Goal: Contribute content: Contribute content

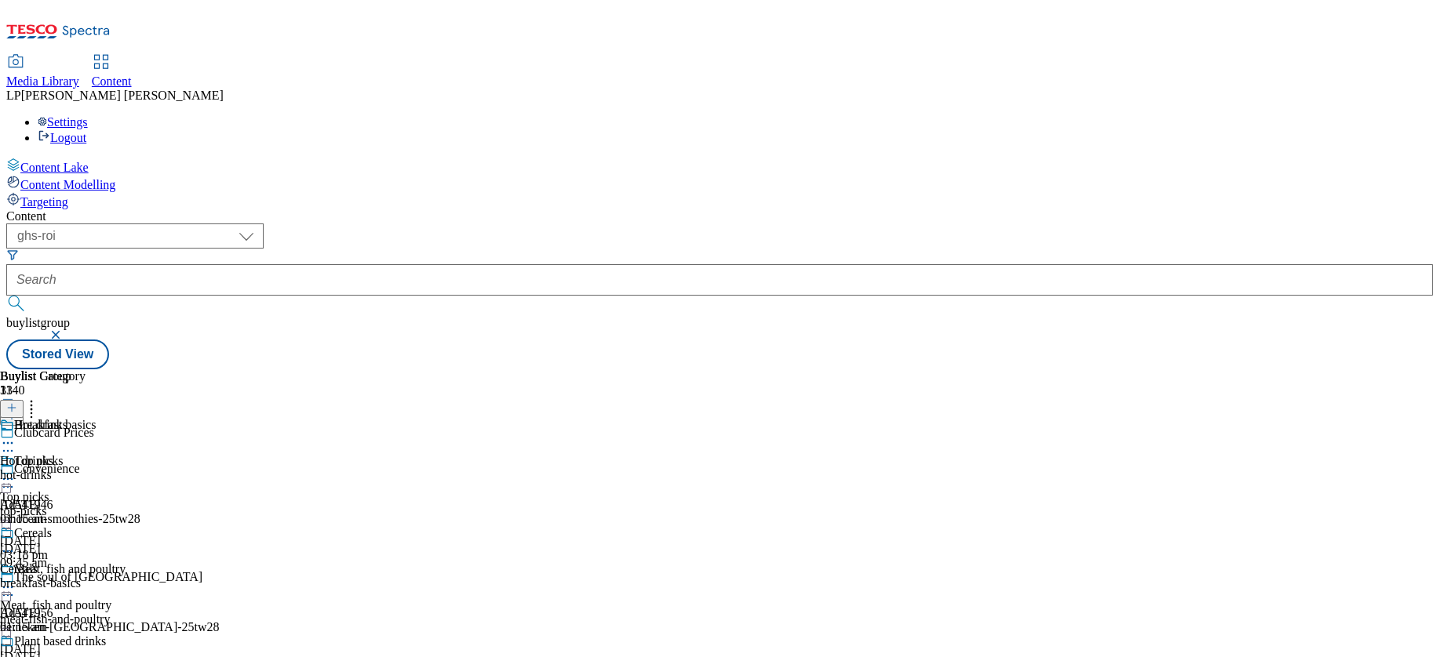
select select "ghs-roi"
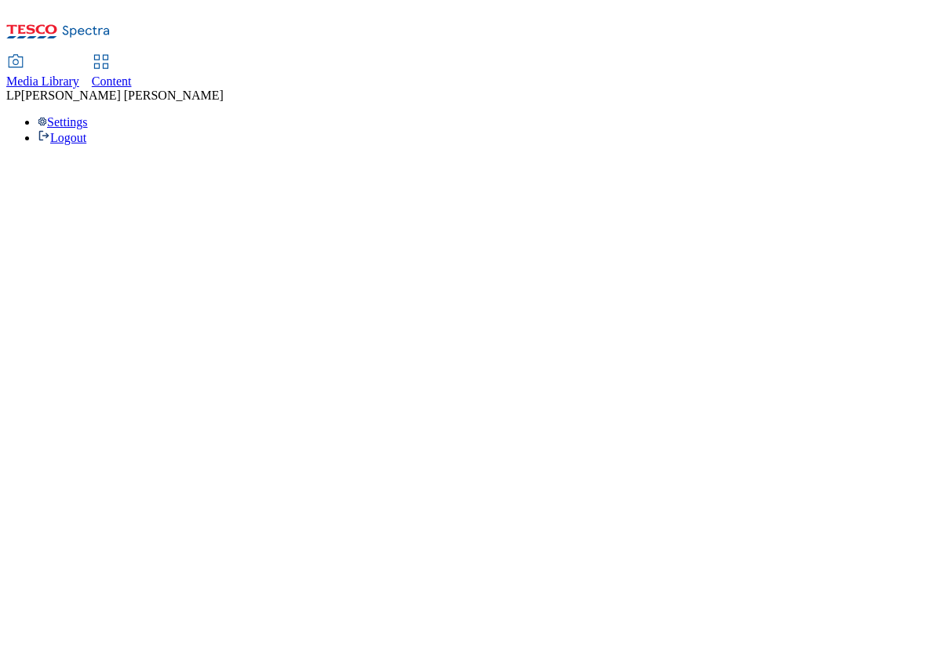
select select "ghs-roi"
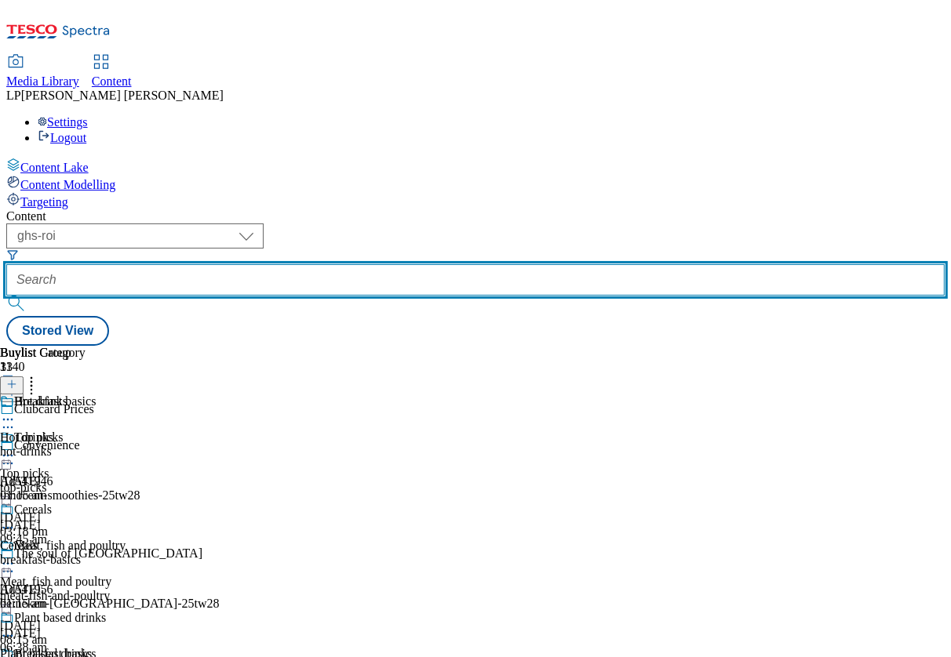
click at [453, 264] on input "text" at bounding box center [475, 279] width 938 height 31
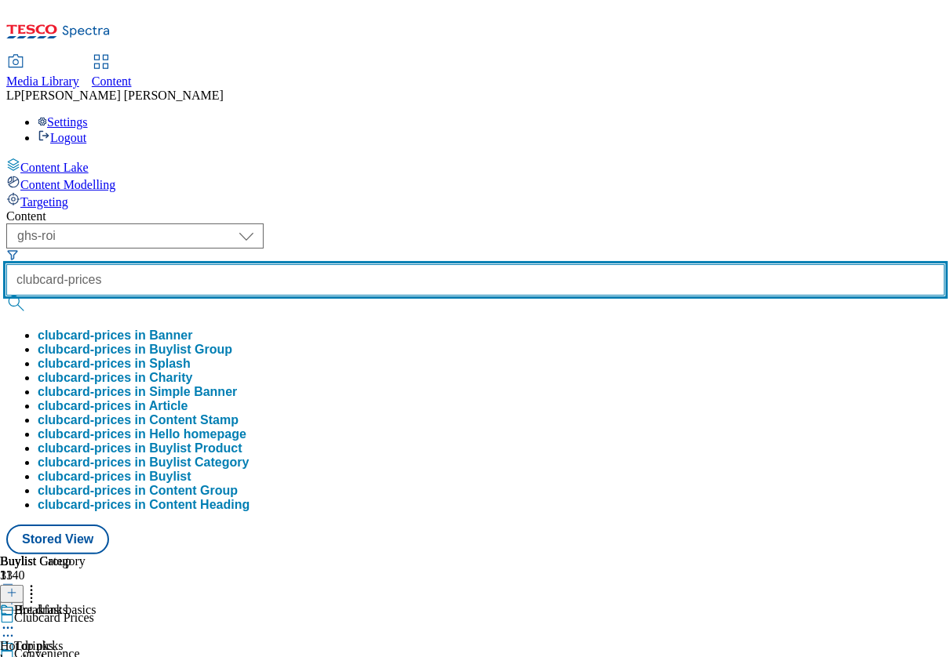
type input "clubcard-prices"
click at [6, 296] on button "submit" at bounding box center [17, 304] width 22 height 16
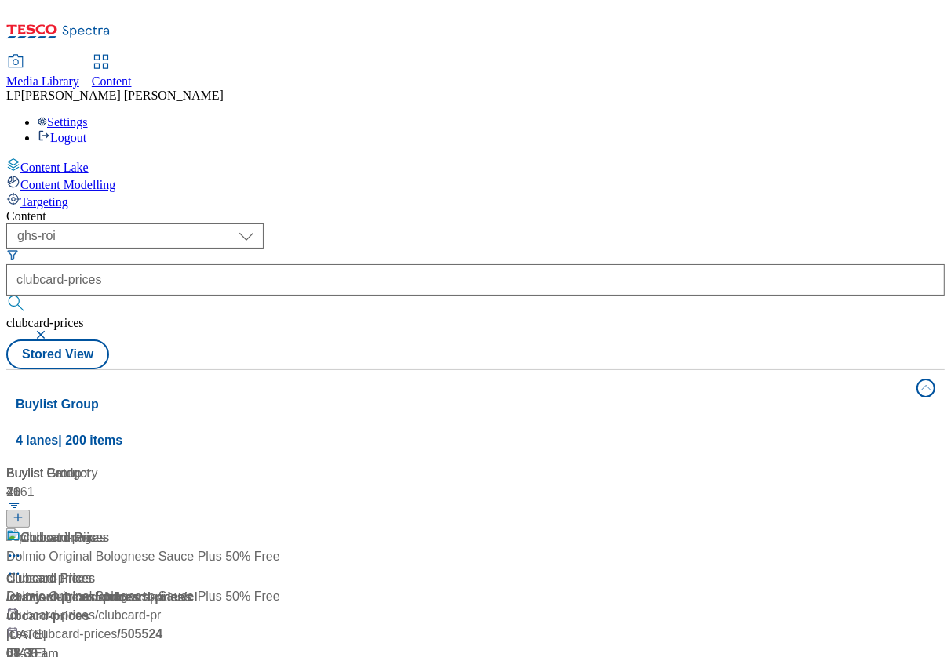
scroll to position [134, 0]
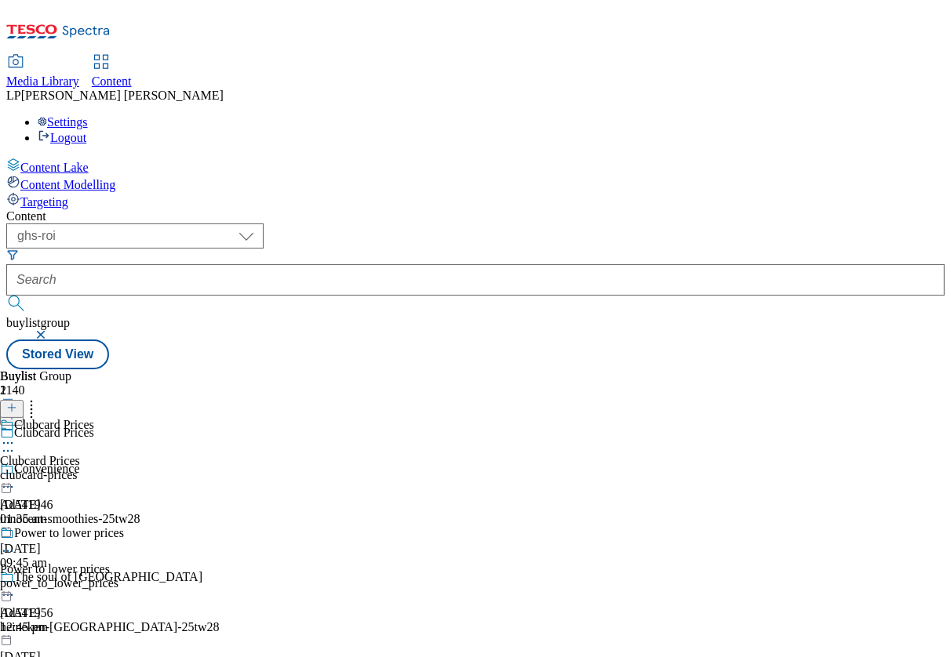
click at [124, 468] on div "clubcard-prices" at bounding box center [62, 475] width 124 height 14
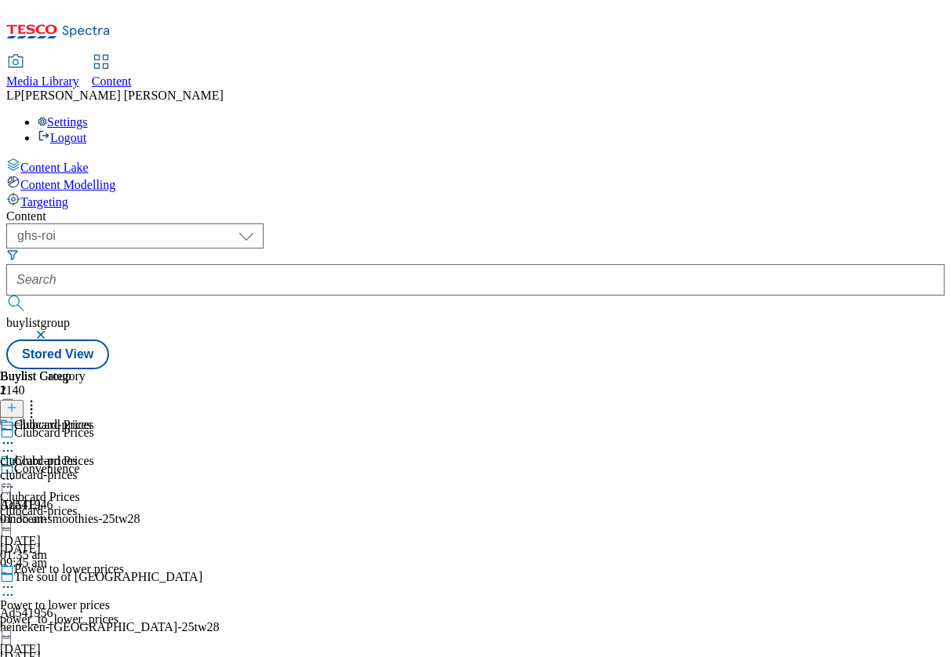
click at [124, 613] on div "power_to_lower_prices" at bounding box center [62, 620] width 124 height 14
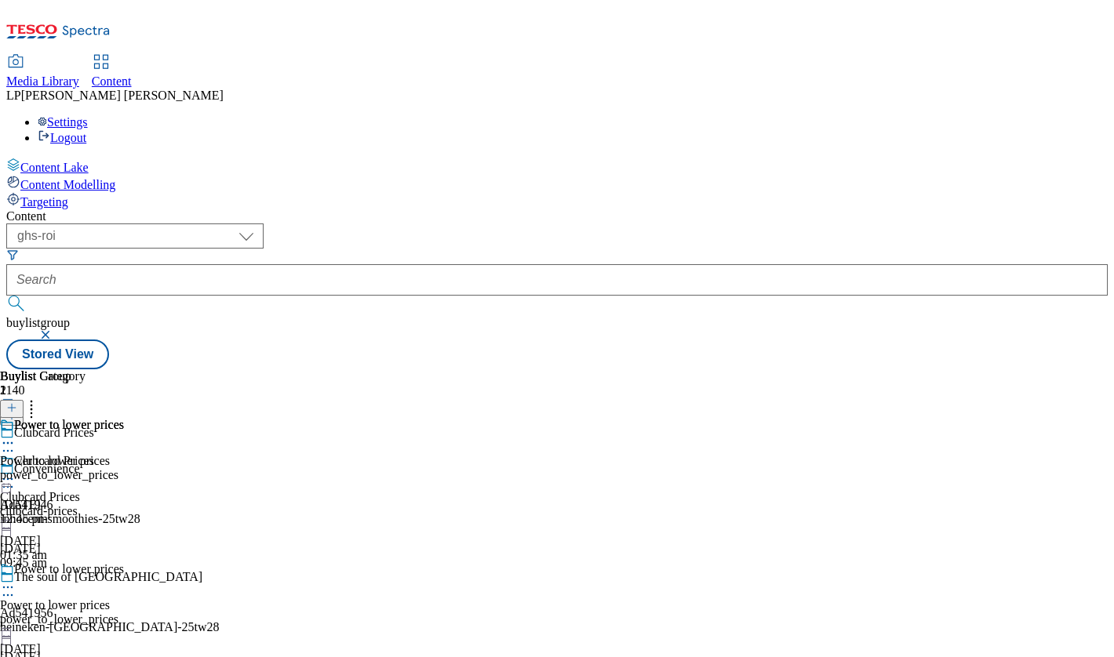
click at [351, 426] on div "Clubcard Prices" at bounding box center [175, 444] width 351 height 36
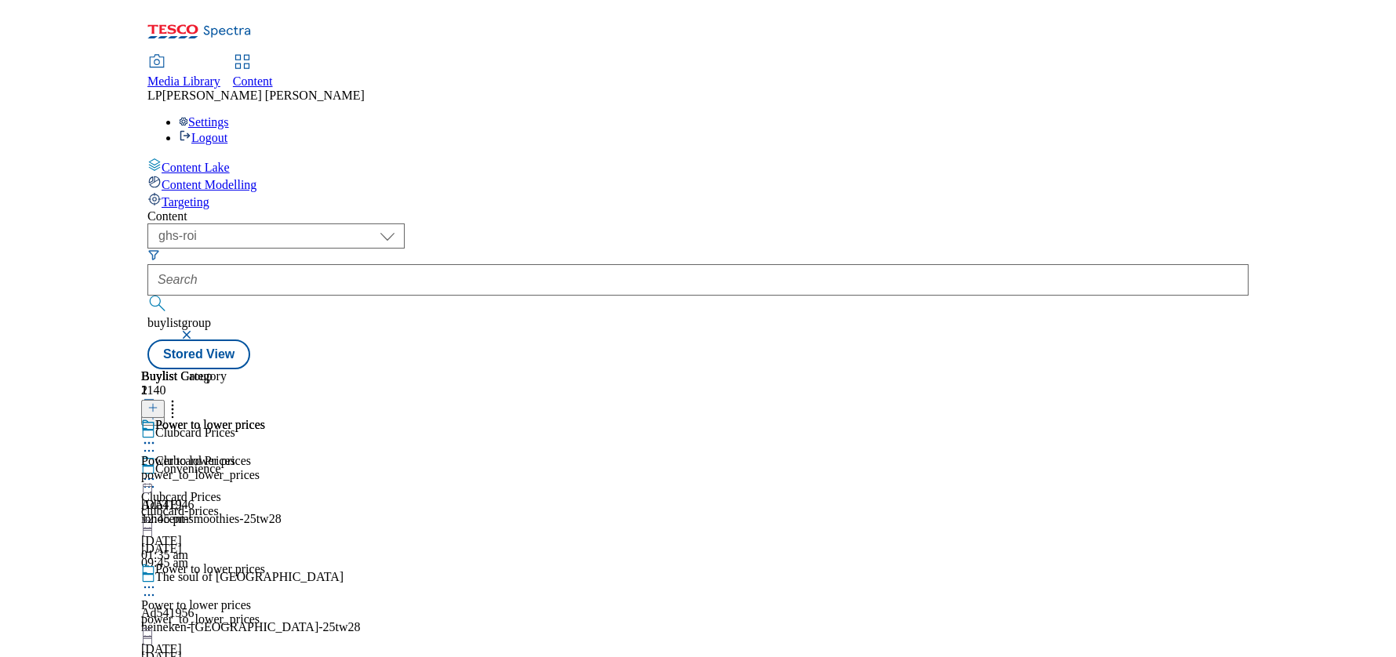
scroll to position [11711, 0]
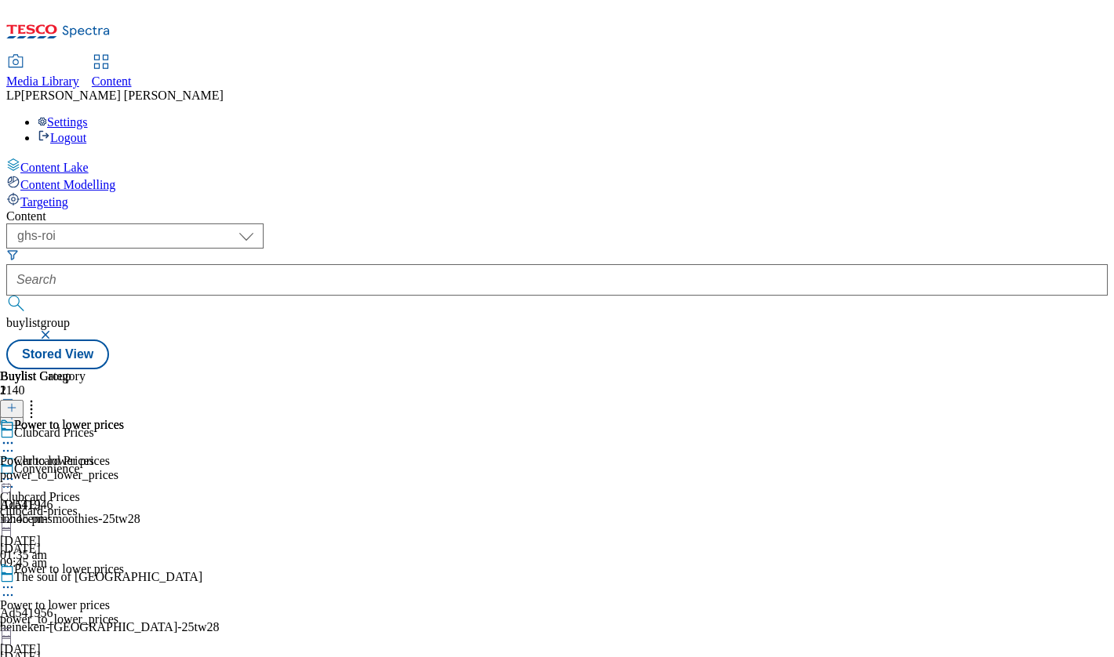
click at [124, 454] on div "Clubcard Prices Clubcard Prices clubcard-prices 13 Mar 2024 01:35 am" at bounding box center [62, 508] width 124 height 108
click at [92, 468] on div "clubcard-prices" at bounding box center [46, 475] width 92 height 14
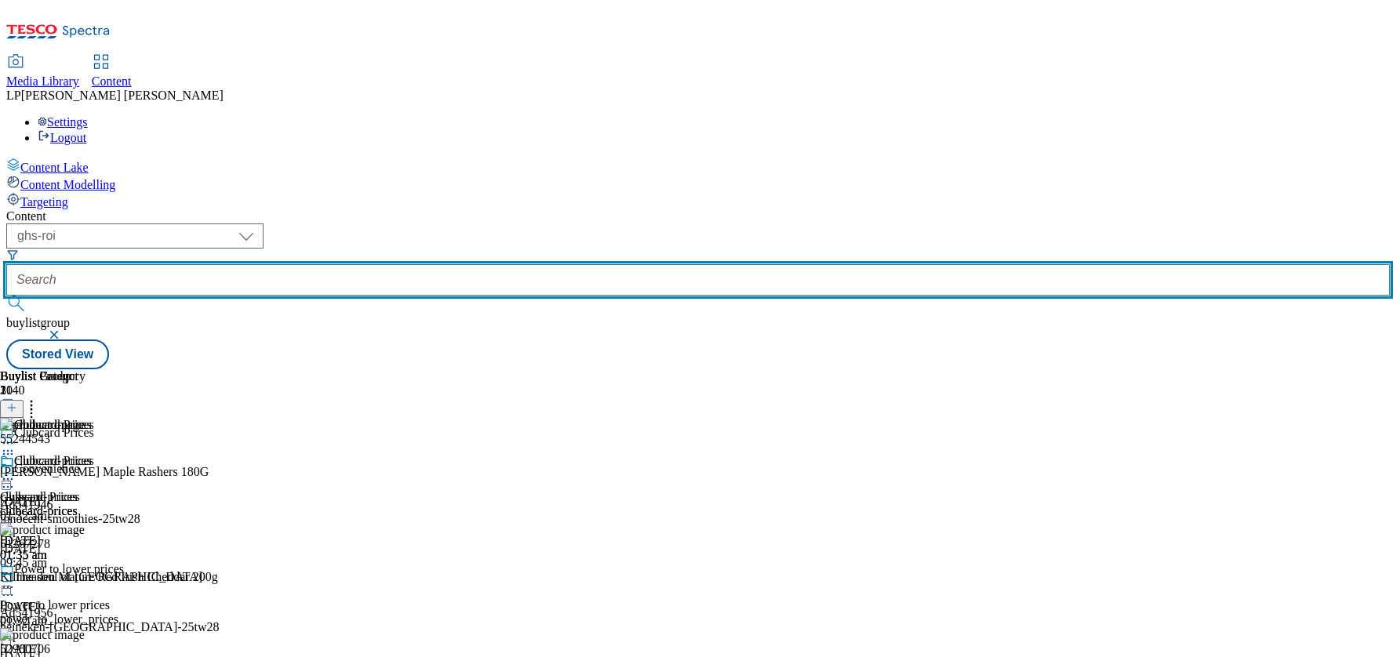
click at [480, 264] on input "text" at bounding box center [698, 279] width 1384 height 31
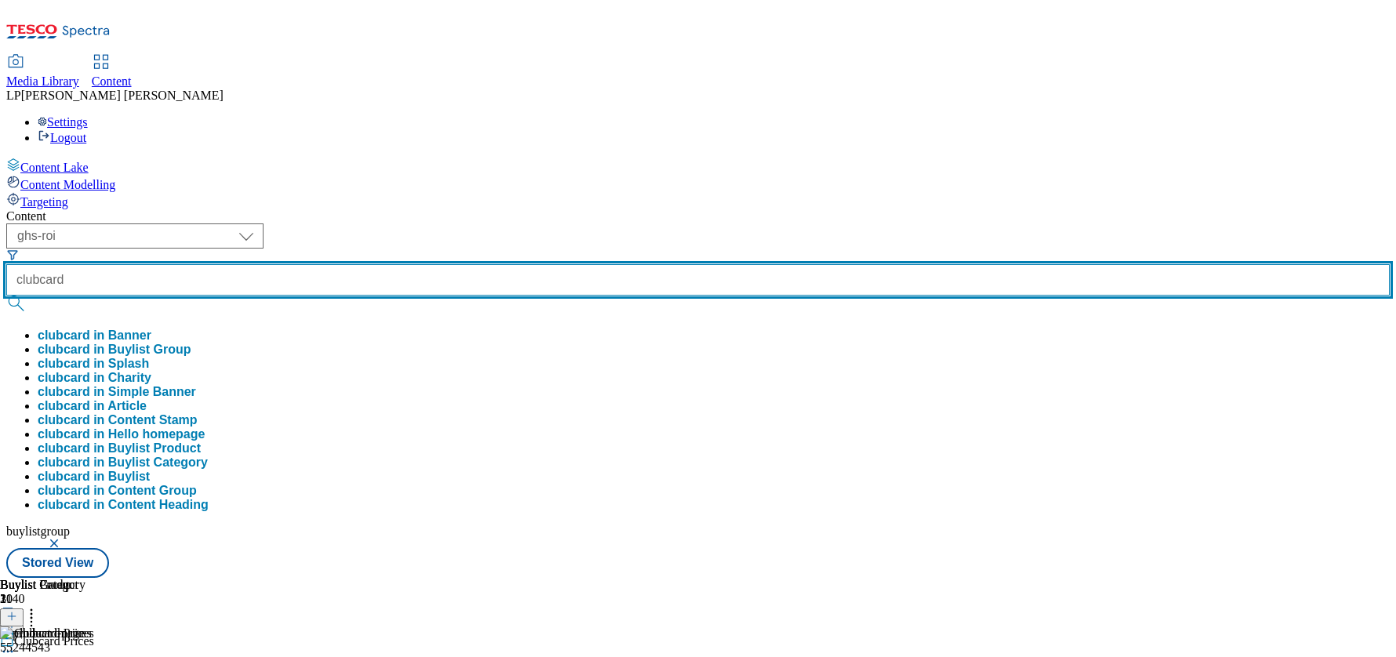
type input "clubcard"
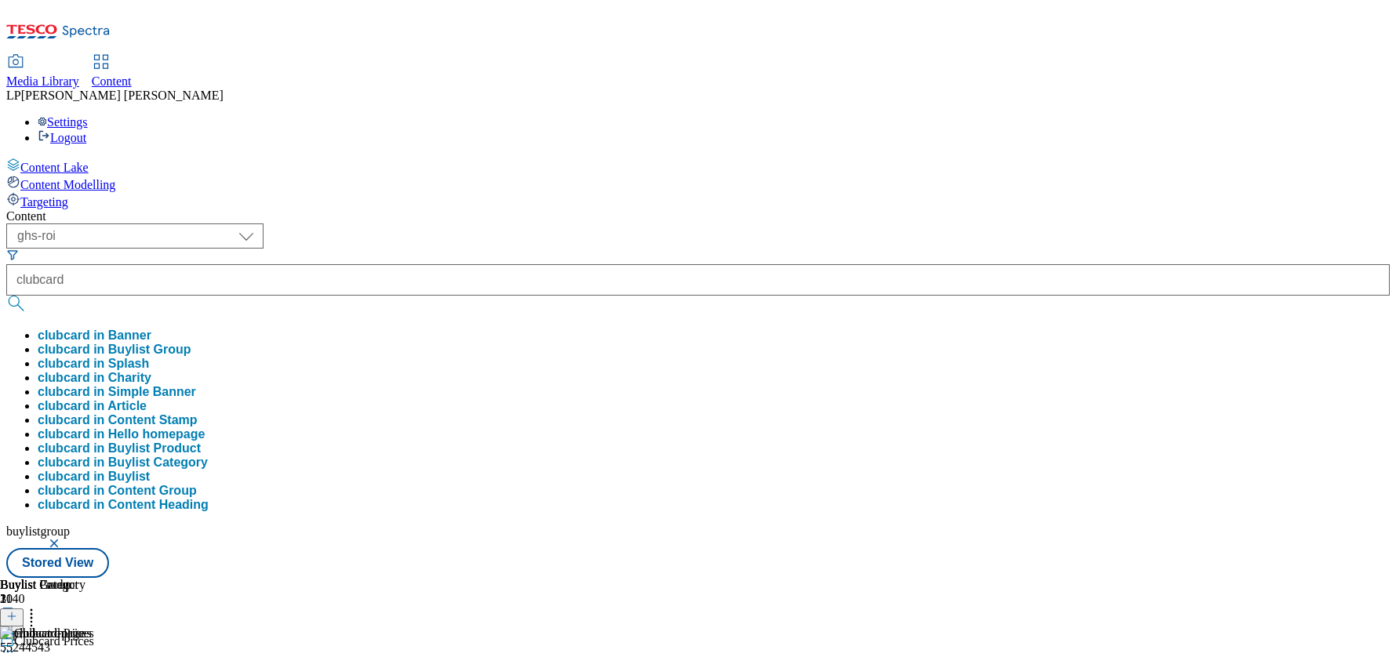
click at [64, 539] on button "button" at bounding box center [56, 543] width 16 height 9
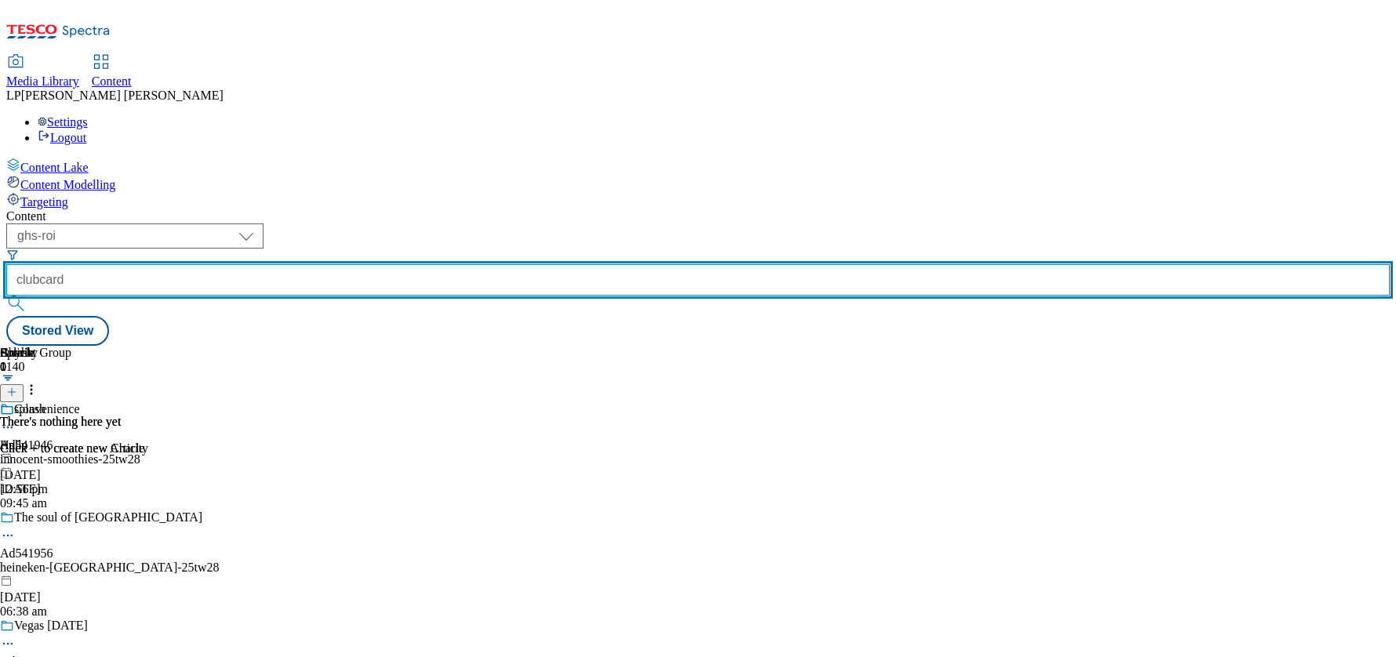
click at [481, 264] on input "clubcard" at bounding box center [698, 279] width 1384 height 31
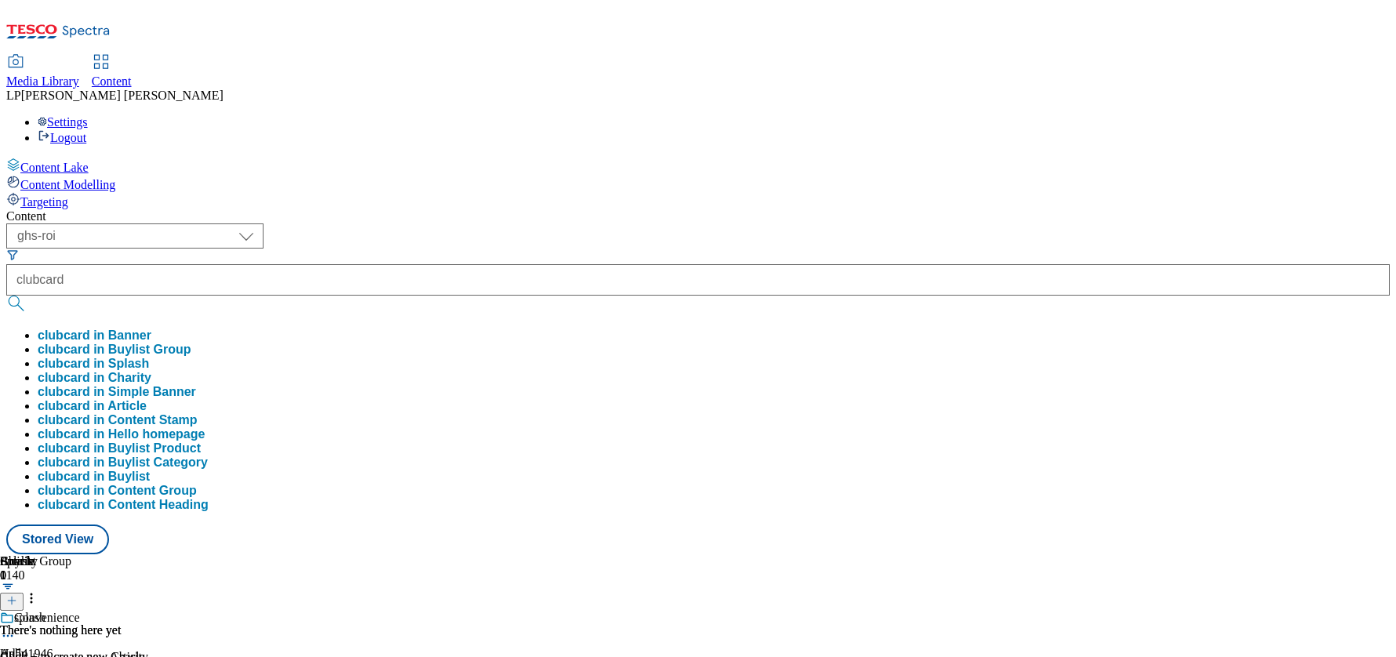
click at [657, 209] on div "Content ( optional ) dotcom-cz dotcom-hu dotcom-sk fnf-uk ghs-roi ghs-uk group-…" at bounding box center [698, 381] width 1384 height 345
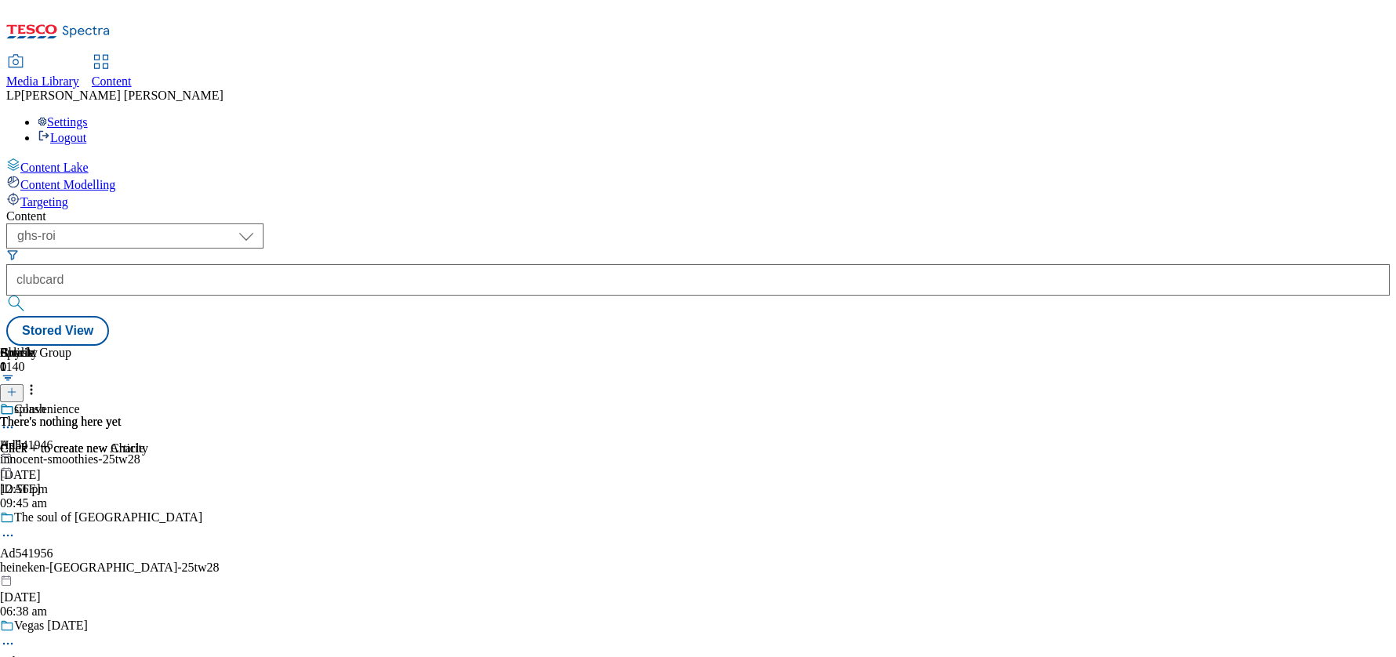
click at [28, 296] on button "submit" at bounding box center [17, 304] width 22 height 16
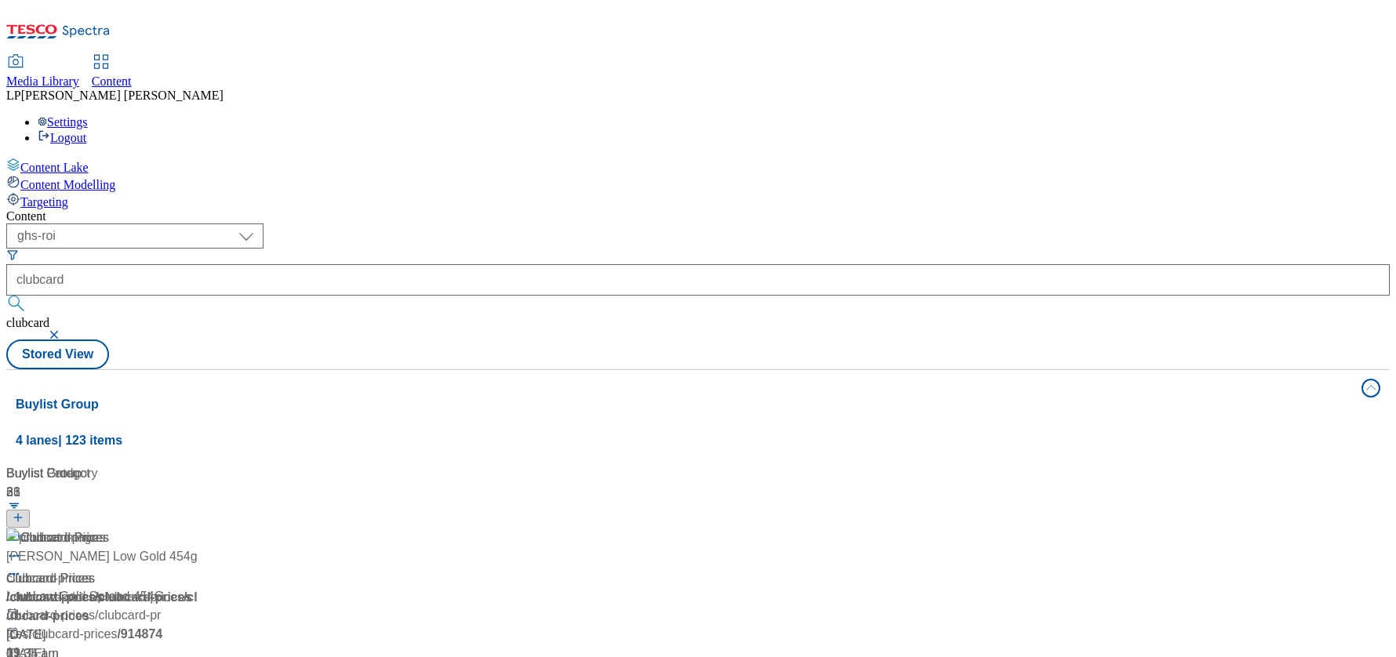
scroll to position [29, 0]
click at [202, 529] on div "Clubcard Prices Clubcard Prices / clubcard-prices 13 Mar 2024 01:34 am" at bounding box center [104, 596] width 196 height 135
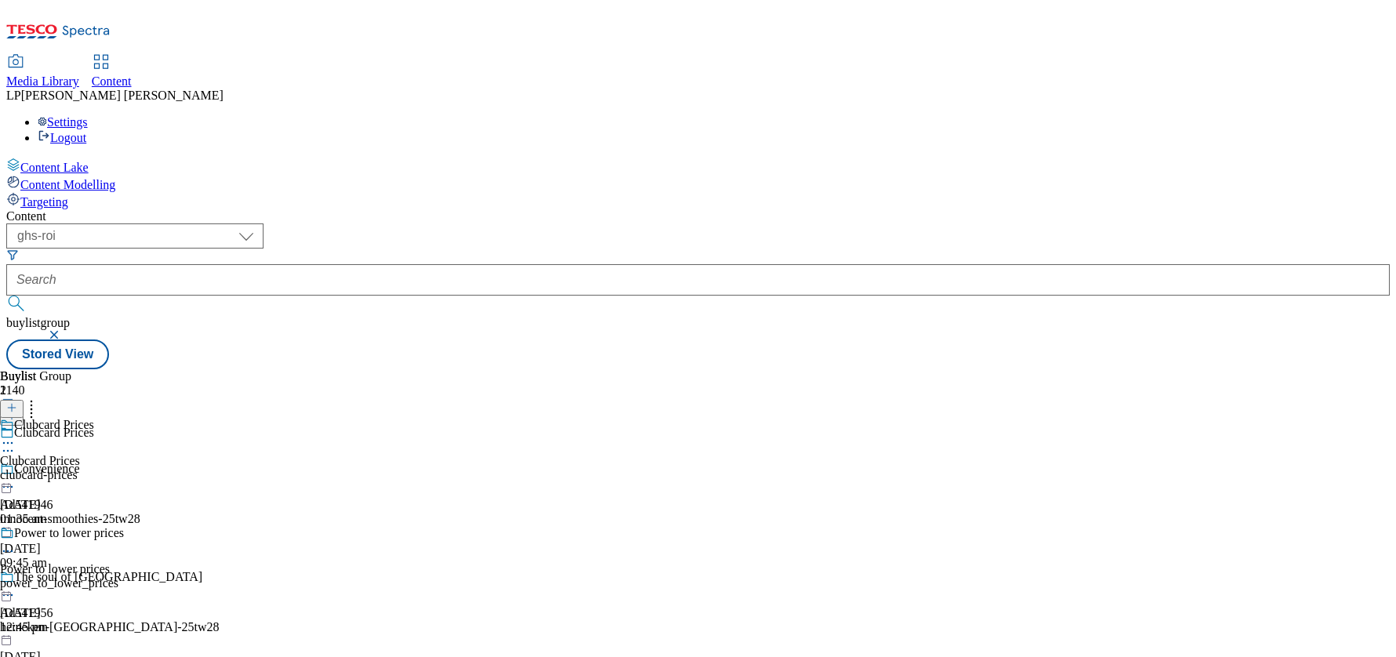
click at [124, 468] on div "clubcard-prices" at bounding box center [62, 475] width 124 height 14
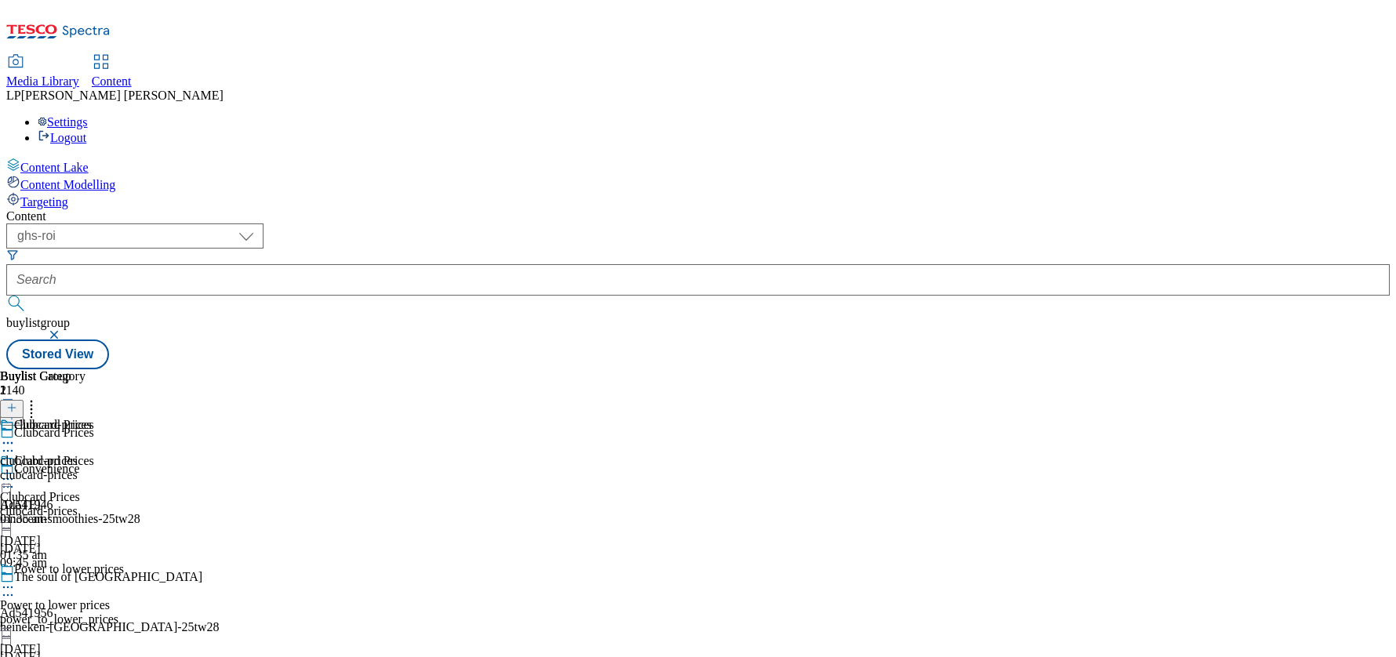
click at [124, 562] on div "Power to lower prices" at bounding box center [62, 580] width 124 height 36
click at [124, 468] on div "power_to_lower_prices" at bounding box center [62, 475] width 124 height 14
click at [124, 504] on div "clubcard-prices" at bounding box center [62, 511] width 124 height 14
click at [322, 426] on div "Clubcard Prices" at bounding box center [161, 444] width 322 height 36
click at [94, 454] on span "Clubcard Prices" at bounding box center [54, 462] width 80 height 17
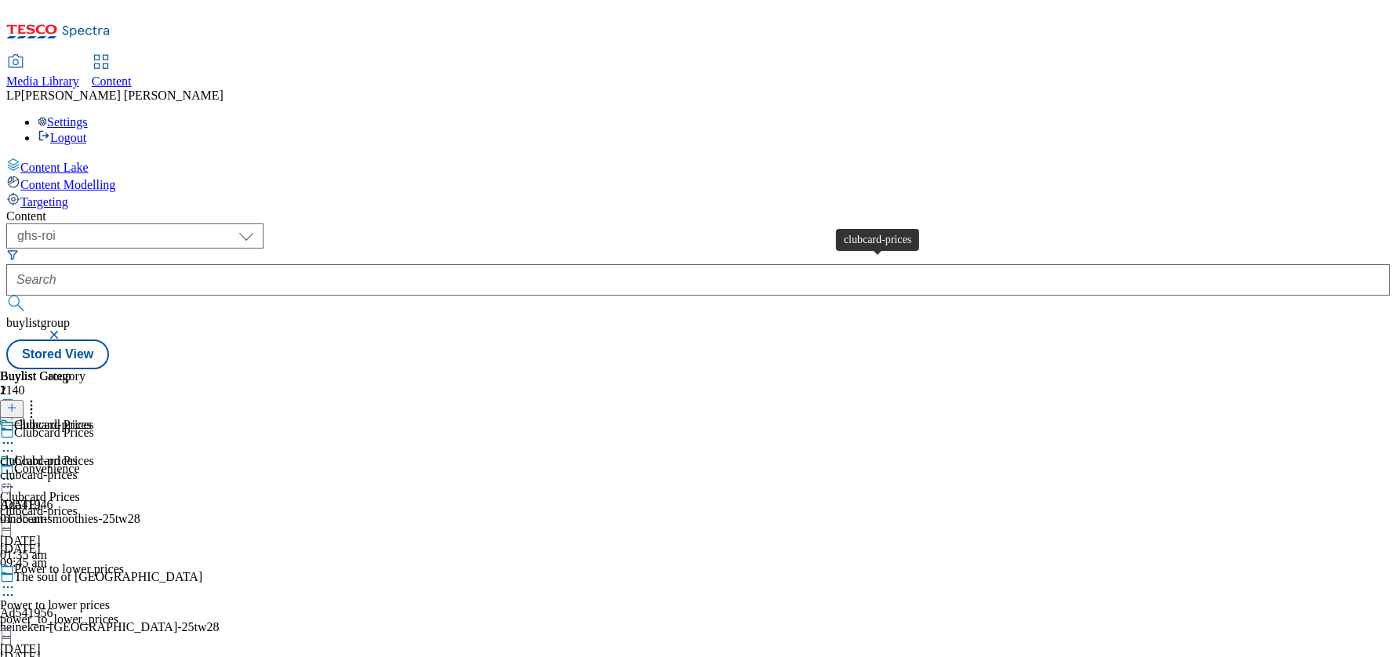
click at [78, 454] on span "clubcard-prices" at bounding box center [39, 461] width 78 height 14
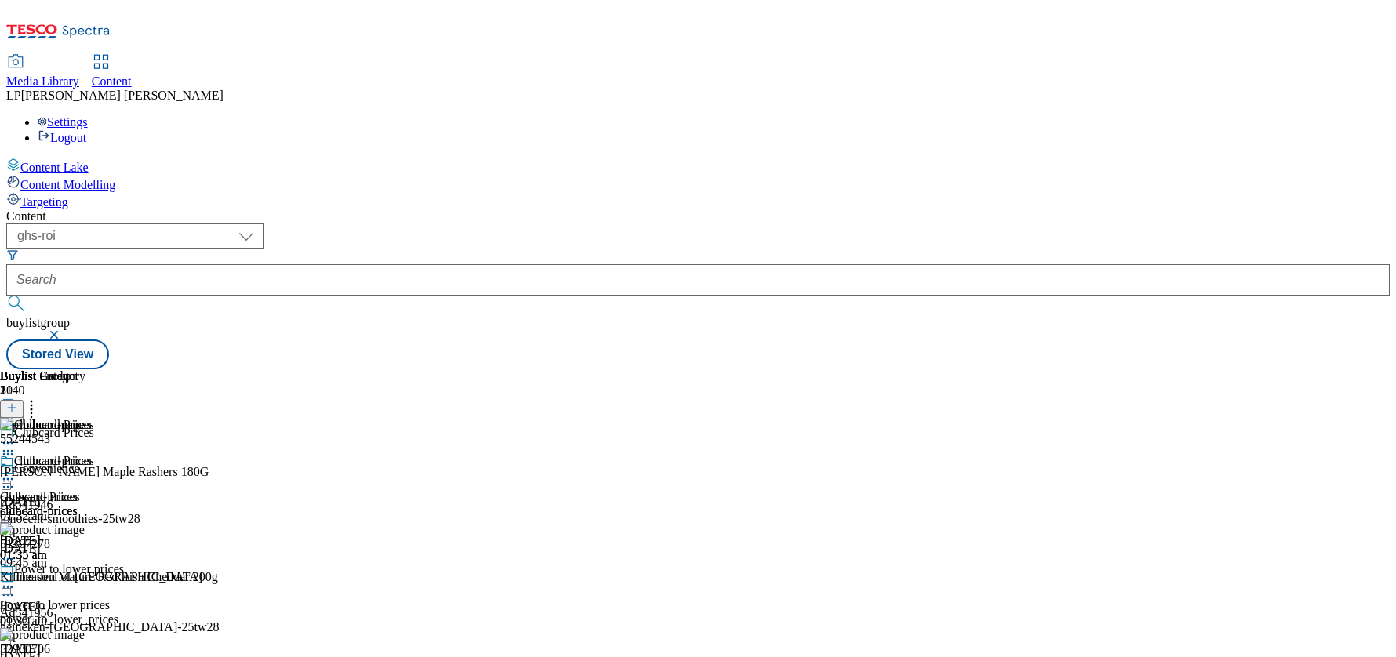
scroll to position [290, 0]
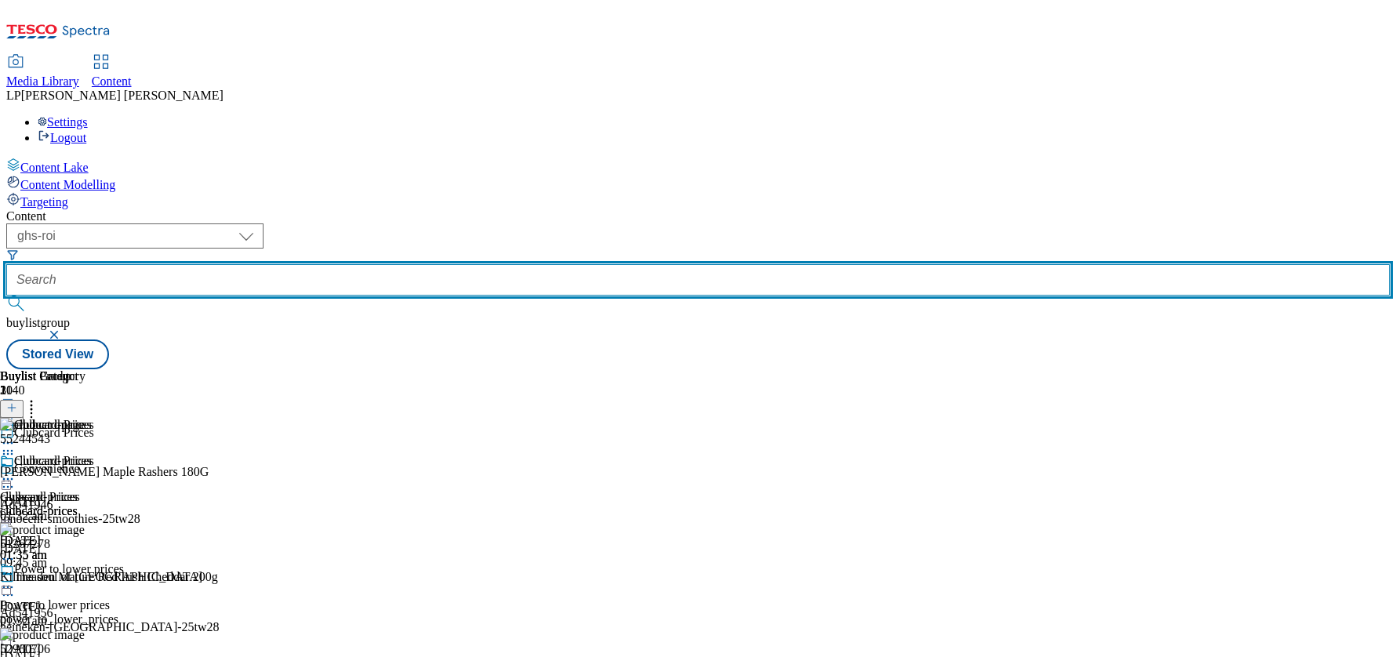
click at [439, 264] on input "text" at bounding box center [698, 279] width 1384 height 31
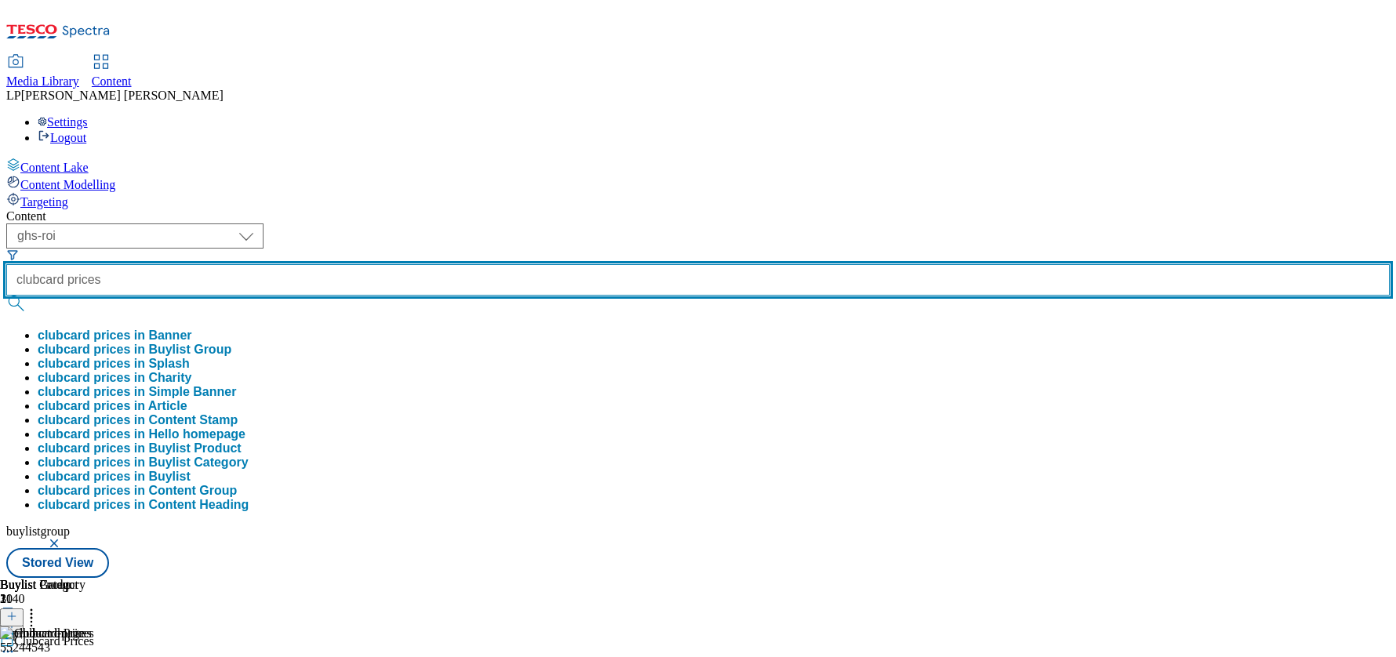
type input "clubcard prices"
click at [6, 296] on button "submit" at bounding box center [17, 304] width 22 height 16
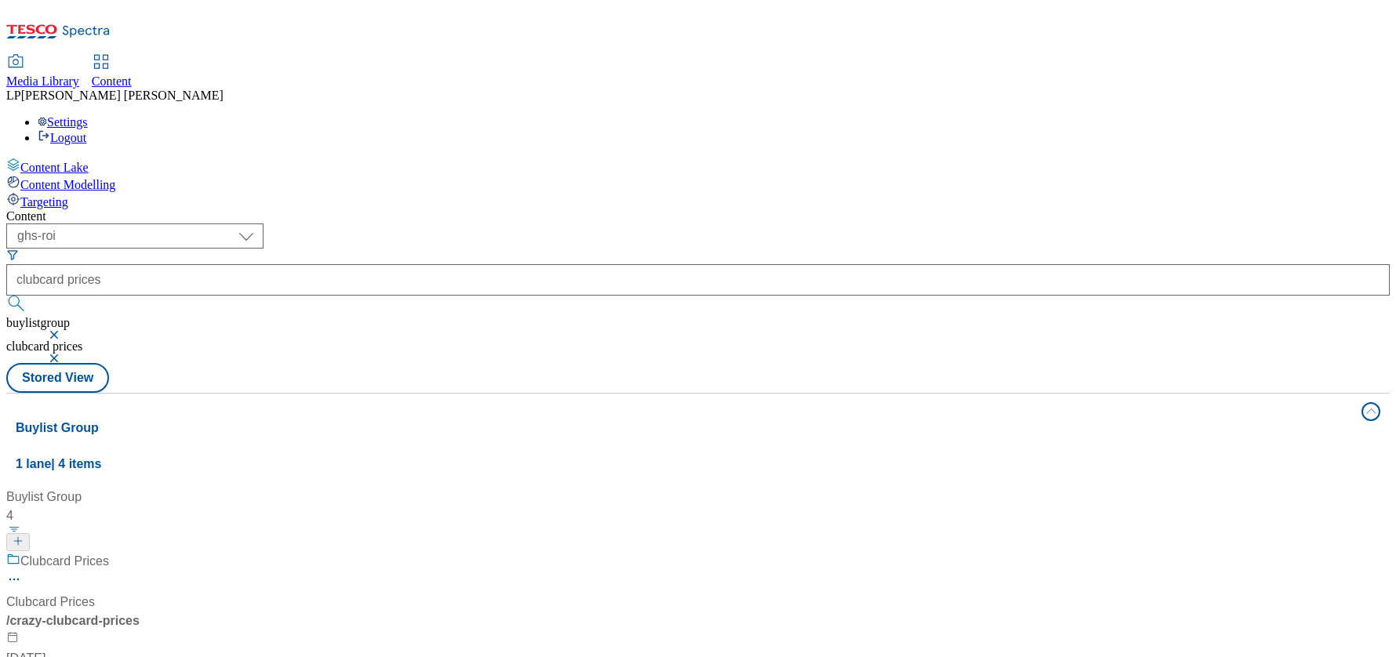
click at [64, 330] on button "button" at bounding box center [56, 334] width 16 height 9
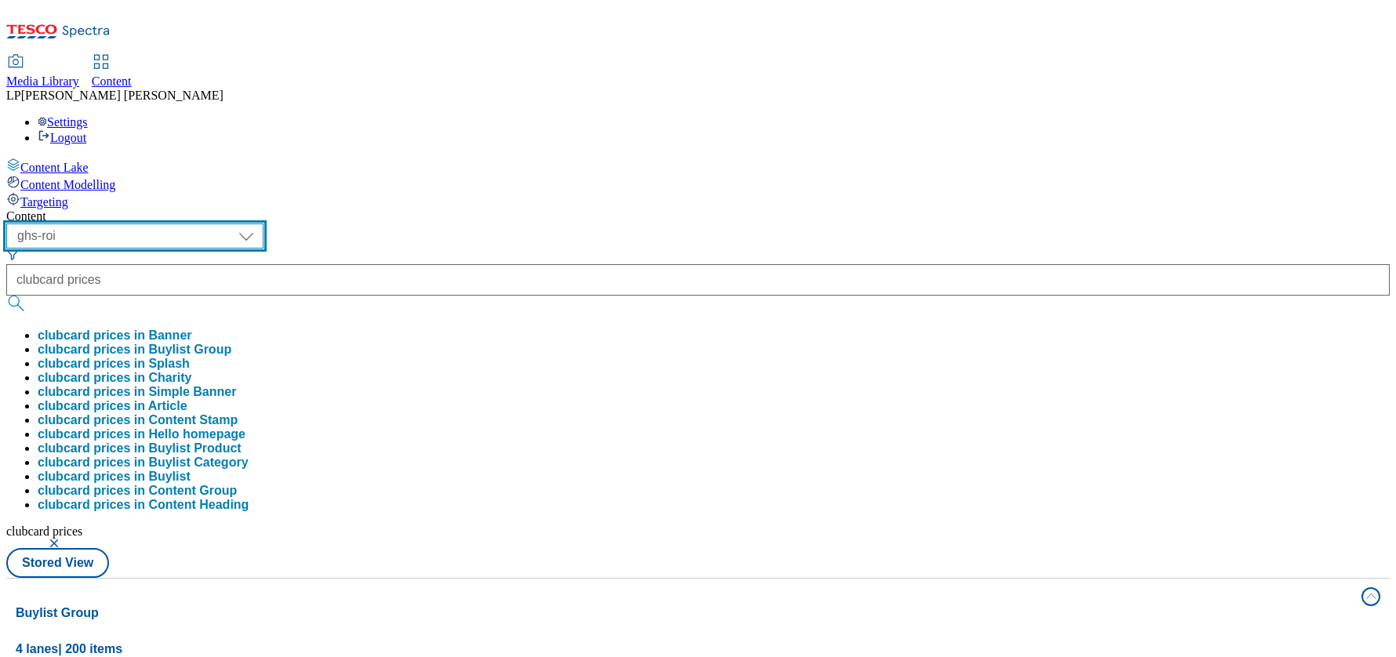
click at [264, 224] on select "dotcom-cz dotcom-hu dotcom-sk fnf-uk ghs-roi ghs-uk group-comms ighs-cz ighs-hu…" at bounding box center [134, 236] width 257 height 25
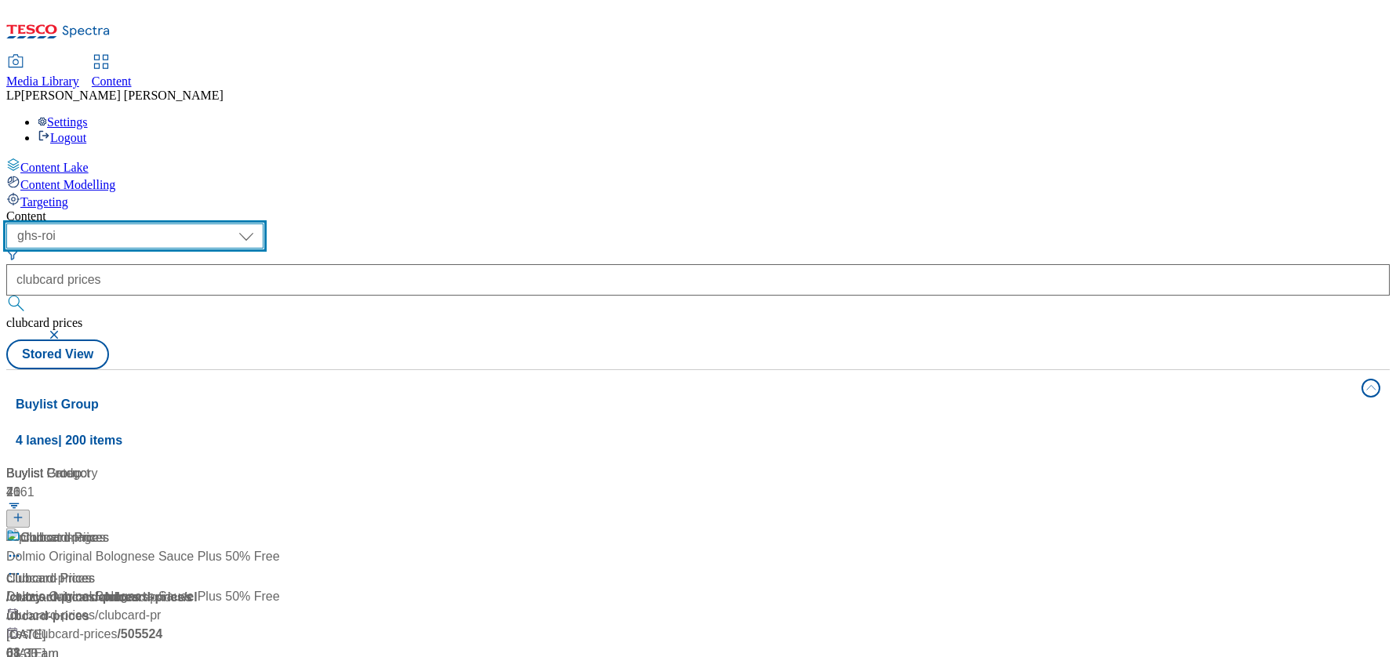
select select "stores-picklist-roi"
click at [204, 224] on select "dotcom-cz dotcom-hu dotcom-sk fnf-uk ghs-roi ghs-uk group-comms ighs-cz ighs-hu…" at bounding box center [134, 236] width 257 height 25
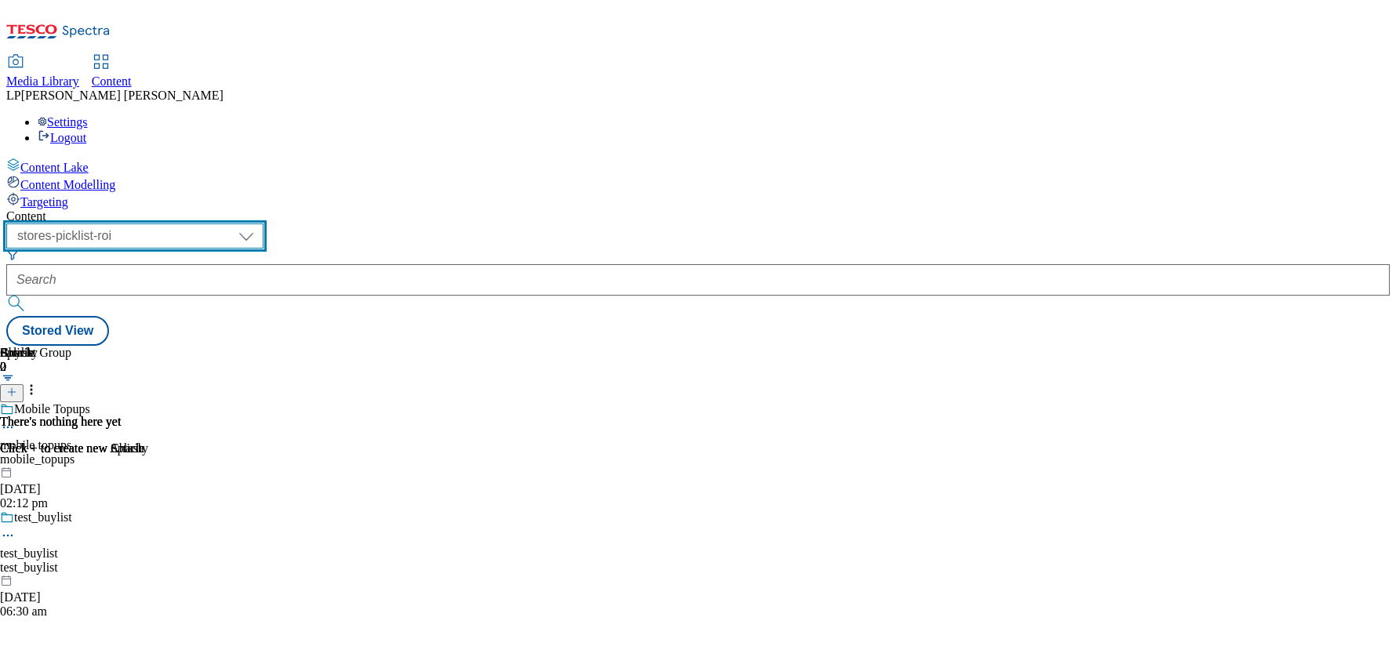
click at [264, 224] on select "dotcom-cz dotcom-hu dotcom-sk fnf-uk ghs-roi ghs-uk group-comms ighs-cz ighs-hu…" at bounding box center [134, 236] width 257 height 25
select select "ghs-roi"
click at [204, 224] on select "dotcom-cz dotcom-hu dotcom-sk fnf-uk ghs-roi ghs-uk group-comms ighs-cz ighs-hu…" at bounding box center [134, 236] width 257 height 25
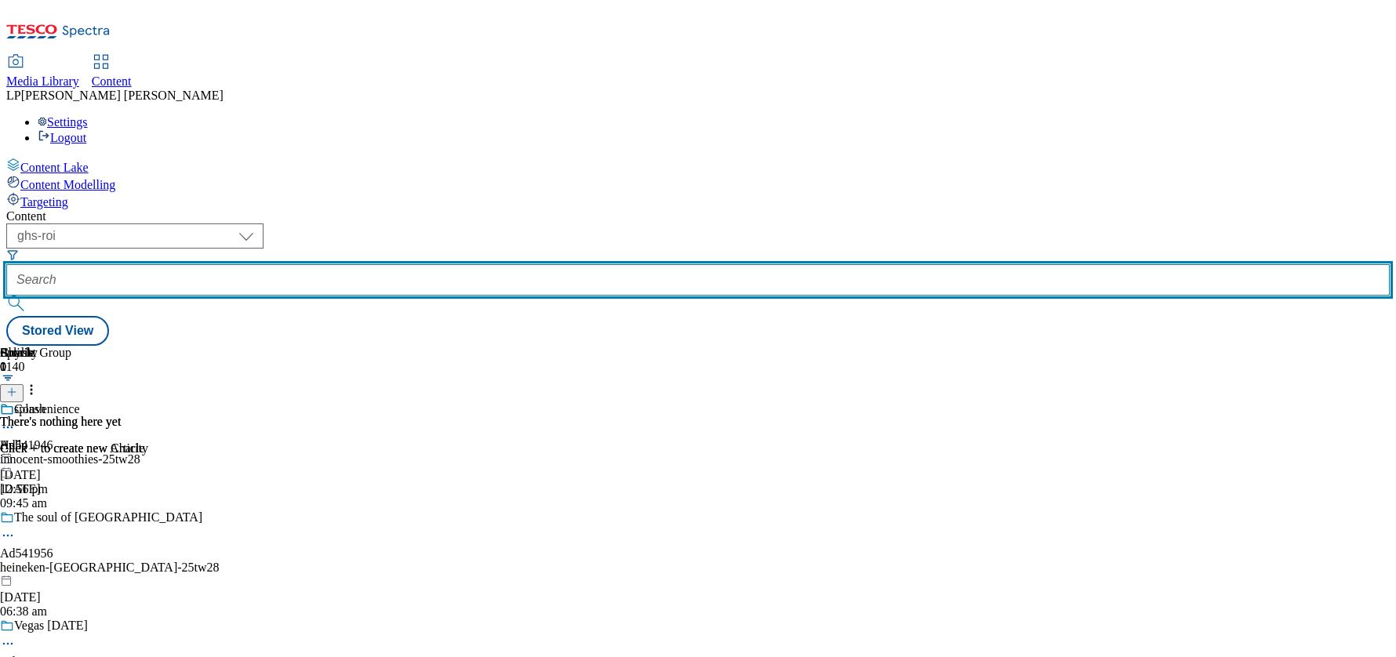
click at [467, 264] on input "text" at bounding box center [698, 279] width 1384 height 31
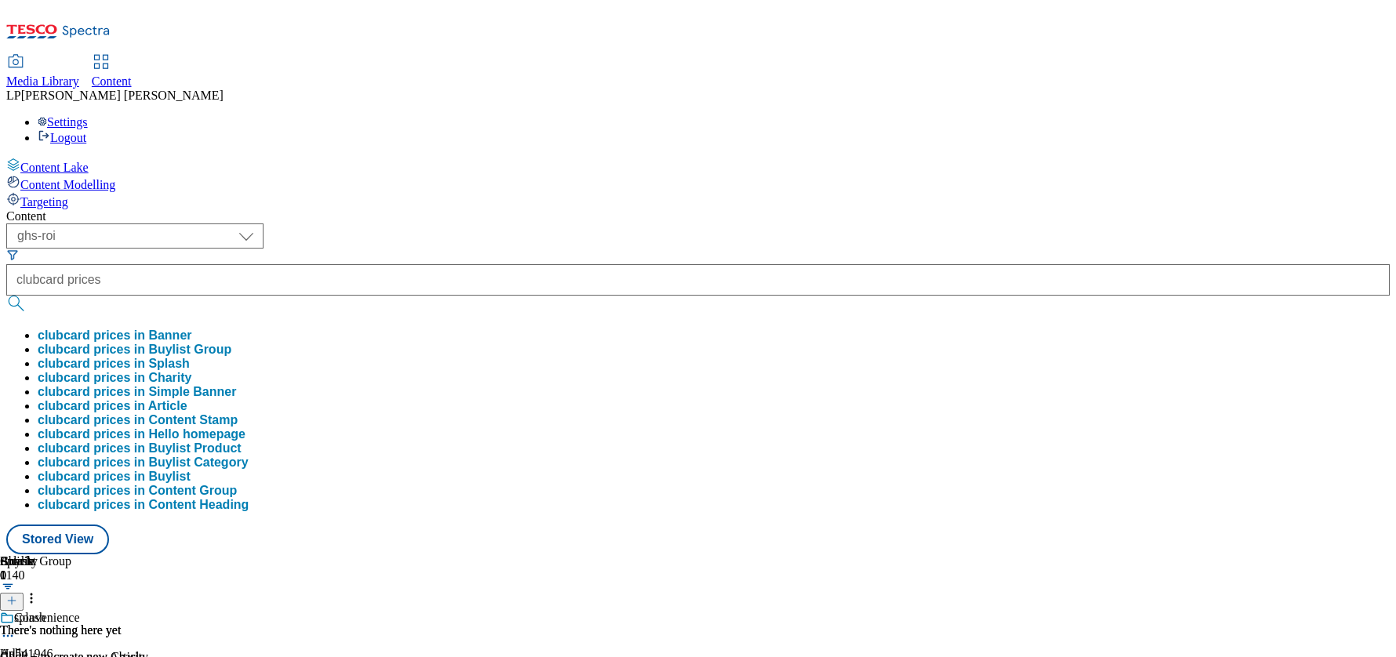
click at [28, 296] on button "submit" at bounding box center [17, 304] width 22 height 16
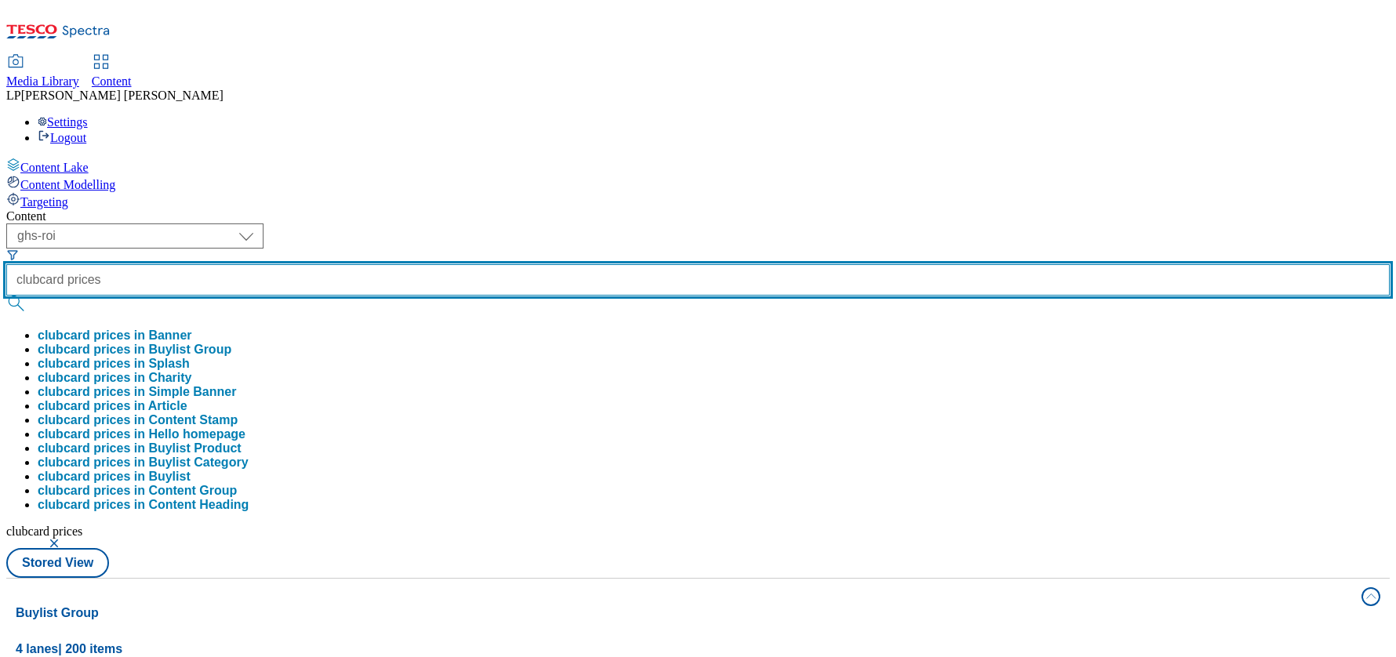
drag, startPoint x: 497, startPoint y: 120, endPoint x: 328, endPoint y: 119, distance: 169.5
click at [328, 224] on div "( optional ) dotcom-cz dotcom-hu dotcom-sk fnf-uk ghs-roi ghs-uk group-comms ig…" at bounding box center [698, 386] width 1384 height 325
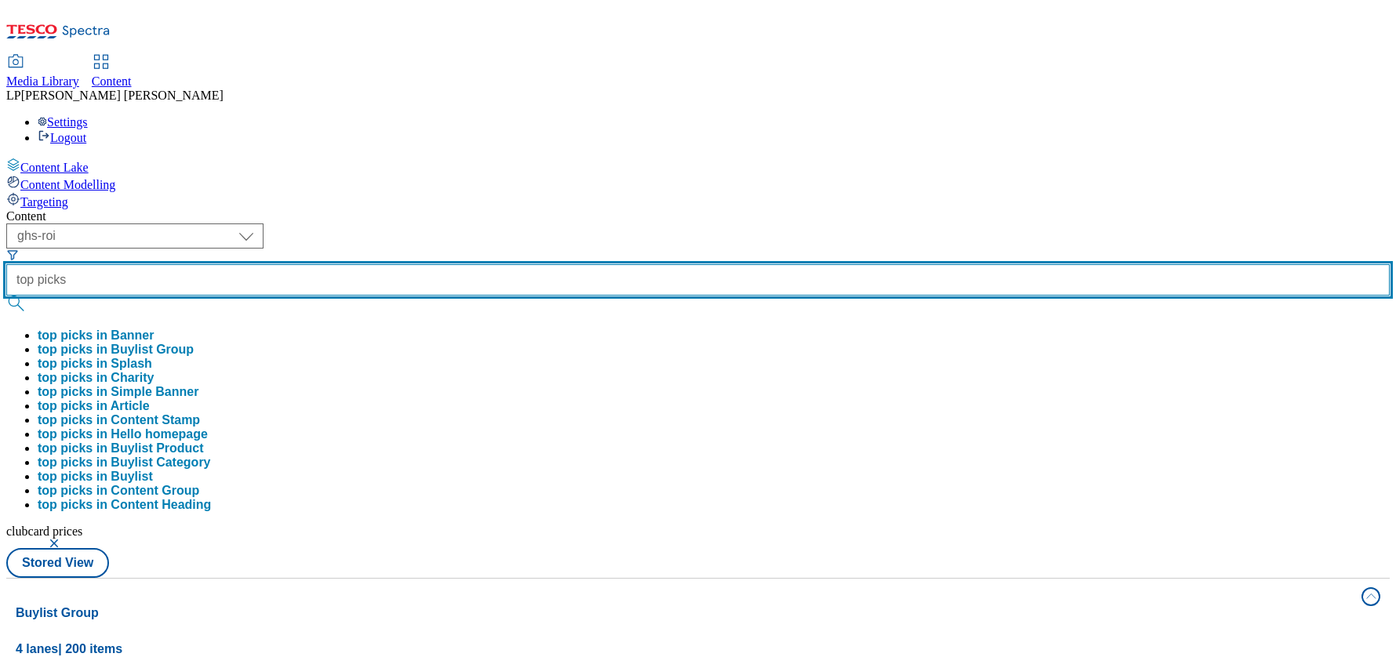
type input "top picks"
click at [6, 296] on button "submit" at bounding box center [17, 304] width 22 height 16
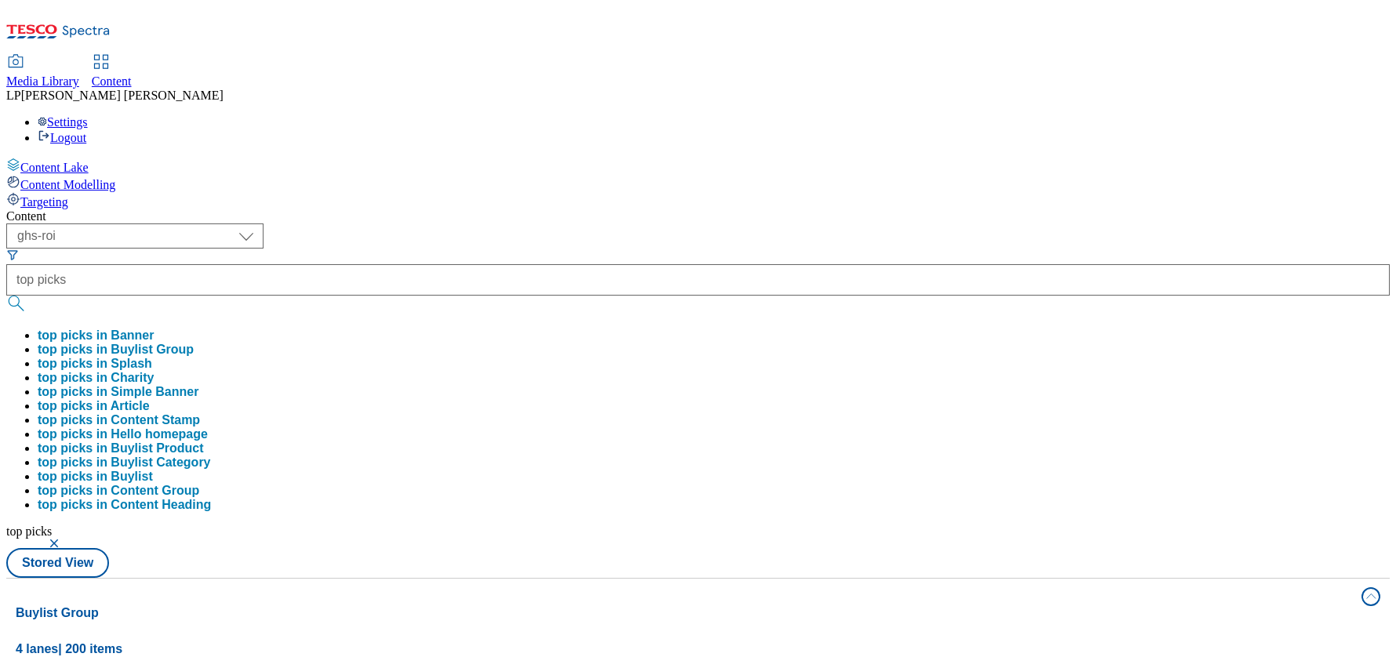
click at [442, 209] on div "Content" at bounding box center [698, 216] width 1384 height 14
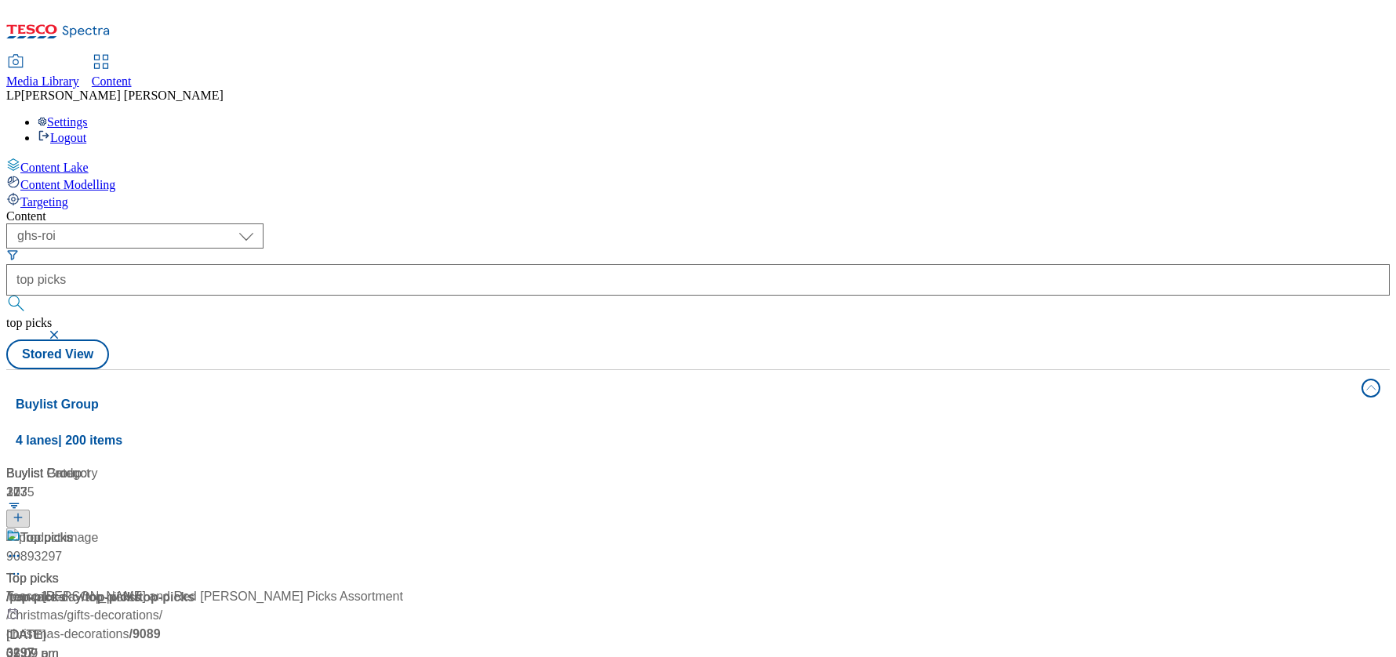
click at [202, 588] on div "/ pancake-day / top-picks" at bounding box center [104, 597] width 196 height 19
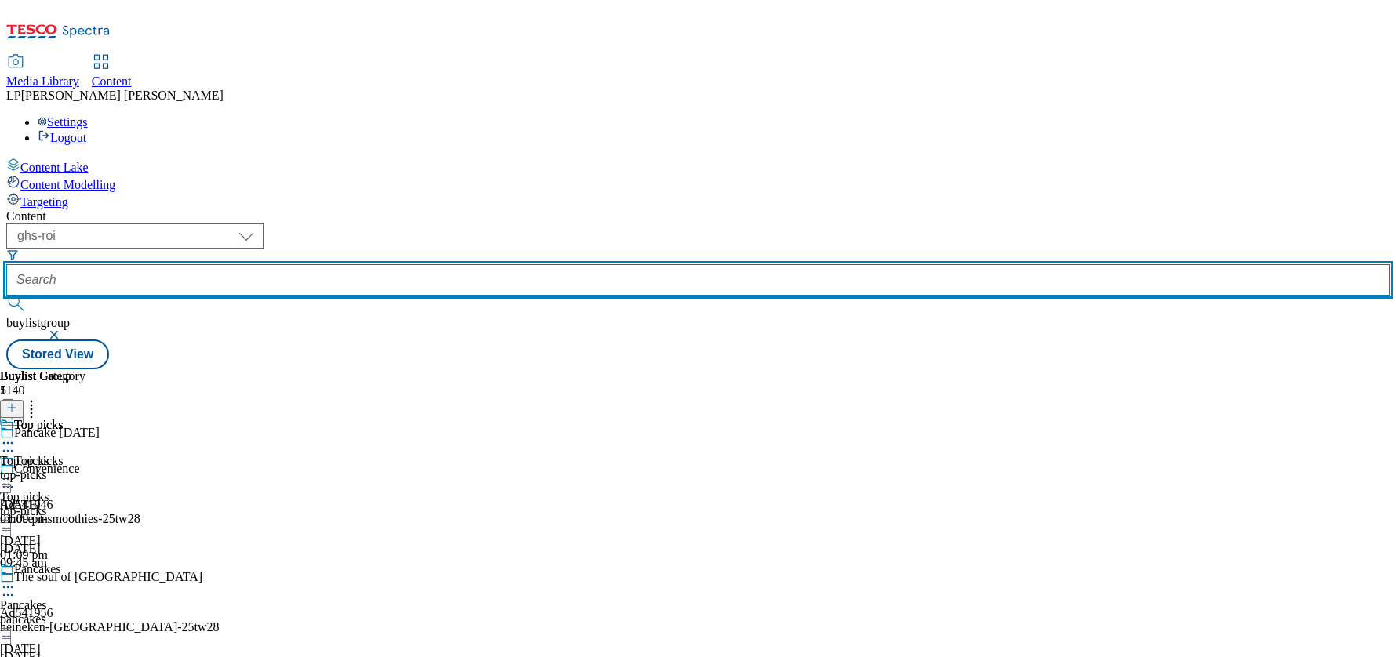
click at [438, 264] on input "text" at bounding box center [698, 279] width 1384 height 31
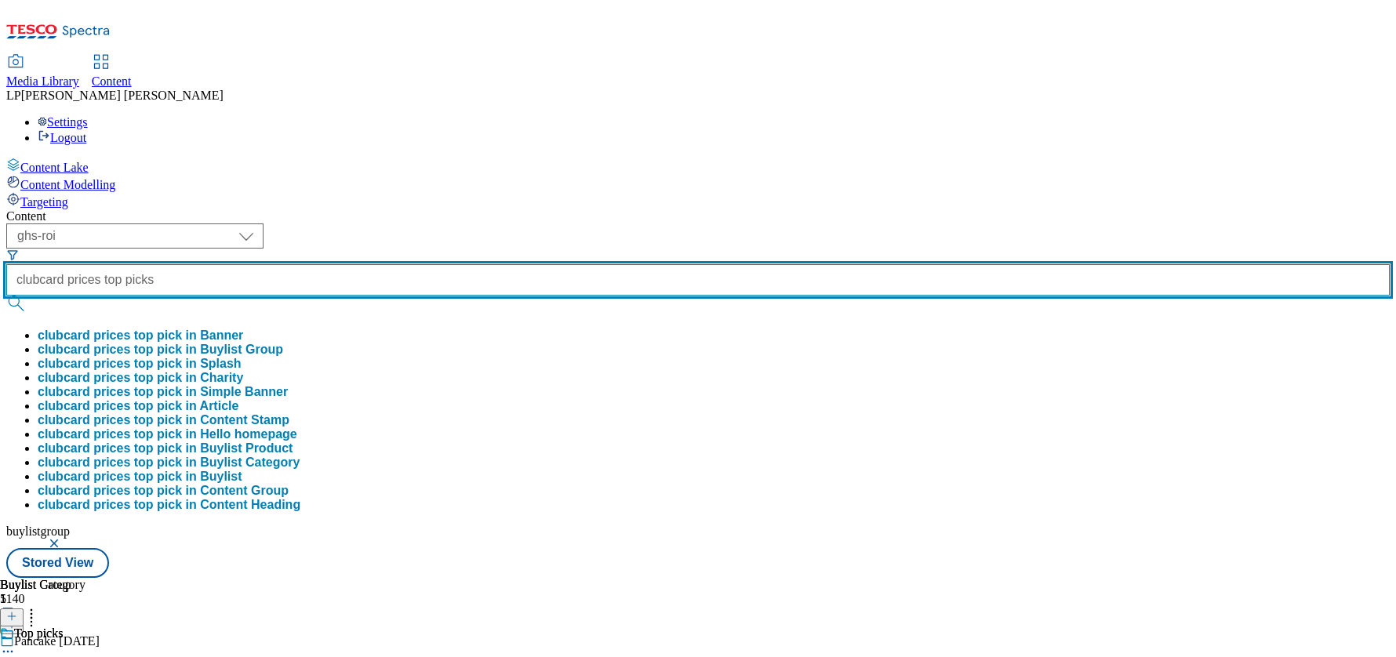
scroll to position [0, 2]
type input "clubcard prices top picks"
click at [6, 296] on button "submit" at bounding box center [17, 304] width 22 height 16
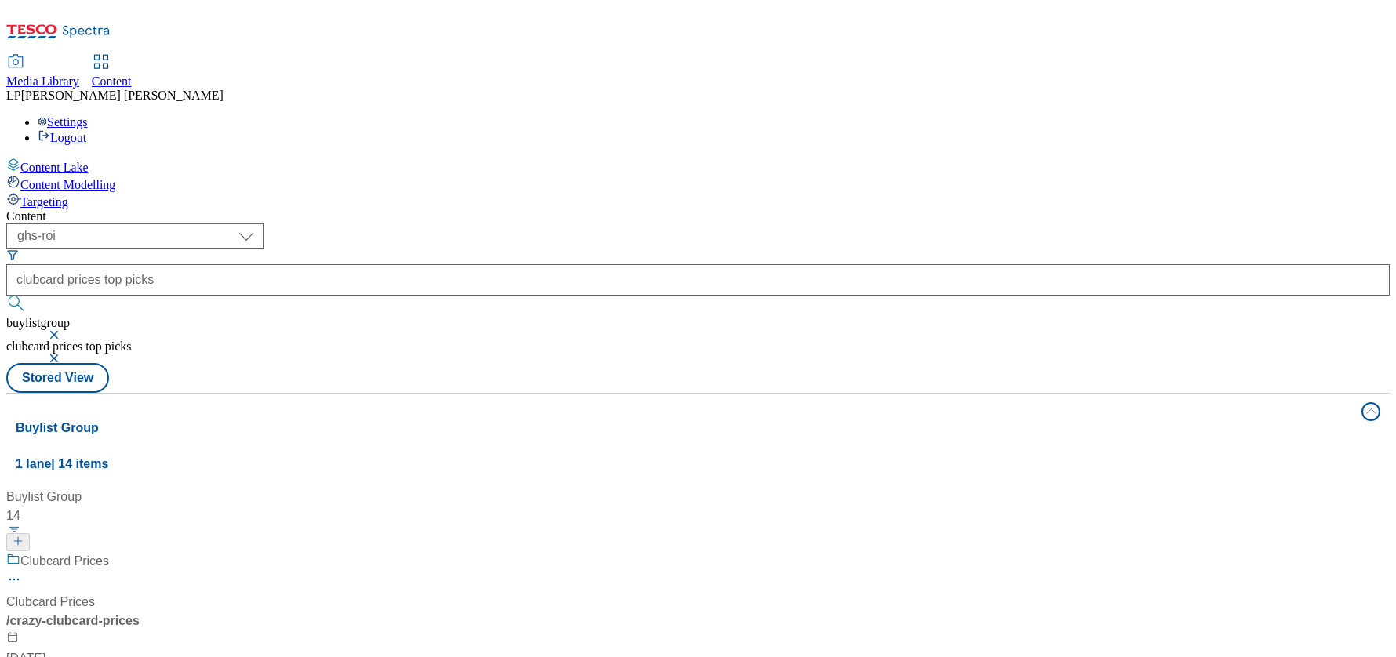
click at [64, 330] on button "button" at bounding box center [56, 334] width 16 height 9
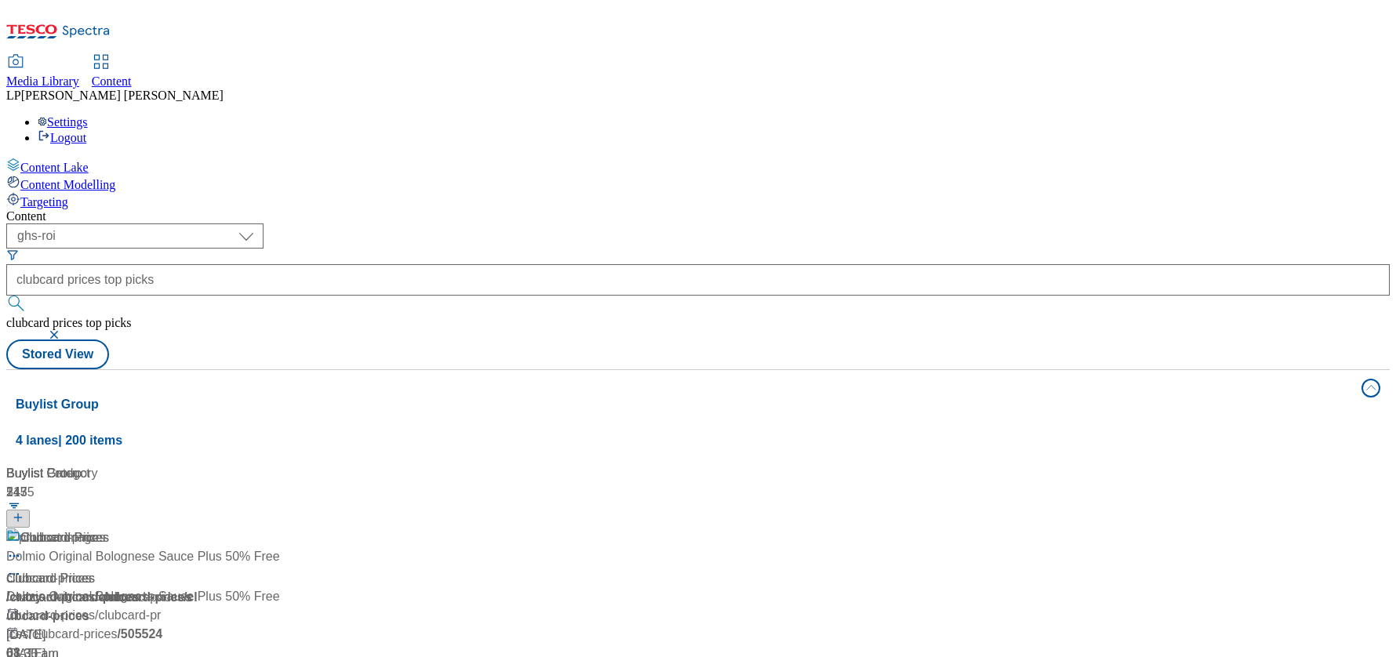
click at [202, 588] on div "/ crazy-clubcard-prices" at bounding box center [104, 597] width 196 height 19
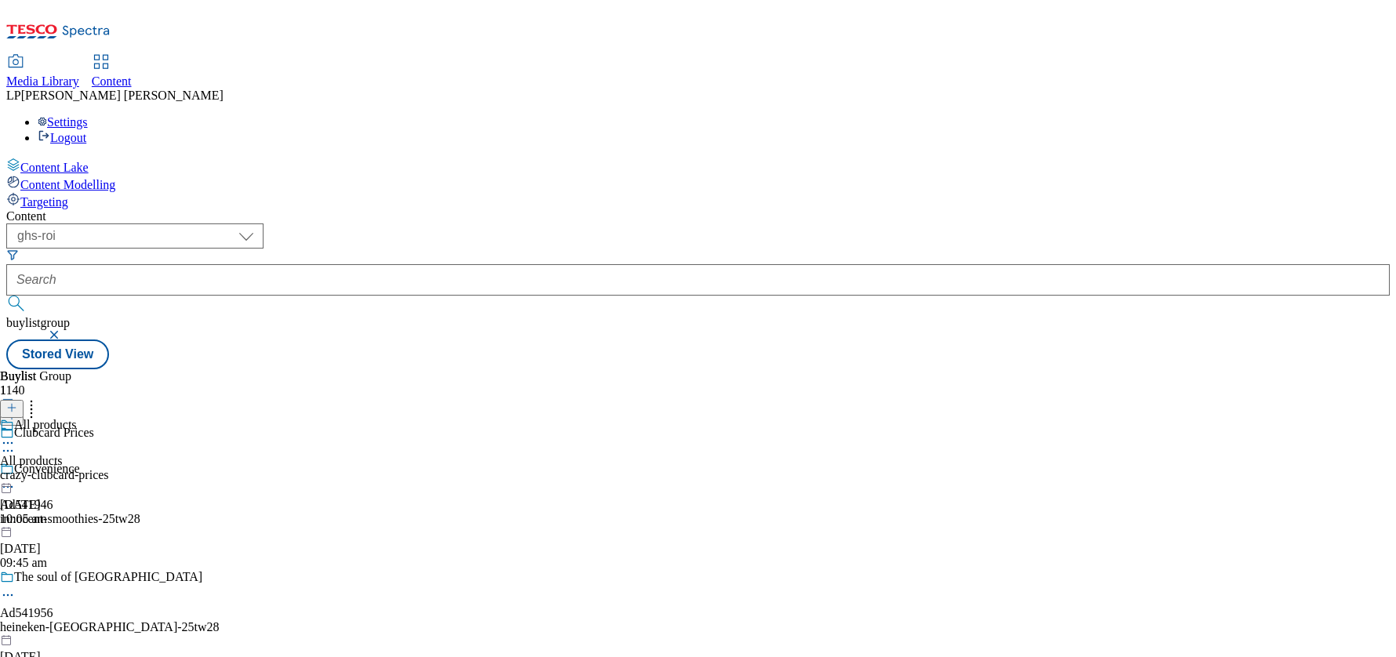
click at [109, 468] on div "crazy-clubcard-prices" at bounding box center [54, 475] width 109 height 14
click at [322, 512] on div "innocent-smoothies-25tw28" at bounding box center [161, 519] width 322 height 14
click at [322, 621] on div "heineken-madrid-25tw28" at bounding box center [161, 628] width 322 height 14
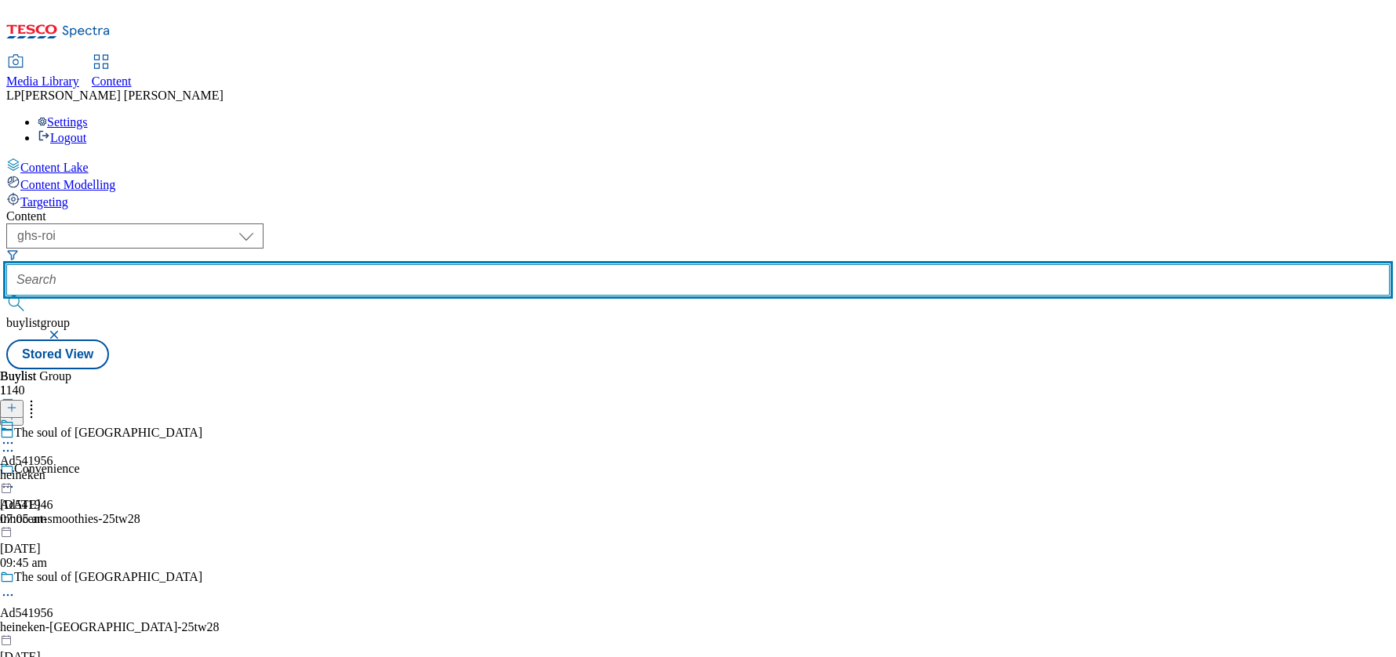
click at [474, 264] on input "text" at bounding box center [698, 279] width 1384 height 31
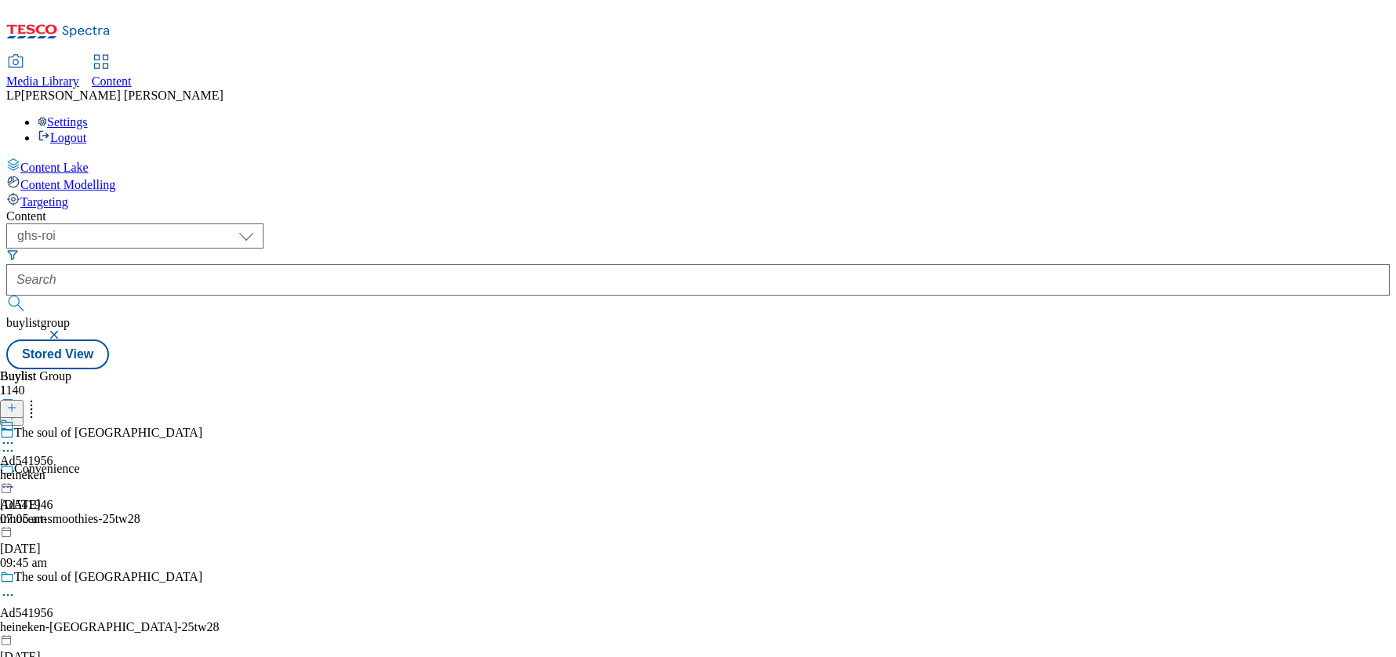
click at [64, 330] on button "button" at bounding box center [56, 334] width 16 height 9
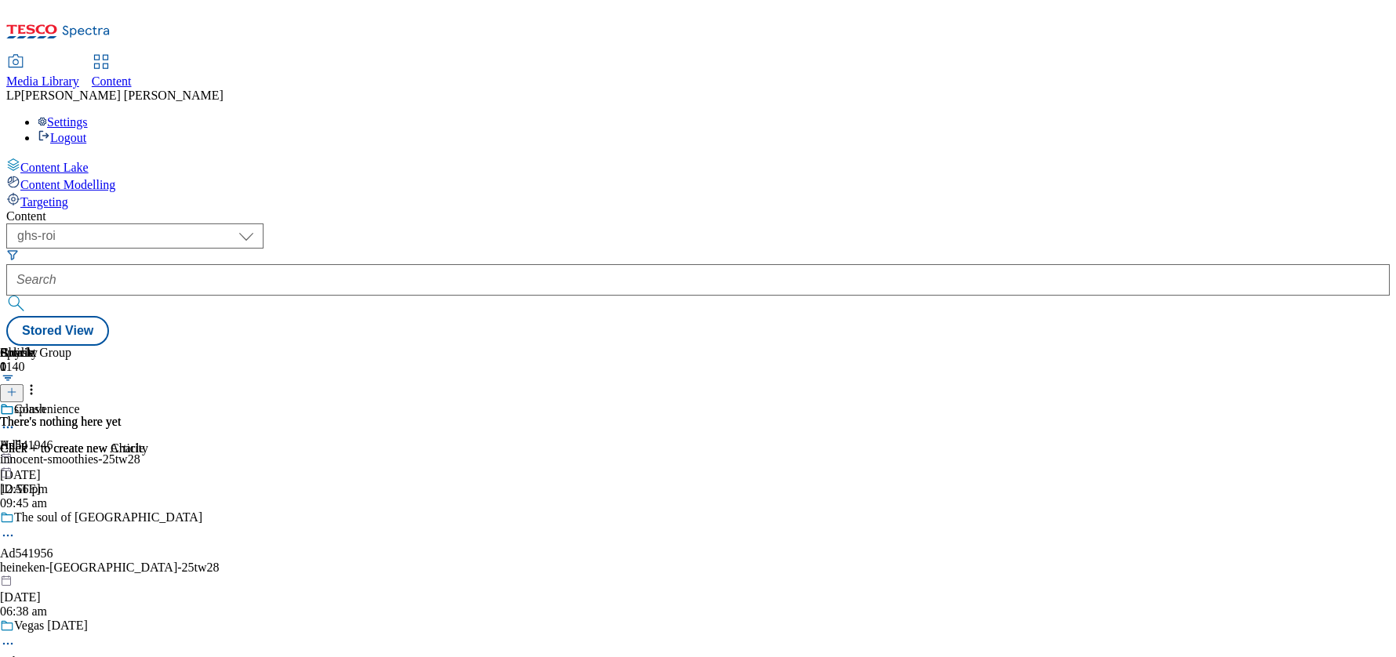
click at [79, 75] on div "Media Library" at bounding box center [42, 82] width 73 height 14
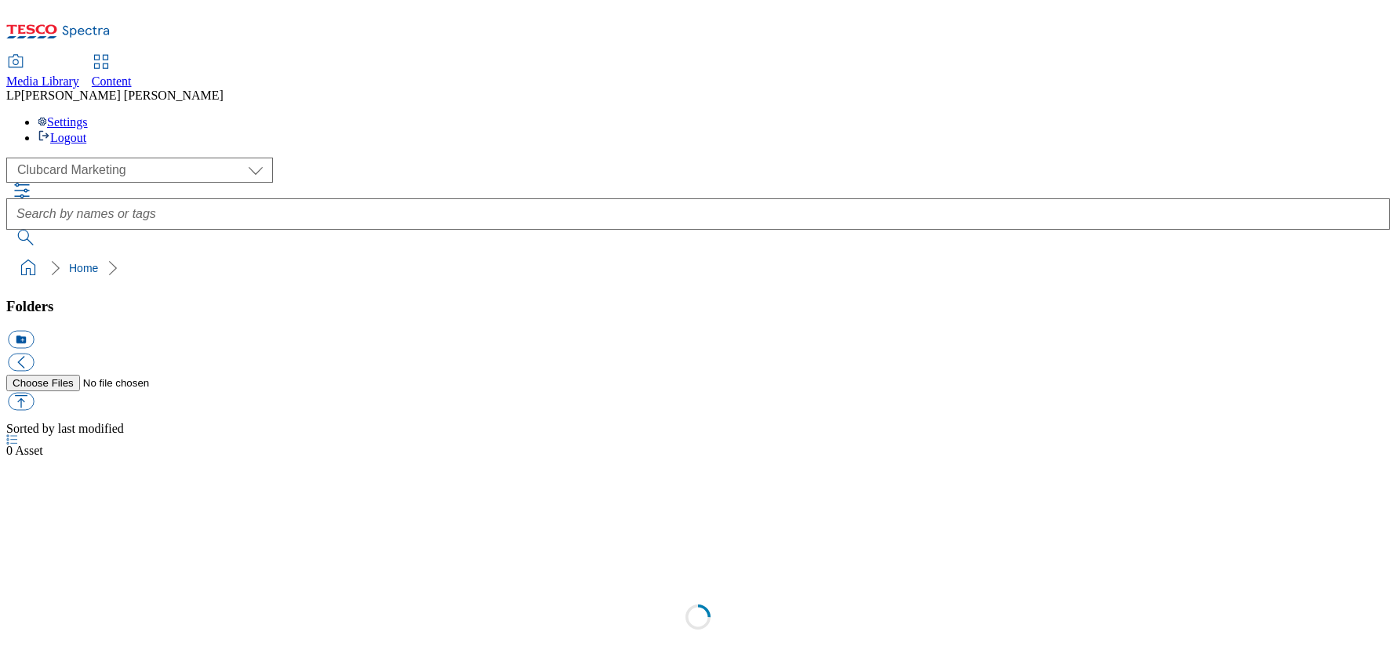
scroll to position [1, 0]
click at [132, 75] on span "Content" at bounding box center [112, 81] width 40 height 13
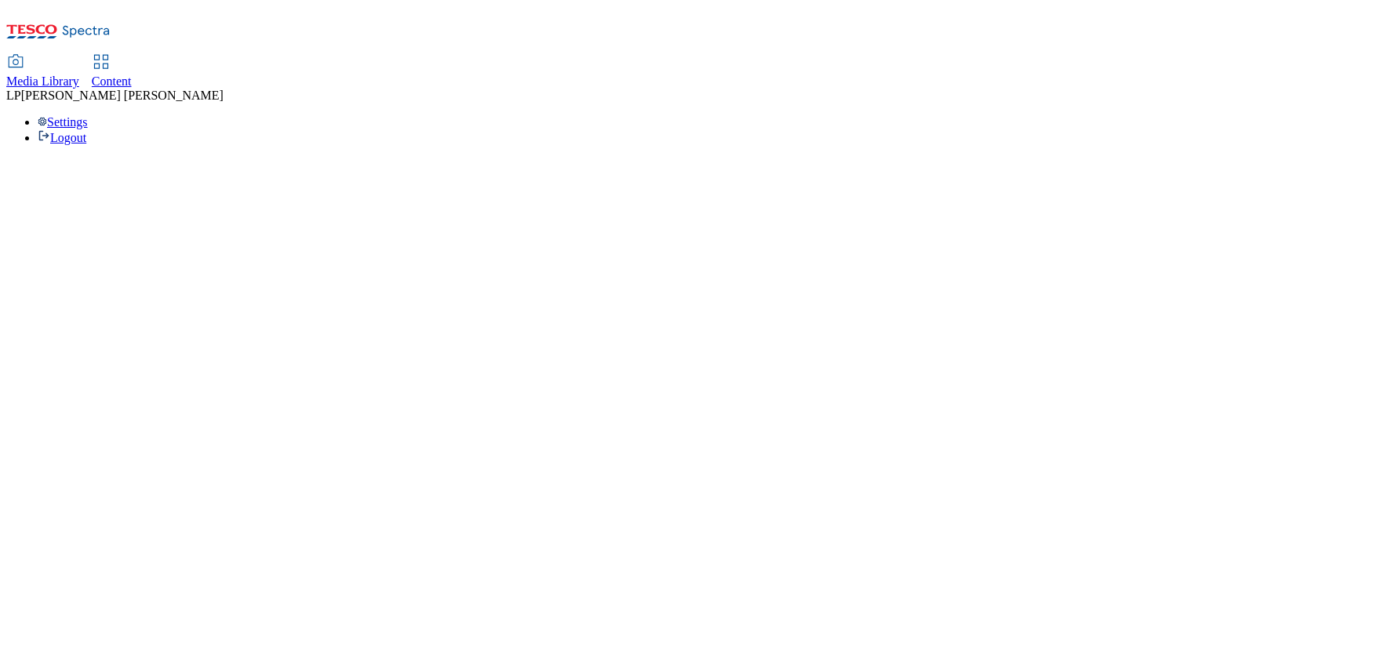
select select "phones-uk"
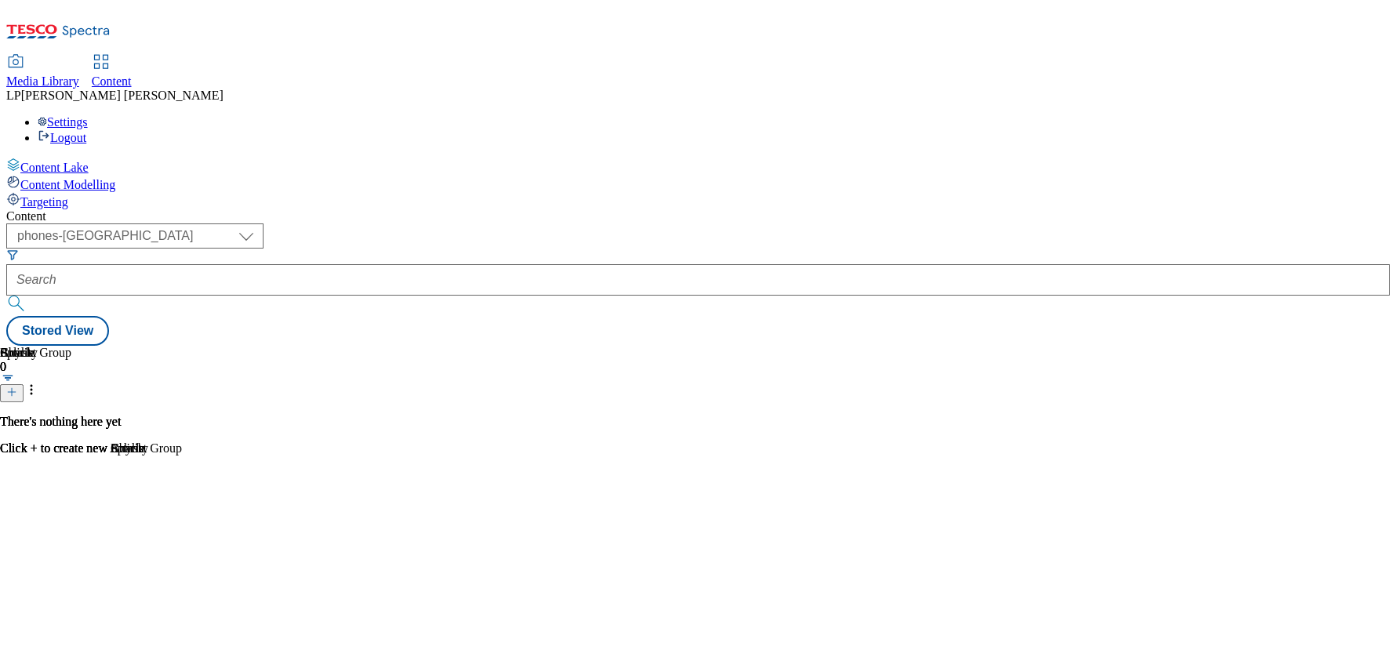
click at [79, 75] on div "Media Library" at bounding box center [42, 82] width 73 height 14
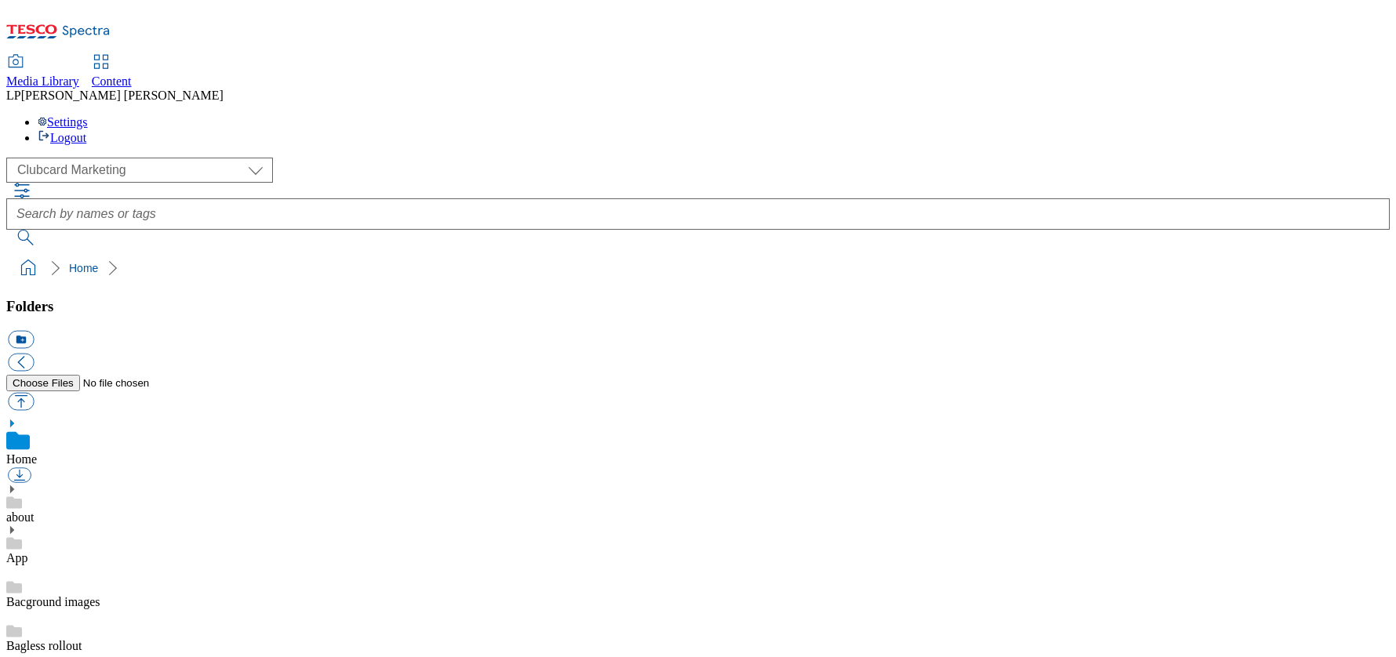
select select "flare-clubcard-mktg"
click at [132, 75] on div "Content" at bounding box center [112, 82] width 40 height 14
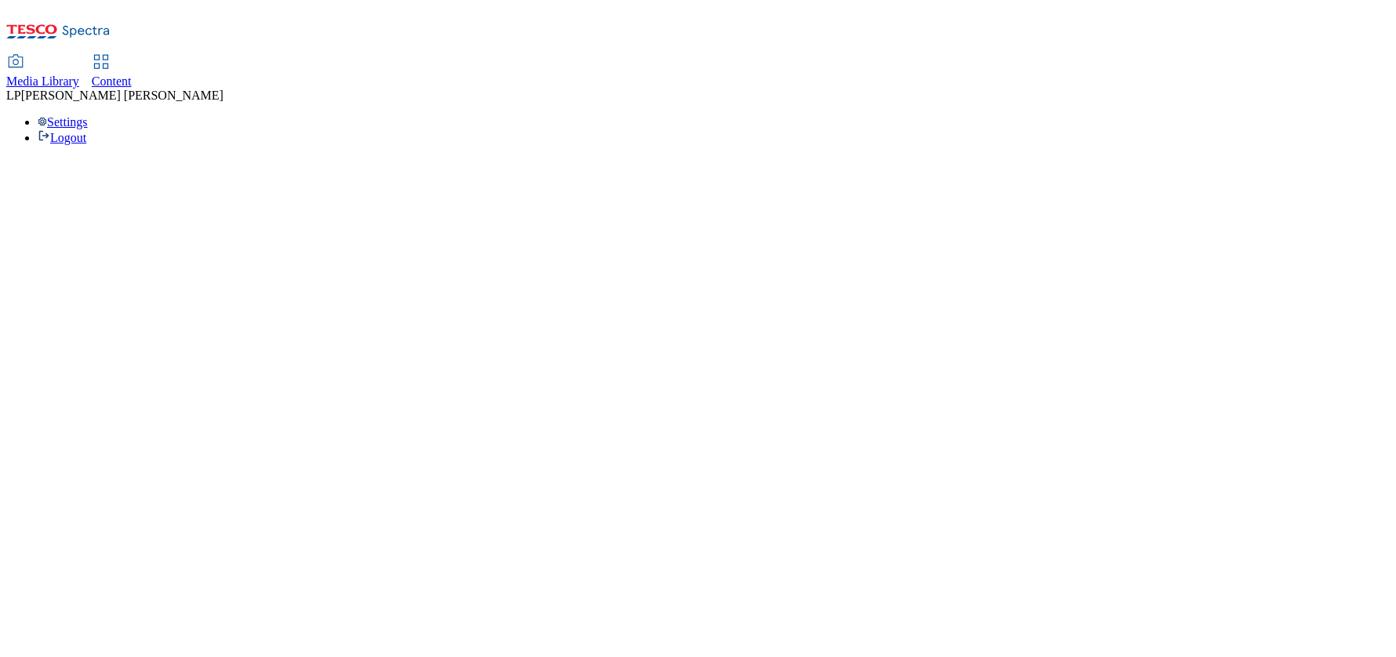
select select "phones-uk"
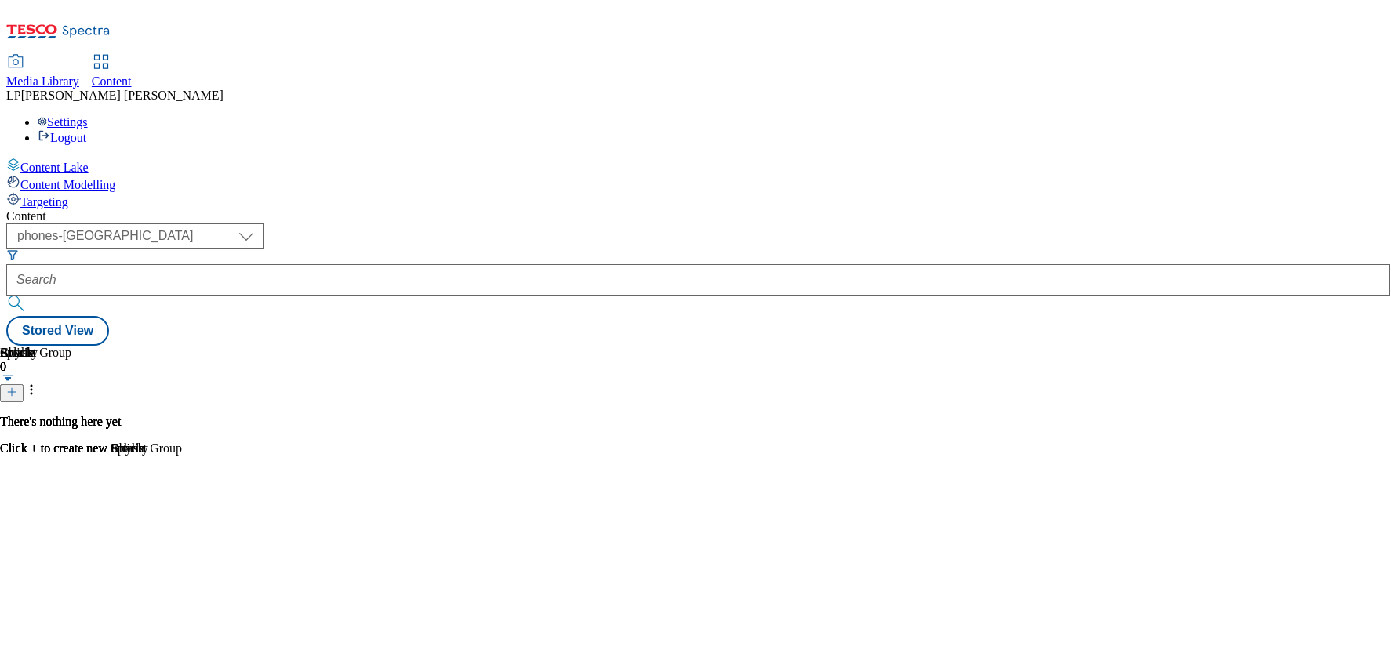
click at [79, 75] on div "Media Library" at bounding box center [42, 82] width 73 height 14
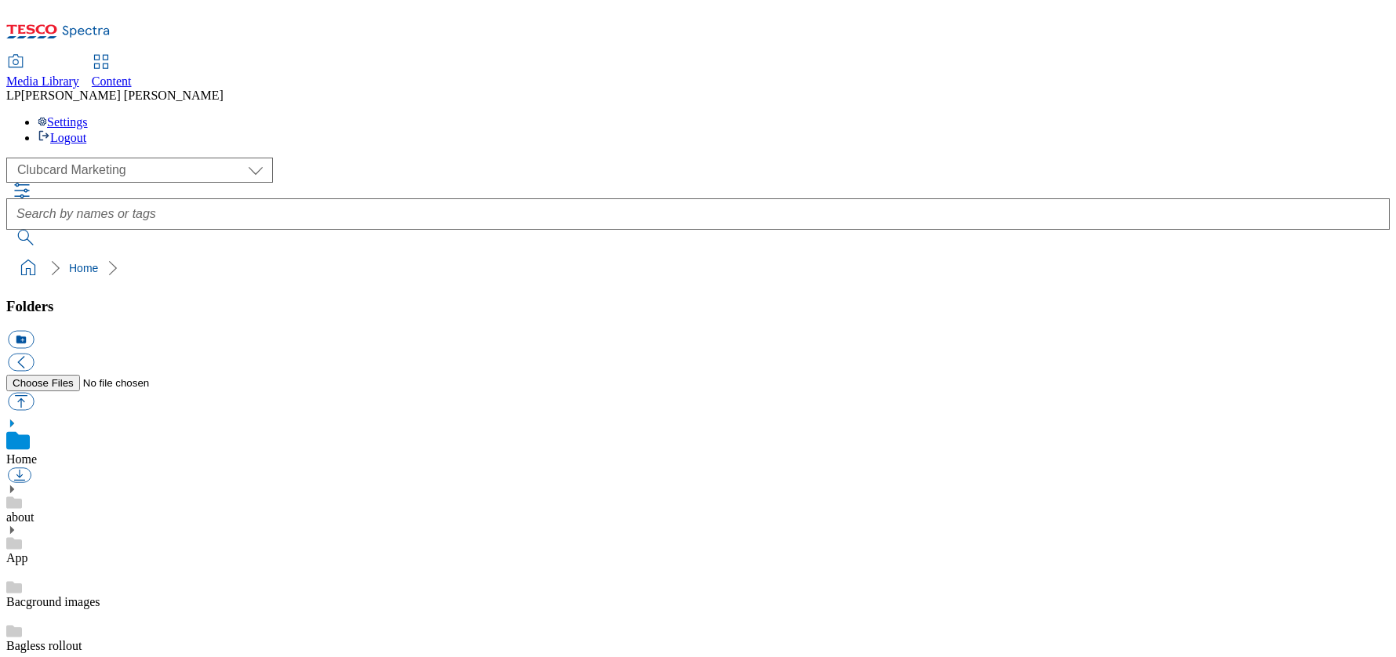
scroll to position [2, 0]
click at [132, 75] on span "Content" at bounding box center [112, 81] width 40 height 13
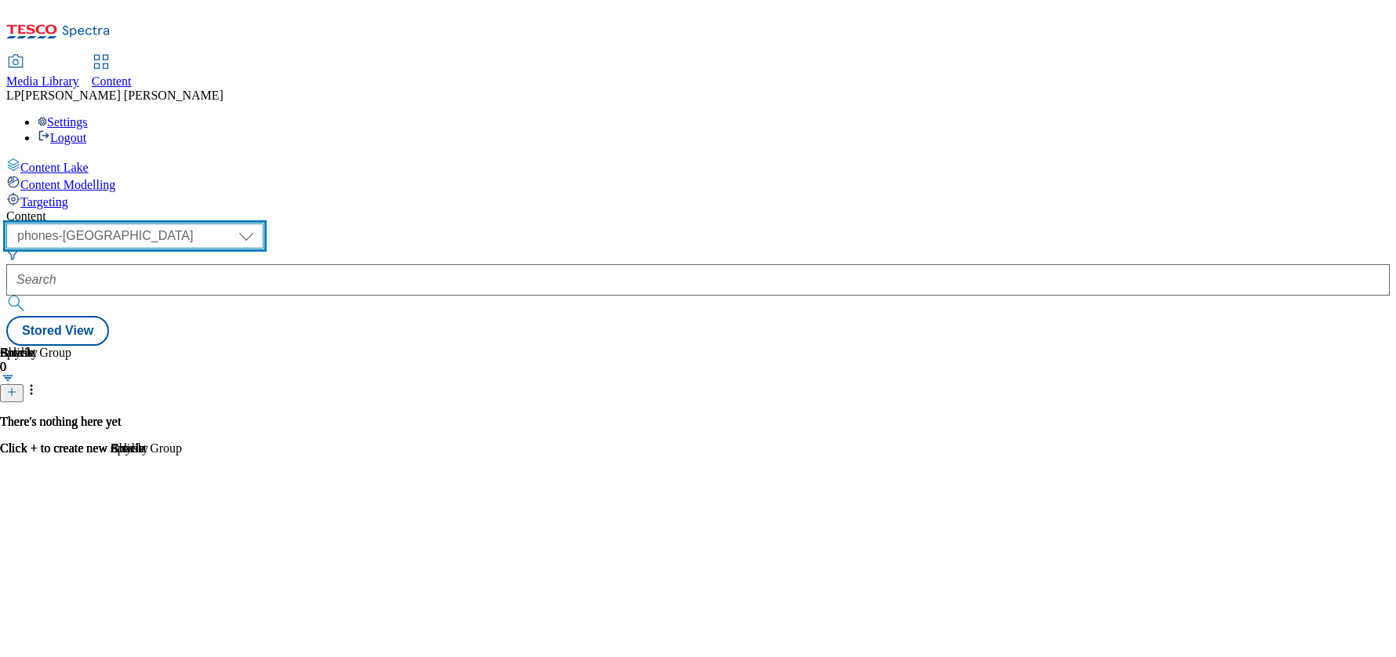
click at [264, 224] on select "dotcom-cz dotcom-hu dotcom-sk fnf-uk ghs-roi ghs-uk group-comms ighs-cz ighs-hu…" at bounding box center [134, 236] width 257 height 25
select select "ghs-roi"
click at [204, 224] on select "dotcom-cz dotcom-hu dotcom-sk fnf-uk ghs-roi ghs-uk group-comms ighs-cz ighs-hu…" at bounding box center [134, 236] width 257 height 25
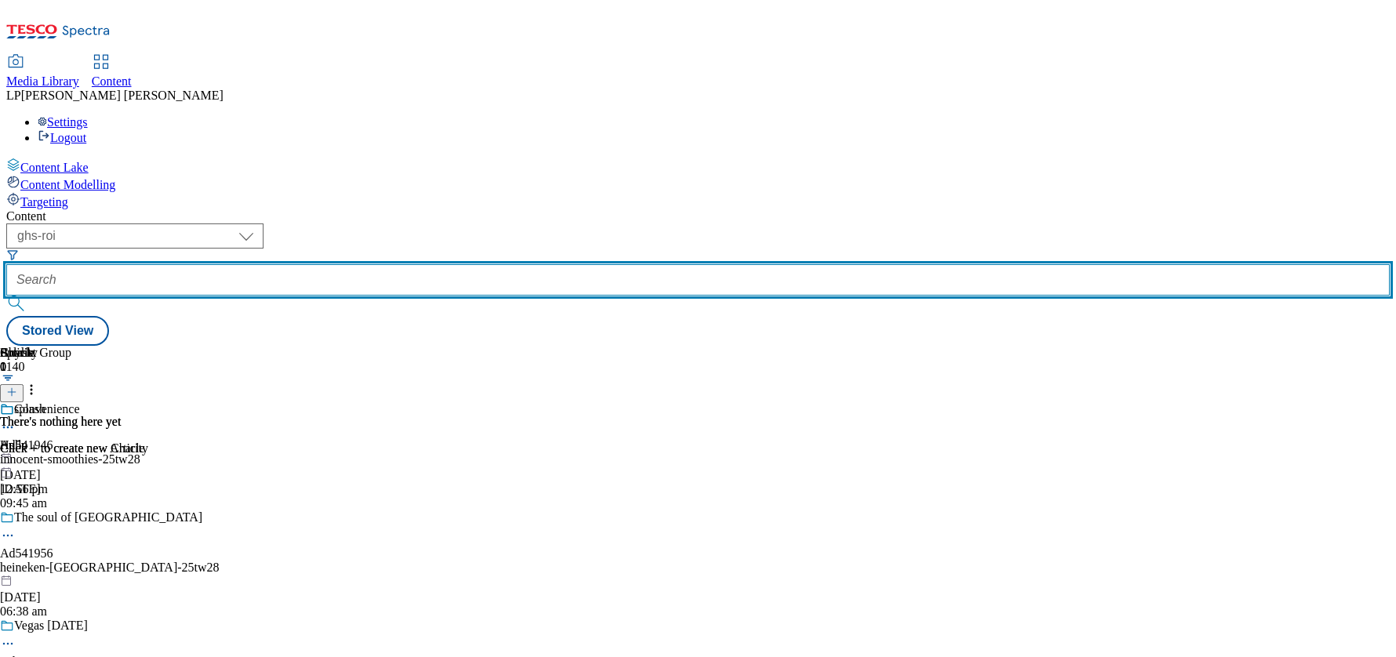
click at [444, 264] on input "text" at bounding box center [698, 279] width 1384 height 31
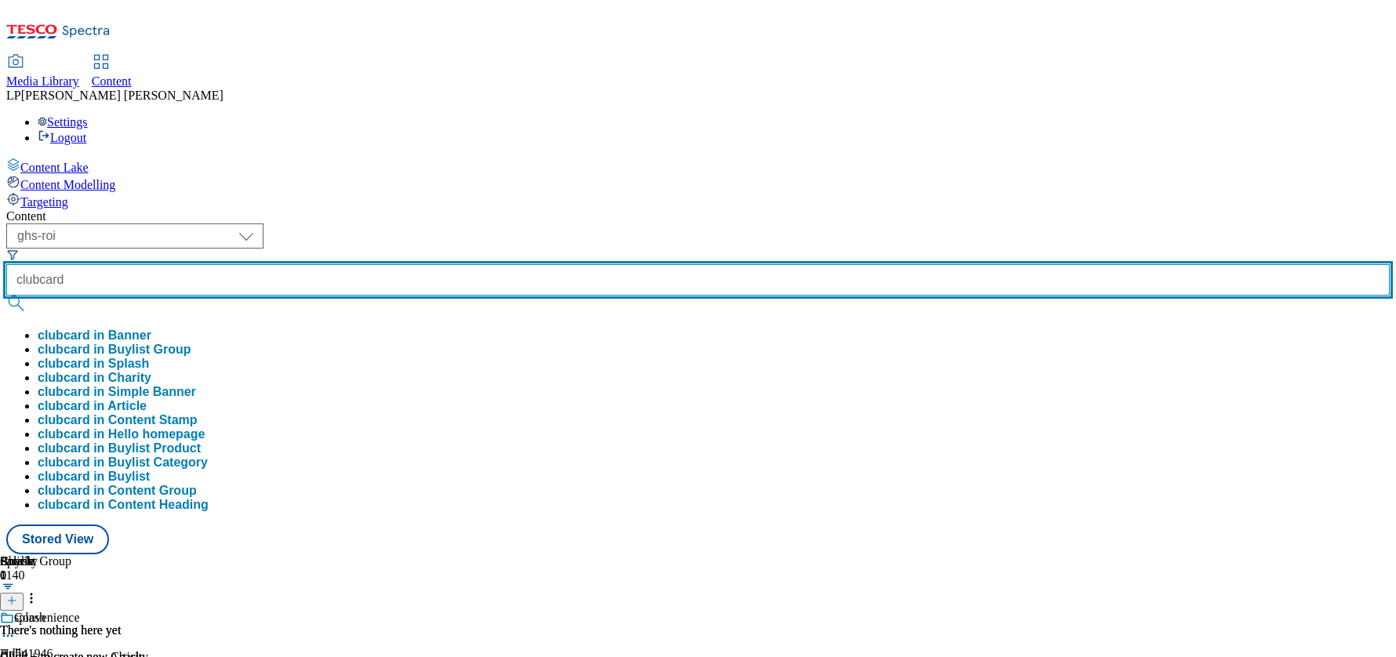
type input "clubcard"
click at [6, 296] on button "submit" at bounding box center [17, 304] width 22 height 16
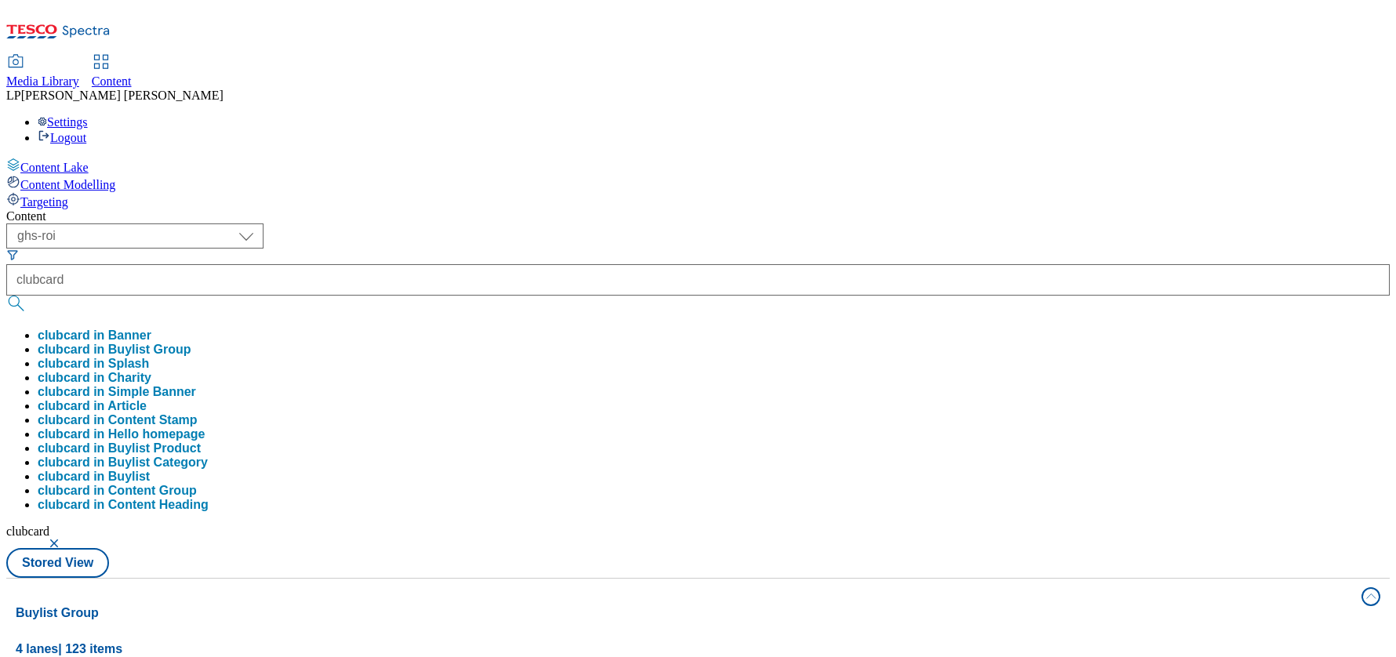
click at [530, 209] on div "Content" at bounding box center [698, 216] width 1384 height 14
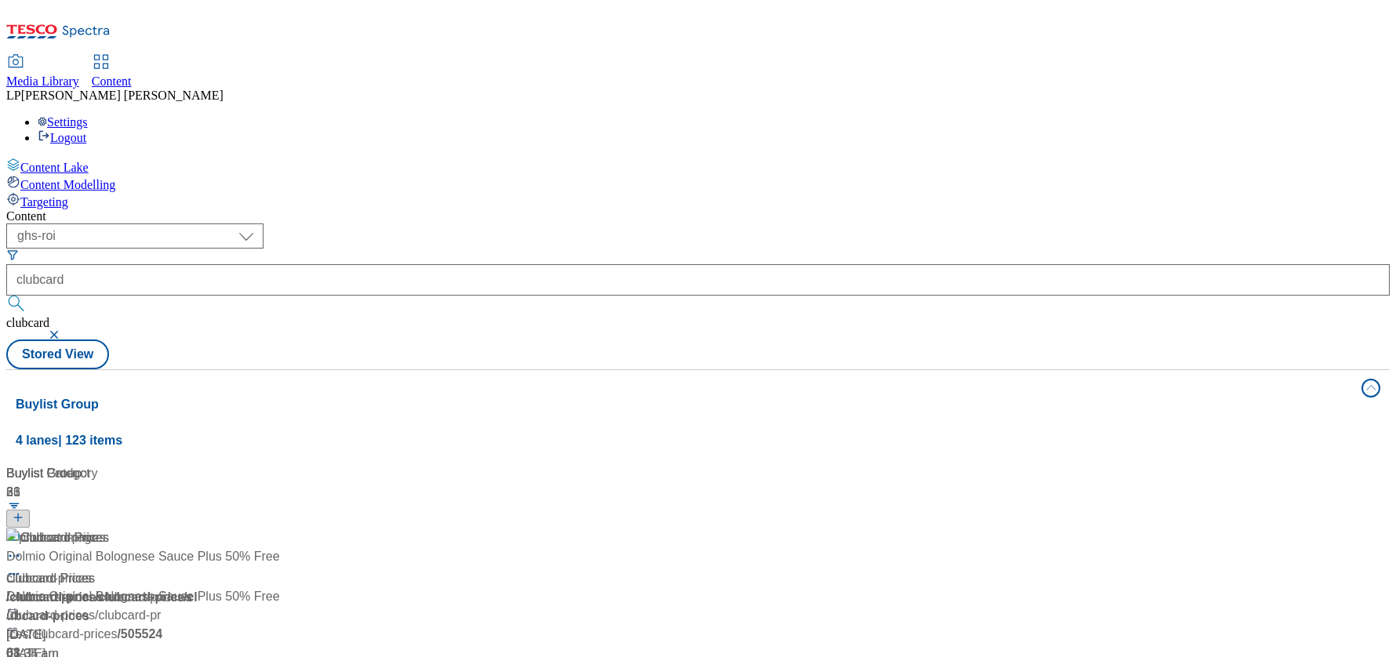
scroll to position [651, 0]
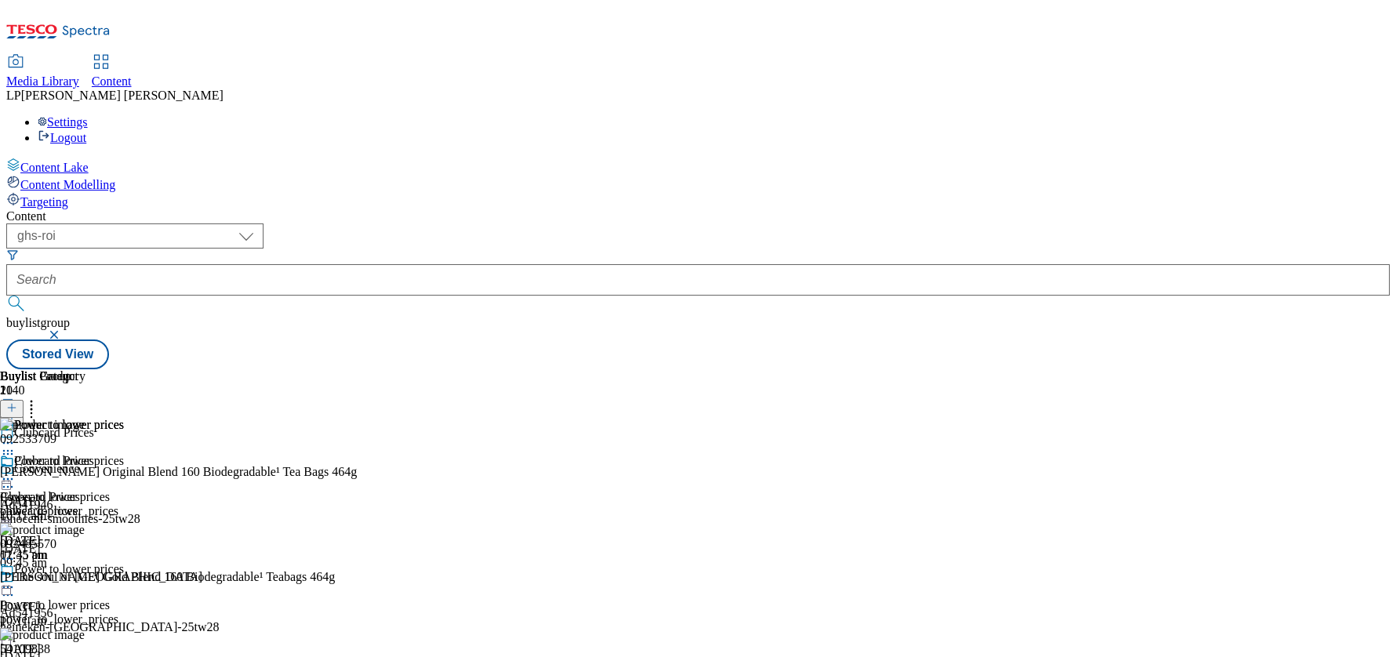
click at [124, 504] on div "clubcard-prices" at bounding box center [62, 511] width 124 height 14
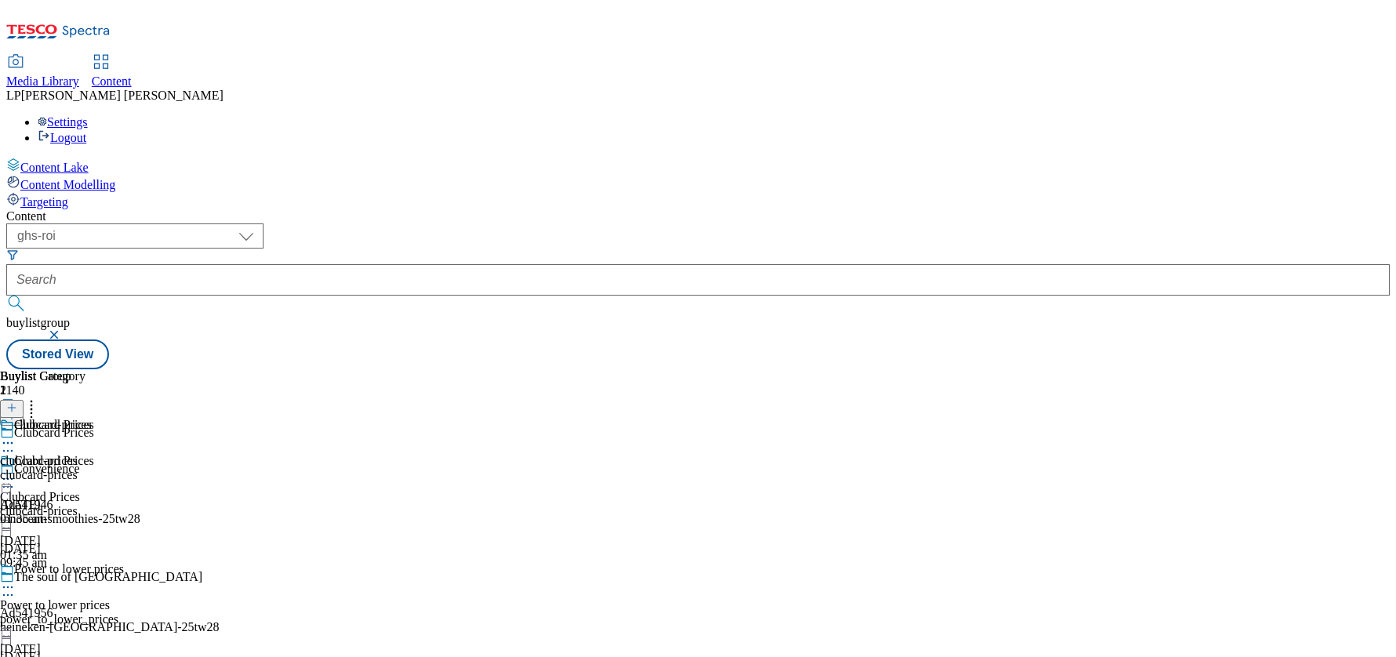
click at [124, 562] on div "Power to lower prices Power to lower prices power_to_lower_prices 4 Apr 2024 12…" at bounding box center [62, 616] width 124 height 108
click at [124, 504] on div "clubcard-prices" at bounding box center [62, 511] width 124 height 14
click at [92, 468] on div "clubcard-prices" at bounding box center [46, 475] width 92 height 14
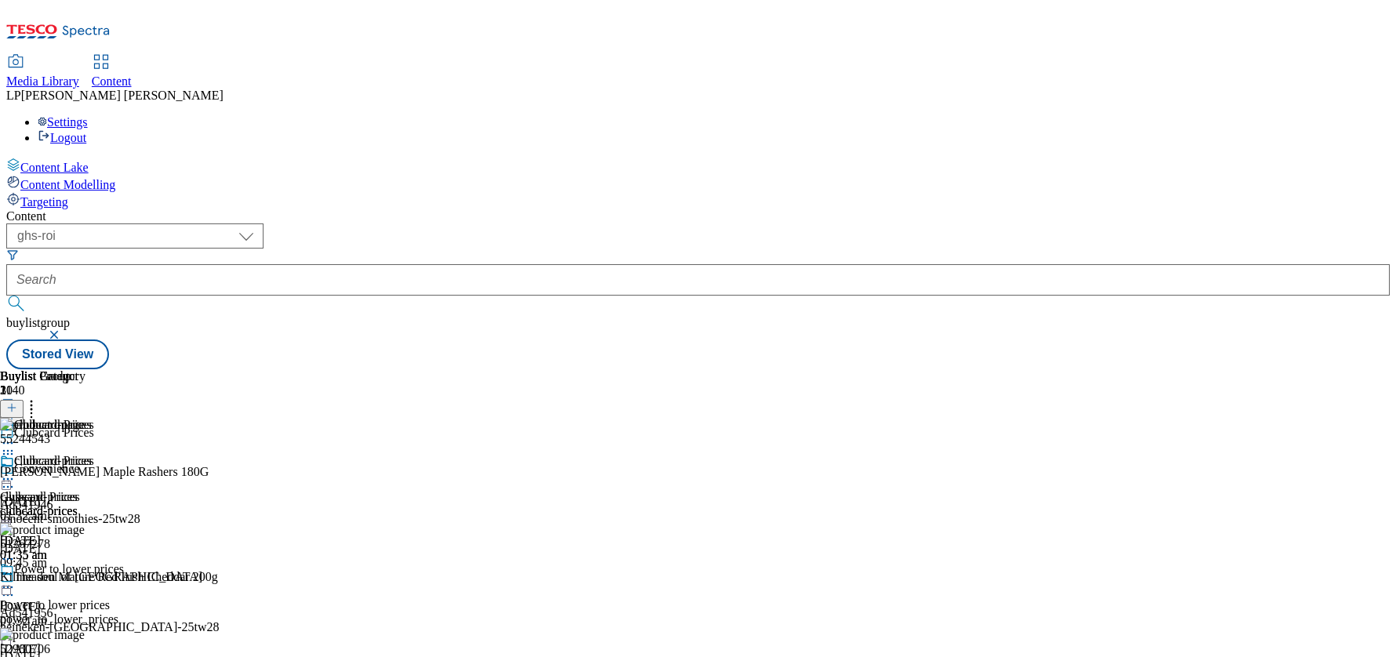
scroll to position [1878, 0]
click at [16, 443] on icon at bounding box center [8, 451] width 16 height 16
click at [328, 426] on div "Clubcard Prices" at bounding box center [164, 444] width 328 height 36
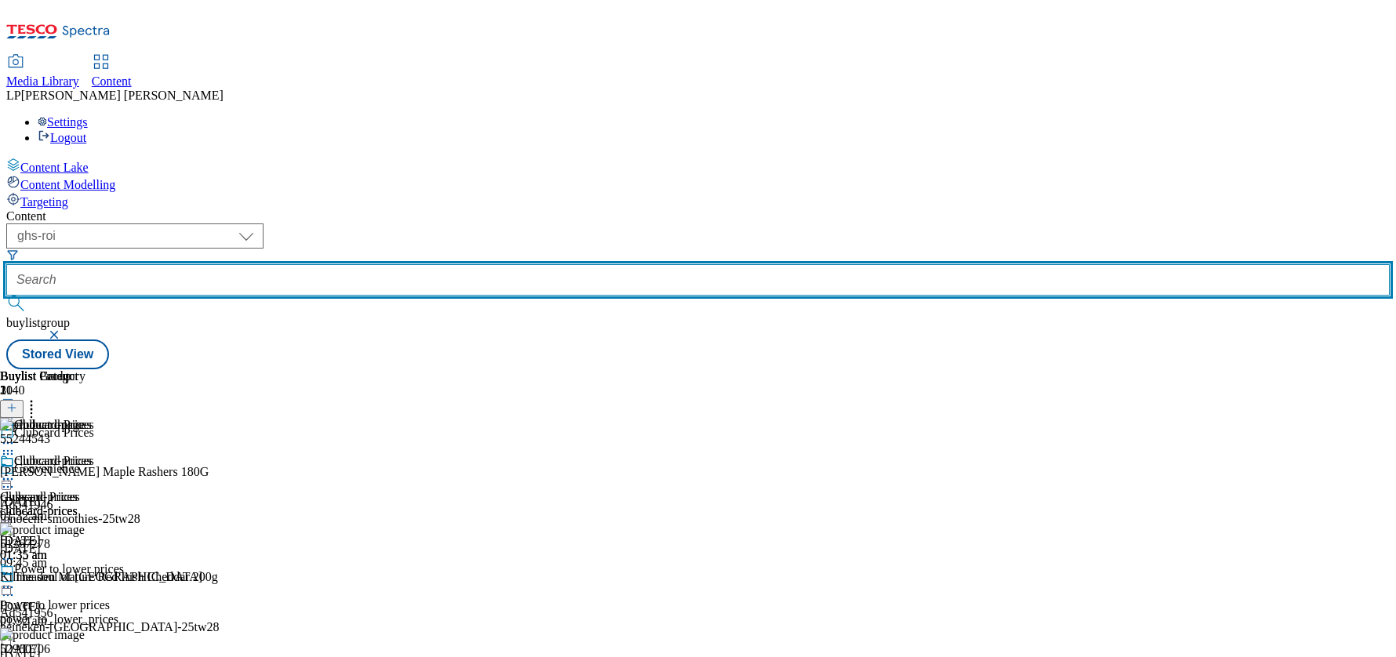
click at [427, 264] on input "text" at bounding box center [698, 279] width 1384 height 31
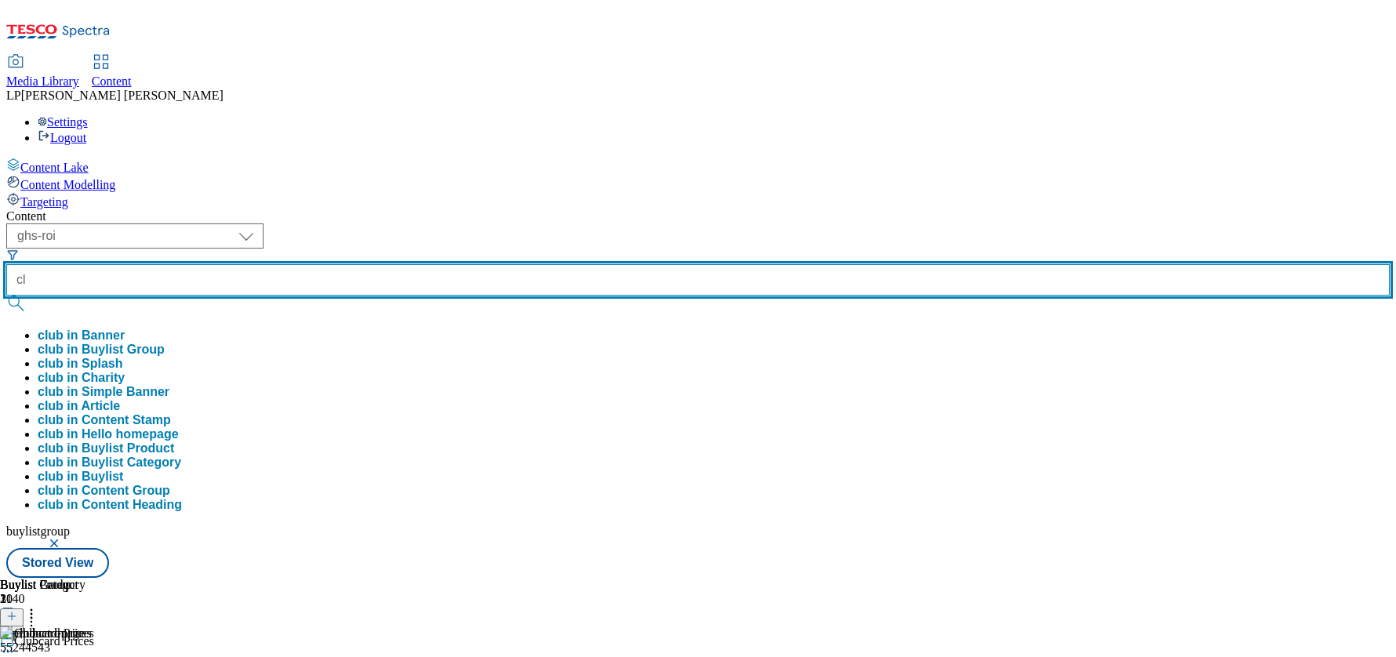
type input "c"
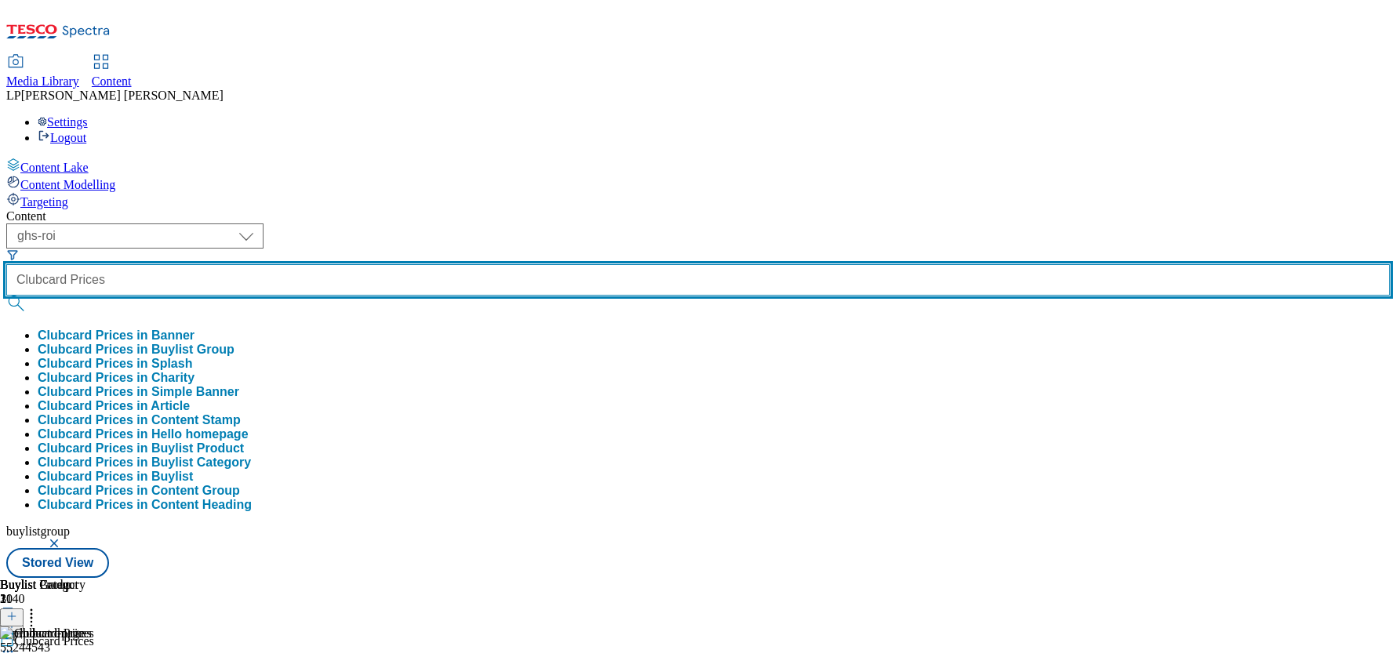
type input "Clubcard Prices"
click at [6, 296] on button "submit" at bounding box center [17, 304] width 22 height 16
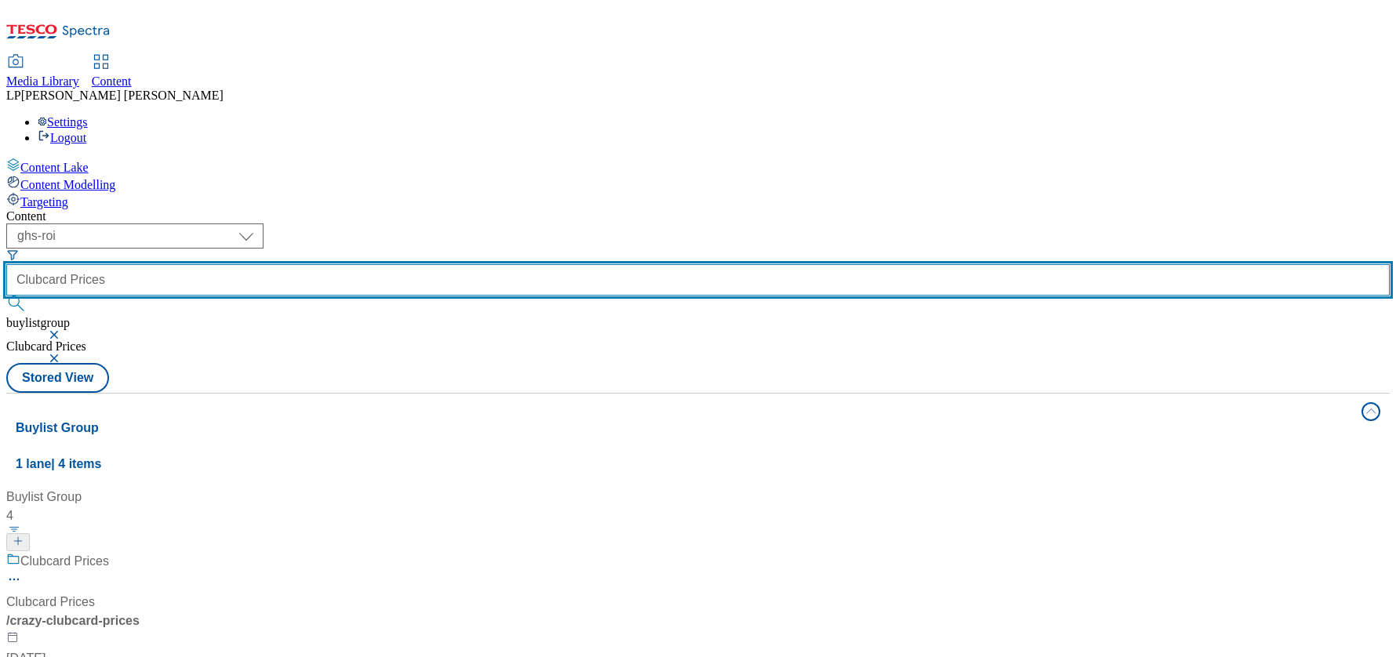
scroll to position [205, 0]
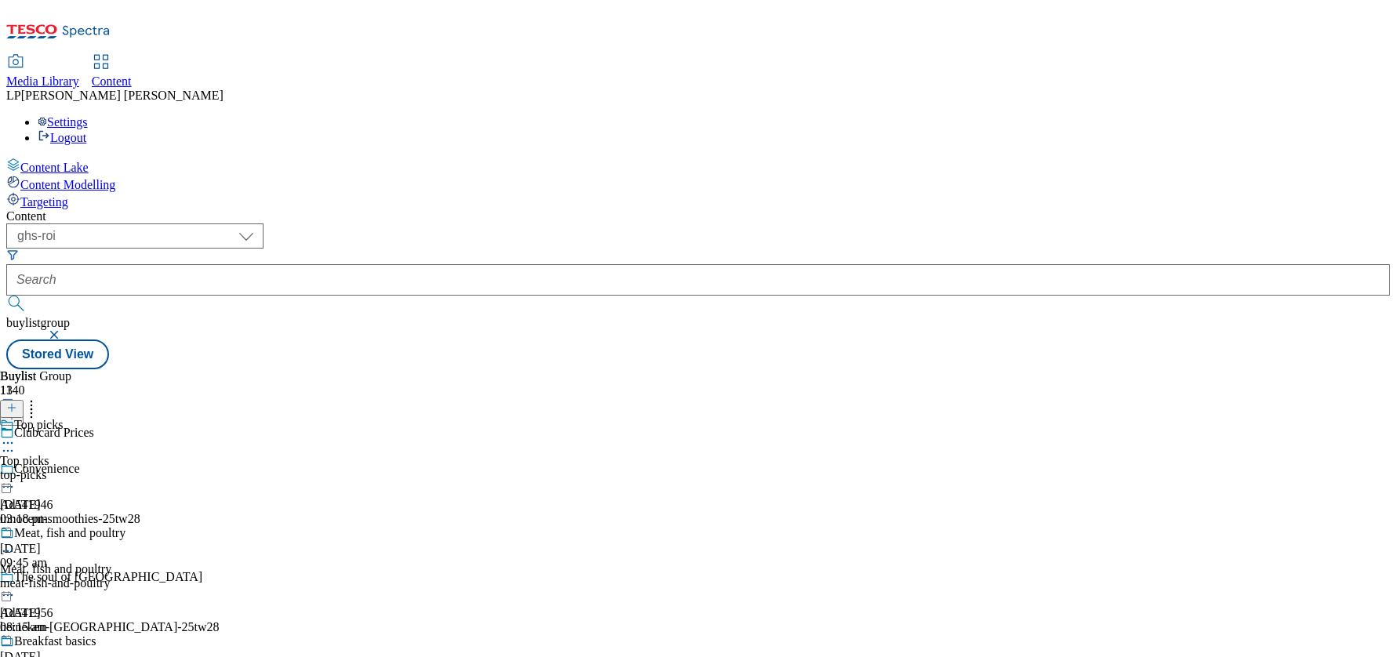
click at [165, 418] on div "Top picks Top picks top-picks 21 Jul 2025 03:18 pm" at bounding box center [82, 472] width 165 height 108
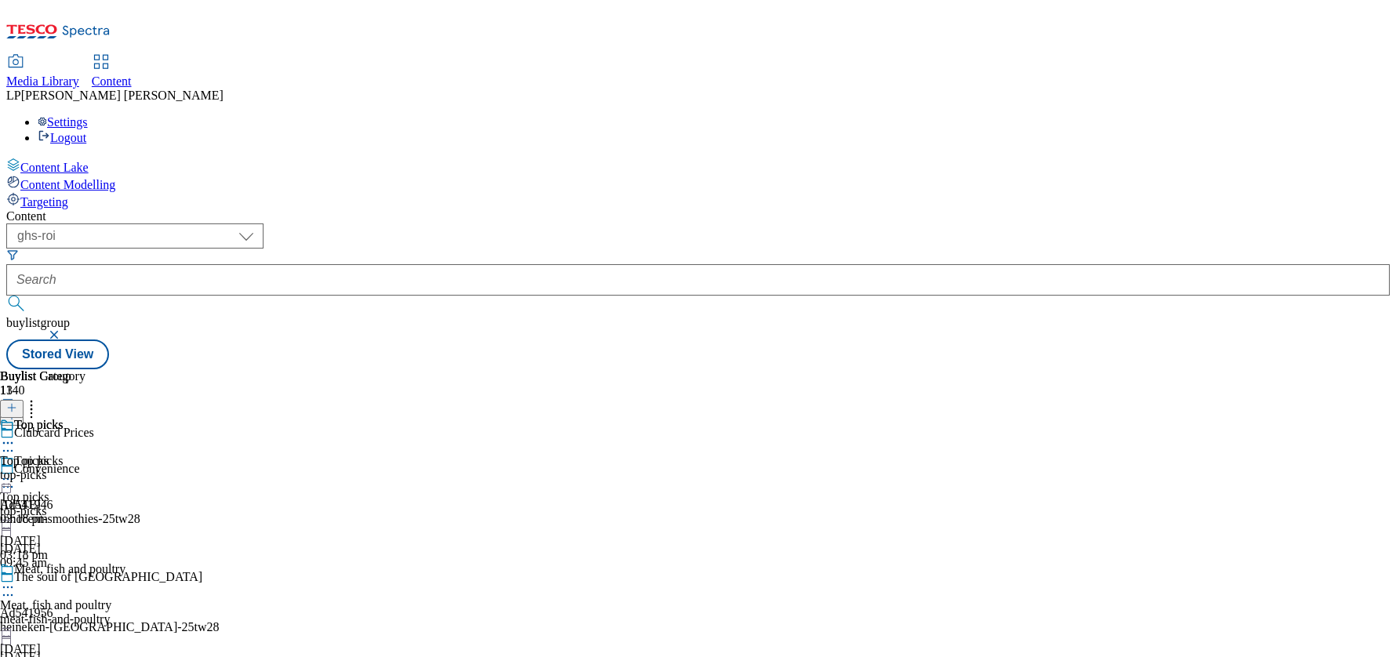
click at [86, 468] on div "top-picks" at bounding box center [43, 475] width 86 height 14
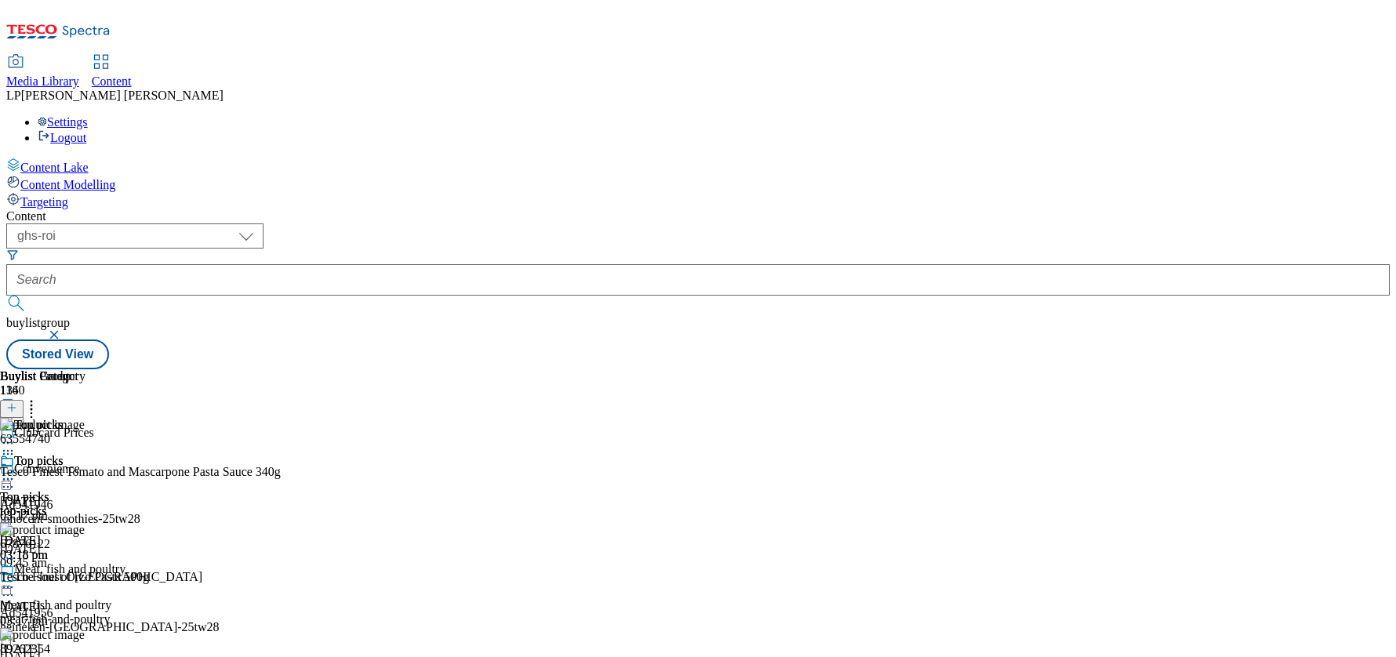
click at [165, 613] on div "meat-fish-and-poultry" at bounding box center [82, 620] width 165 height 14
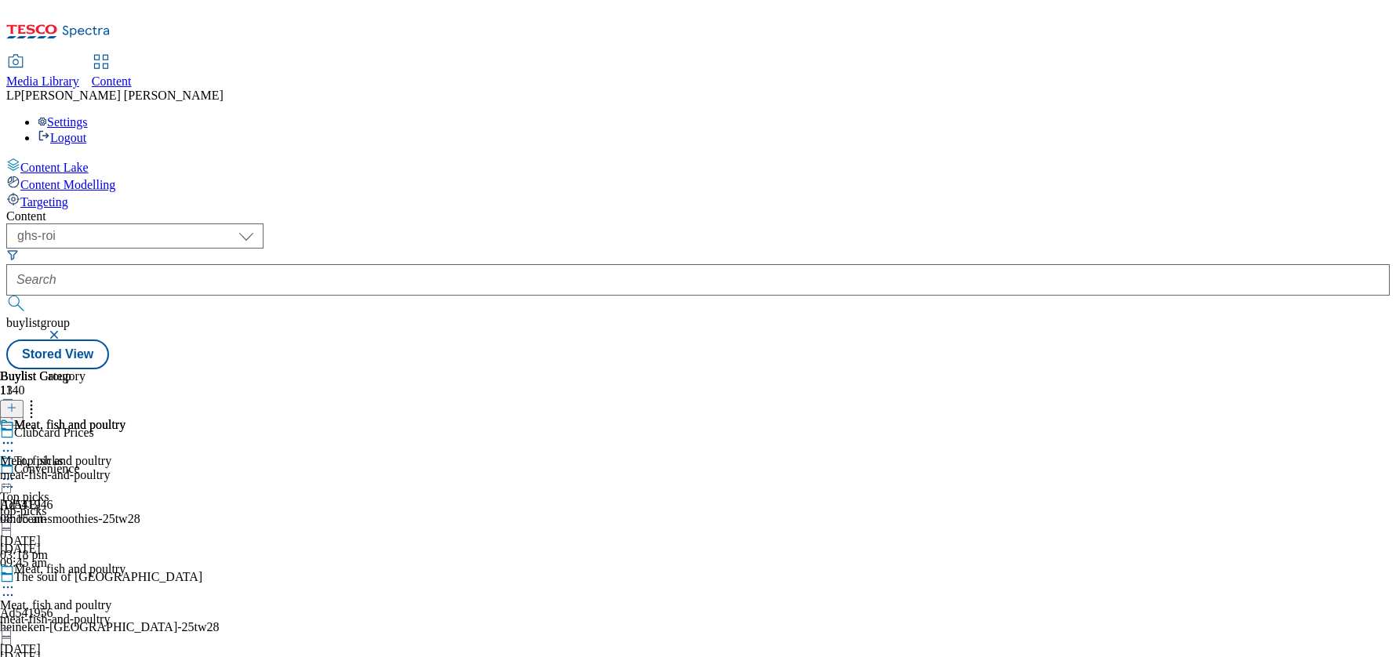
scroll to position [1698, 0]
click at [16, 408] on line at bounding box center [12, 408] width 8 height 0
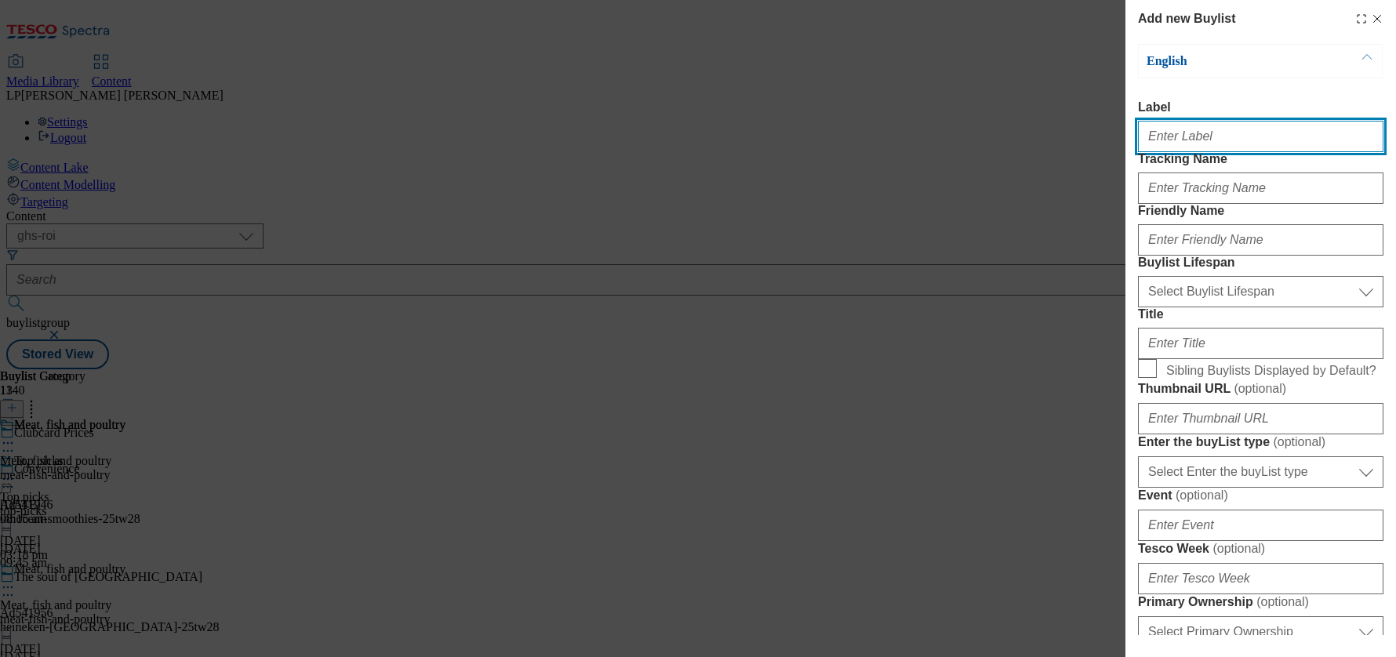
click at [950, 151] on input "Label" at bounding box center [1261, 136] width 246 height 31
type input "Frozen"
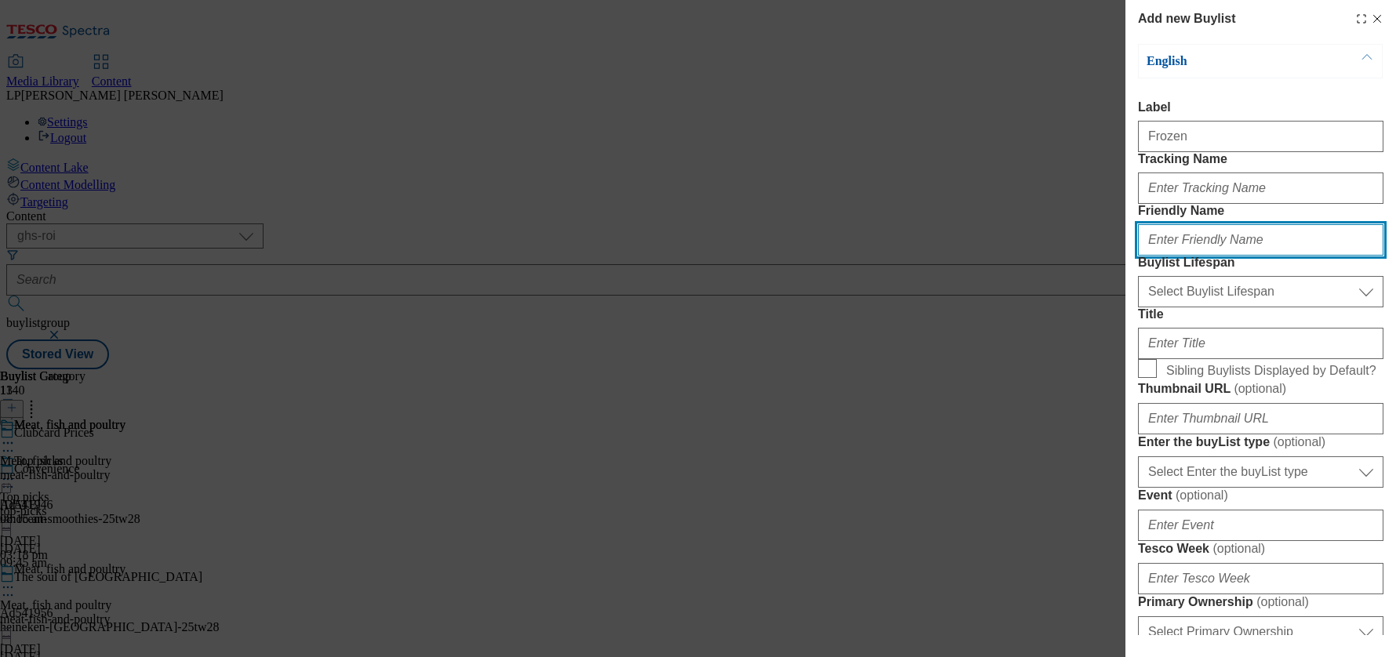
click at [950, 256] on input "Friendly Name" at bounding box center [1261, 239] width 246 height 31
type input "frozen"
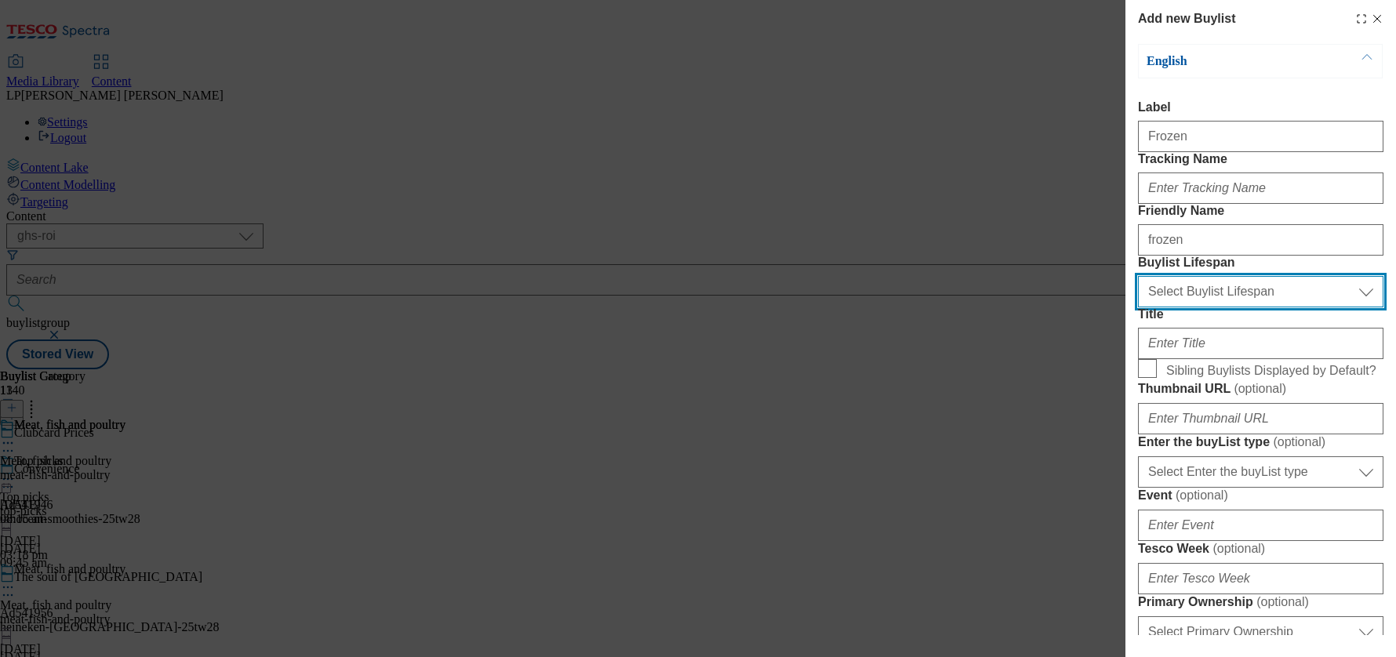
click at [950, 308] on select "Select Buylist Lifespan evergreen seasonal tactical" at bounding box center [1261, 291] width 246 height 31
select select "evergreen"
click at [950, 308] on select "Select Buylist Lifespan evergreen seasonal tactical" at bounding box center [1261, 291] width 246 height 31
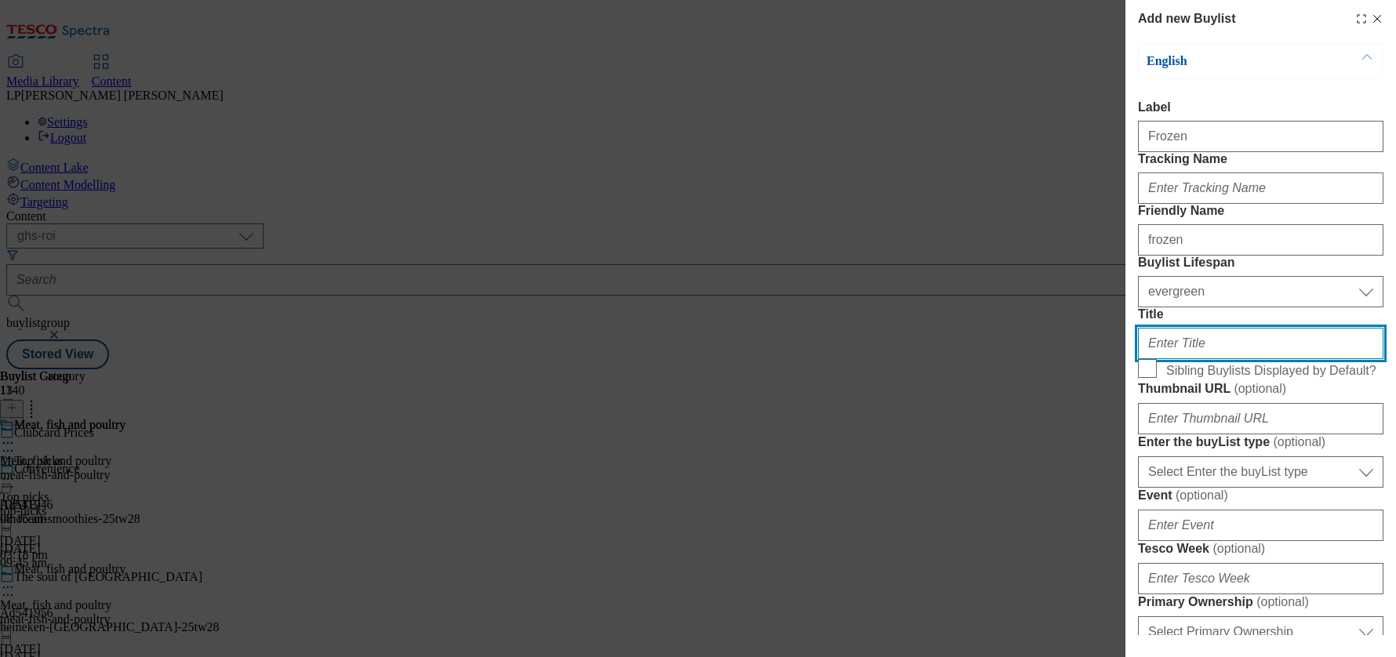
click at [950, 359] on input "Title" at bounding box center [1261, 343] width 246 height 31
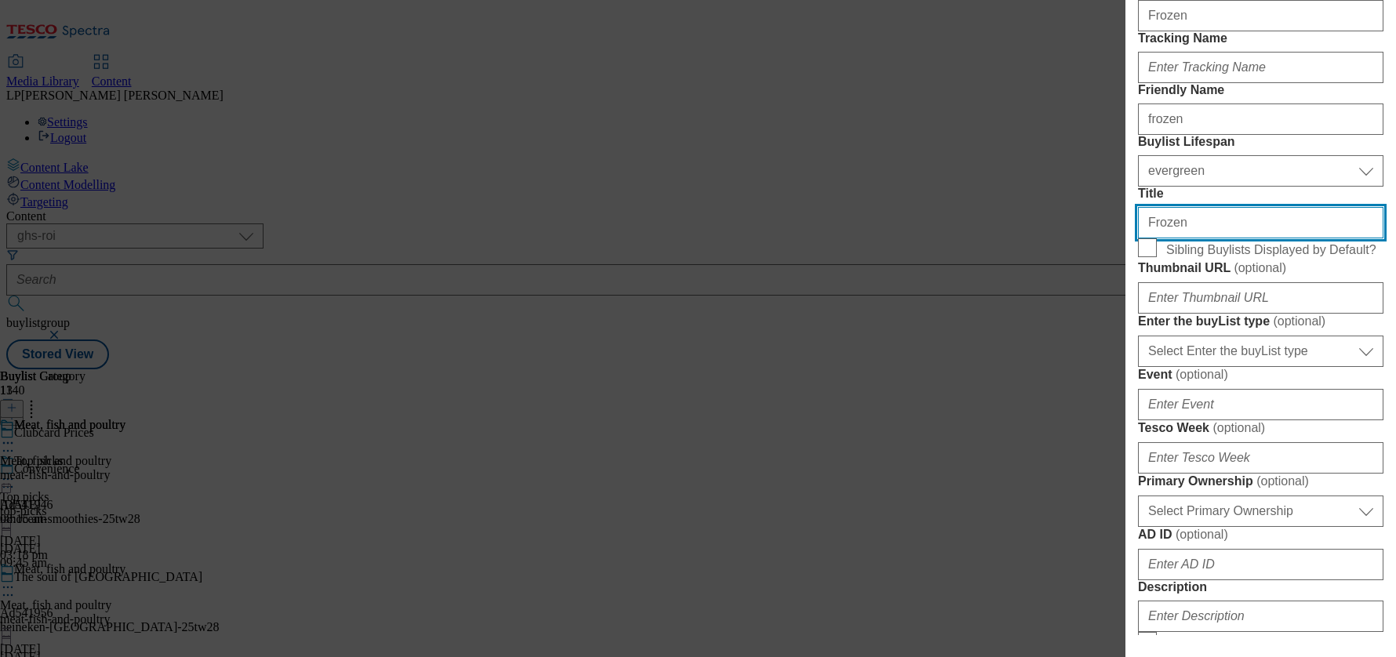
scroll to position [134, 0]
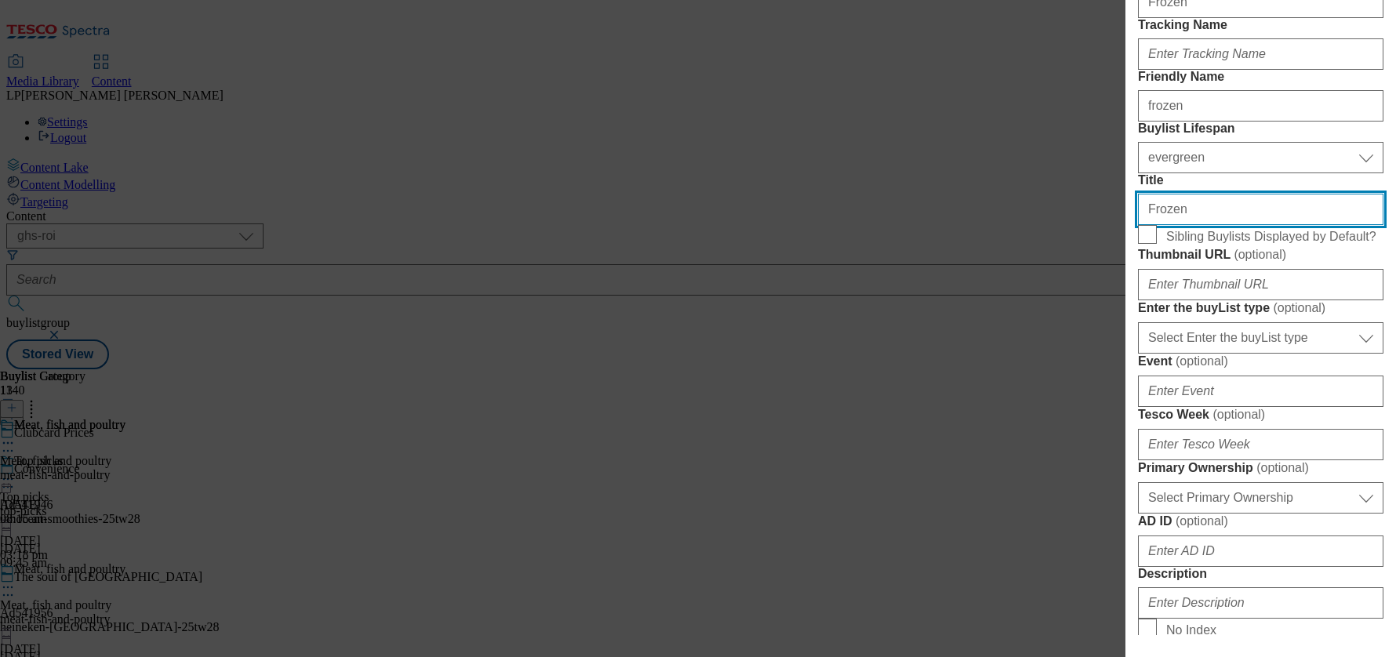
type input "Frozen"
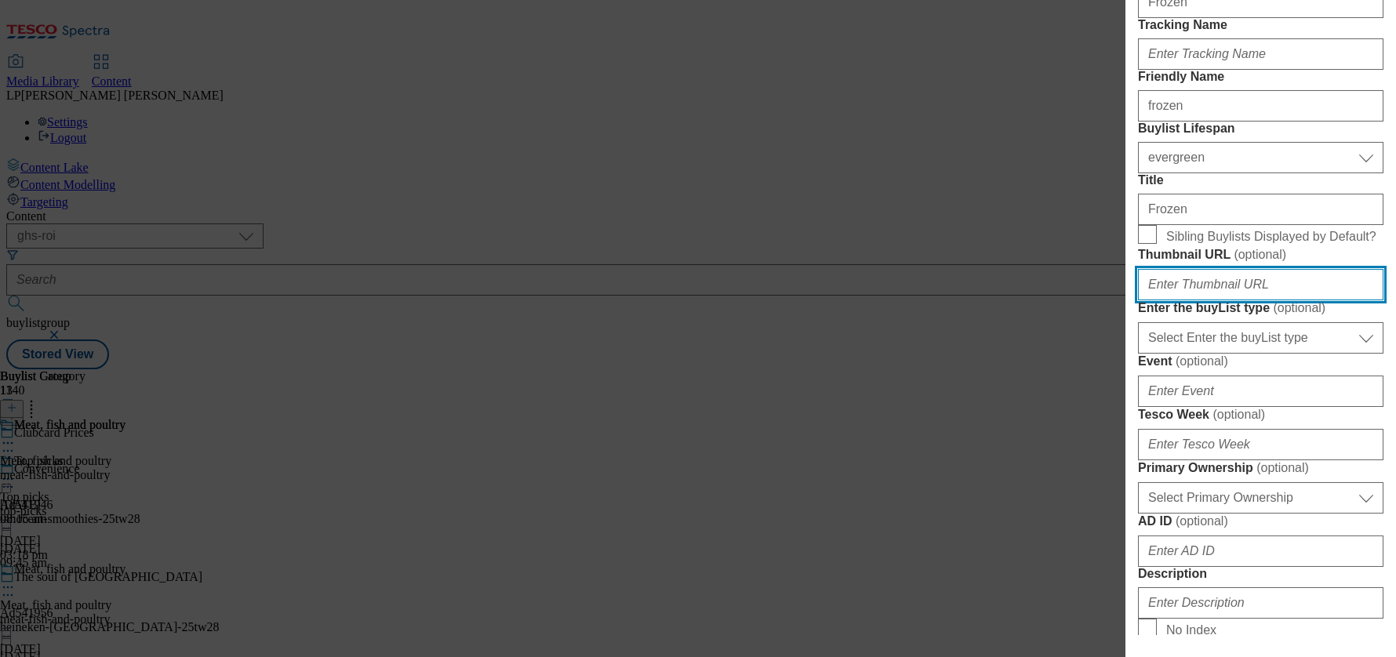
click at [950, 300] on input "Thumbnail URL ( optional )" at bounding box center [1261, 284] width 246 height 31
paste input "https://digitalcontent.api.tesco.com/v2/media/ghs-roi/508fc42d-d367-46b6-a675-c…"
type input "https://digitalcontent.api.tesco.com/v2/media/ghs-roi/508fc42d-d367-46b6-a675-c…"
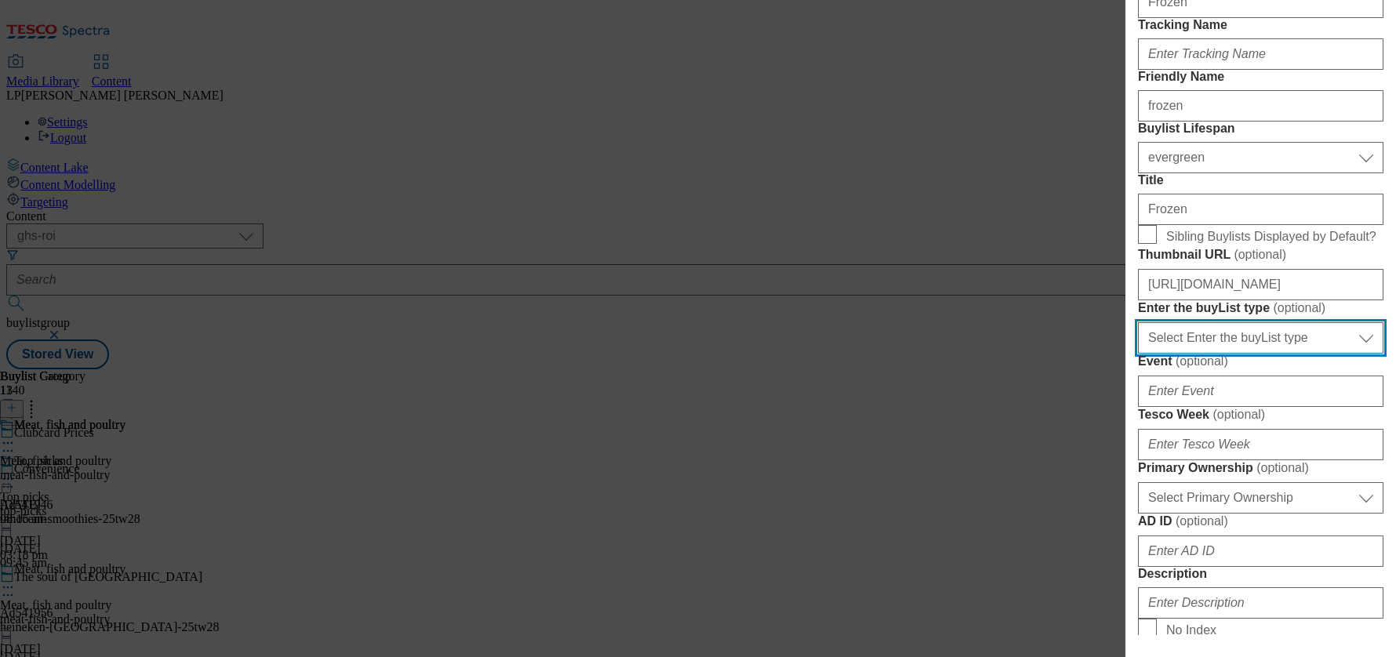
click at [950, 354] on select "Select Enter the buyList type event supplier funded long term >4 weeks supplier…" at bounding box center [1261, 337] width 246 height 31
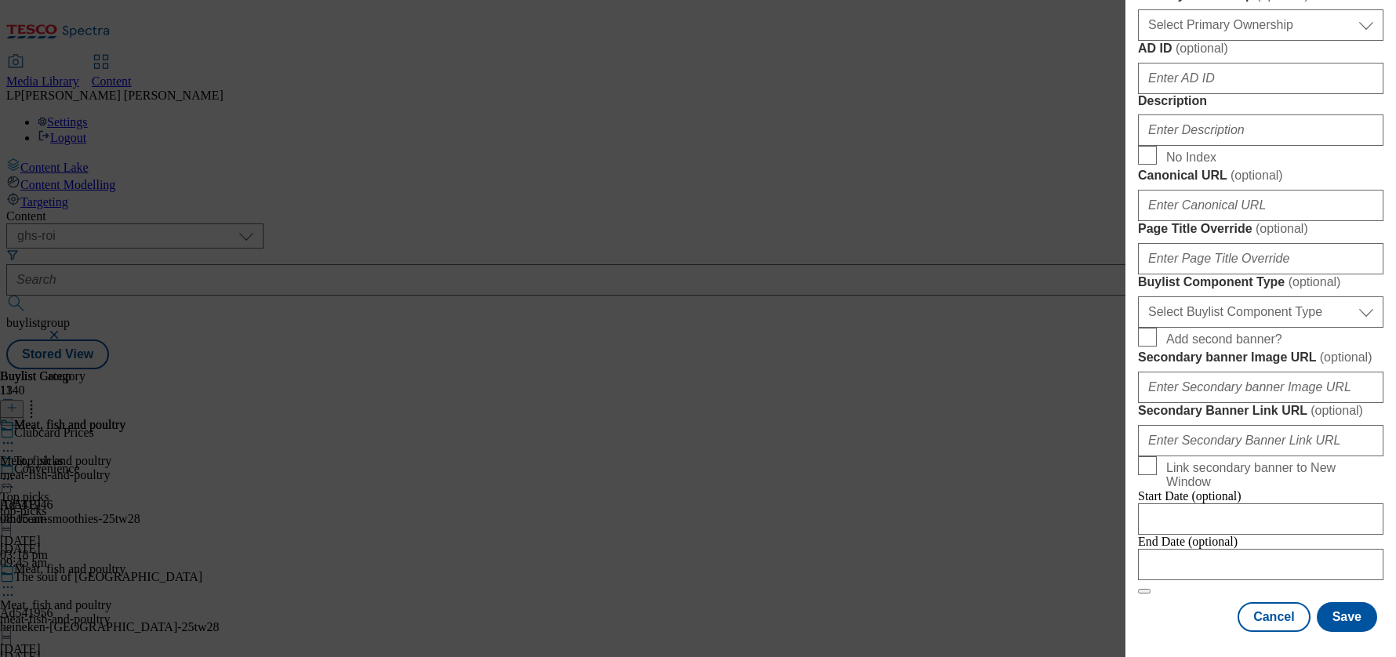
scroll to position [0, 0]
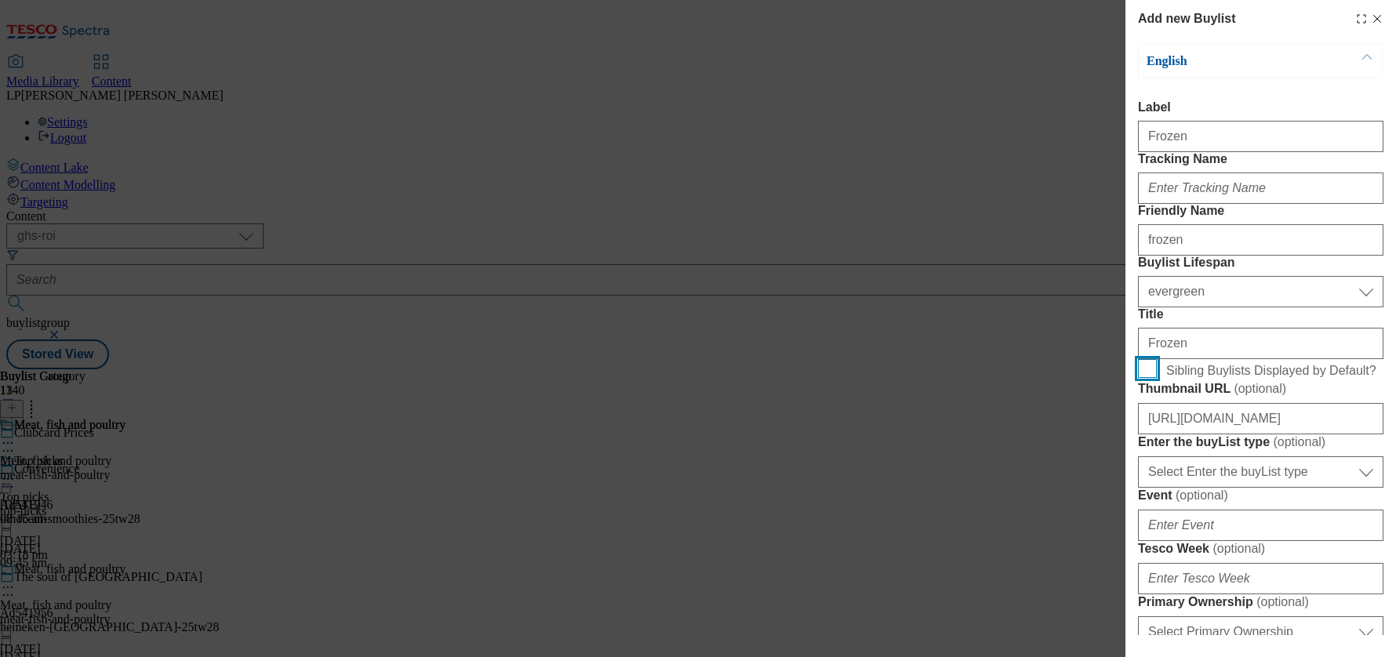
click at [950, 378] on input "Sibling Buylists Displayed by Default?" at bounding box center [1147, 368] width 19 height 19
checkbox input "true"
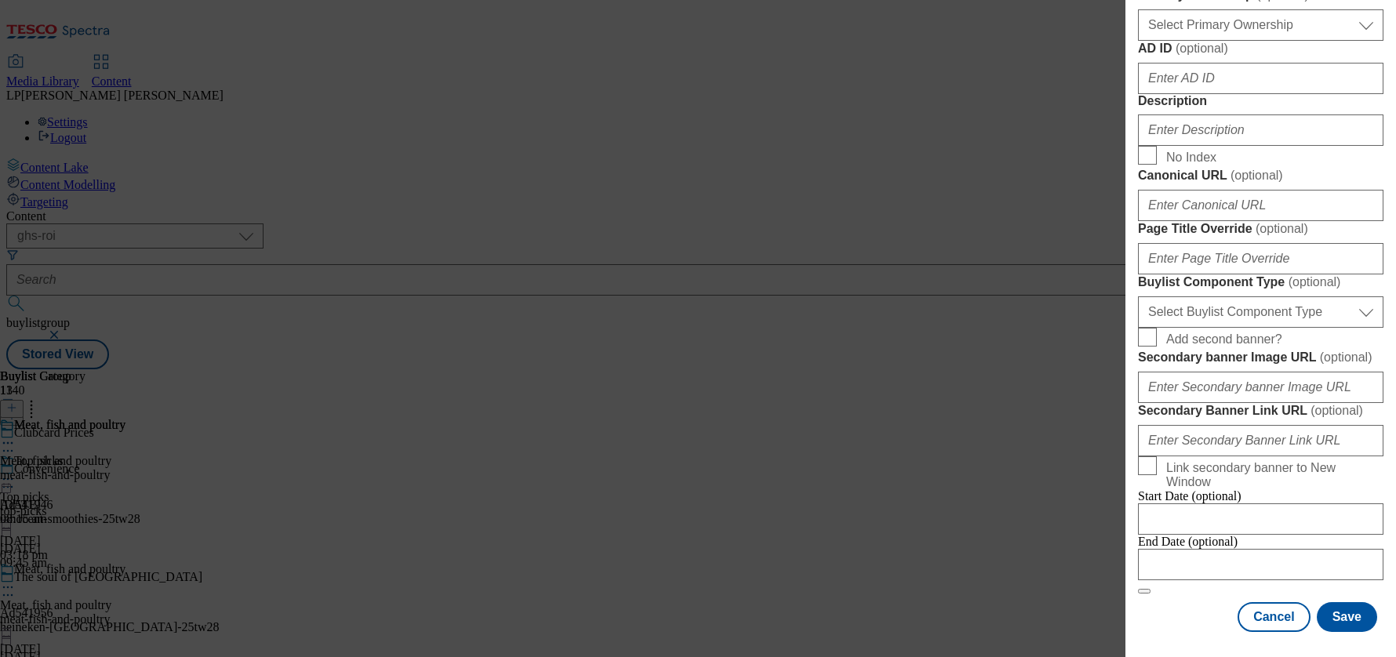
scroll to position [1006, 0]
click at [950, 325] on select "Select Buylist Component Type Banner Competition Header Meal" at bounding box center [1261, 312] width 246 height 31
select select "Banner"
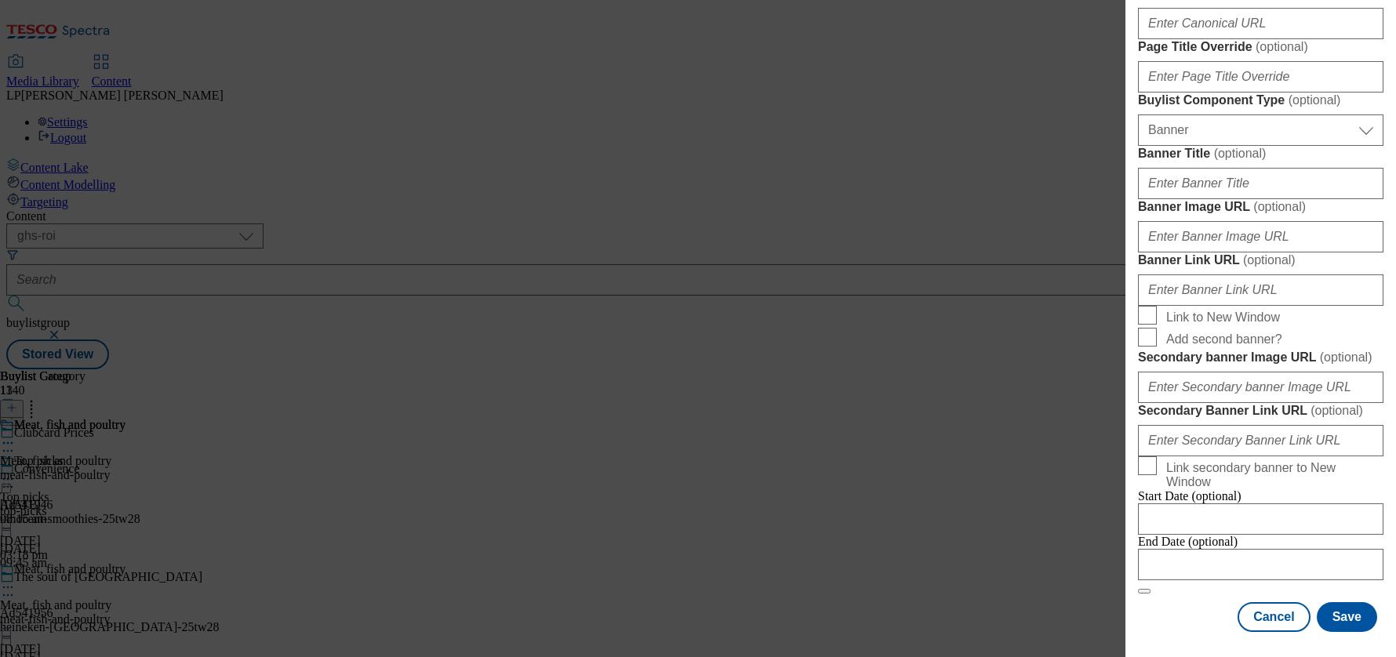
scroll to position [1002, 0]
click at [950, 199] on input "Banner Title ( optional )" at bounding box center [1261, 183] width 246 height 31
click at [950, 162] on label "Banner Title ( optional )" at bounding box center [1261, 154] width 246 height 16
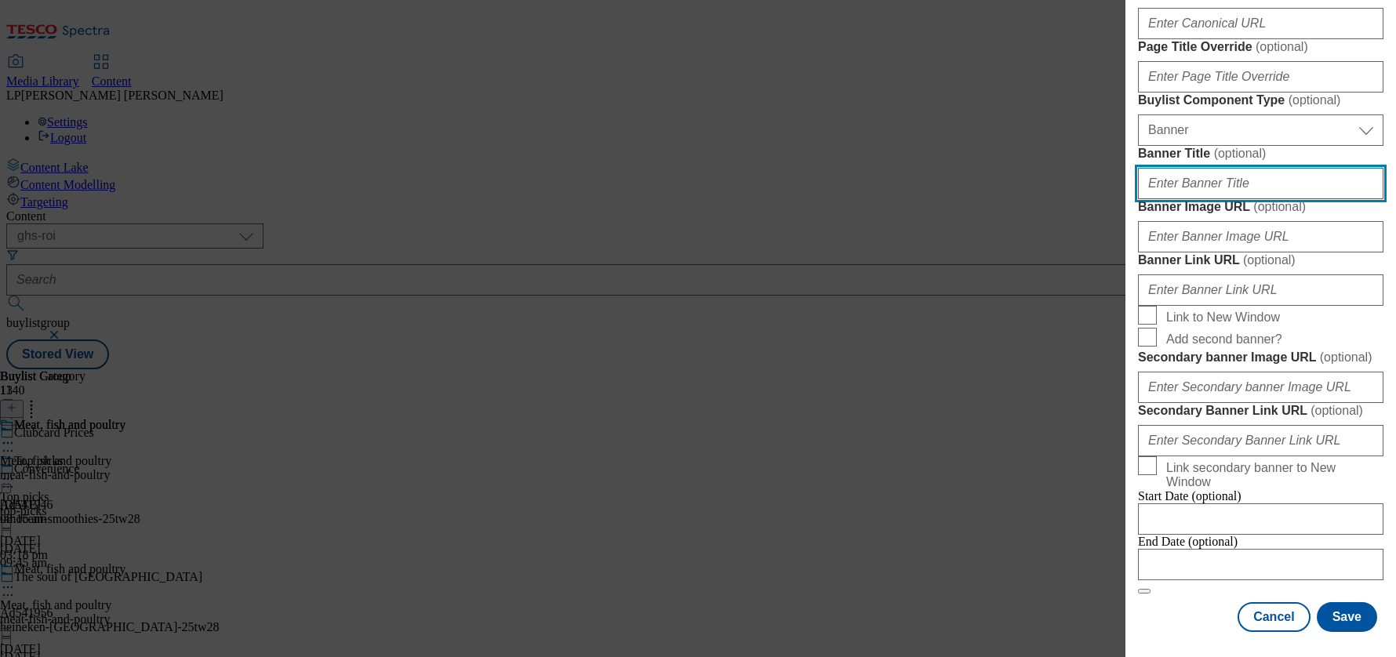
click at [950, 199] on input "Banner Title ( optional )" at bounding box center [1261, 183] width 246 height 31
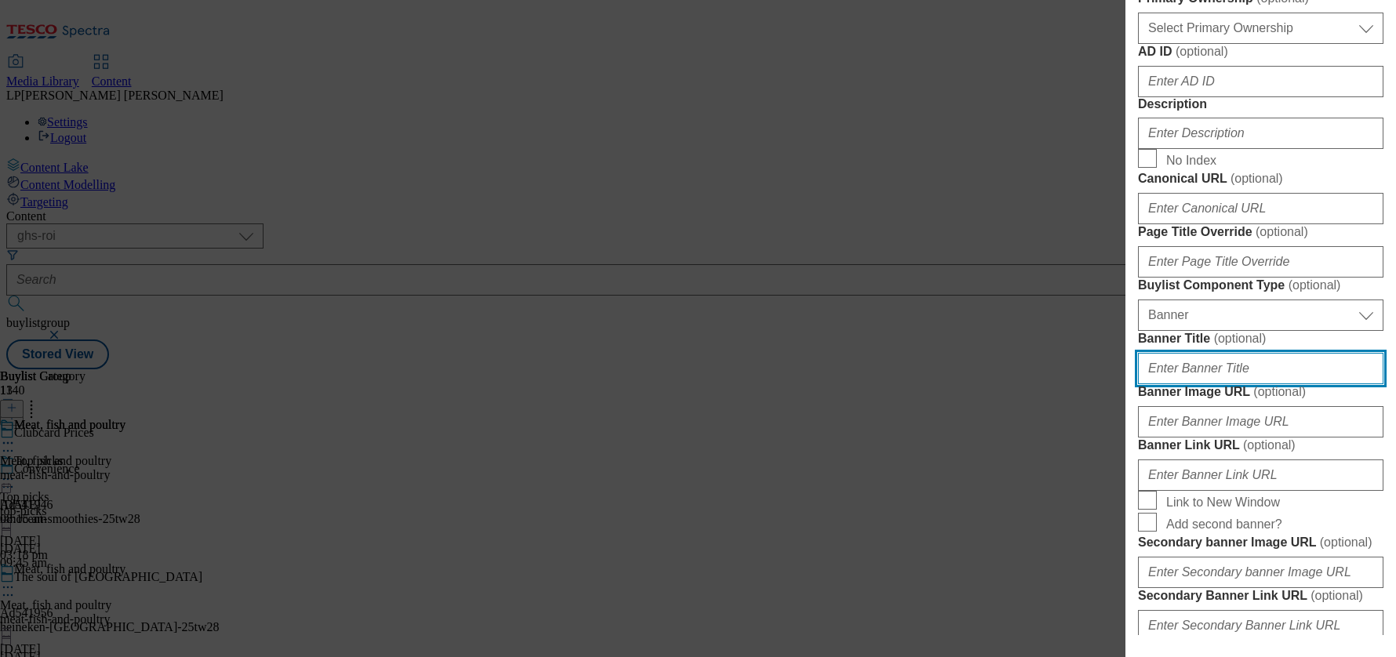
scroll to position [622, 0]
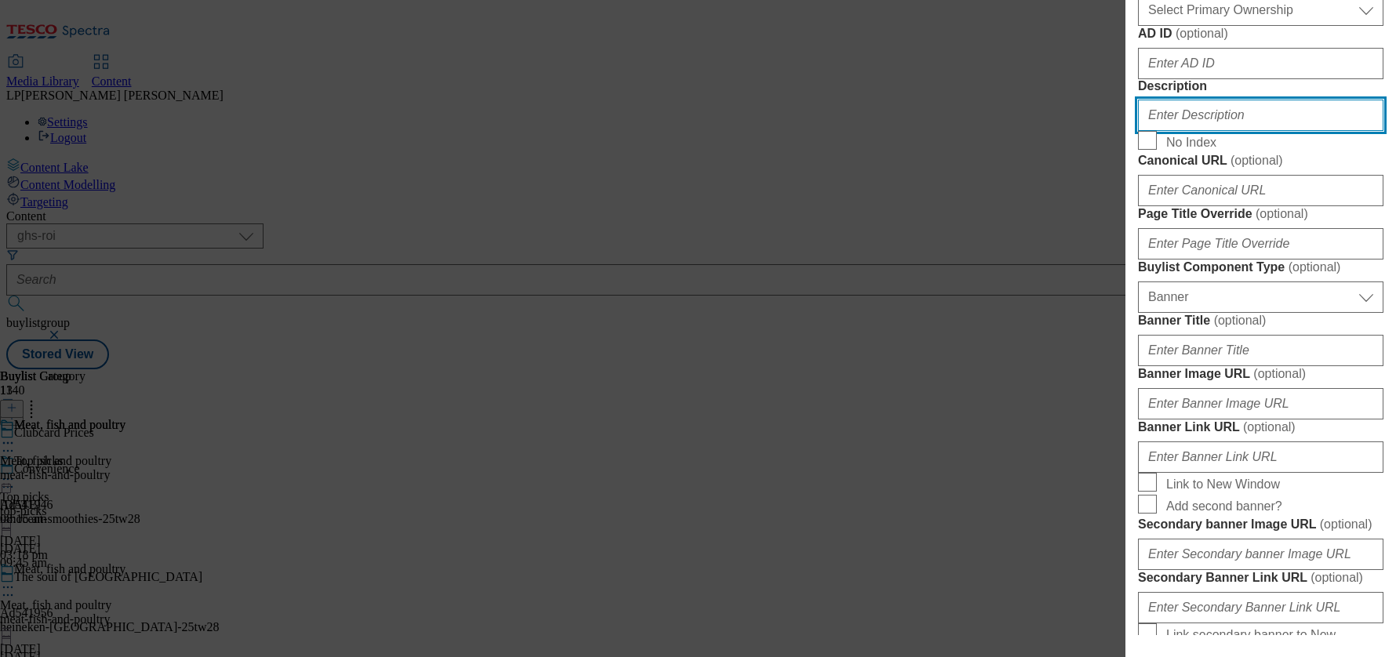
click at [950, 131] on input "Description" at bounding box center [1261, 115] width 246 height 31
paste input "Spend less on your weekly shop with Clubcard Prices on breakfast essentials. Fe…"
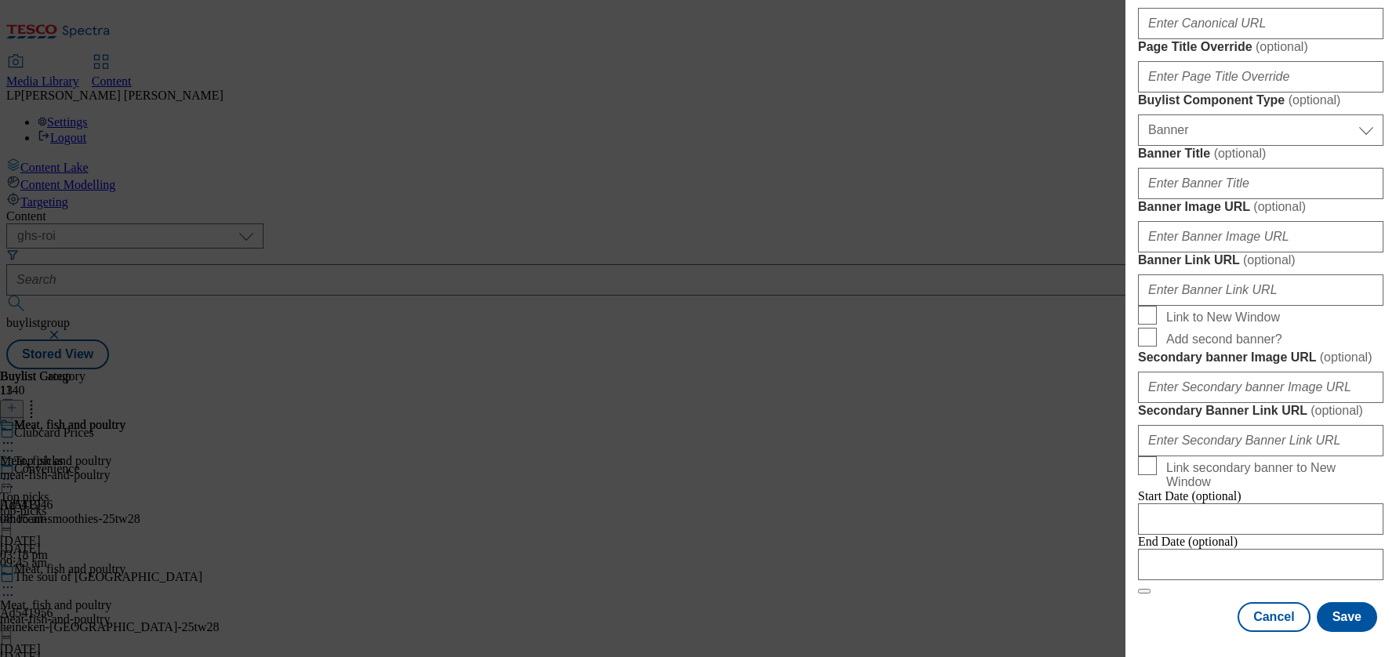
scroll to position [992, 0]
type input "Spend less on your weekly shop with Clubcard Prices on breakfast essentials. Fe…"
click at [950, 199] on input "Banner Title ( optional )" at bounding box center [1261, 183] width 246 height 31
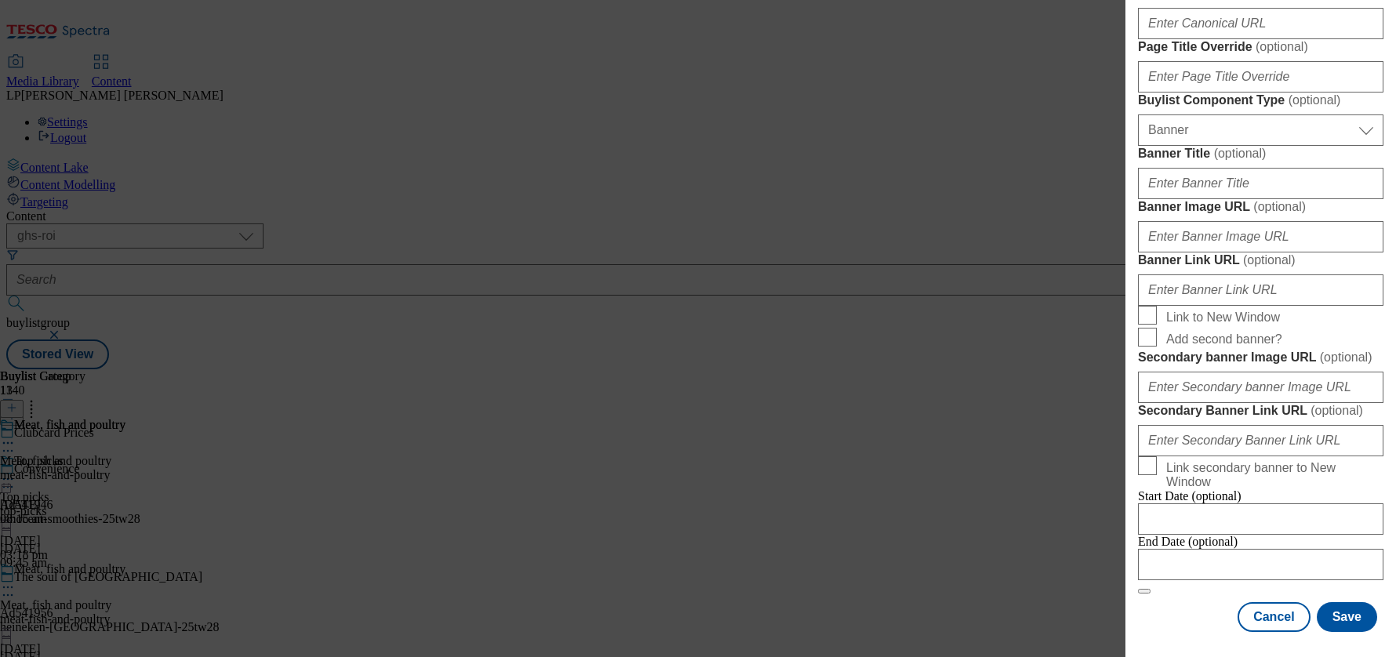
scroll to position [1220, 0]
click at [950, 306] on input "Banner Link URL ( optional )" at bounding box center [1261, 290] width 246 height 31
click at [950, 268] on label "Banner Link URL ( optional )" at bounding box center [1261, 261] width 246 height 16
click at [950, 303] on input "Banner Link URL ( optional )" at bounding box center [1261, 290] width 246 height 31
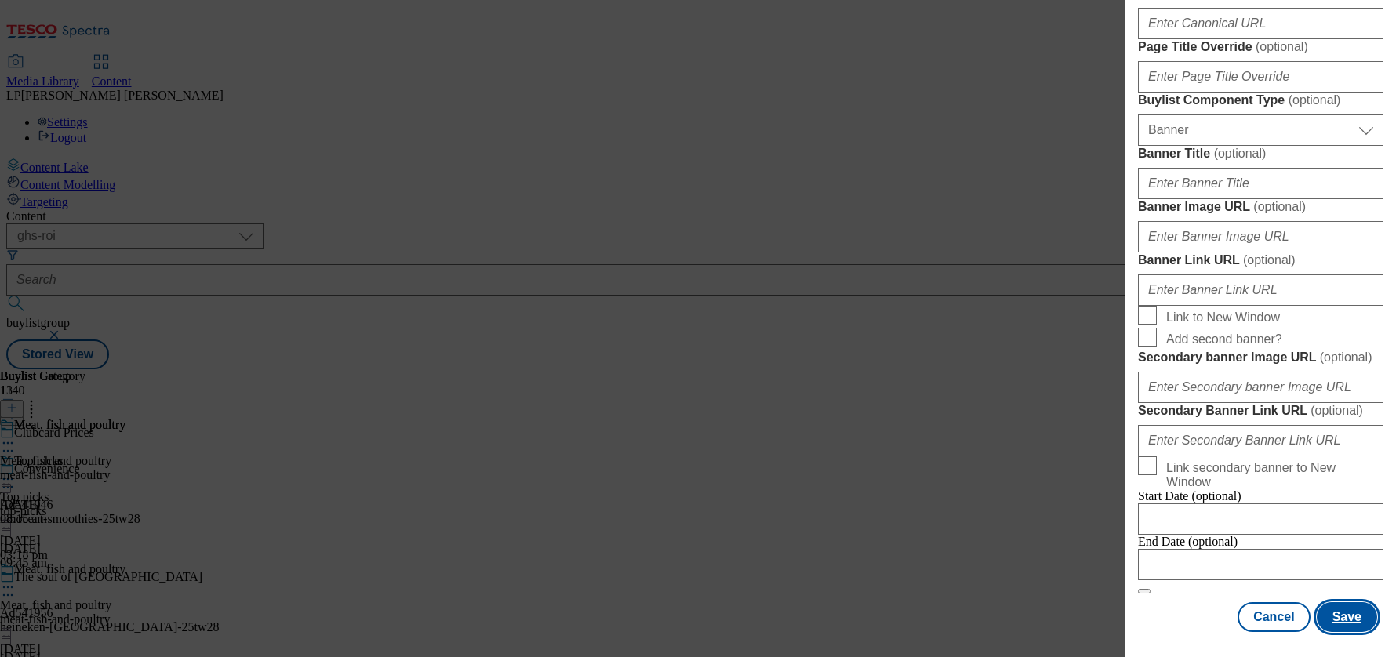
click at [950, 615] on button "Save" at bounding box center [1347, 617] width 60 height 30
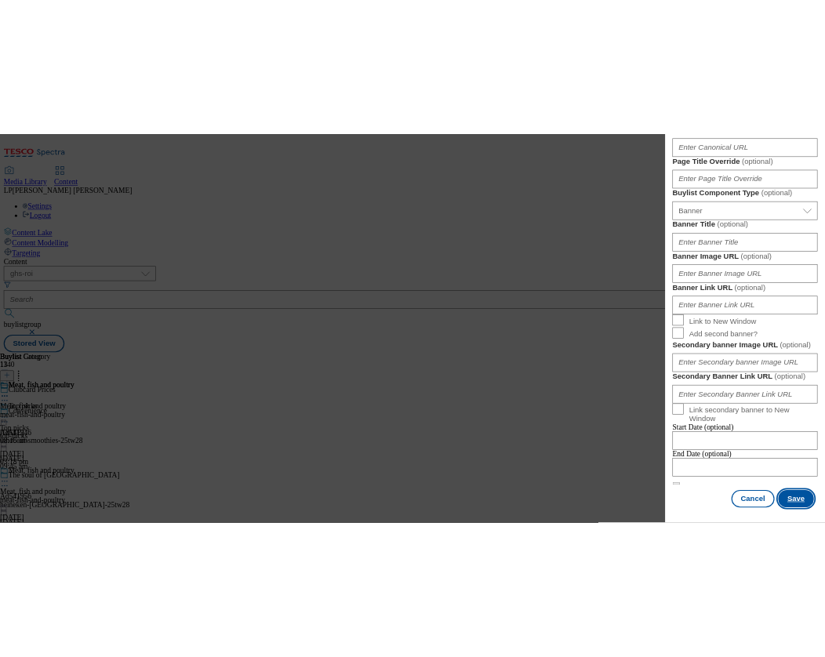
scroll to position [1463, 0]
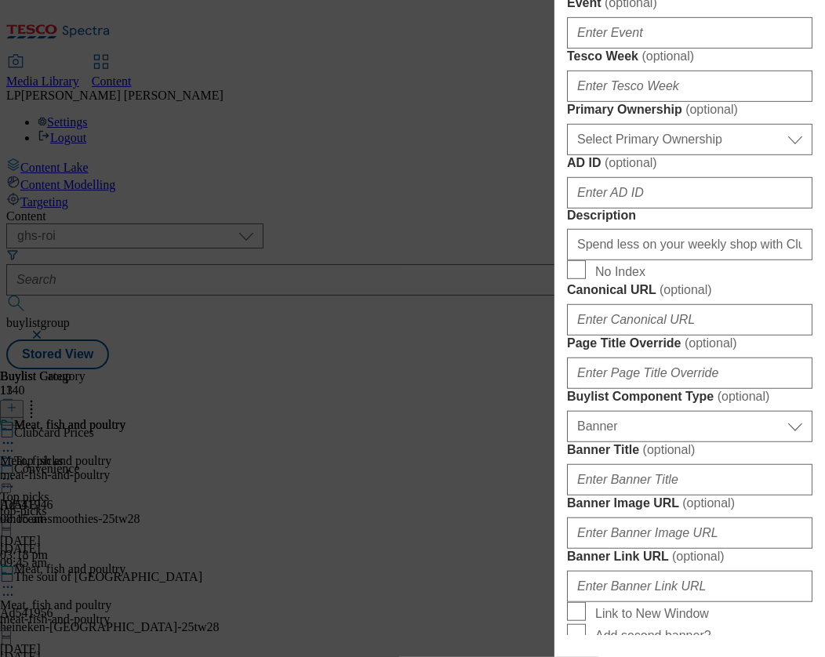
scroll to position [0, 0]
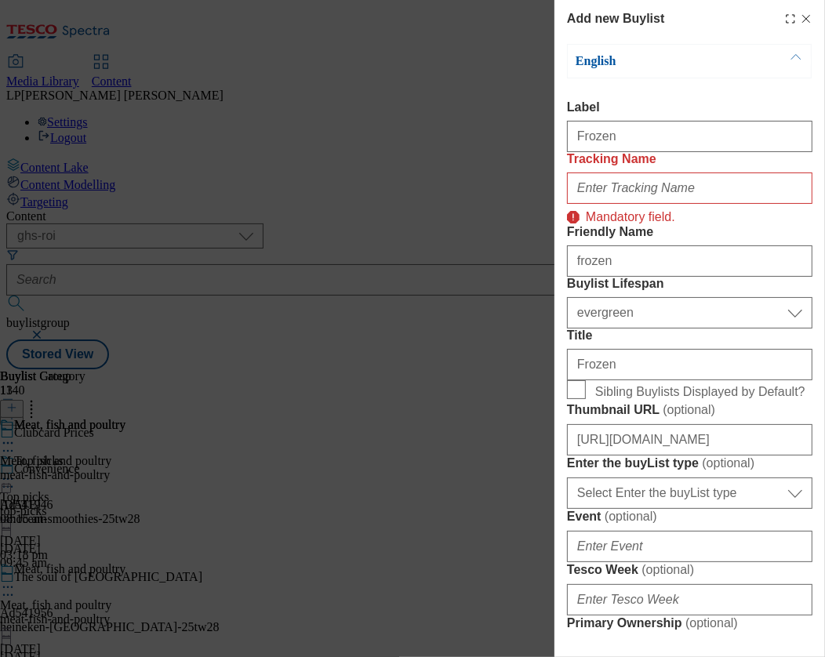
click at [797, 57] on button "Modal" at bounding box center [796, 61] width 30 height 33
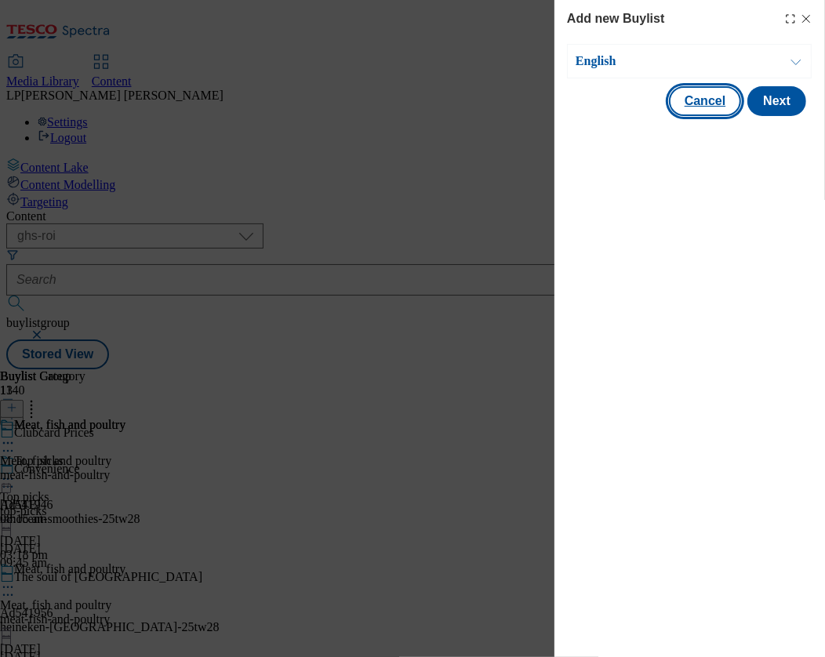
click at [698, 98] on button "Cancel" at bounding box center [705, 101] width 72 height 30
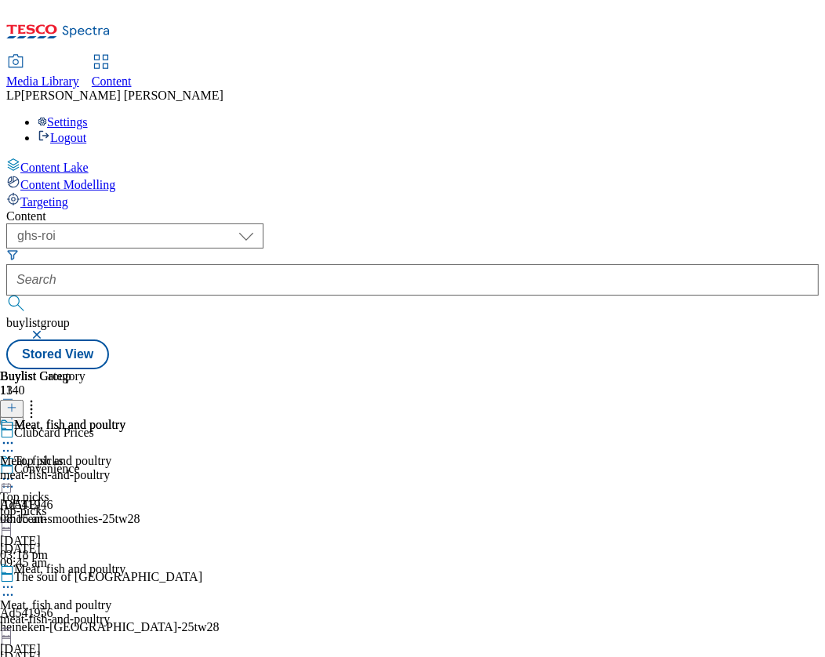
scroll to position [89, 0]
click at [16, 408] on line at bounding box center [12, 408] width 8 height 0
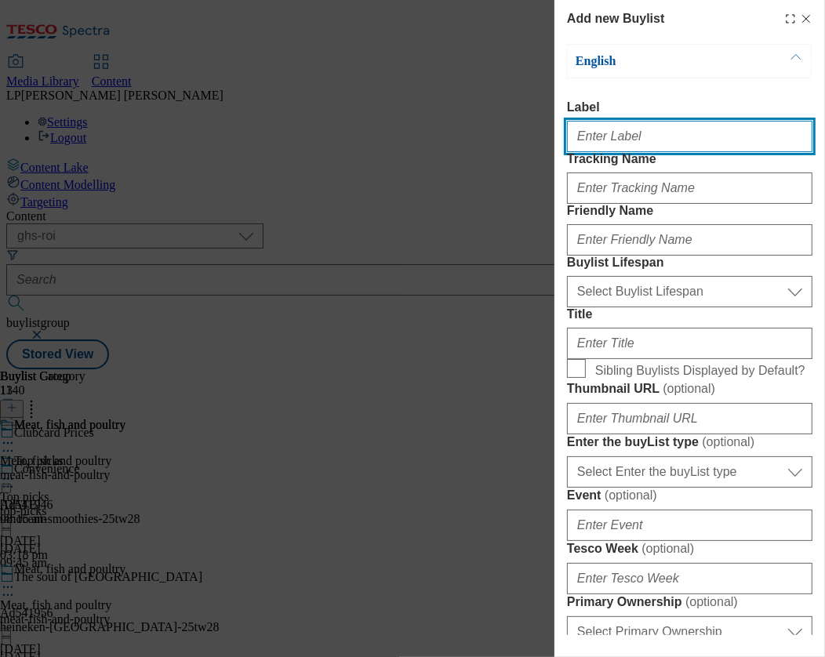
click at [630, 144] on input "Label" at bounding box center [690, 136] width 246 height 31
type input "Frozen"
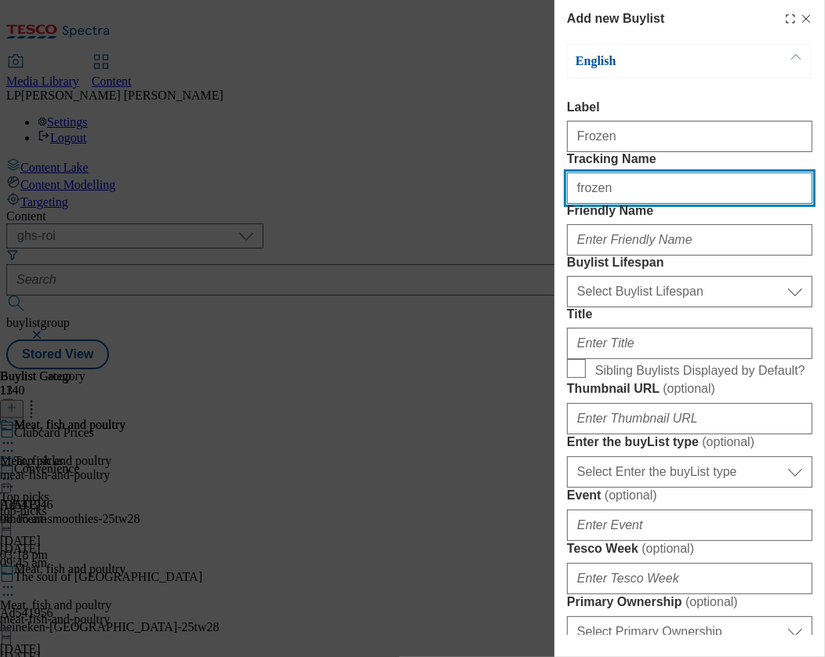
type input "frozen"
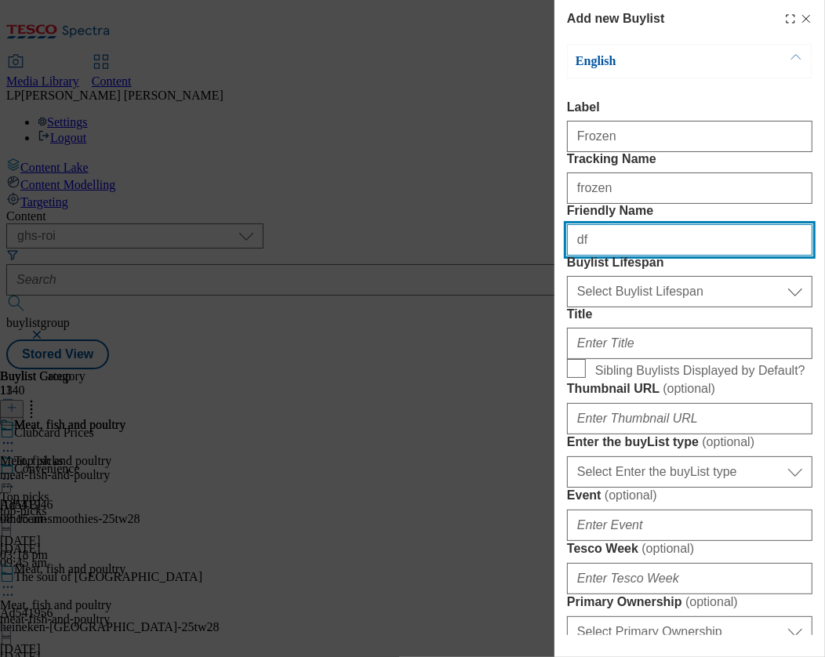
type input "d"
type input "frozen"
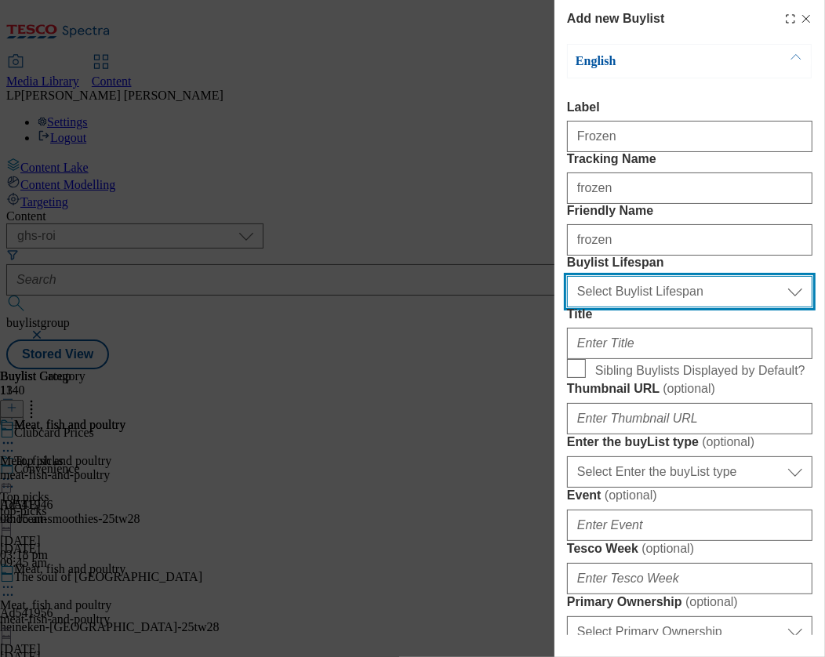
click at [600, 308] on select "Select Buylist Lifespan evergreen seasonal tactical" at bounding box center [690, 291] width 246 height 31
select select "evergreen"
click at [567, 308] on select "Select Buylist Lifespan evergreen seasonal tactical" at bounding box center [690, 291] width 246 height 31
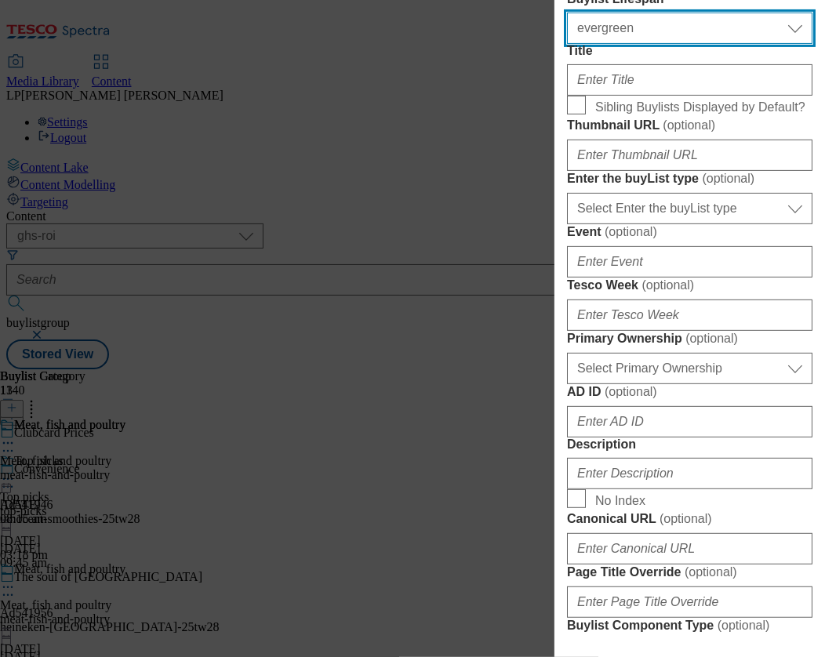
scroll to position [287, 0]
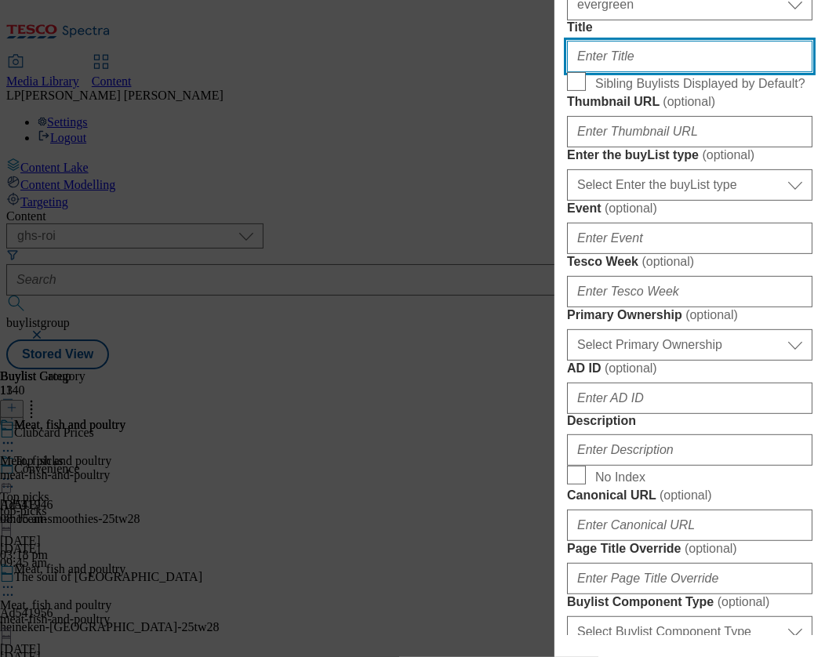
click at [600, 72] on input "Title" at bounding box center [690, 56] width 246 height 31
type input "Frozen"
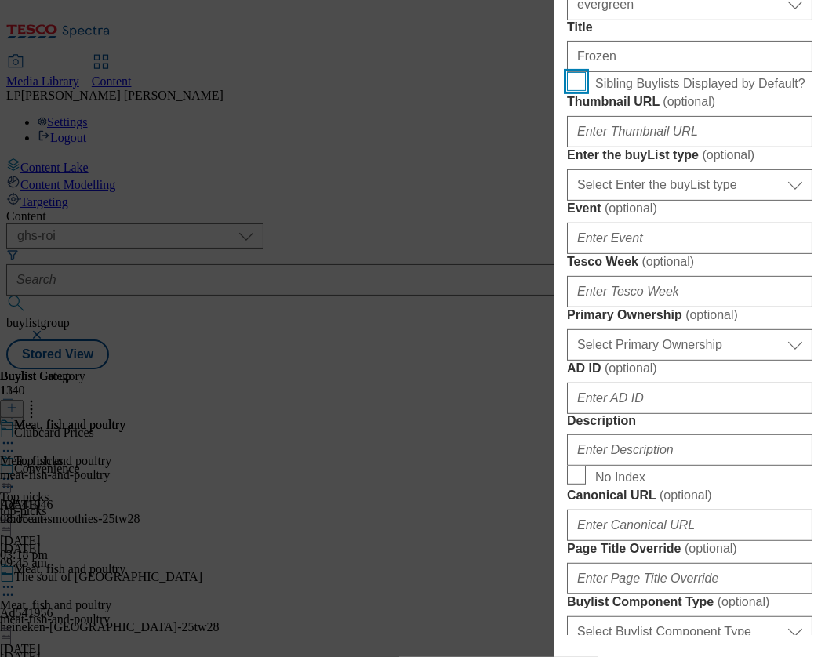
click at [577, 91] on input "Sibling Buylists Displayed by Default?" at bounding box center [576, 81] width 19 height 19
checkbox input "true"
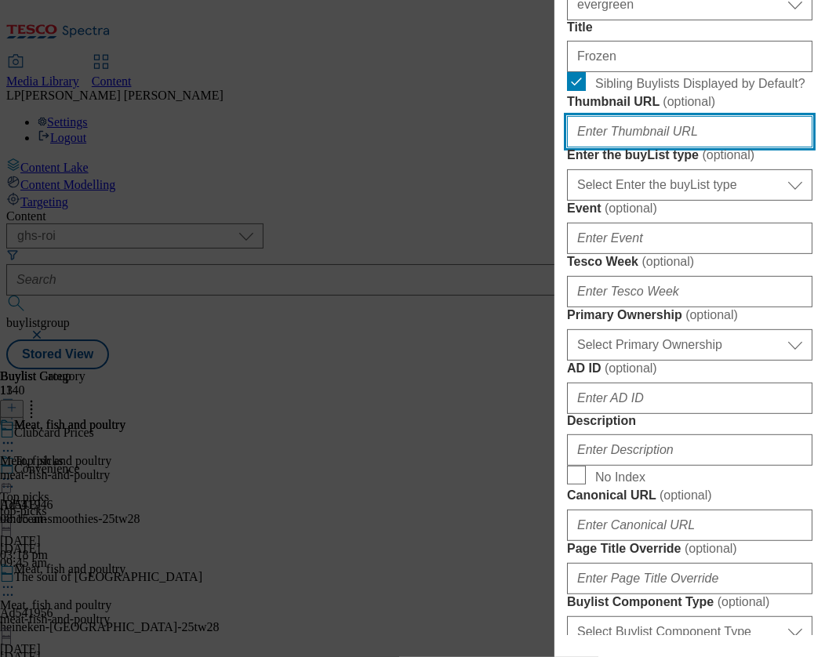
click at [642, 147] on input "Thumbnail URL ( optional )" at bounding box center [690, 131] width 246 height 31
paste input "https://digitalcontent.api.tesco.com/v2/media/ghs-roi/508fc42d-d367-46b6-a675-c…"
type input "https://digitalcontent.api.tesco.com/v2/media/ghs-roi/508fc42d-d367-46b6-a675-c…"
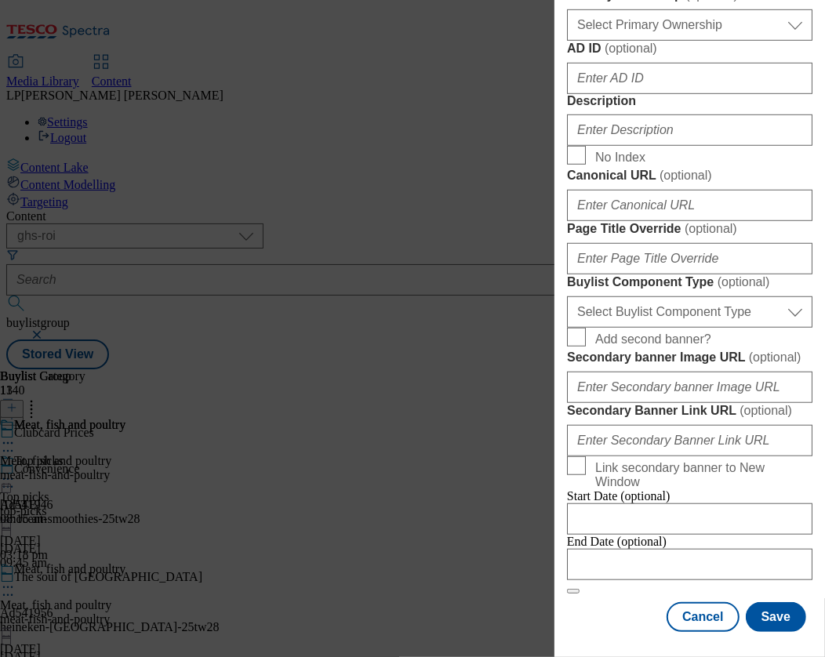
scroll to position [621, 0]
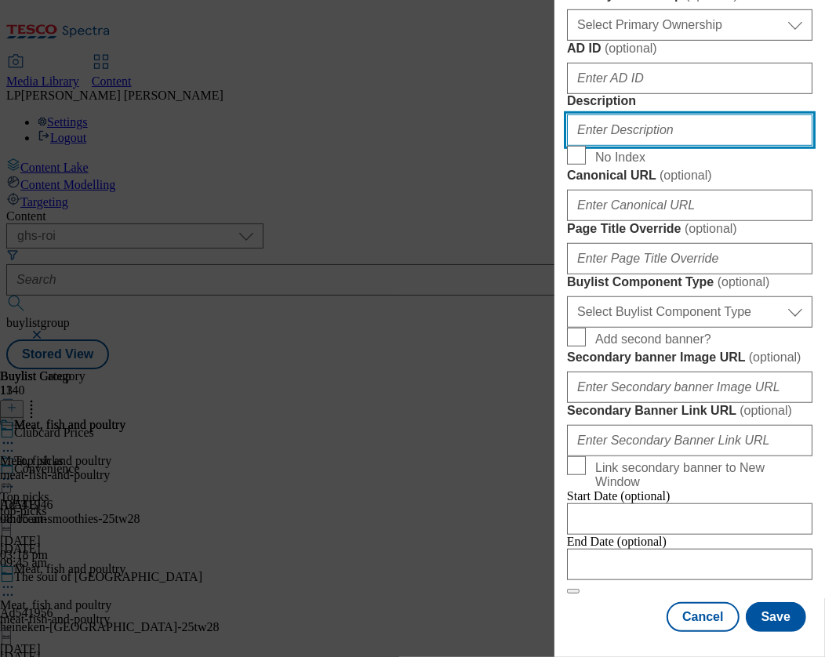
click at [649, 146] on input "Description" at bounding box center [690, 130] width 246 height 31
paste input "Spend less on your weekly shop with Clubcard Prices on meat, fish and poultry. …"
type input "Spend less on your weekly shop with Clubcard Prices on meat, fish and poultry. …"
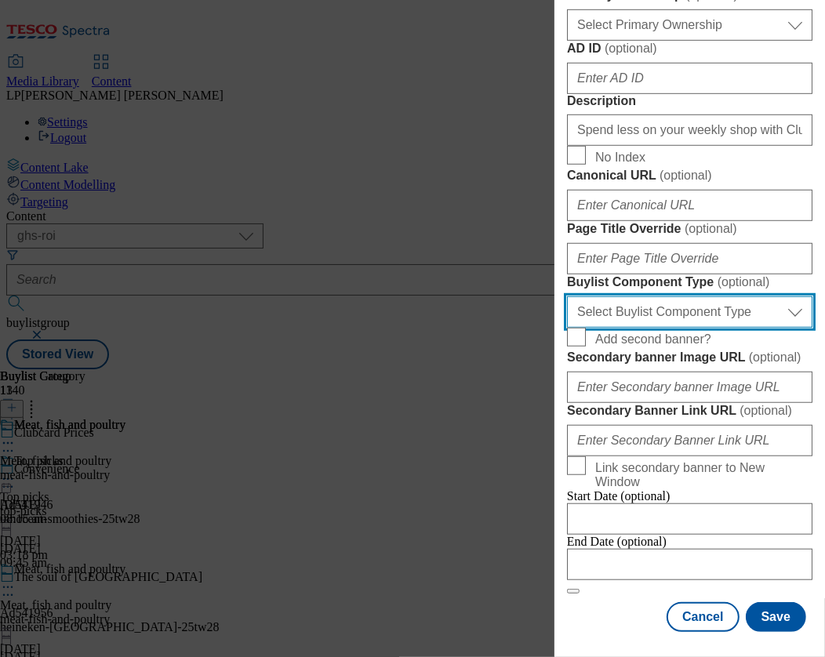
click at [652, 328] on select "Select Buylist Component Type Banner Competition Header Meal" at bounding box center [690, 312] width 246 height 31
select select "Banner"
click at [567, 328] on select "Select Buylist Component Type Banner Competition Header Meal" at bounding box center [690, 312] width 246 height 31
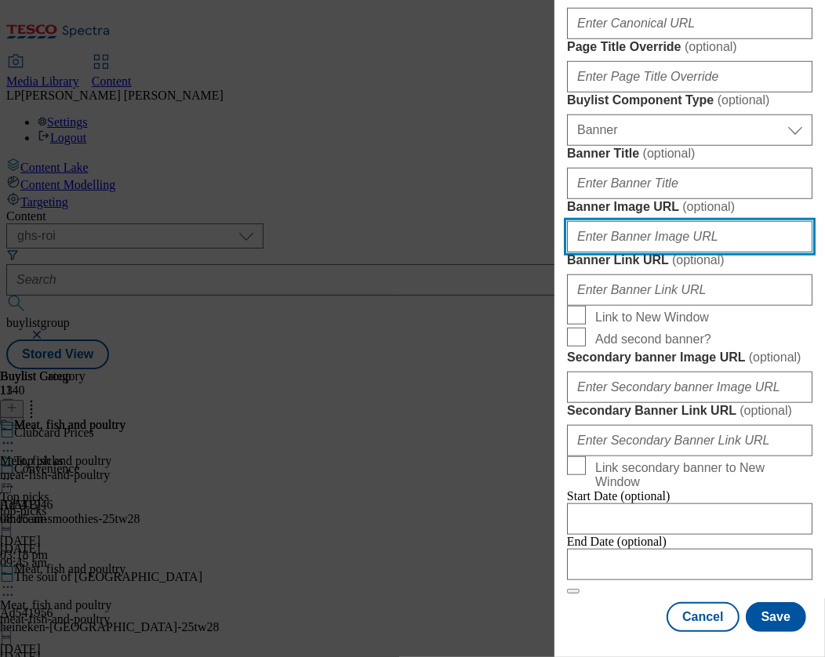
click at [617, 253] on input "Banner Image URL ( optional )" at bounding box center [690, 236] width 246 height 31
paste input "https://digitalcontent.api.tesco.com/v2/media/ghs-roi/05932024-139a-4041-b7a6-d…"
type input "https://digitalcontent.api.tesco.com/v2/media/ghs-roi/05932024-139a-4041-b7a6-d…"
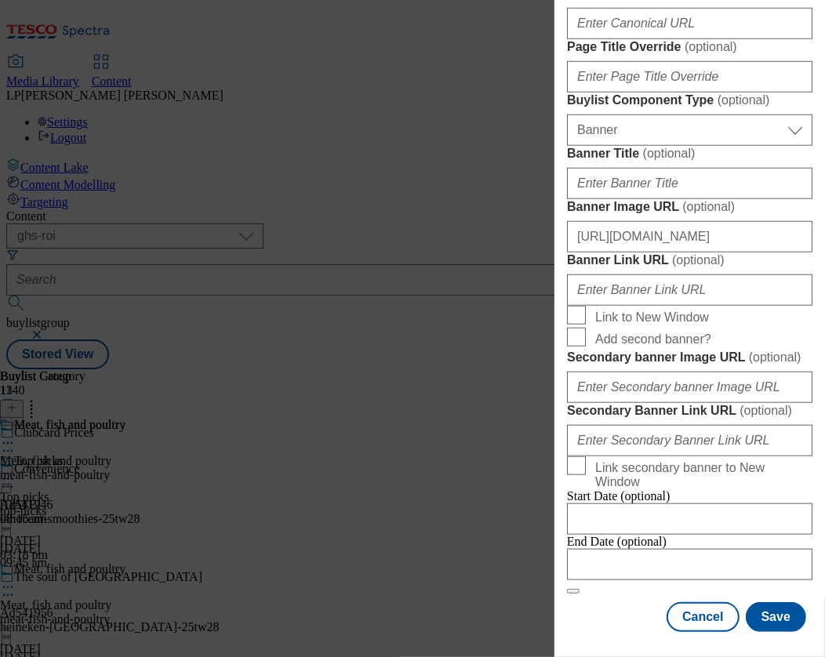
scroll to position [0, 0]
click at [661, 306] on input "Banner Link URL ( optional )" at bounding box center [690, 290] width 246 height 31
paste input "https://www.tesco.ie/groceries/en-IE/zone/clubcard-prices"
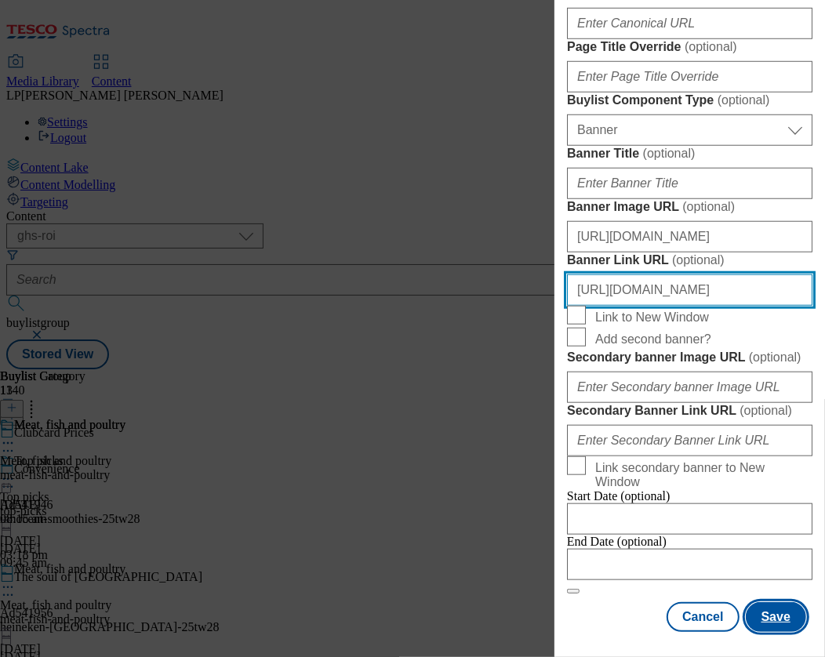
type input "https://www.tesco.ie/groceries/en-IE/zone/clubcard-prices"
click at [777, 613] on button "Save" at bounding box center [776, 617] width 60 height 30
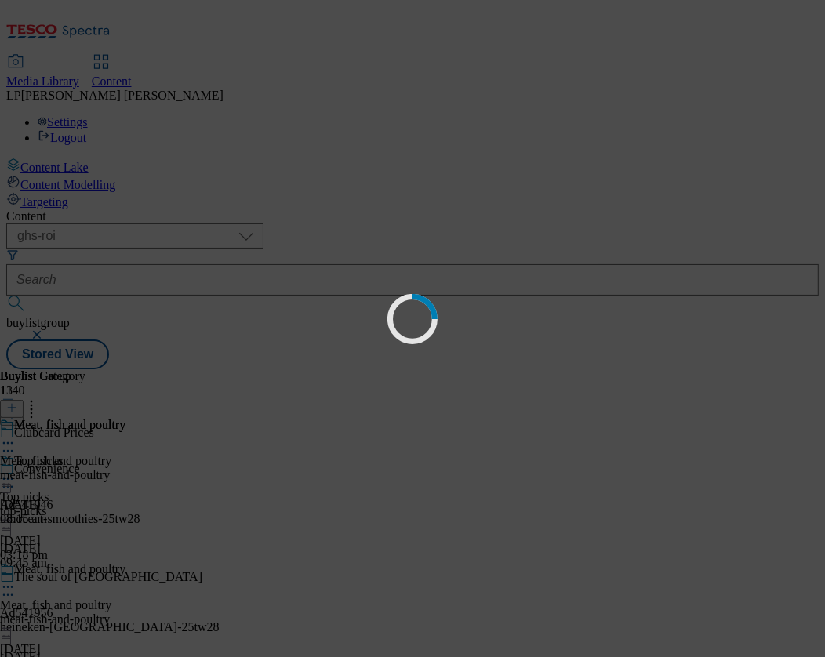
scroll to position [0, 0]
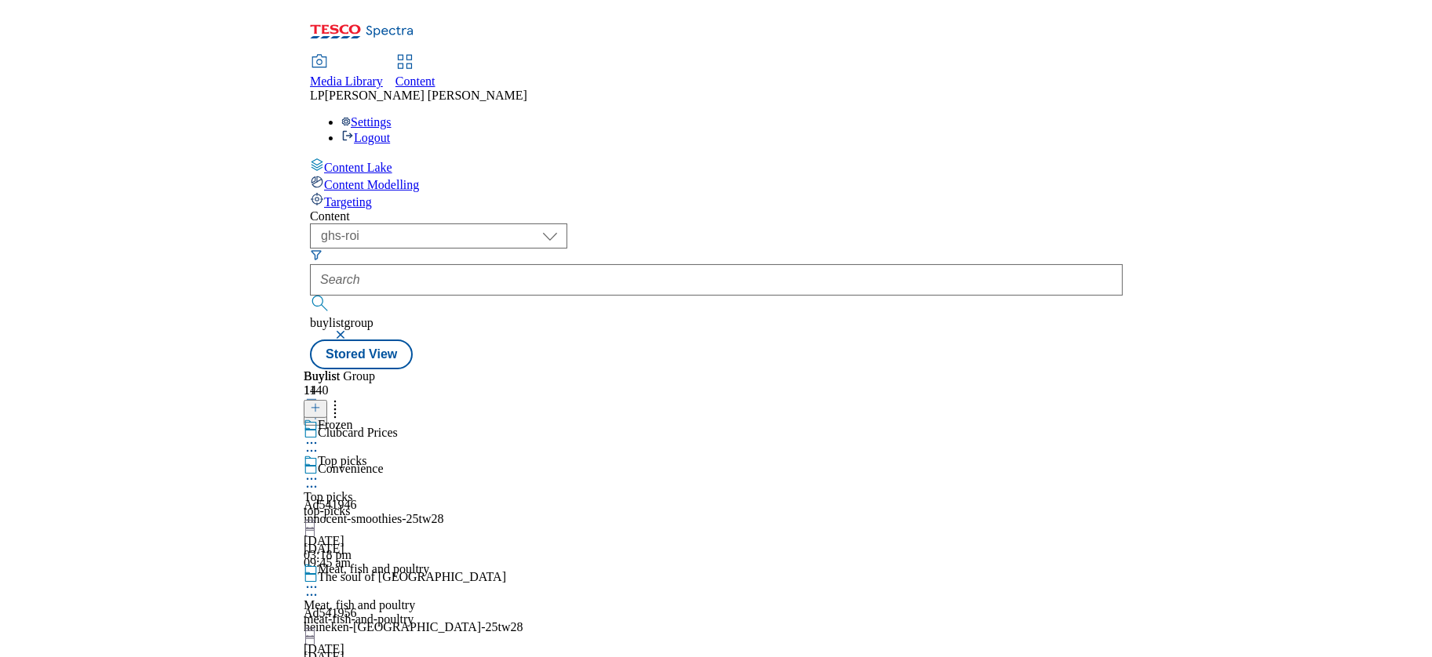
scroll to position [1794, 0]
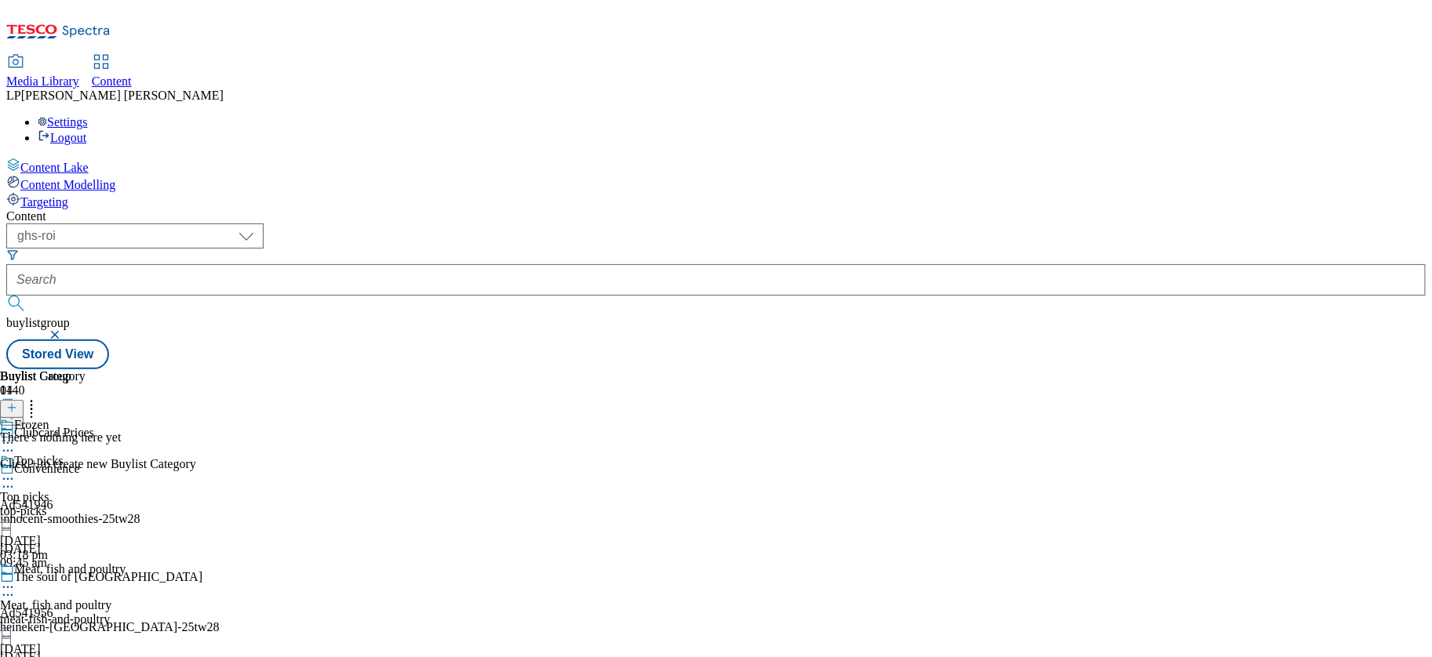
click at [165, 454] on div "Top picks Top picks top-picks 21 Jul 2025 03:18 pm" at bounding box center [82, 508] width 165 height 108
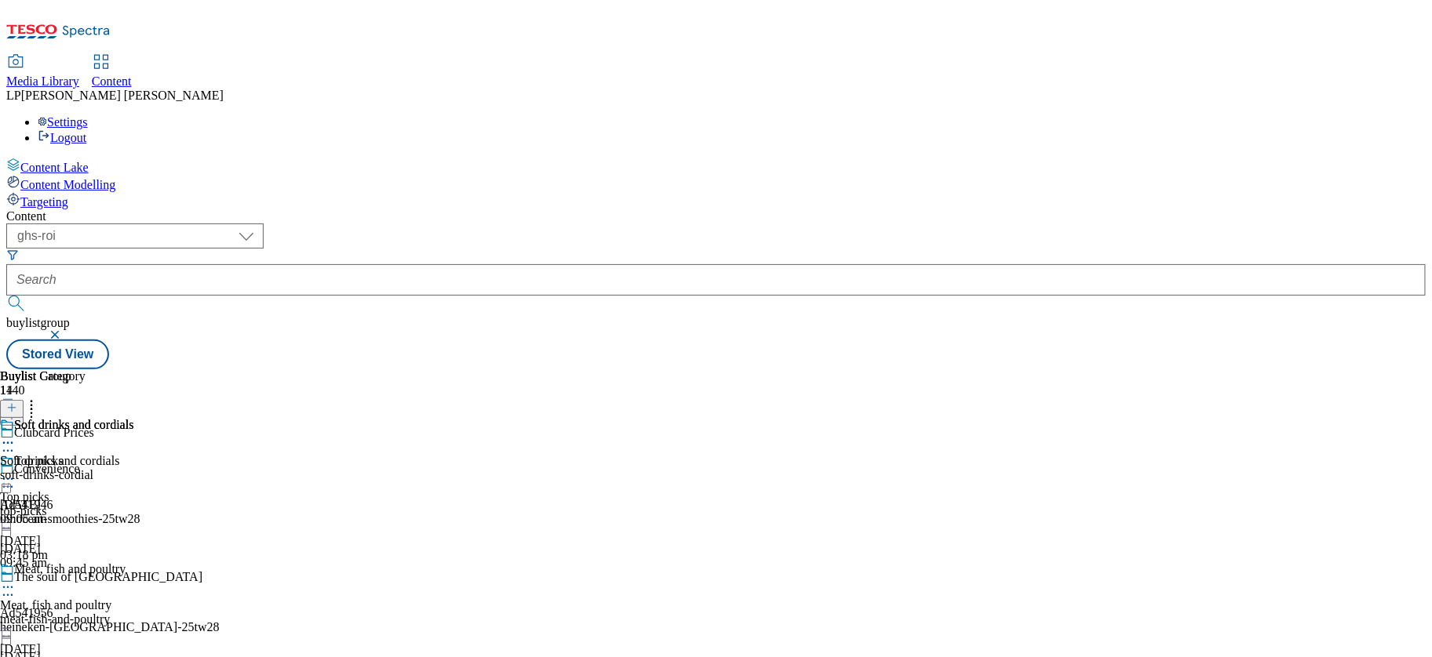
click at [24, 400] on button at bounding box center [12, 409] width 24 height 18
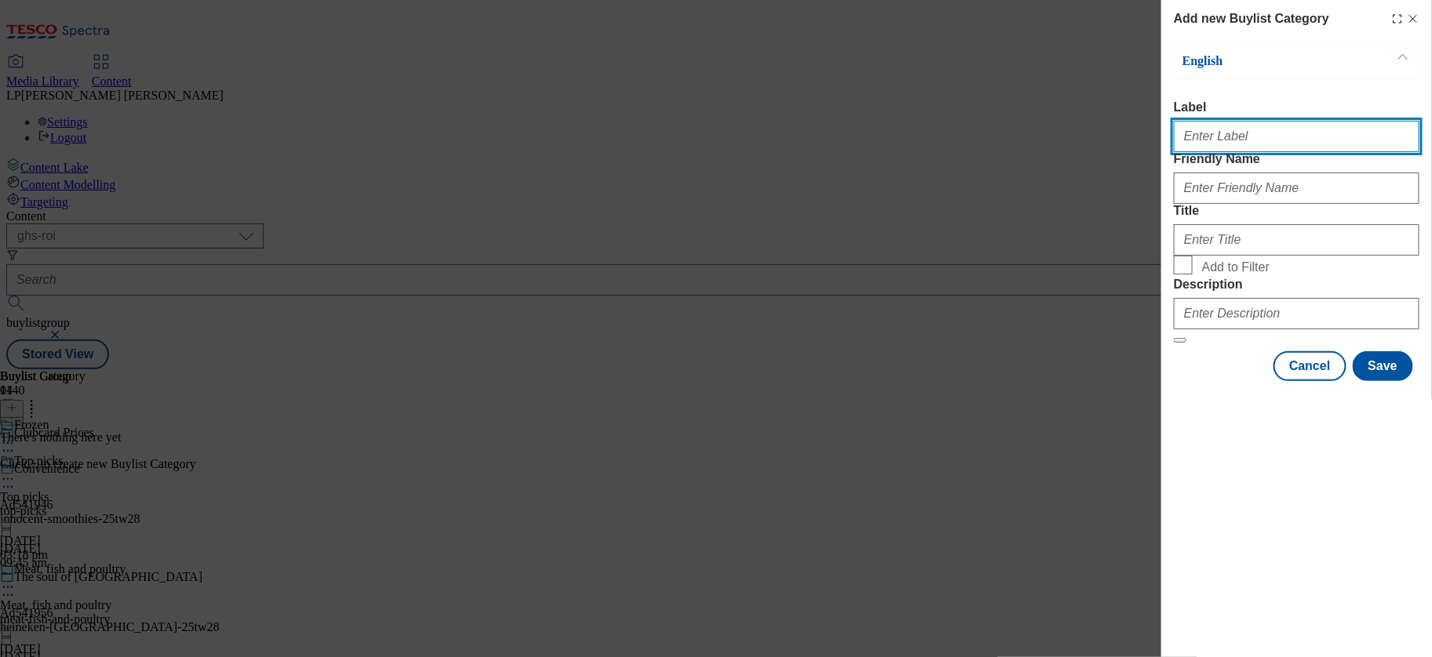
click at [950, 144] on input "Label" at bounding box center [1297, 136] width 246 height 31
type input "Frozen"
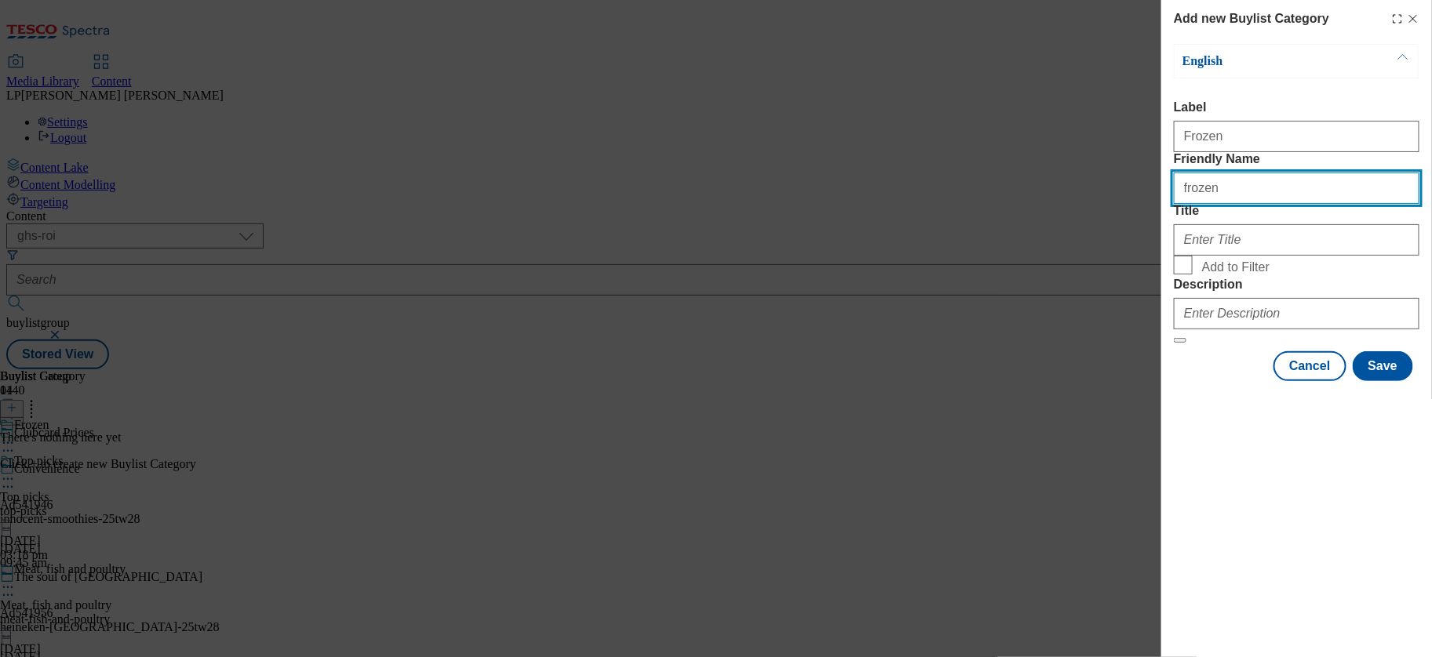
type input "frozen"
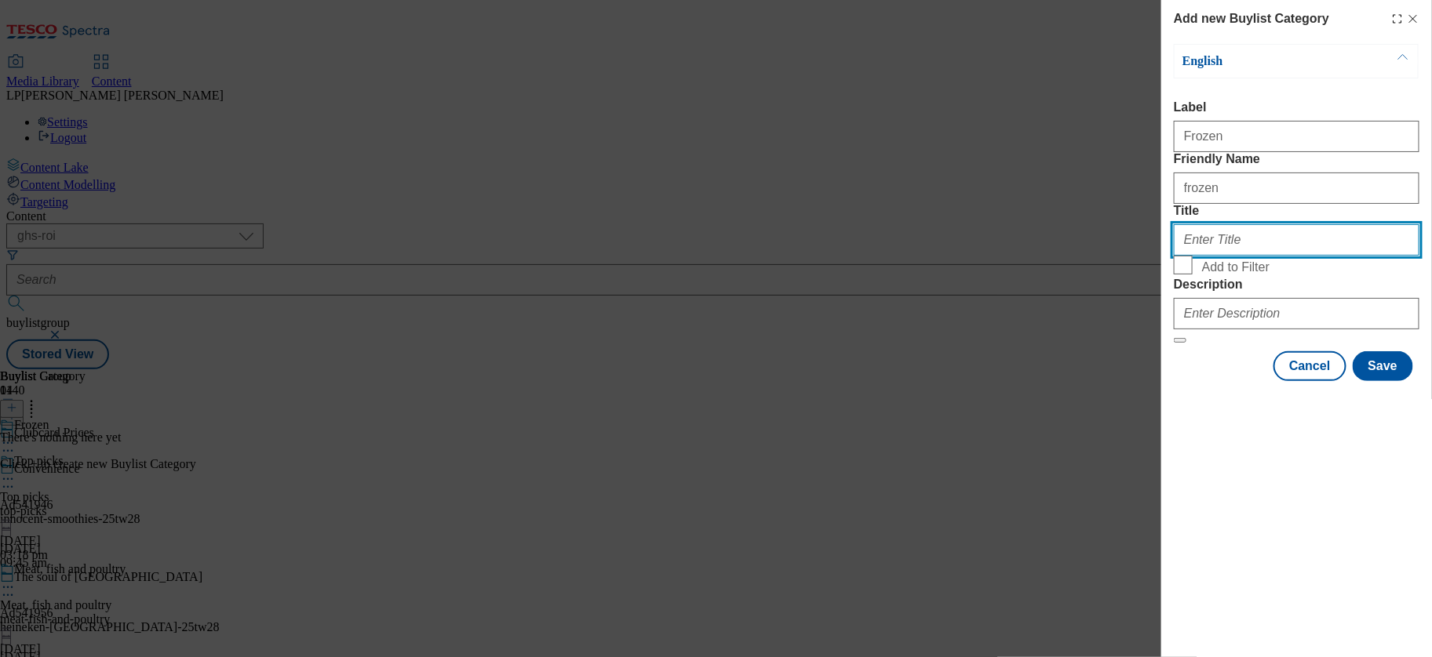
click at [950, 256] on input "Title" at bounding box center [1297, 239] width 246 height 31
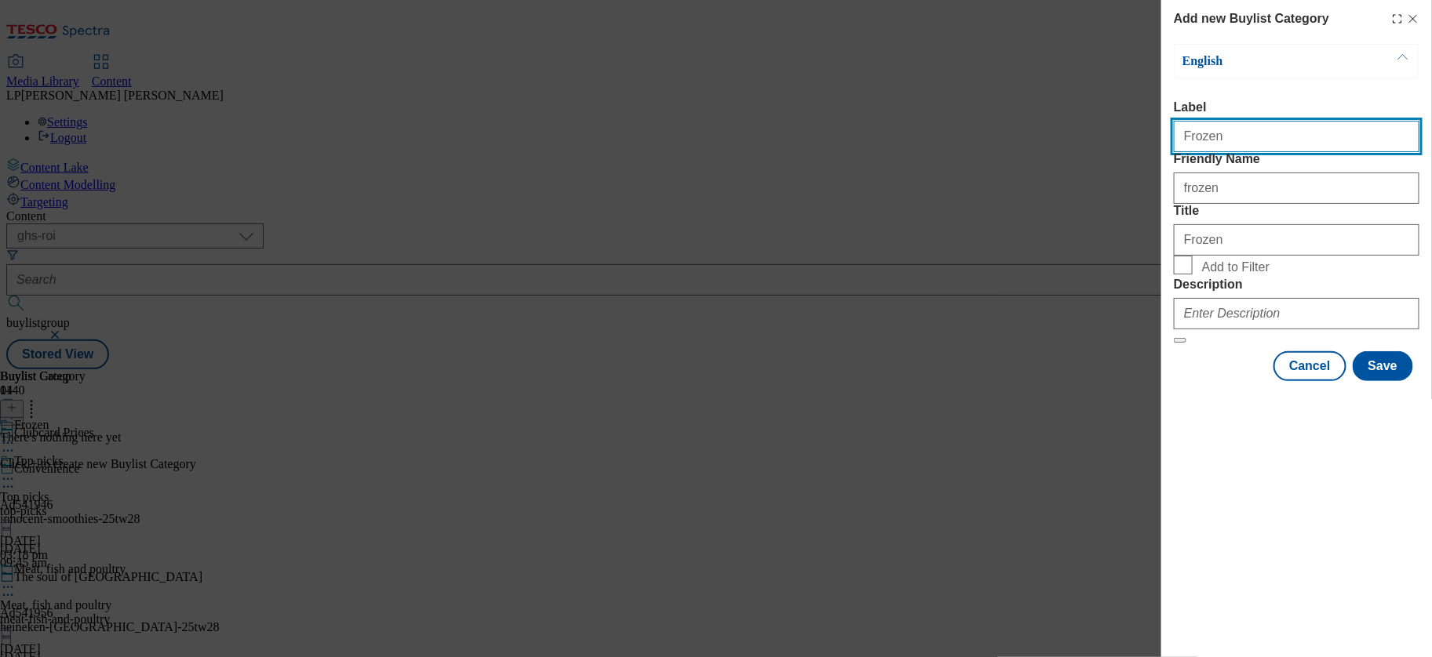
click at [950, 141] on input "Frozen" at bounding box center [1297, 136] width 246 height 31
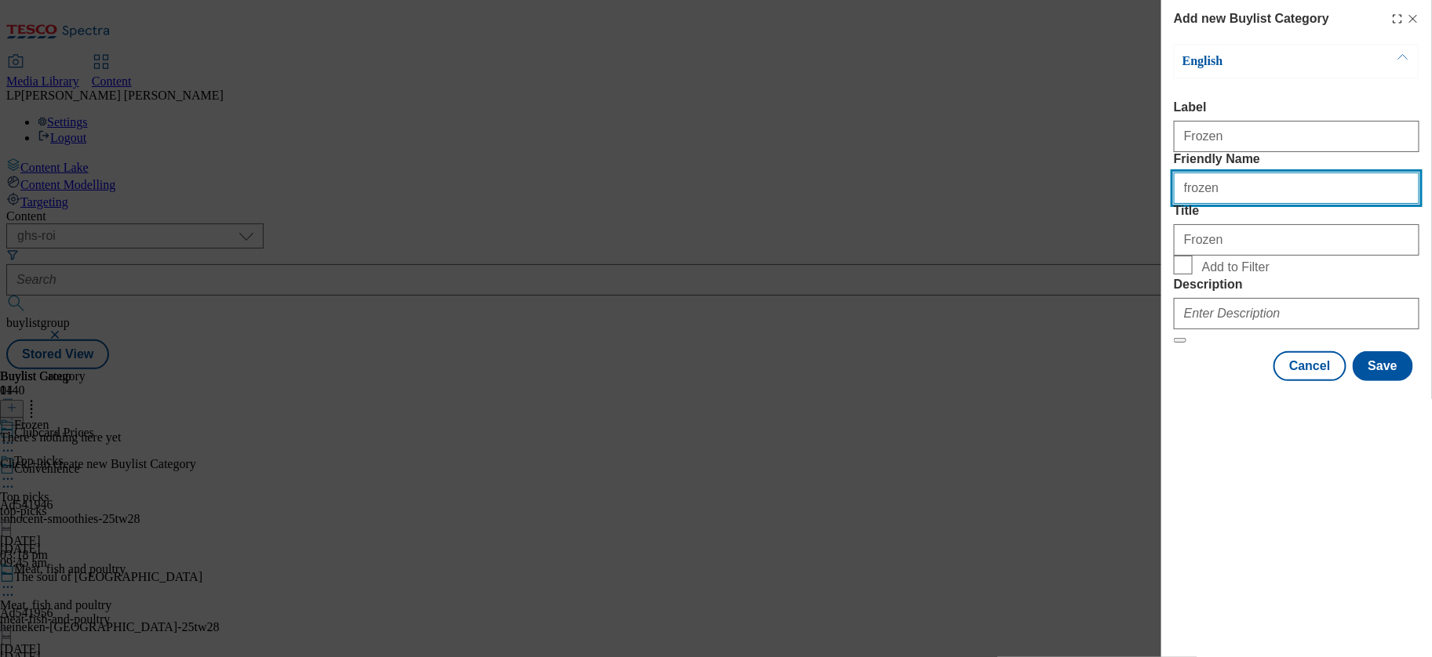
click at [950, 204] on input "frozen" at bounding box center [1297, 188] width 246 height 31
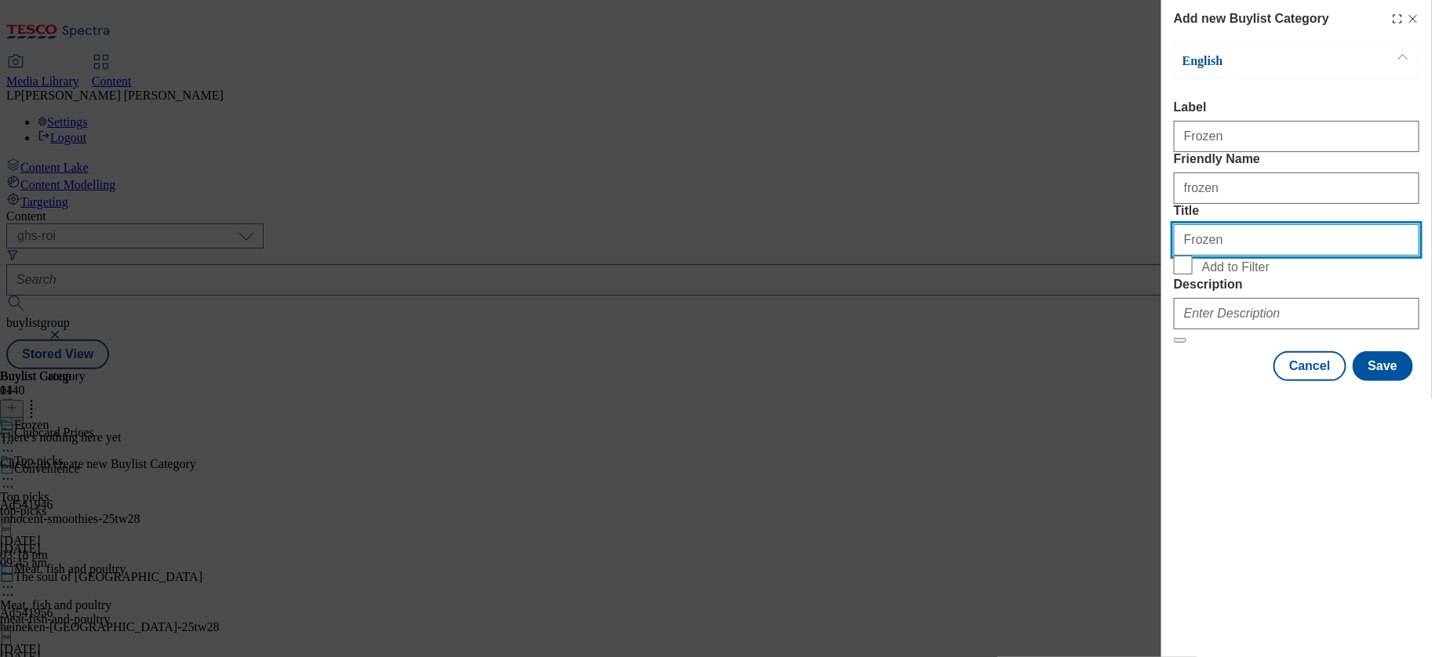
click at [950, 256] on input "Frozen" at bounding box center [1297, 239] width 246 height 31
type input "Frozen food"
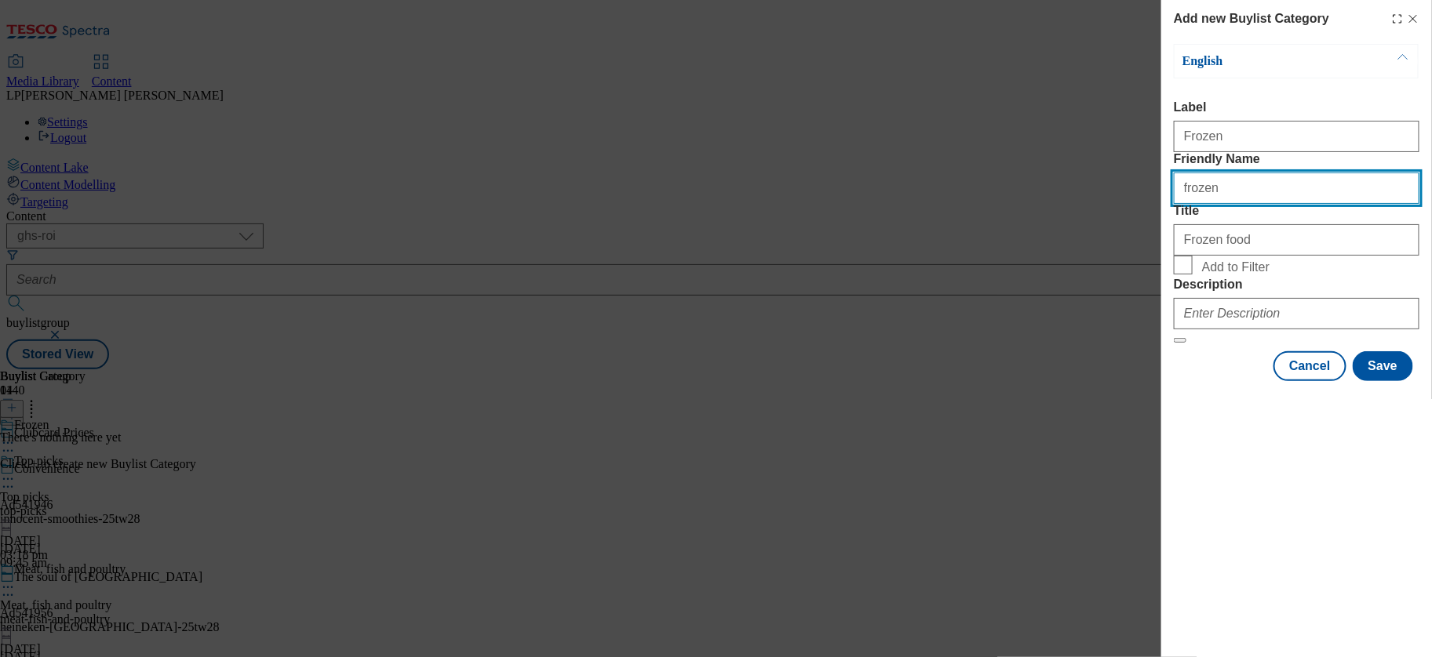
click at [950, 204] on input "frozen" at bounding box center [1297, 188] width 246 height 31
type input "frozen-food"
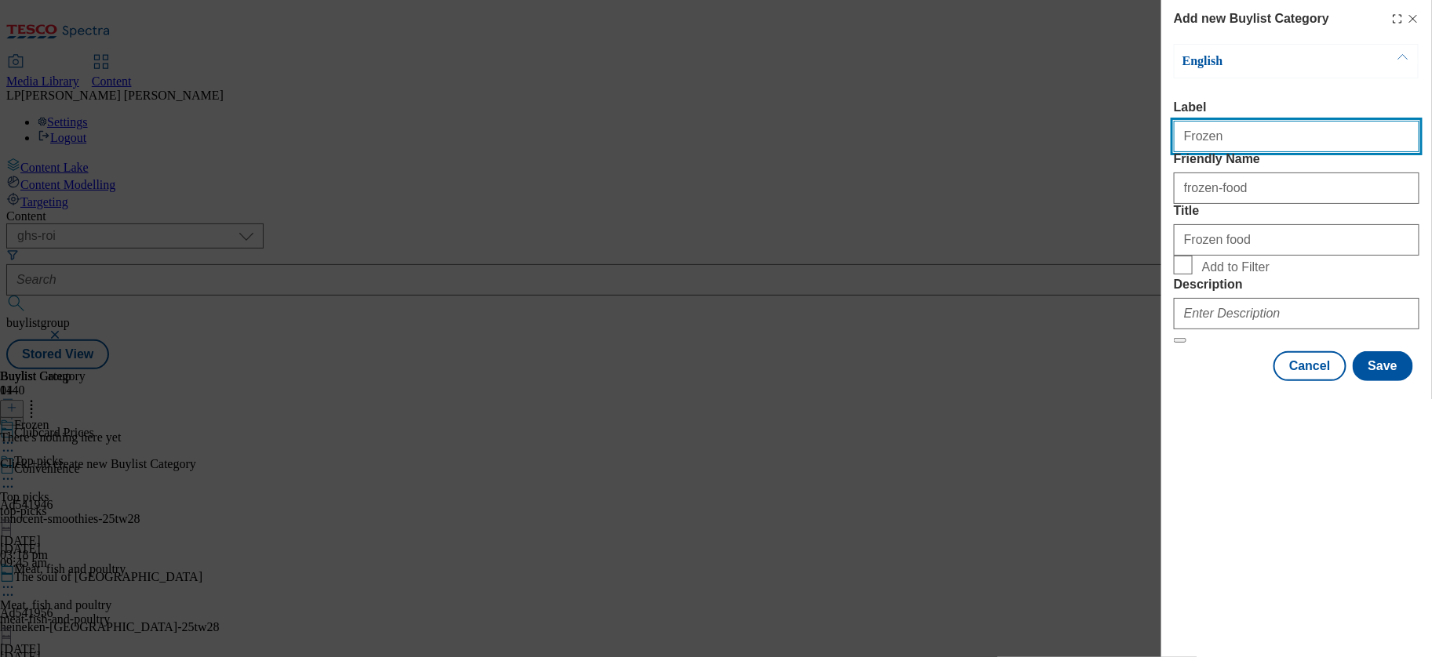
click at [950, 144] on input "Frozen" at bounding box center [1297, 136] width 246 height 31
type input "Frozen food"
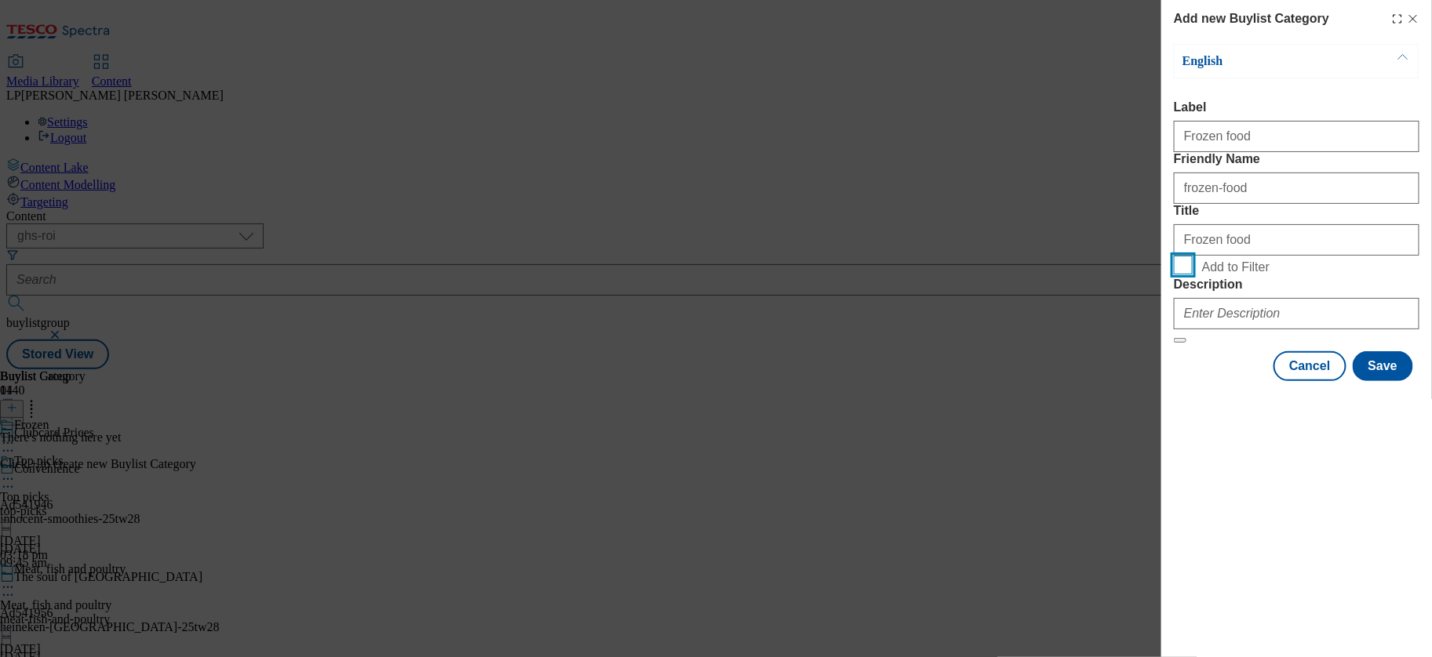
click at [950, 275] on input "Add to Filter" at bounding box center [1183, 265] width 19 height 19
checkbox input "true"
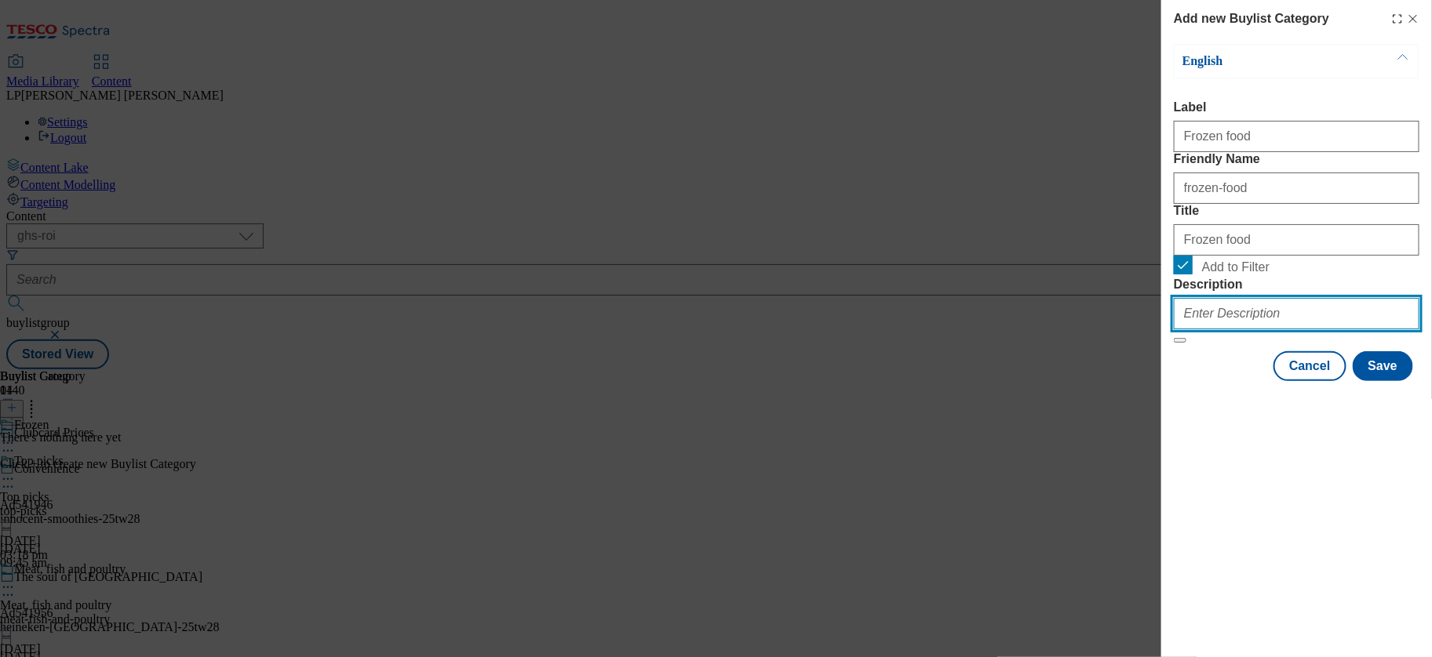
click at [950, 329] on input "Description" at bounding box center [1297, 313] width 246 height 31
paste input "Spend less on your weekly shop with Clubcard Prices on breakfast essentials. Fe…"
type input "Spend less on your weekly shop with Clubcard Prices on breakfast essentials. Fe…"
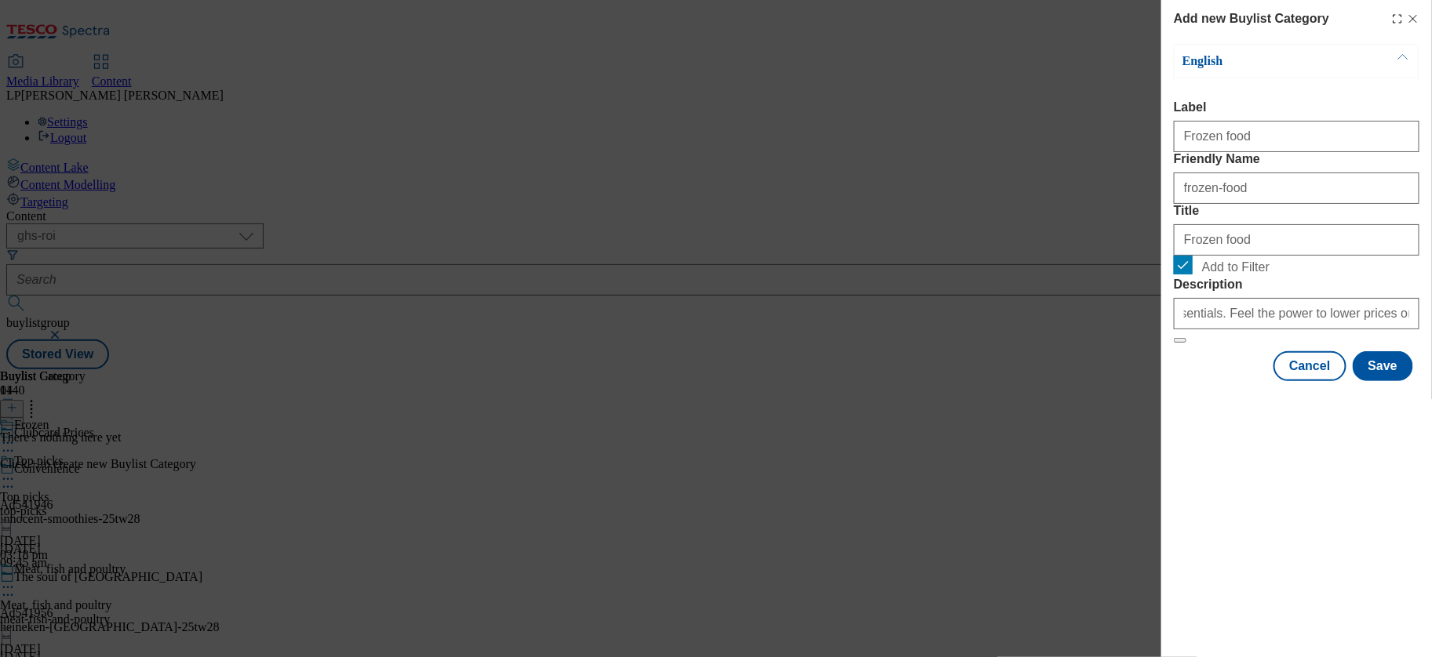
click at [950, 275] on span "Add to Filter" at bounding box center [1307, 265] width 211 height 19
click at [950, 275] on input "Add to Filter" at bounding box center [1183, 265] width 19 height 19
checkbox input "true"
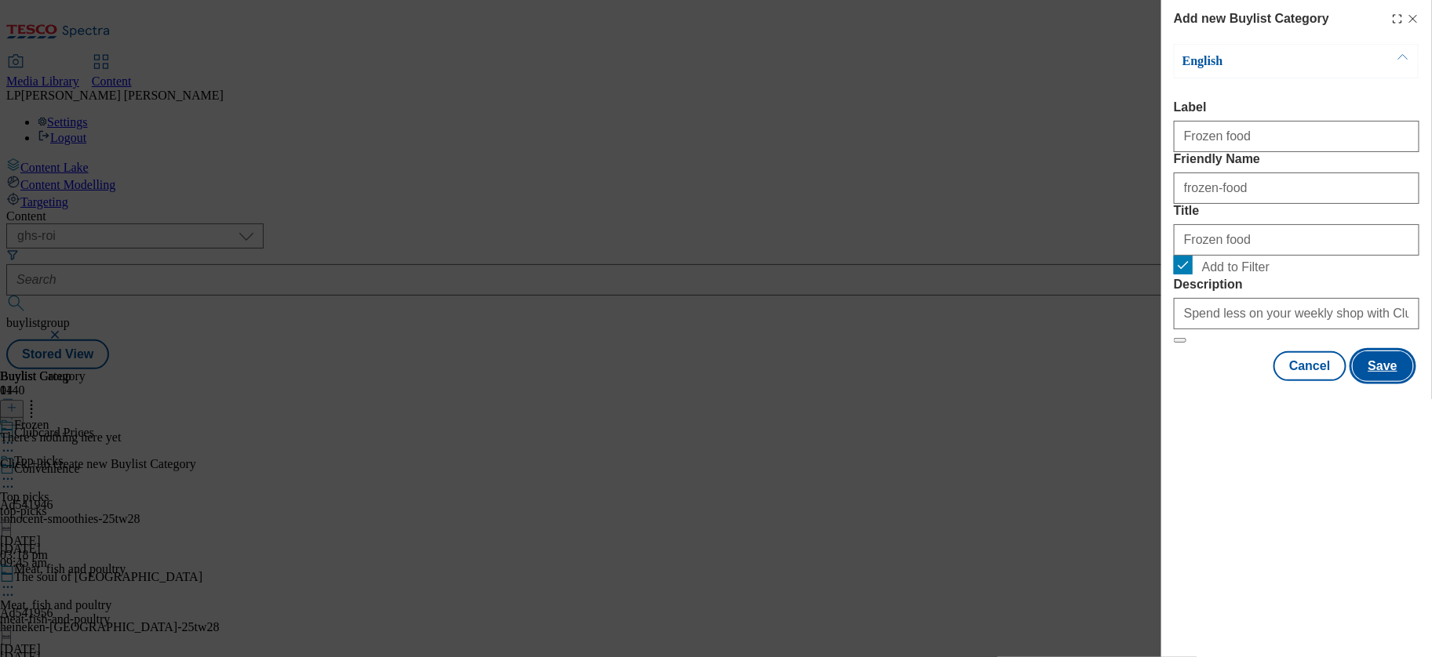
click at [950, 381] on button "Save" at bounding box center [1382, 366] width 60 height 30
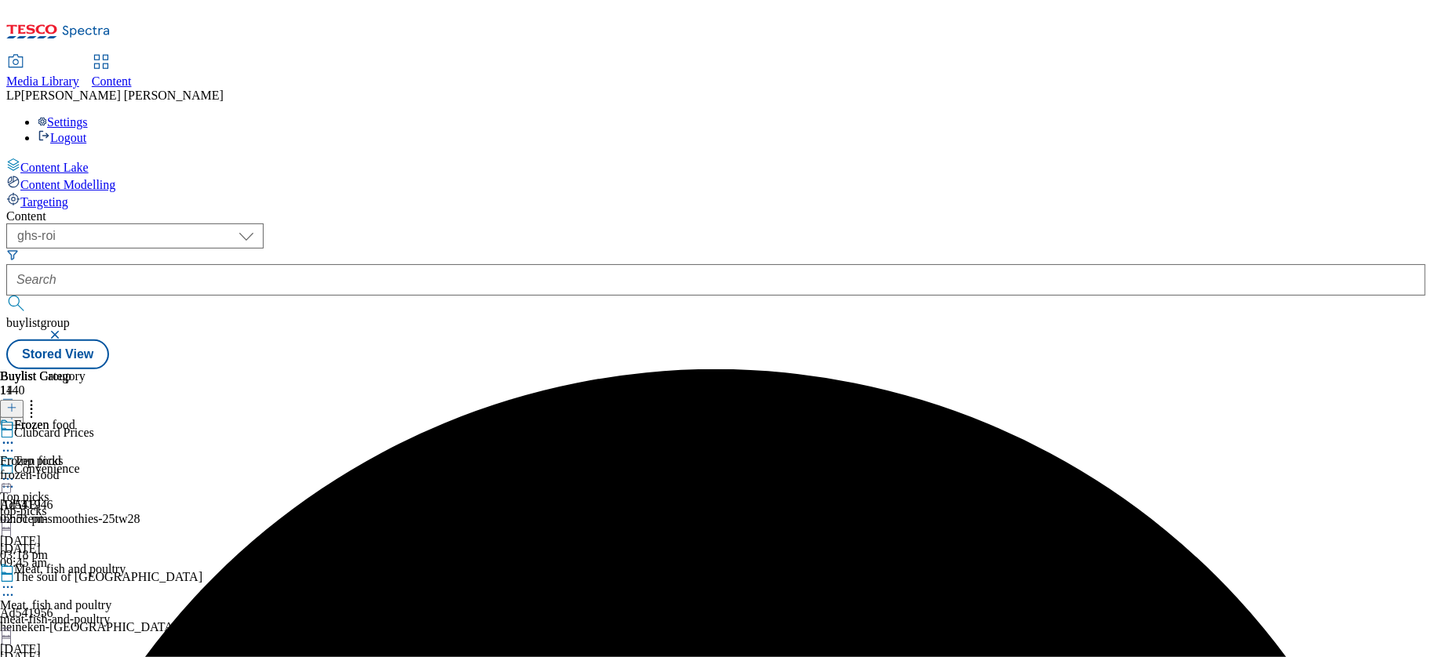
click at [133, 454] on div "Top picks Top picks top-picks 21 Jul 2025 03:18 pm" at bounding box center [66, 508] width 133 height 108
click at [86, 468] on div "top-picks" at bounding box center [43, 475] width 86 height 14
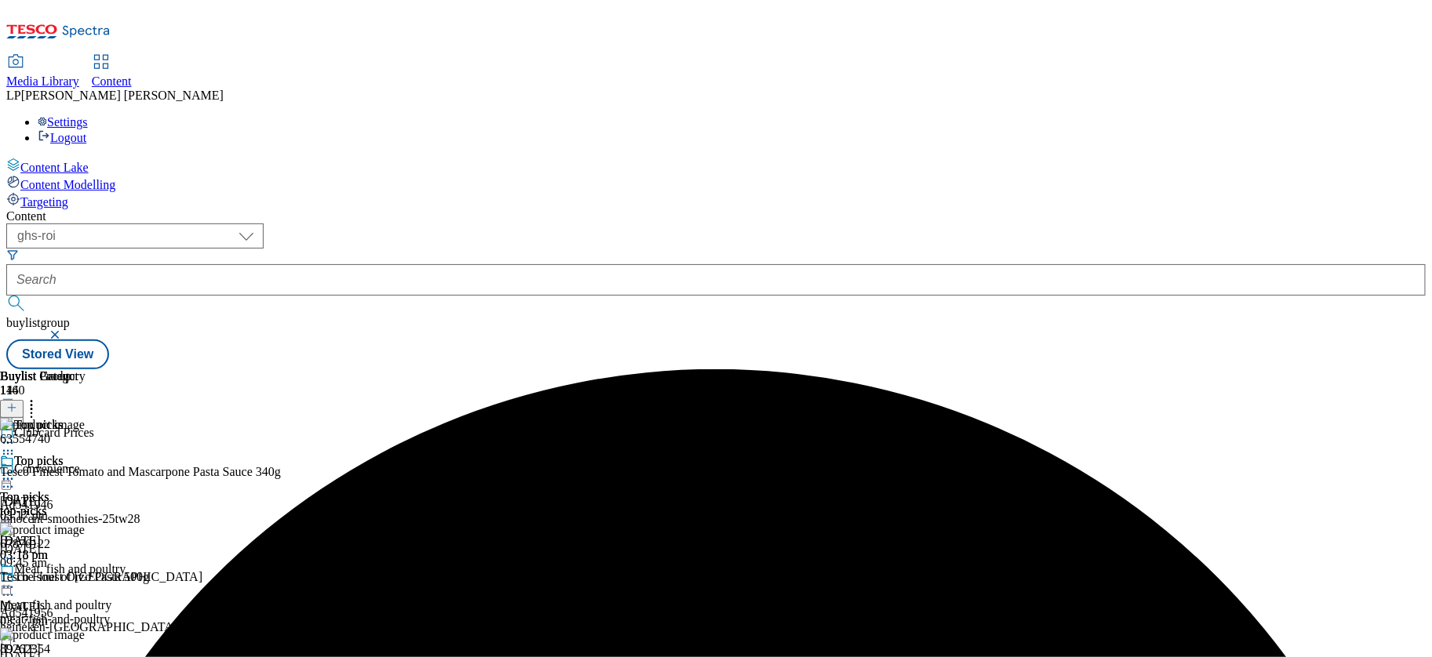
click at [16, 471] on icon at bounding box center [8, 479] width 16 height 16
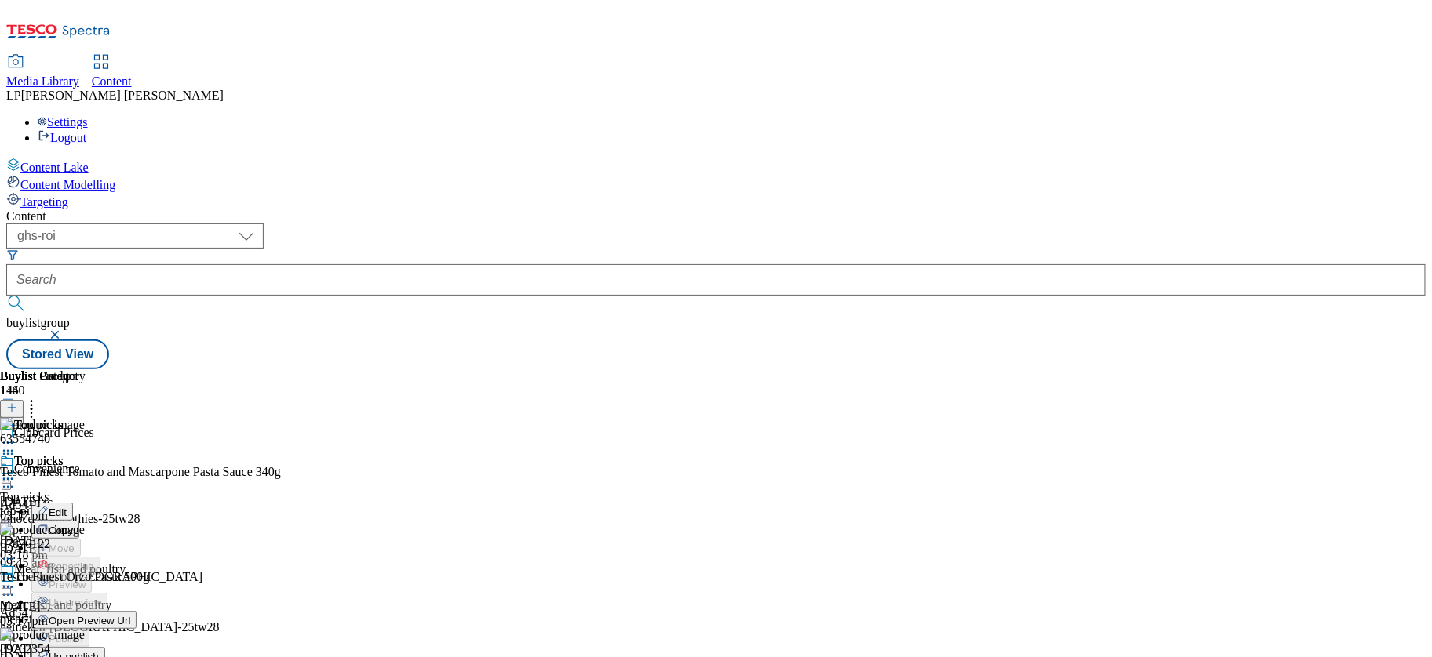
click at [73, 503] on button "Edit" at bounding box center [52, 512] width 42 height 18
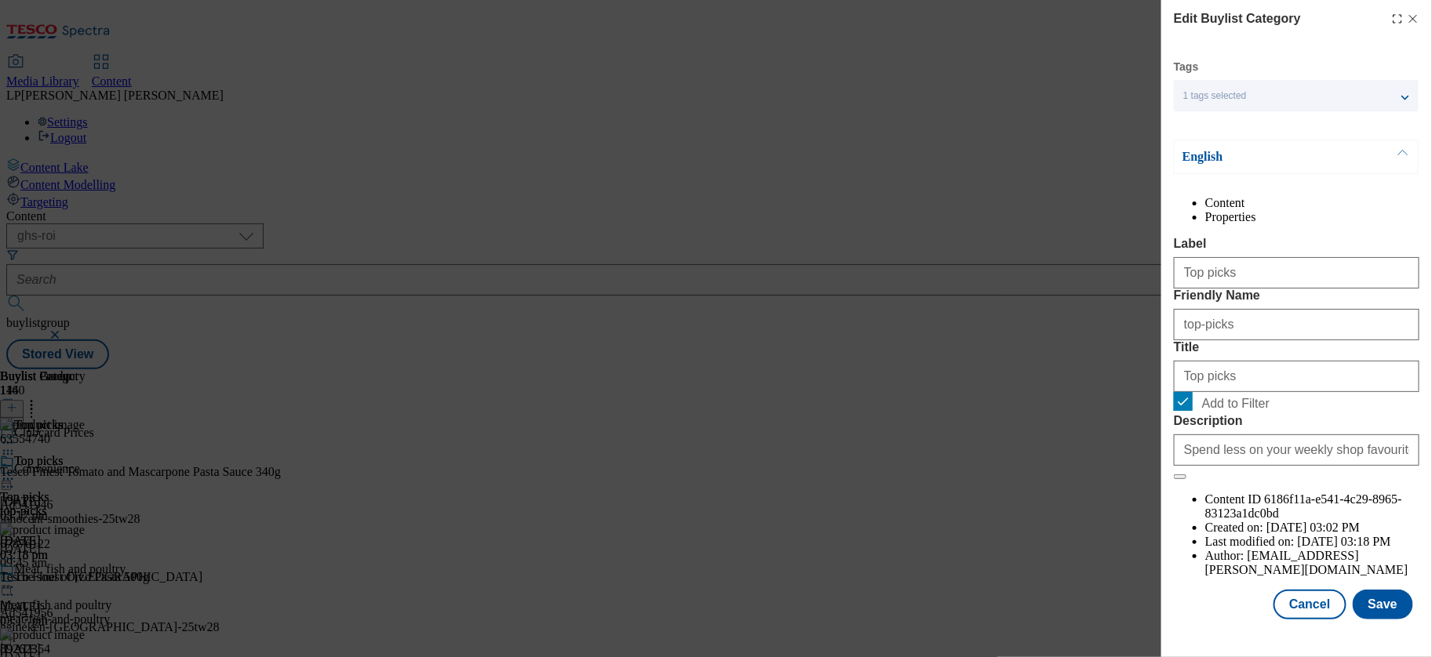
scroll to position [27, 0]
click at [950, 466] on input "Spend less on your weekly shop favourites with our Clubcard Prices top picks. F…" at bounding box center [1297, 450] width 246 height 31
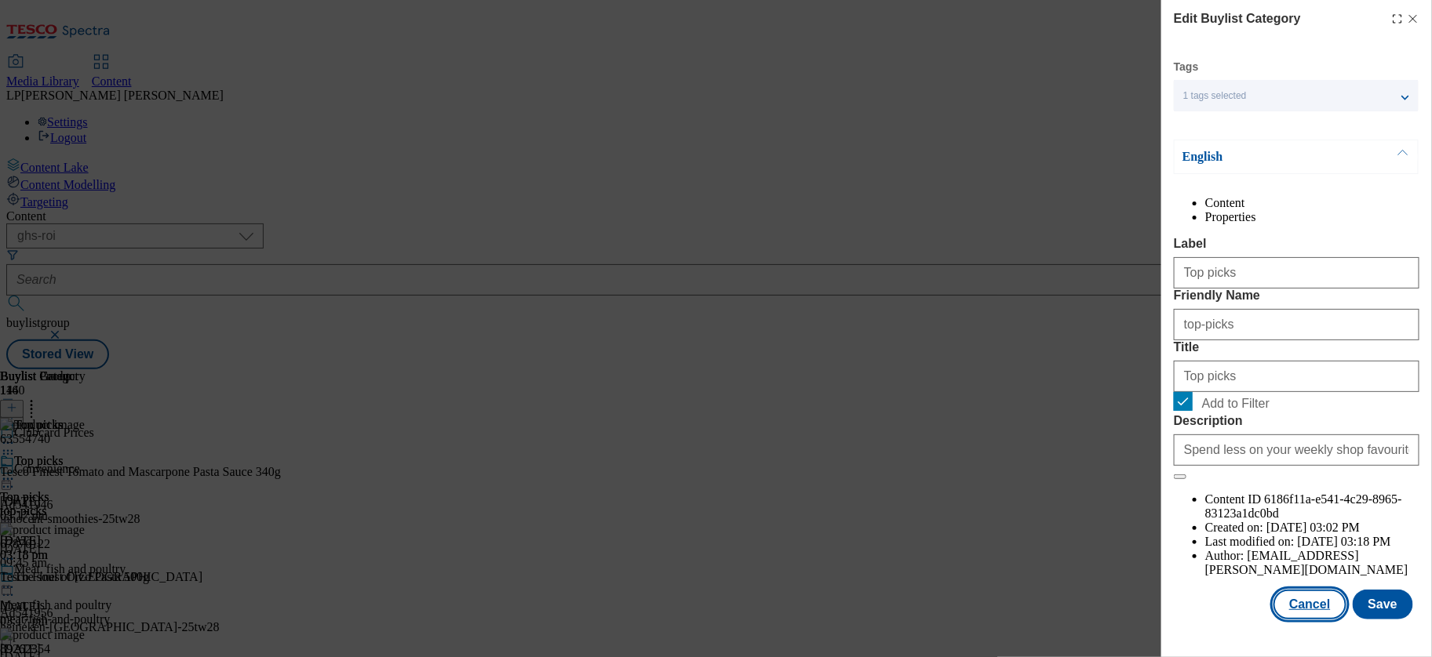
click at [950, 620] on button "Cancel" at bounding box center [1309, 605] width 72 height 30
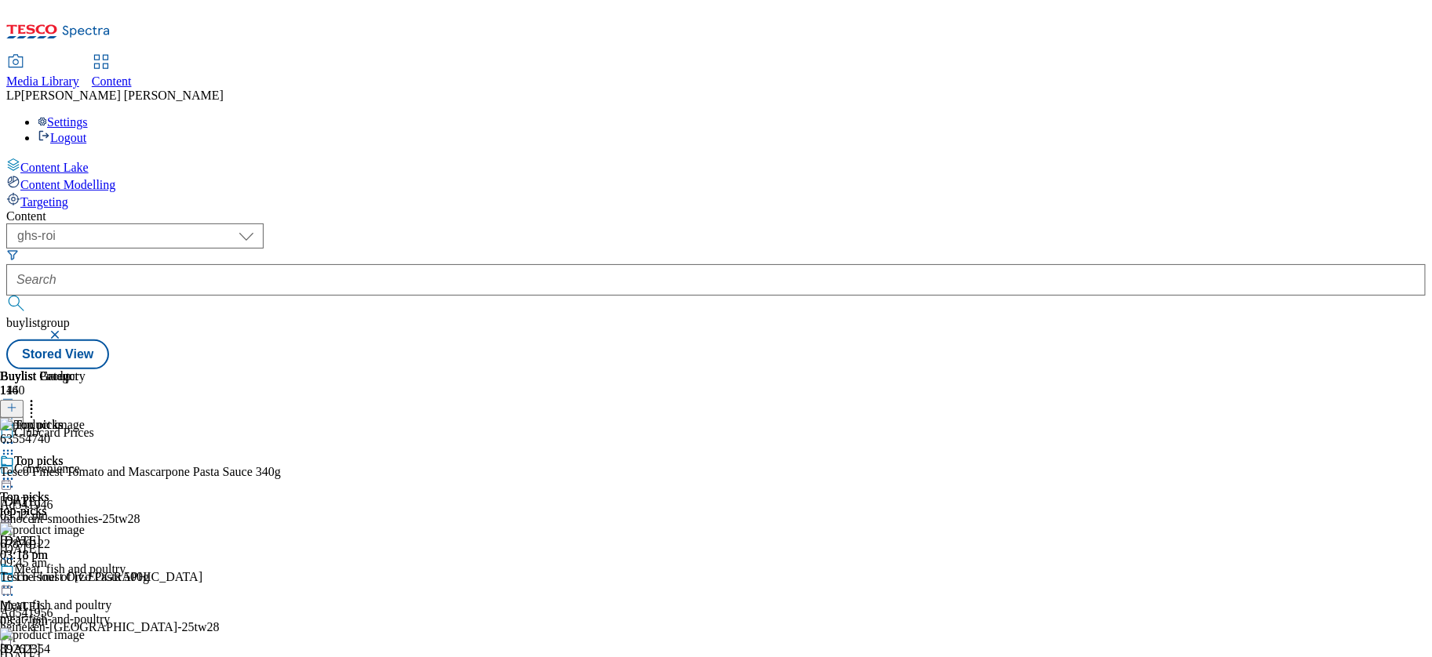
scroll to position [0, 0]
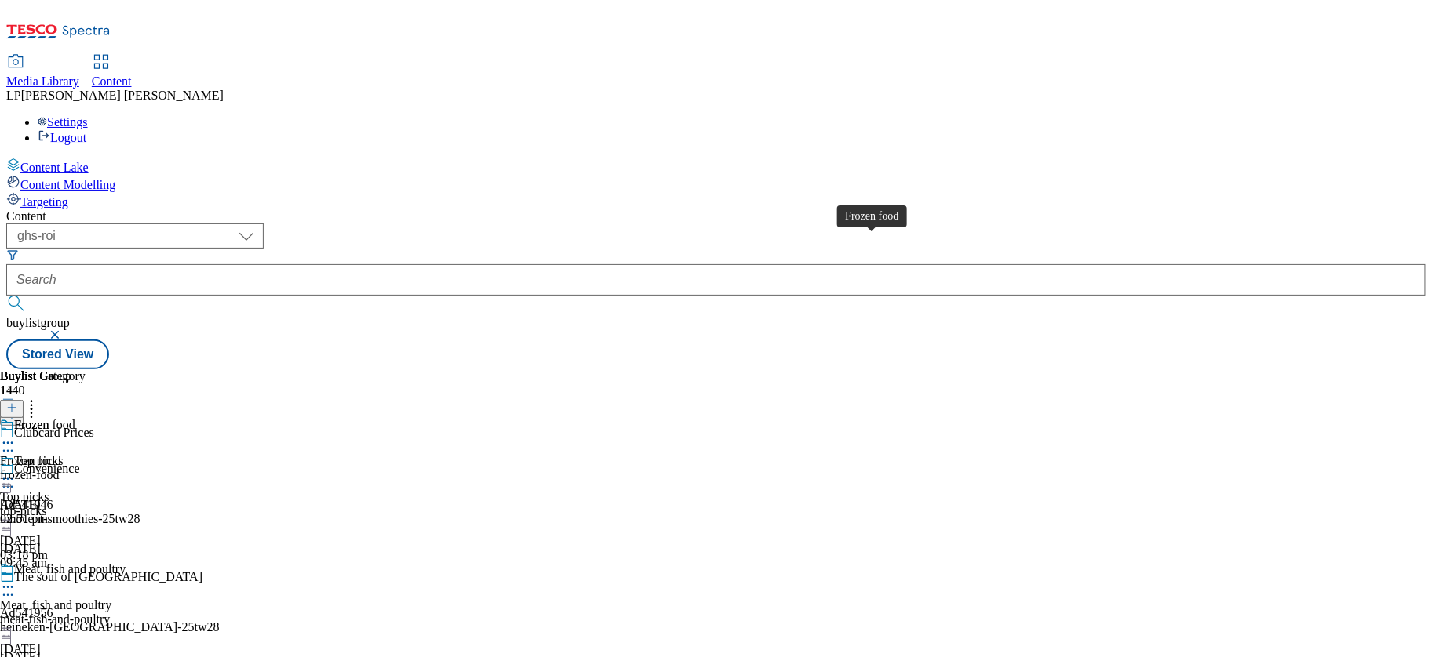
click at [61, 454] on div "Frozen food" at bounding box center [30, 461] width 61 height 14
click at [16, 471] on icon at bounding box center [8, 479] width 16 height 16
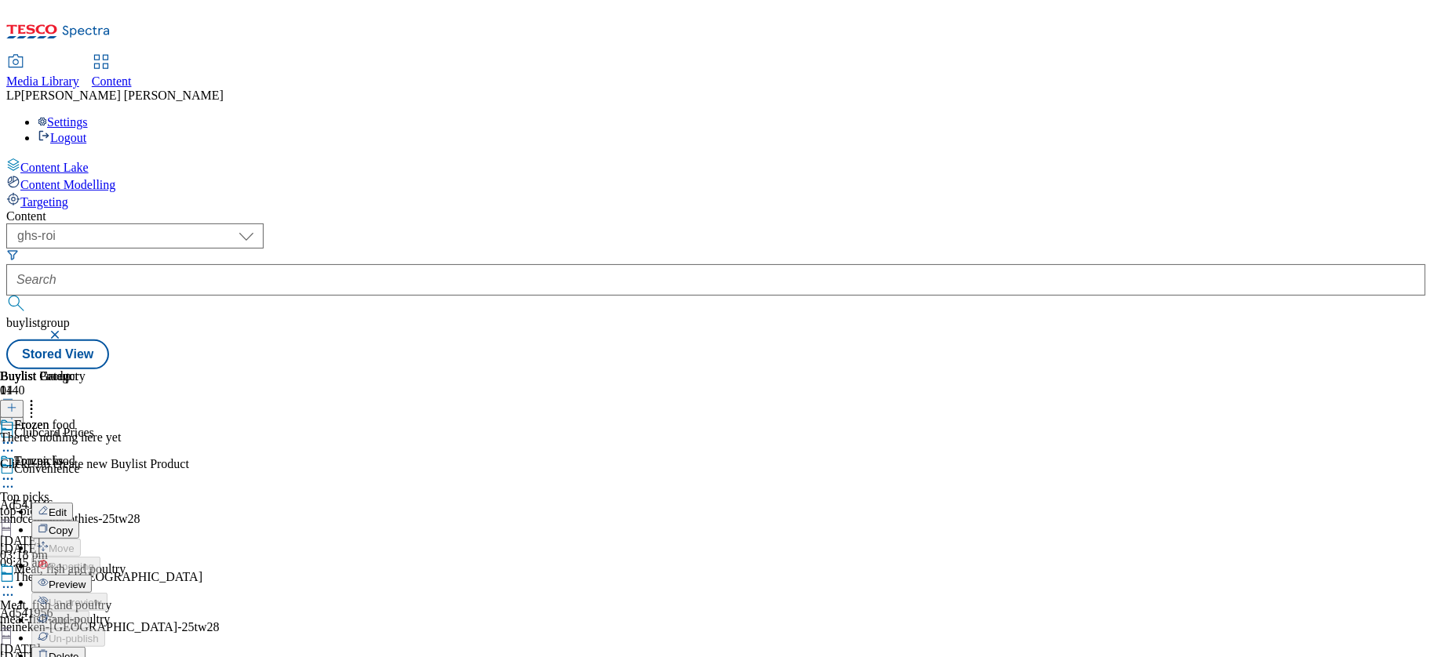
click at [73, 503] on button "Edit" at bounding box center [52, 512] width 42 height 18
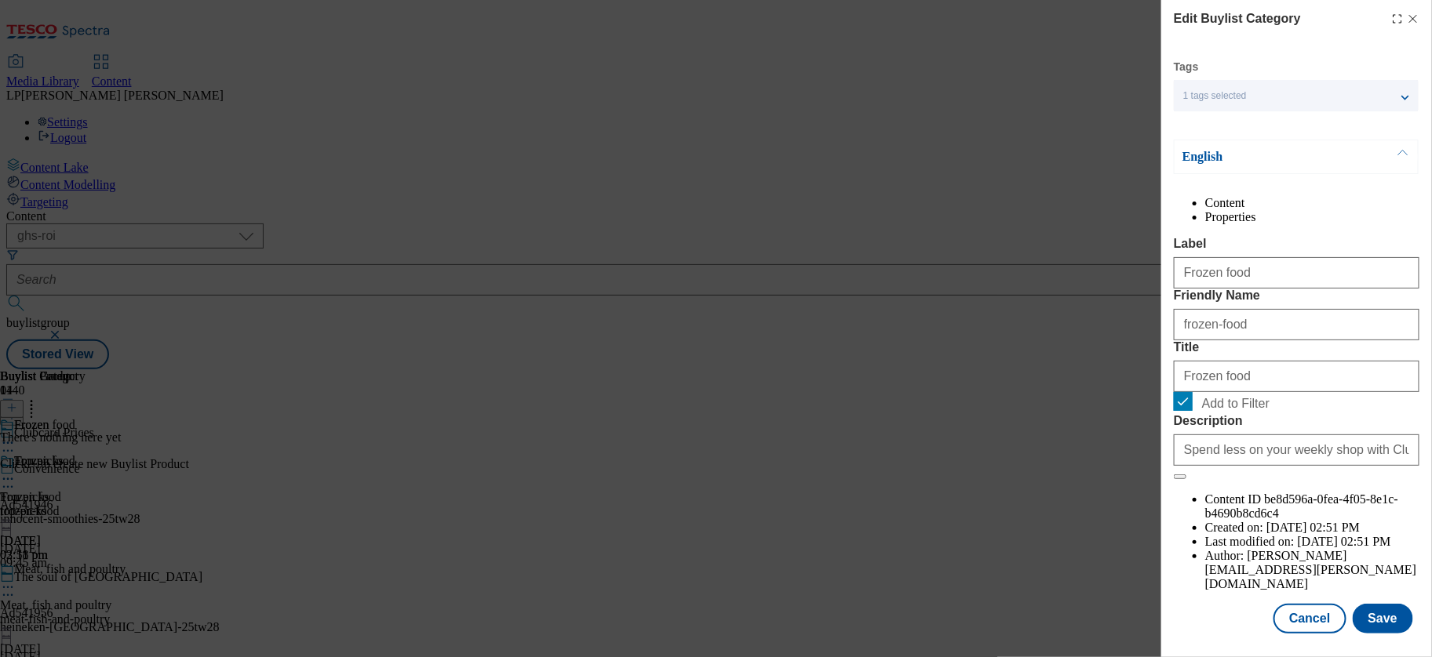
scroll to position [27, 0]
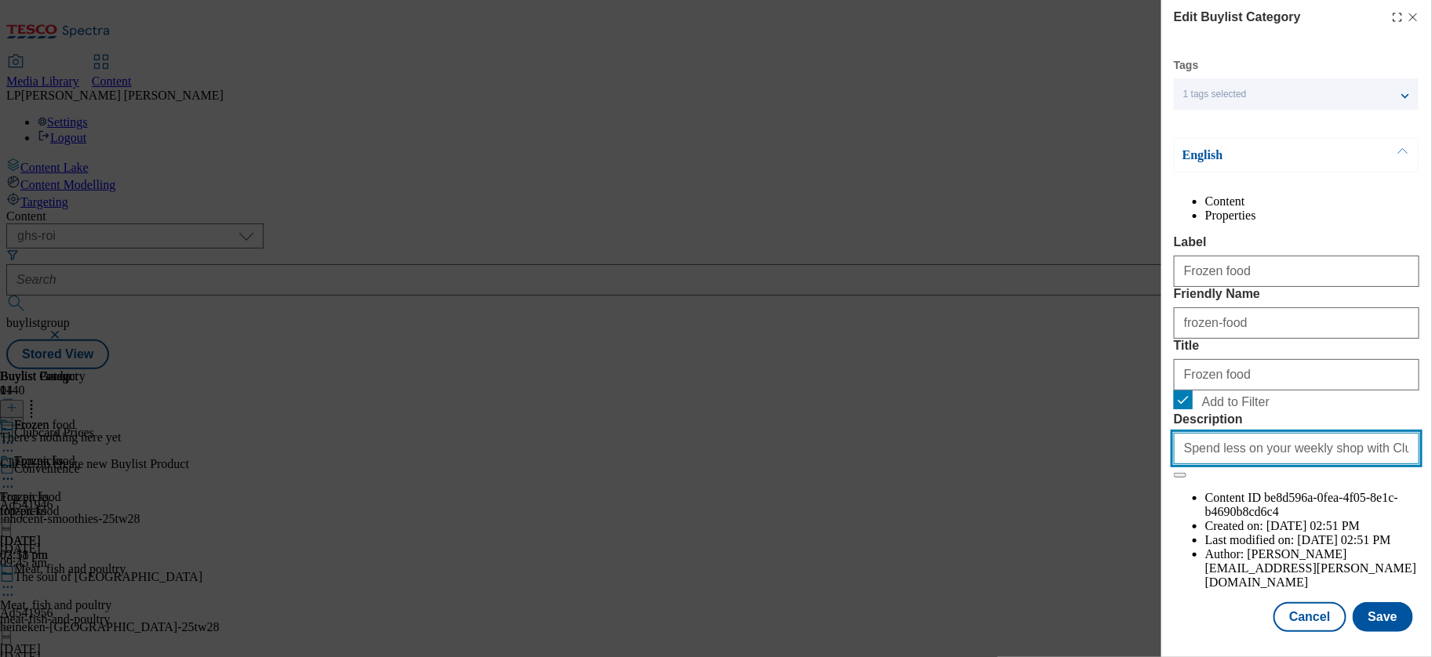
click at [950, 464] on input "Spend less on your weekly shop with Clubcard Prices on breakfast essentials. Fe…" at bounding box center [1297, 448] width 246 height 31
paste input "favourites with our Clubcard Prices top pick"
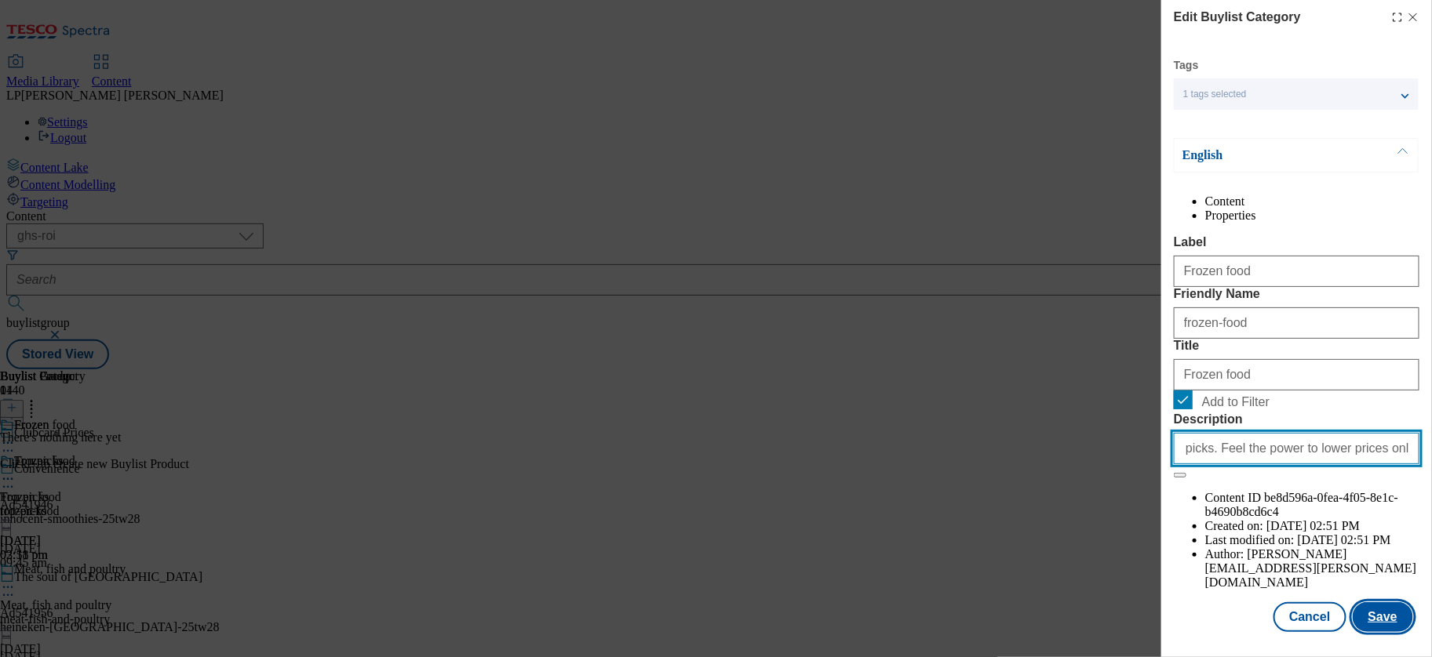
type input "Spend less on your weekly shop favourites with our Clubcard Prices top picks. F…"
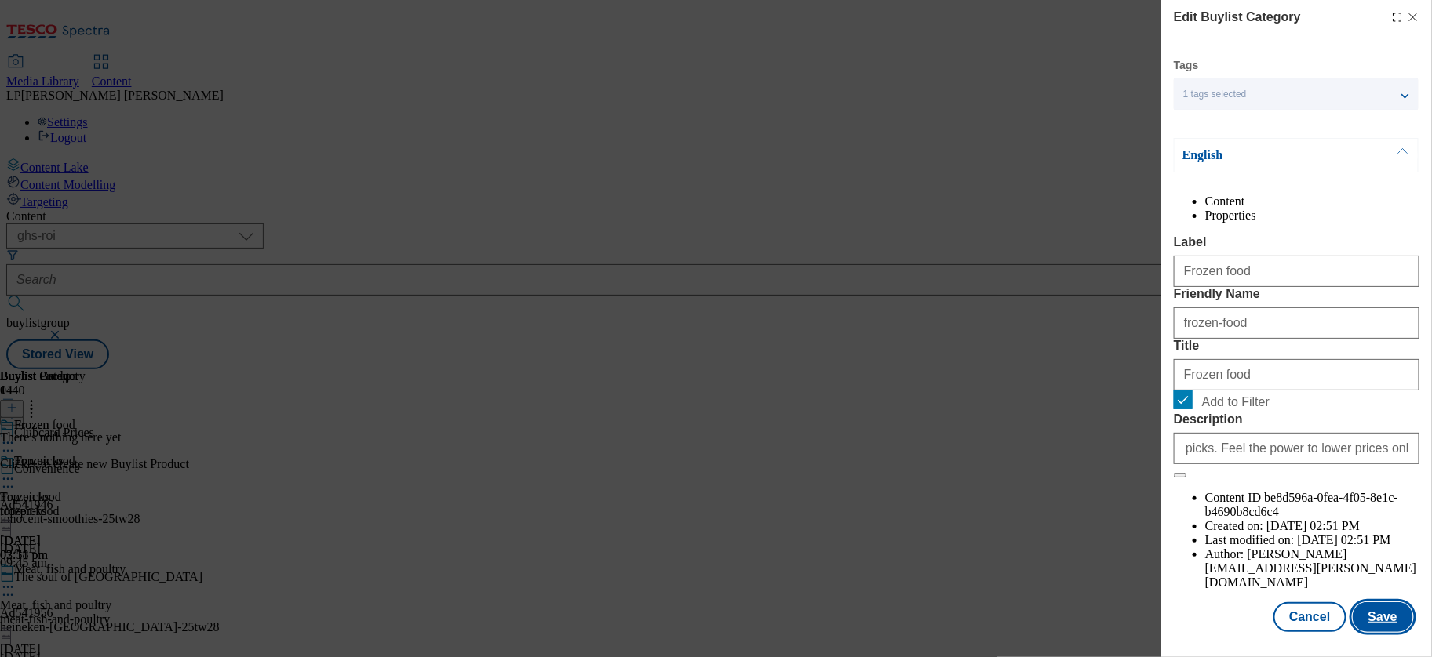
click at [950, 621] on button "Save" at bounding box center [1382, 617] width 60 height 30
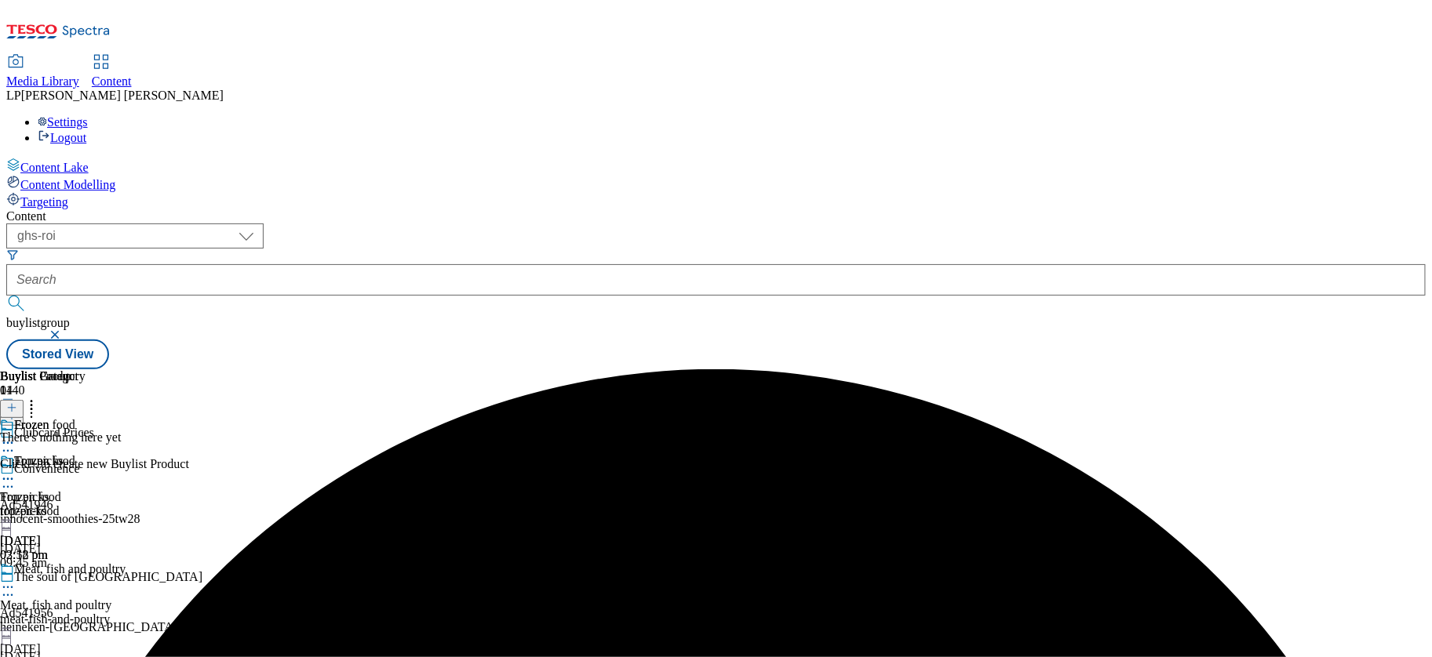
scroll to position [1793, 0]
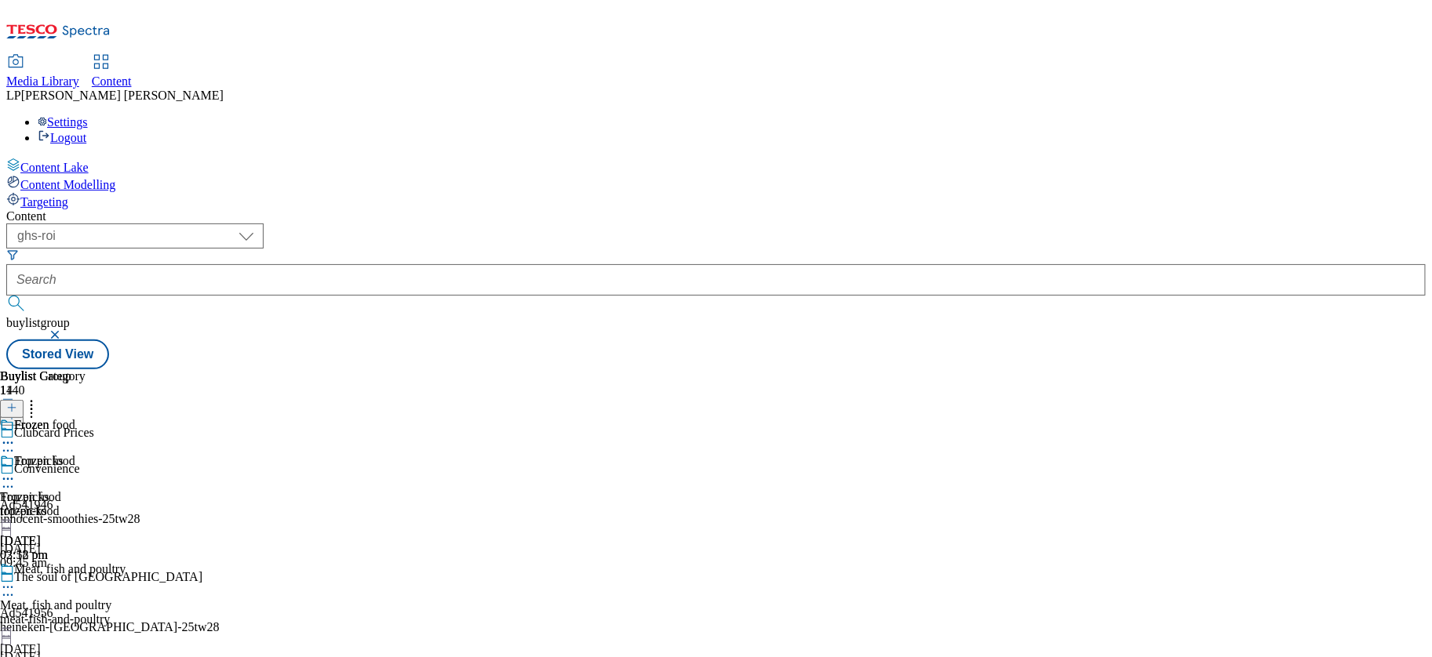
select select "evergreen"
select select "Banner"
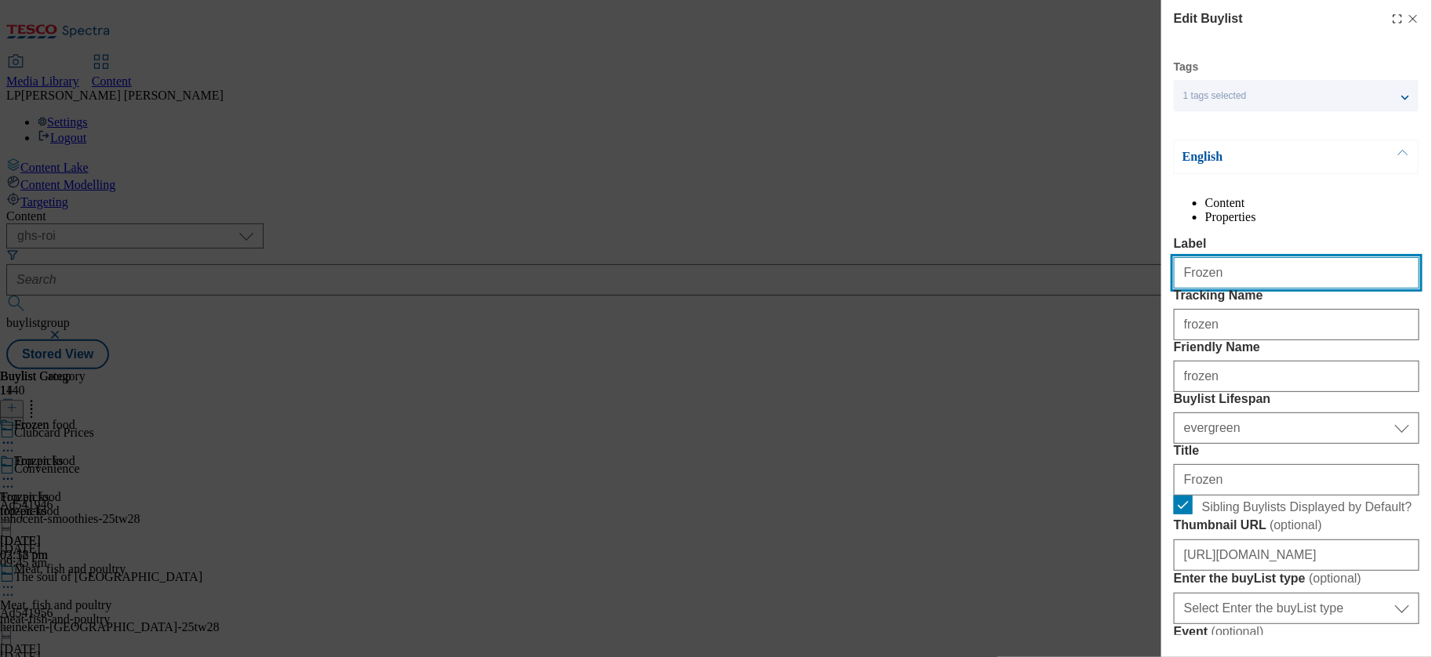
click at [950, 289] on input "Frozen" at bounding box center [1297, 272] width 246 height 31
type input "Frozen food"
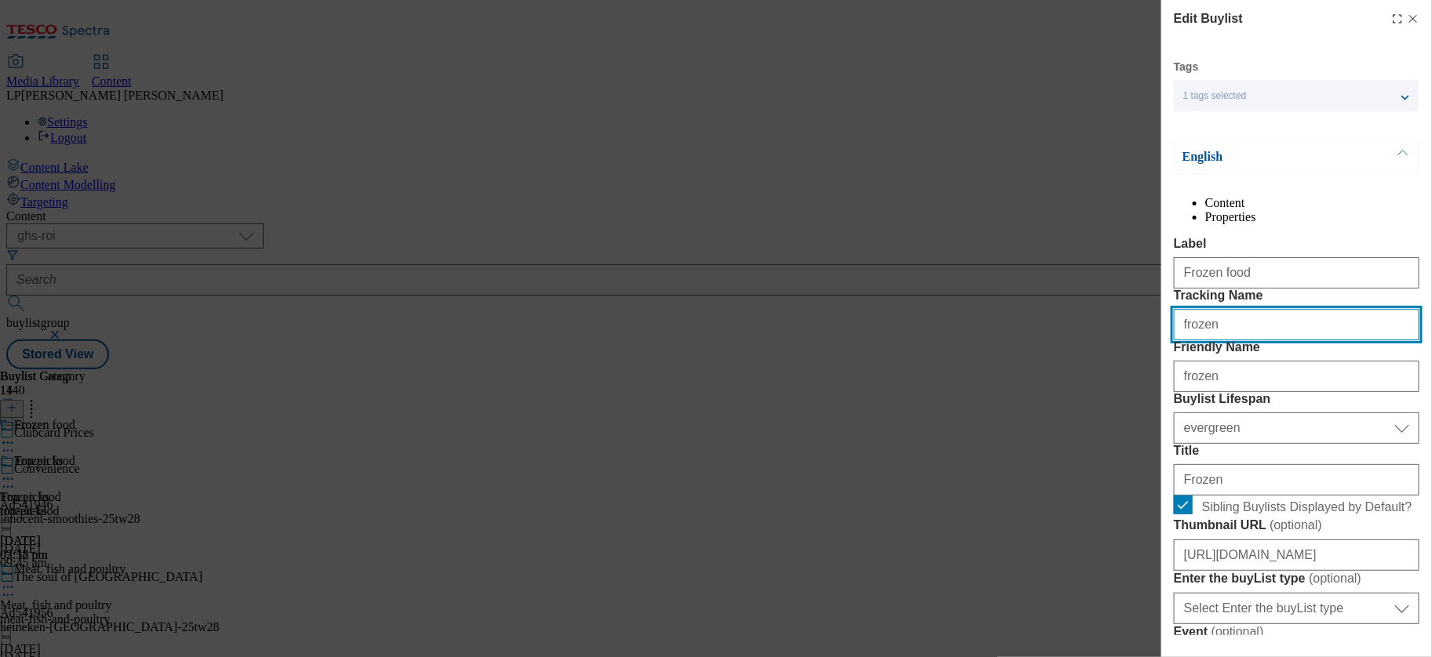
click at [950, 340] on input "frozen" at bounding box center [1297, 324] width 246 height 31
click at [950, 340] on input "frozen-food" at bounding box center [1297, 324] width 246 height 31
click at [950, 340] on input "frozen food" at bounding box center [1297, 324] width 246 height 31
type input "Frozen food"
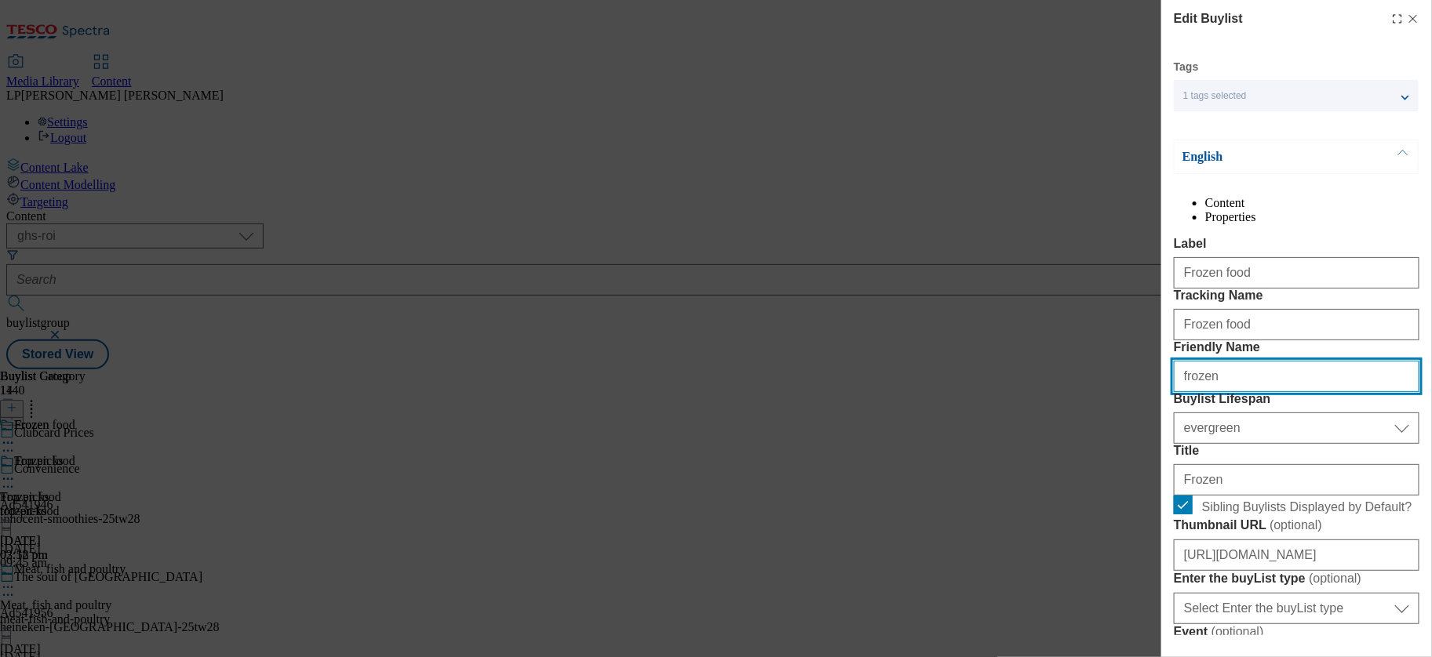
click at [950, 392] on input "frozen" at bounding box center [1297, 376] width 246 height 31
type input "frozen-food"
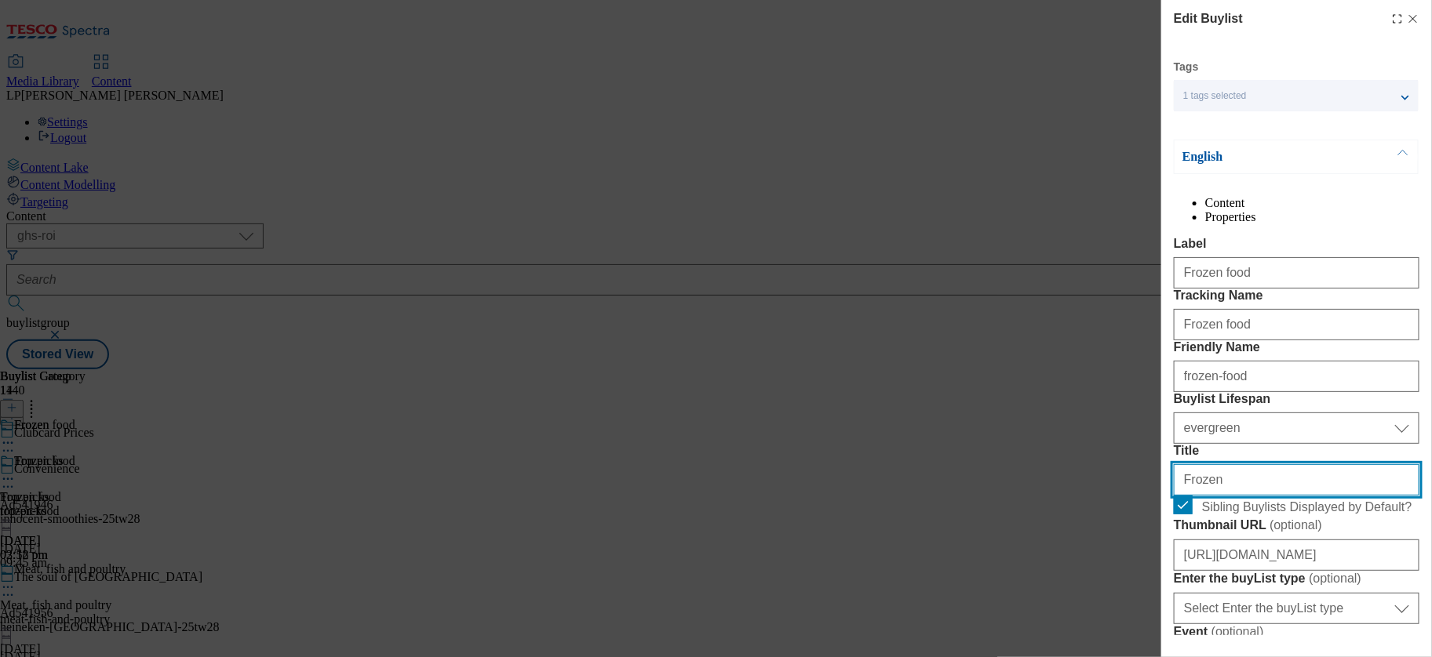
click at [950, 496] on input "Frozen" at bounding box center [1297, 479] width 246 height 31
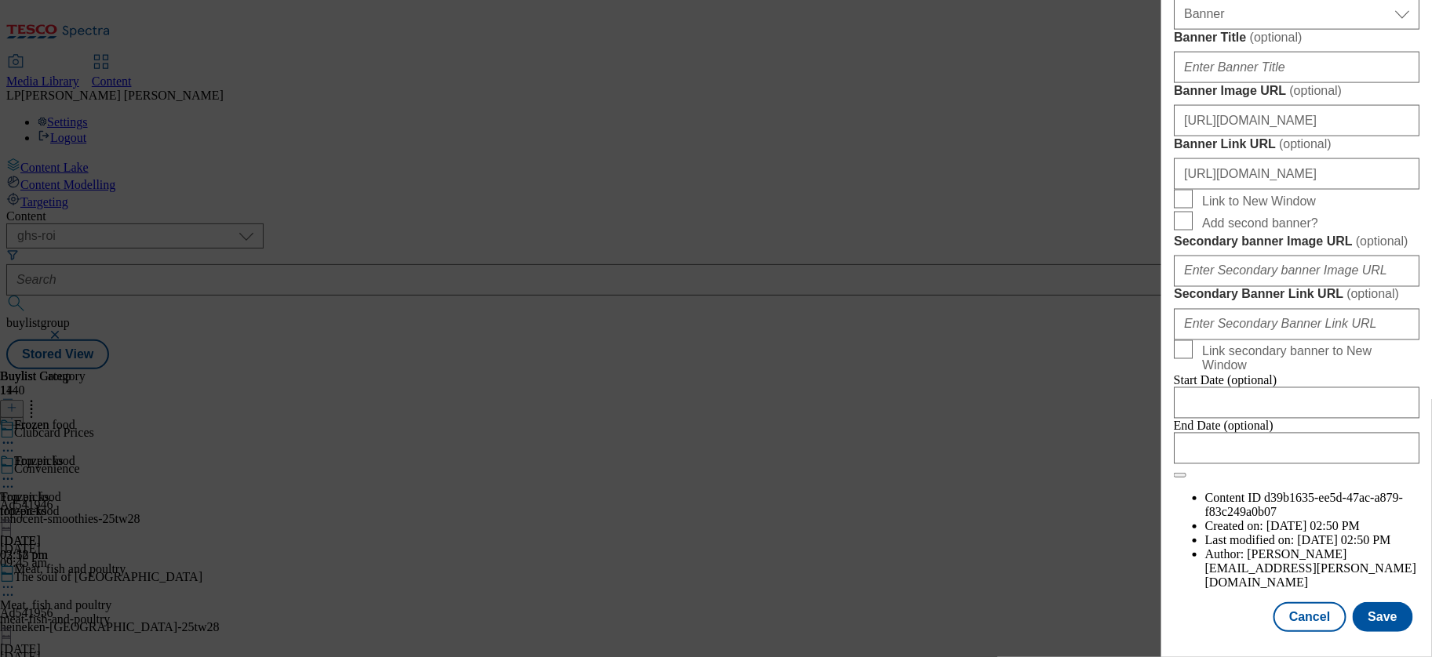
scroll to position [1609, 0]
type input "Frozen food"
click at [950, 615] on button "Save" at bounding box center [1382, 617] width 60 height 30
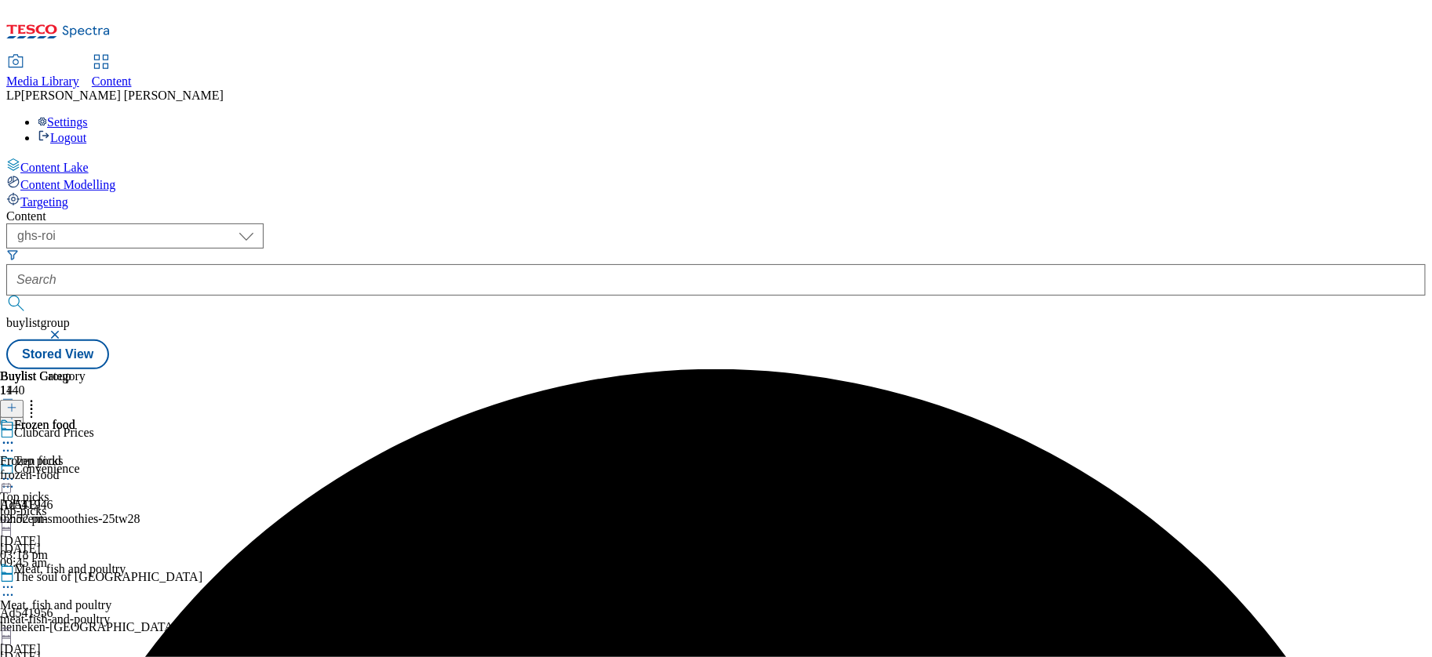
scroll to position [1608, 0]
click at [86, 468] on div "frozen-food" at bounding box center [43, 475] width 86 height 14
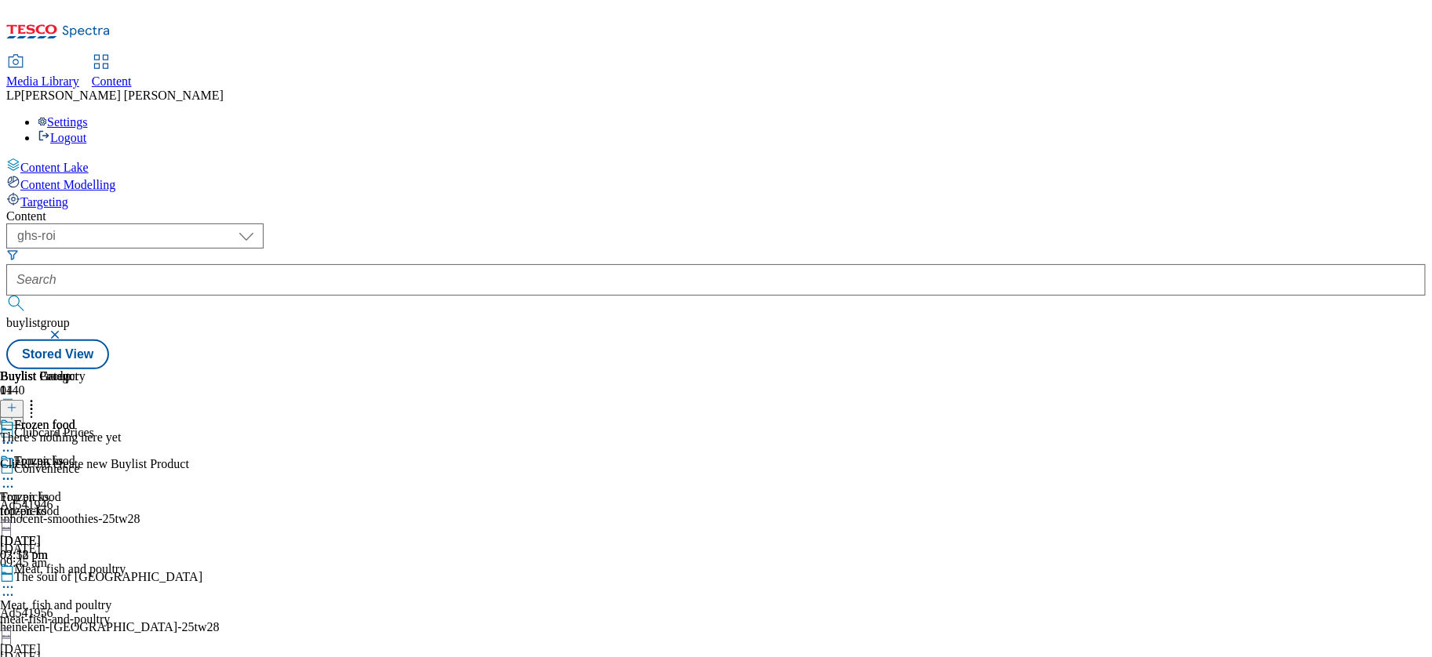
click at [165, 504] on div "top-picks" at bounding box center [82, 511] width 165 height 14
click at [86, 468] on div "top-picks" at bounding box center [43, 475] width 86 height 14
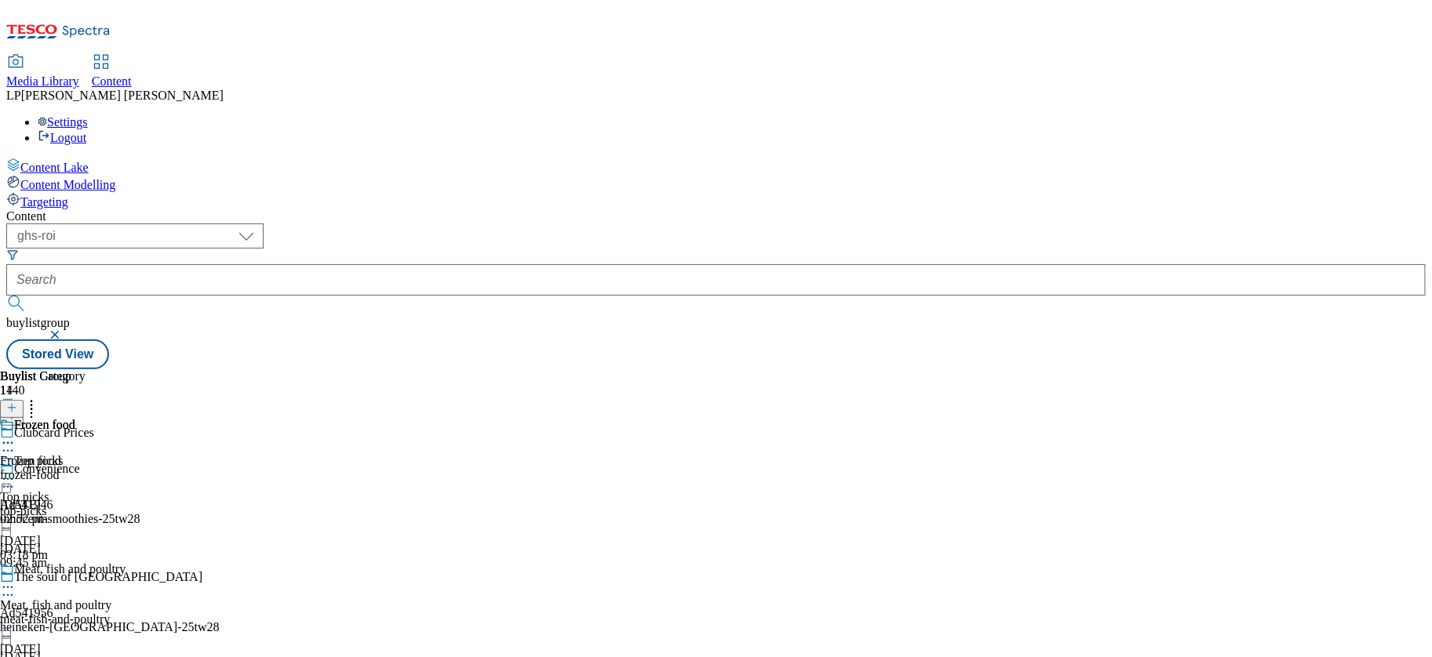
click at [86, 468] on div "frozen-food" at bounding box center [43, 475] width 86 height 14
click at [17, 402] on icon at bounding box center [11, 407] width 11 height 11
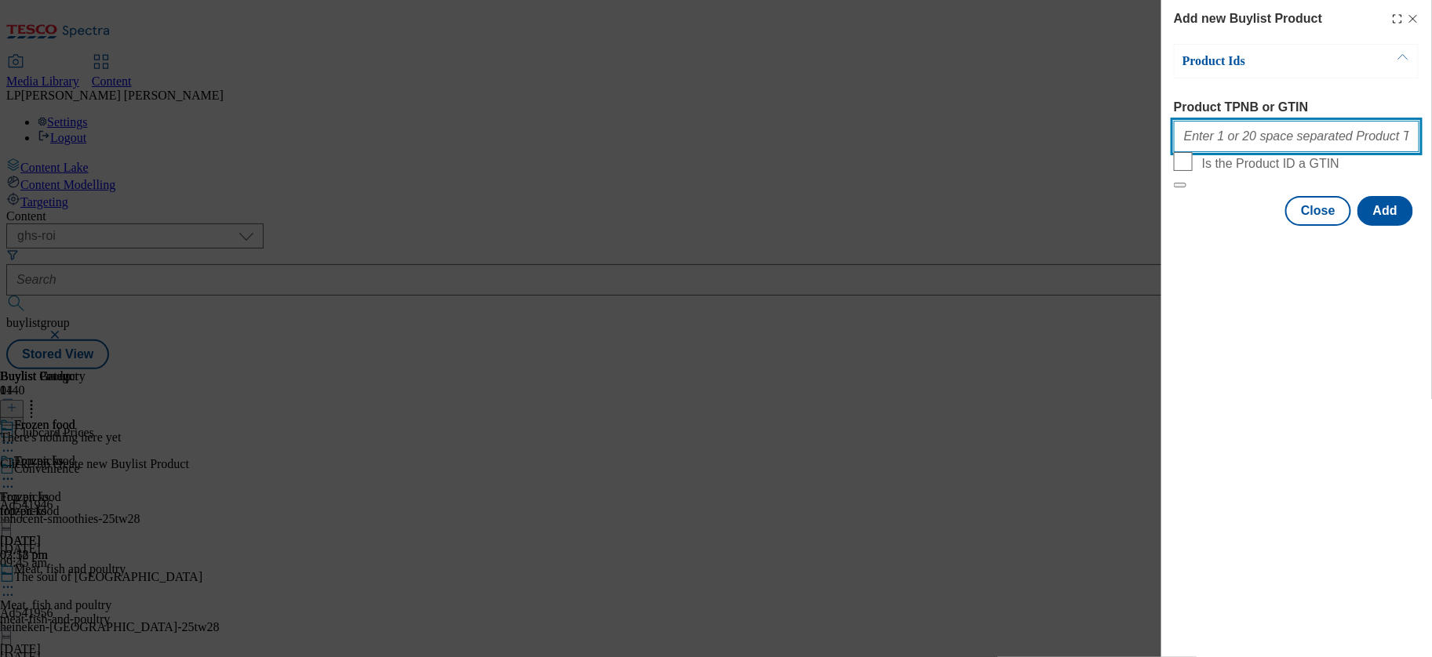
click at [950, 144] on input "Product TPNB or GTIN" at bounding box center [1297, 136] width 246 height 31
paste input "96101368 96301926 93884050 96237985 96184424 93425669 92380958 93488974 5987816…"
type input "96101368 96301926 93884050 96237985 96184424 93425669 92380958 93488974 5987816…"
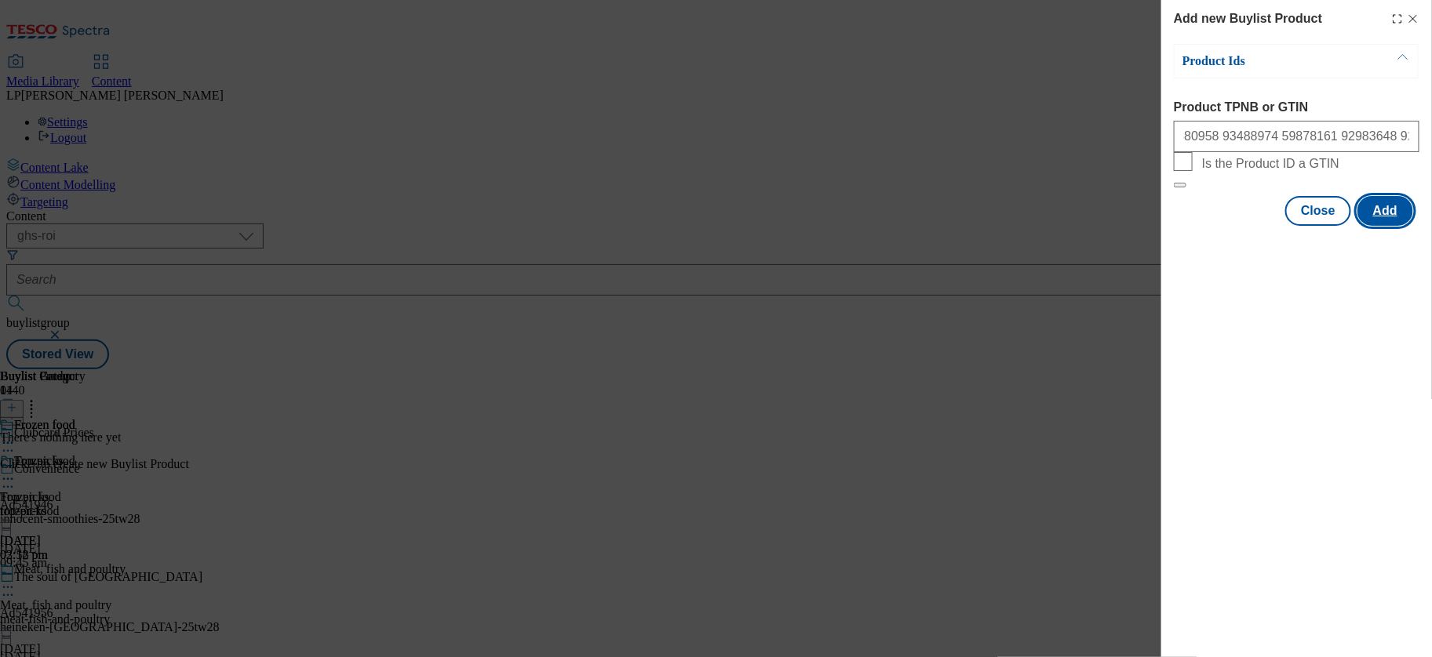
click at [950, 226] on button "Add" at bounding box center [1385, 211] width 56 height 30
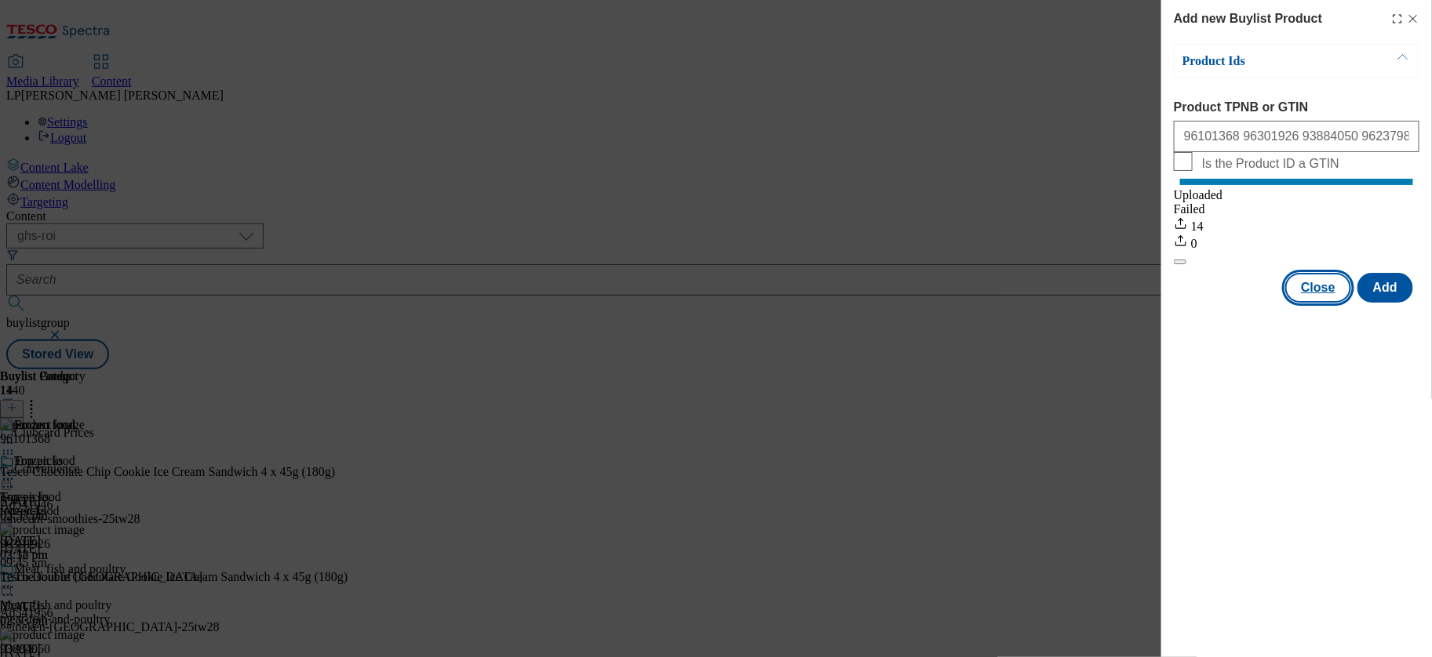
click at [950, 303] on button "Close" at bounding box center [1318, 288] width 66 height 30
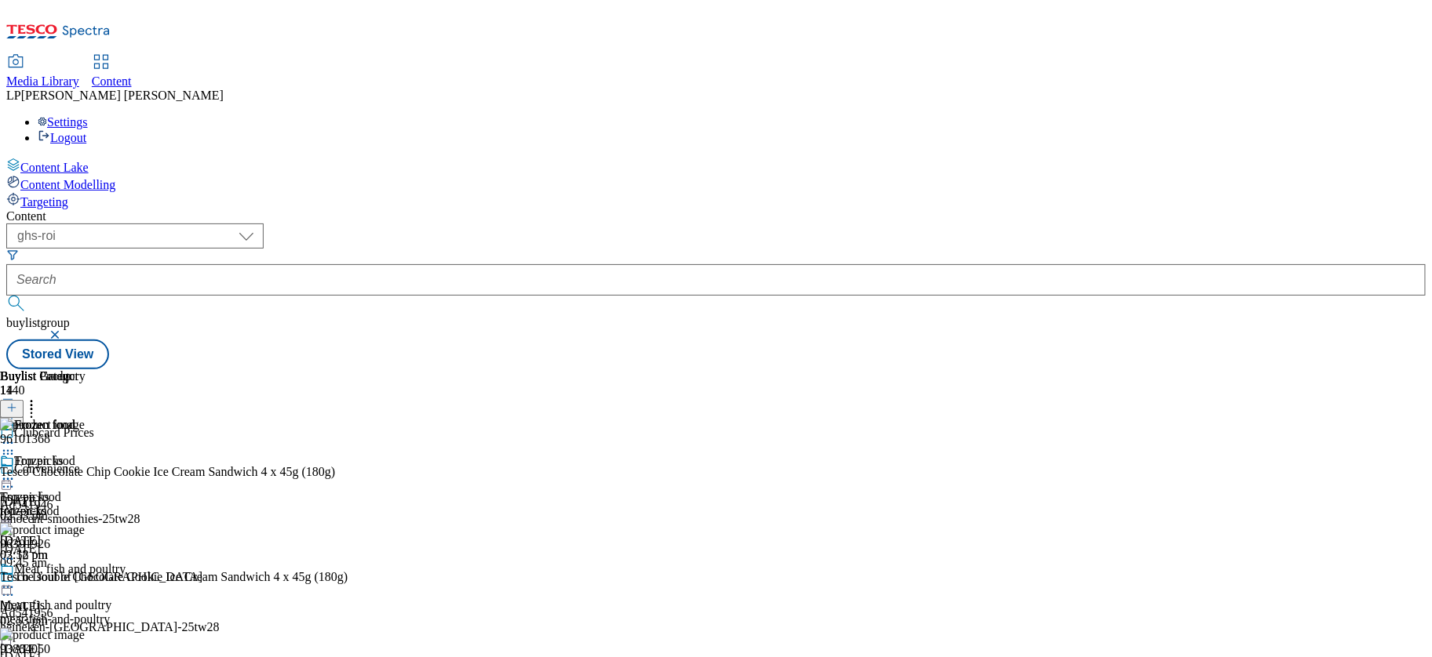
scroll to position [1793, 0]
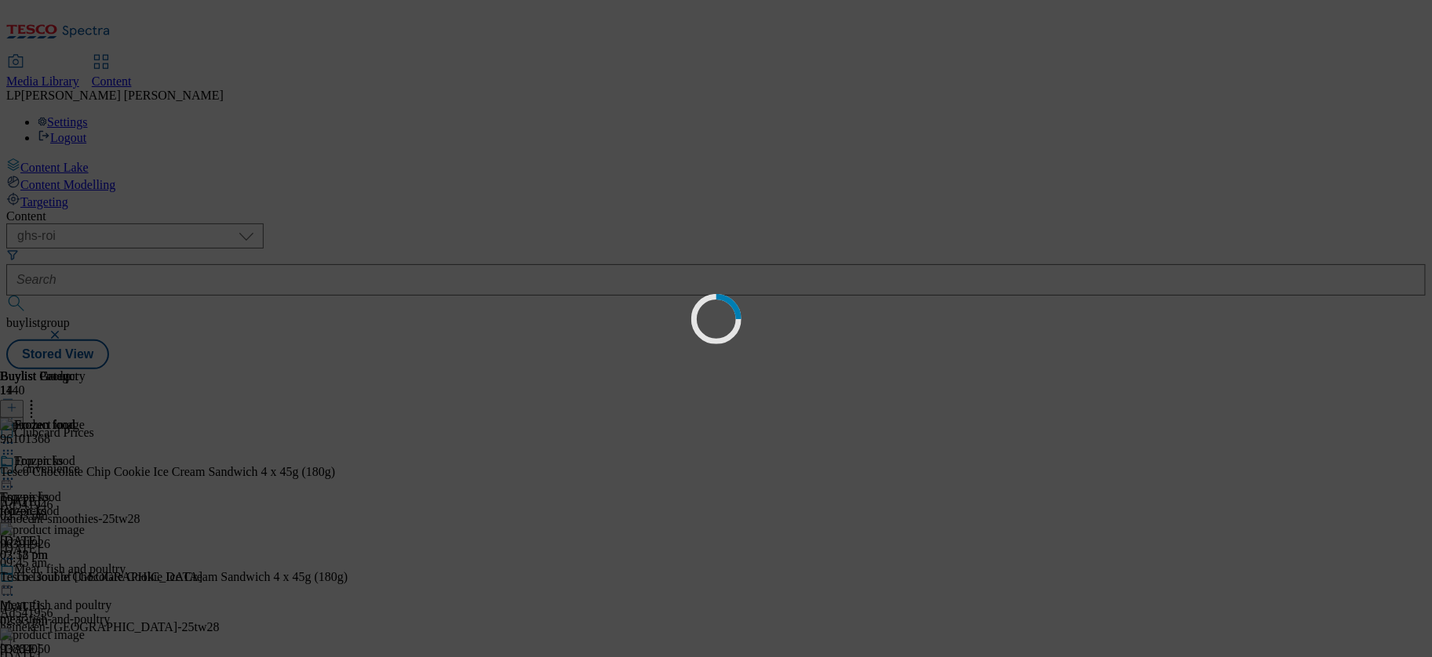
scroll to position [0, 0]
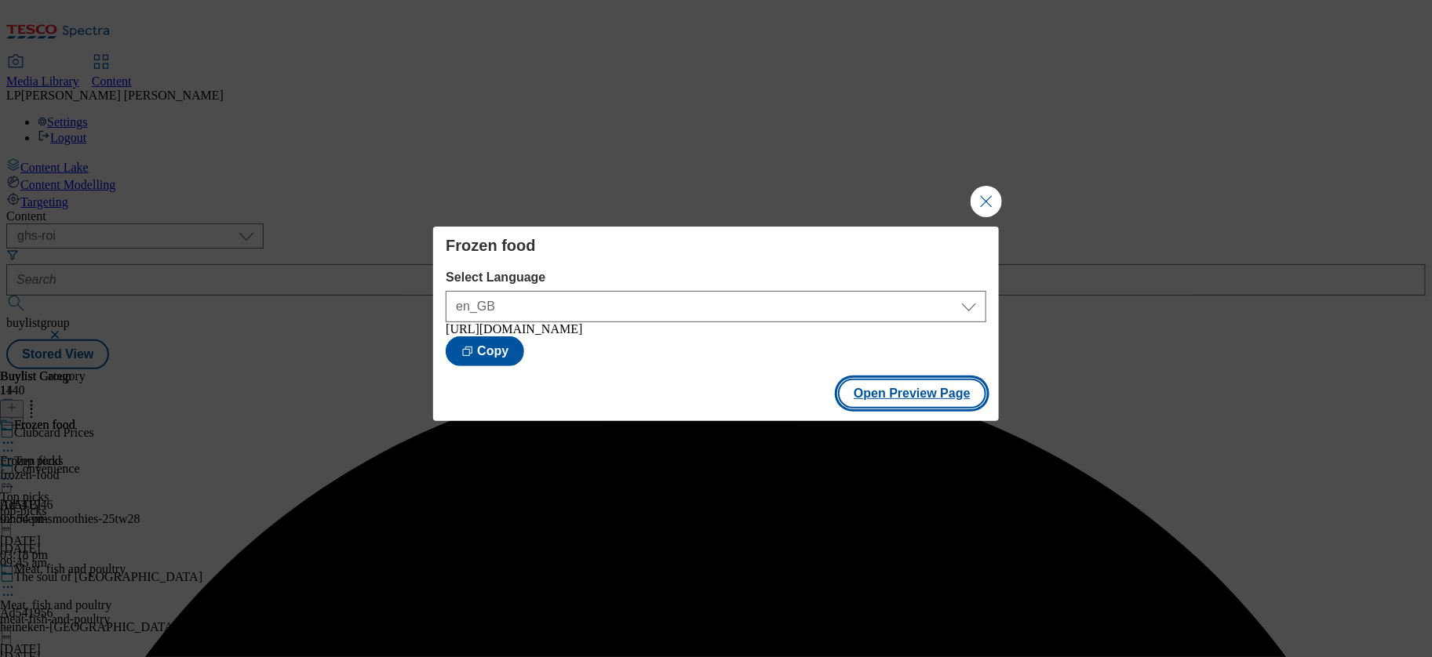
click at [908, 404] on button "Open Preview Page" at bounding box center [912, 394] width 148 height 30
click at [950, 191] on button "Close Modal" at bounding box center [985, 201] width 31 height 31
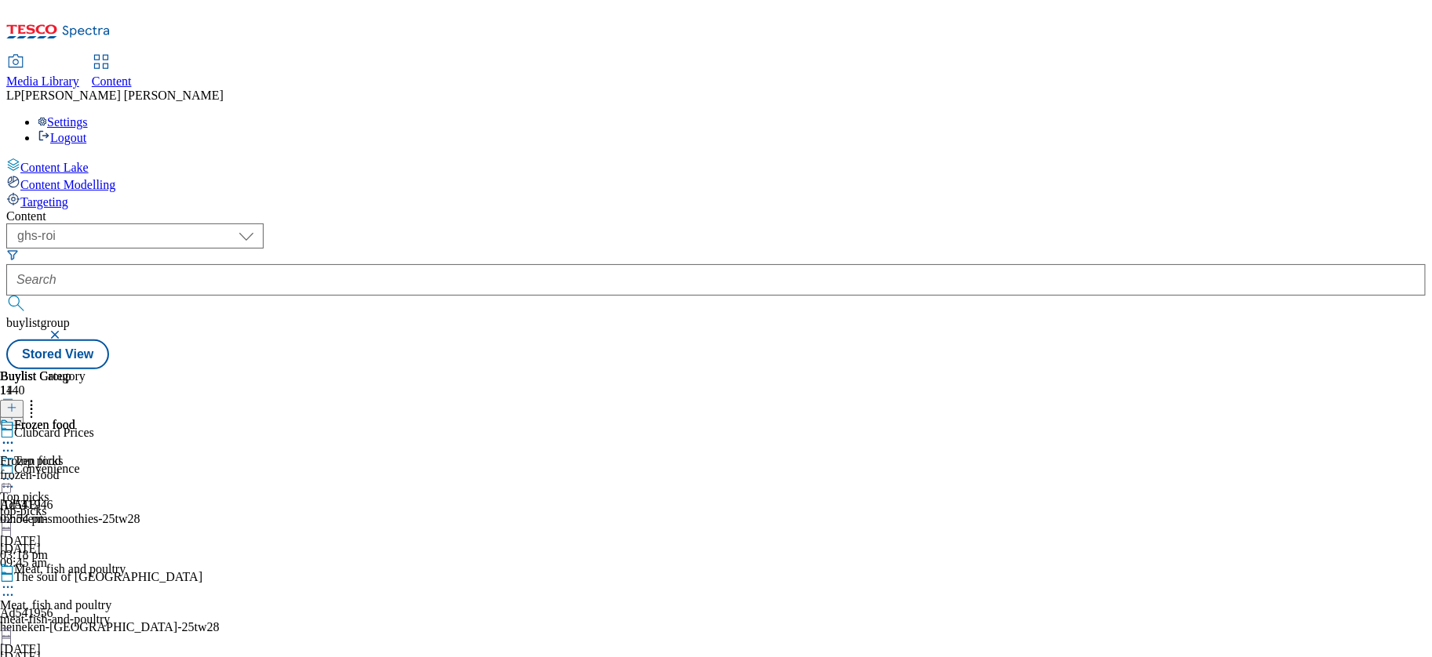
click at [61, 454] on div "Frozen food" at bounding box center [30, 461] width 61 height 14
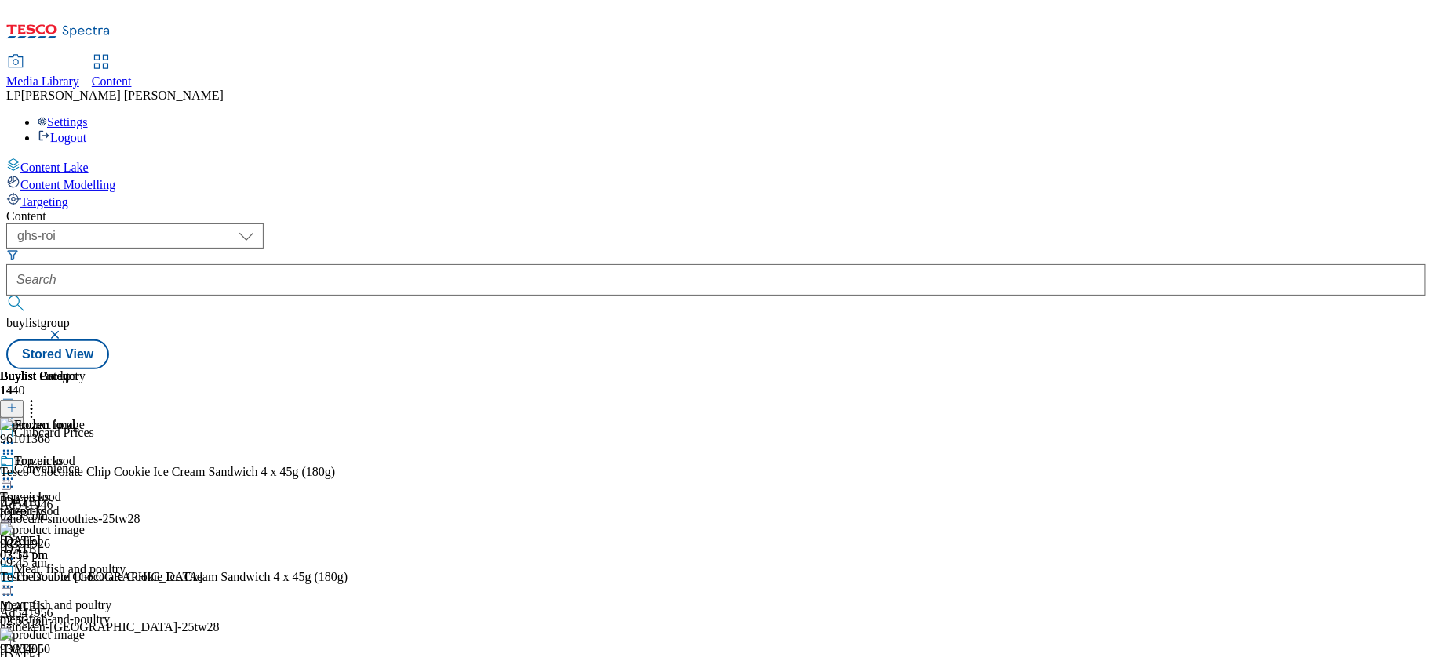
click at [16, 471] on icon at bounding box center [8, 479] width 16 height 16
click at [73, 503] on button "Edit" at bounding box center [52, 512] width 42 height 18
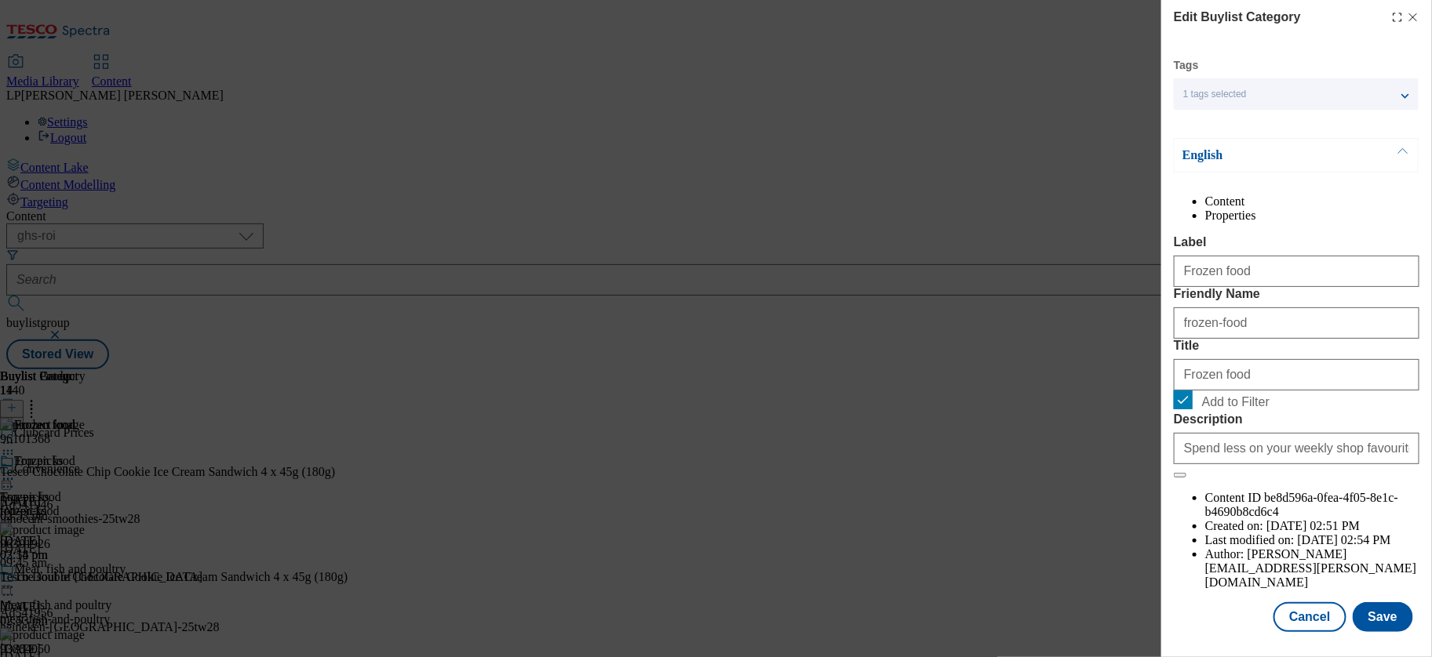
scroll to position [27, 0]
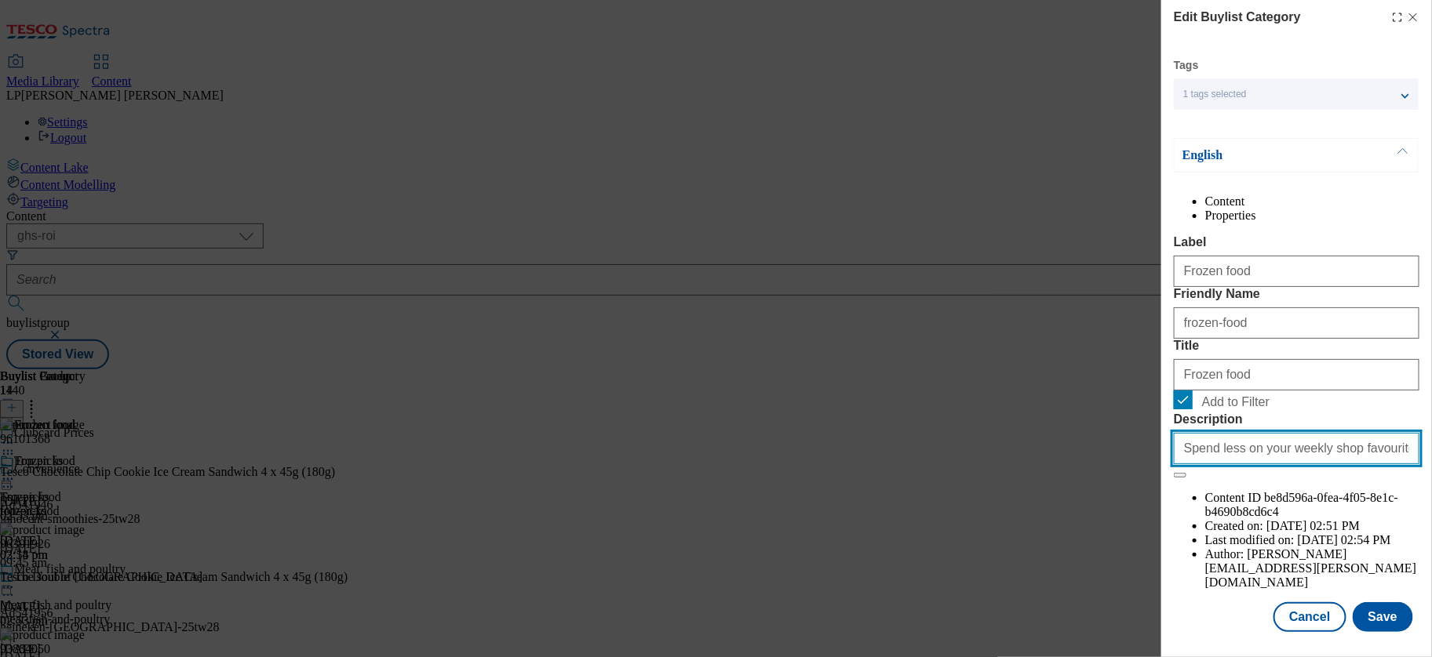
click at [950, 464] on input "Spend less on your weekly shop favourites with our Clubcard Prices top picks. F…" at bounding box center [1297, 448] width 246 height 31
paste input "with Clubcard Prices on frozen essential"
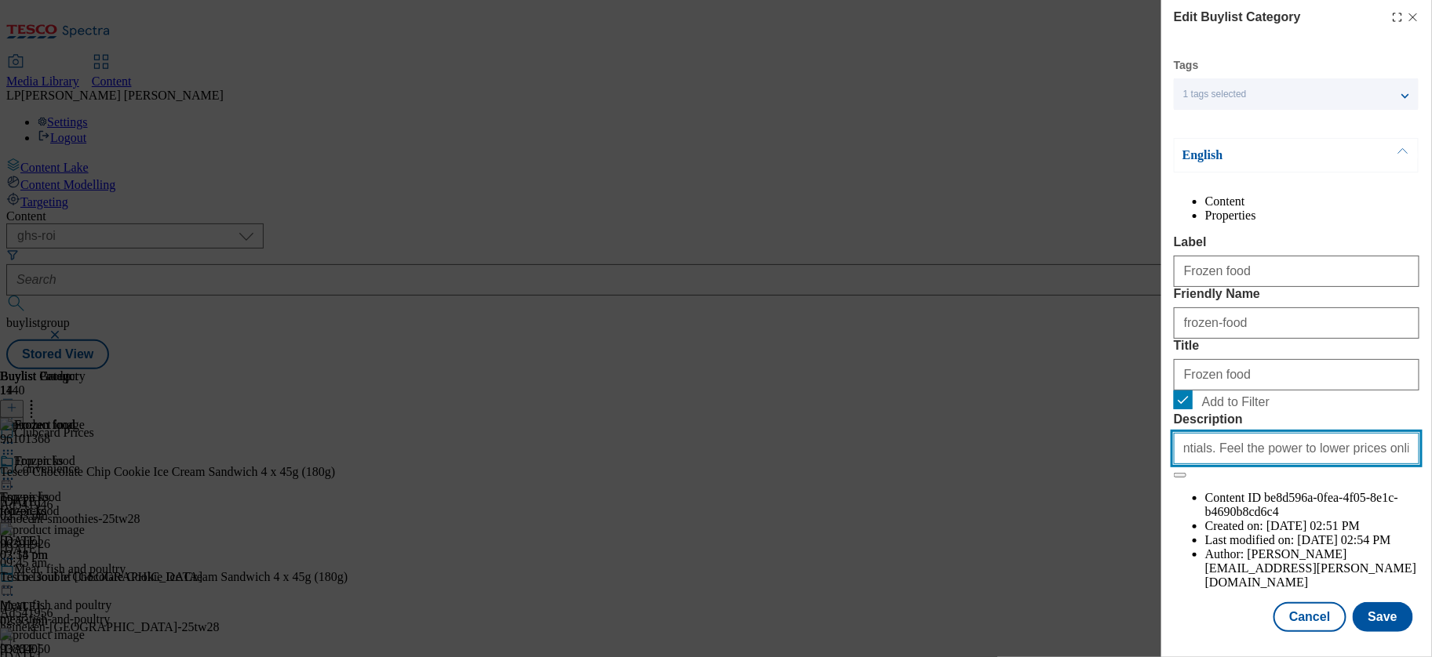
click at [950, 464] on input "Spend less on your weekly shop with Clubcard Prices on frozen essentials. Feel …" at bounding box center [1297, 448] width 246 height 31
drag, startPoint x: 1323, startPoint y: 559, endPoint x: 1119, endPoint y: 566, distance: 204.8
click at [950, 566] on div "Edit Buylist Category Tags 1 tags selected buylist category English Content Pro…" at bounding box center [716, 328] width 1432 height 657
type input "Spend less on your weekly shop with Clubcard Prices on frozen essentials. Feel …"
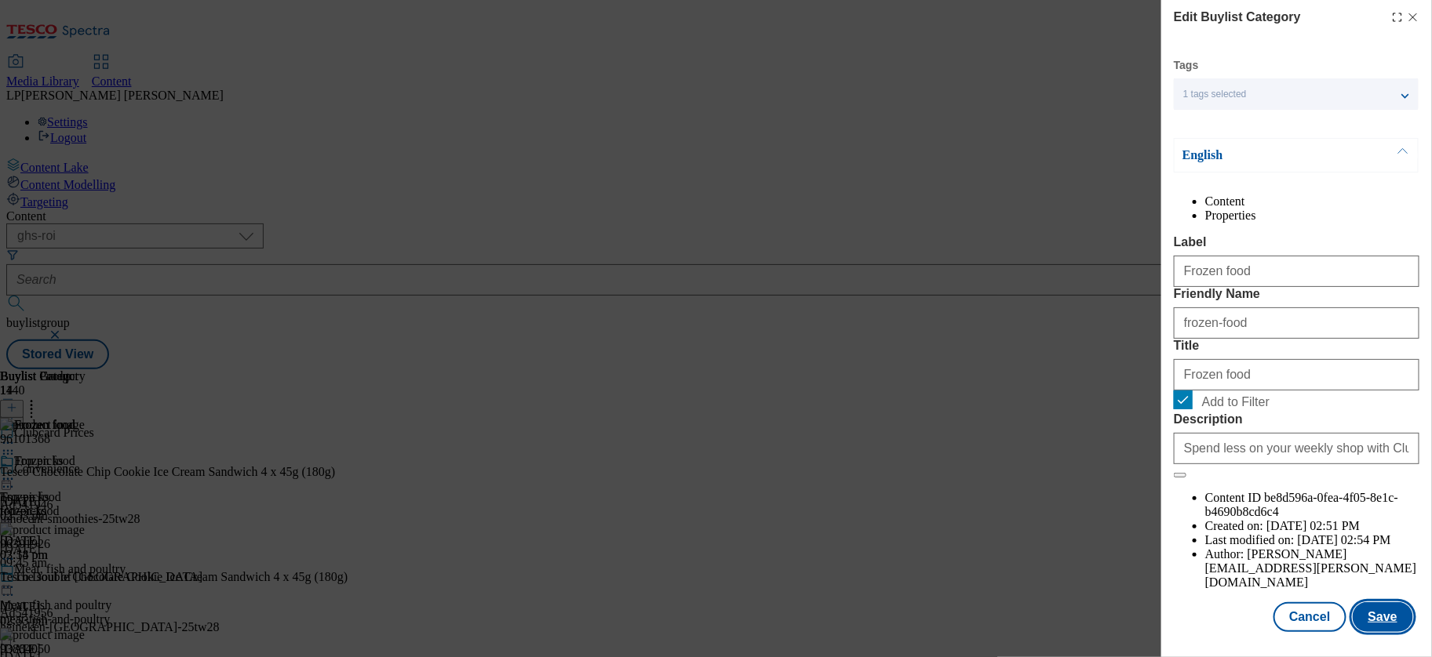
click at [950, 617] on button "Save" at bounding box center [1382, 617] width 60 height 30
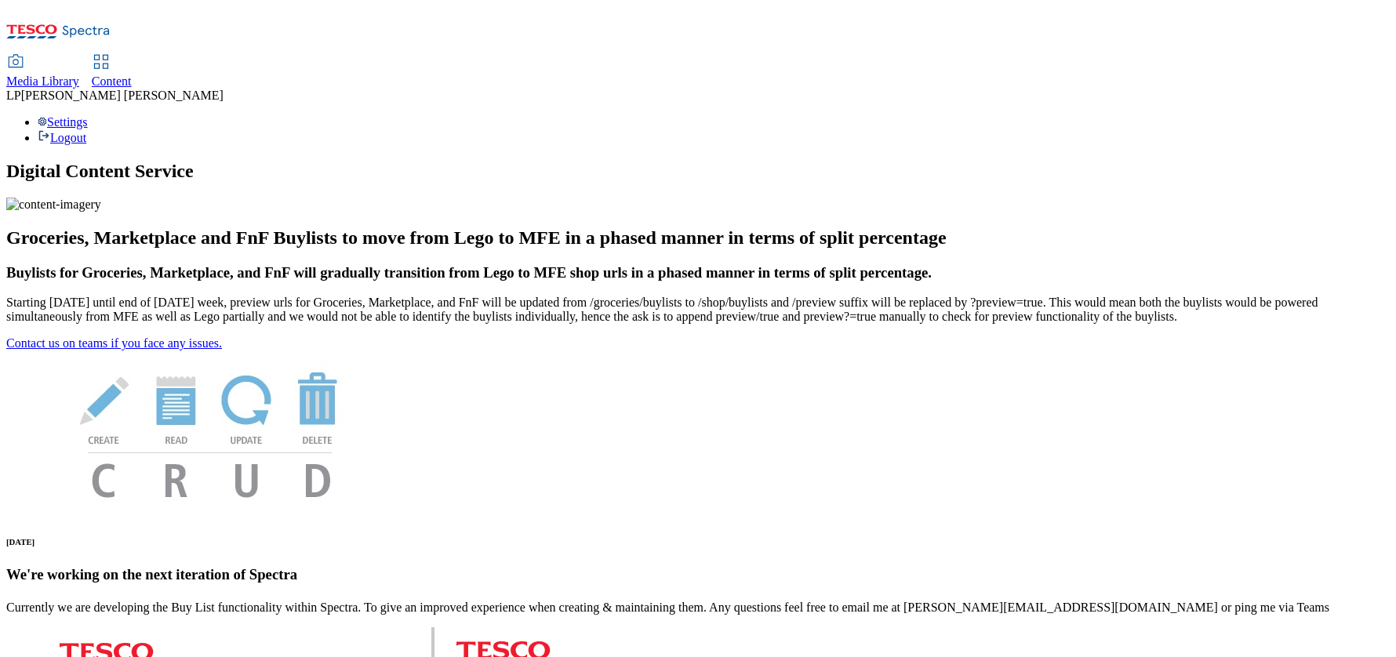
click at [79, 75] on span "Media Library" at bounding box center [42, 81] width 73 height 13
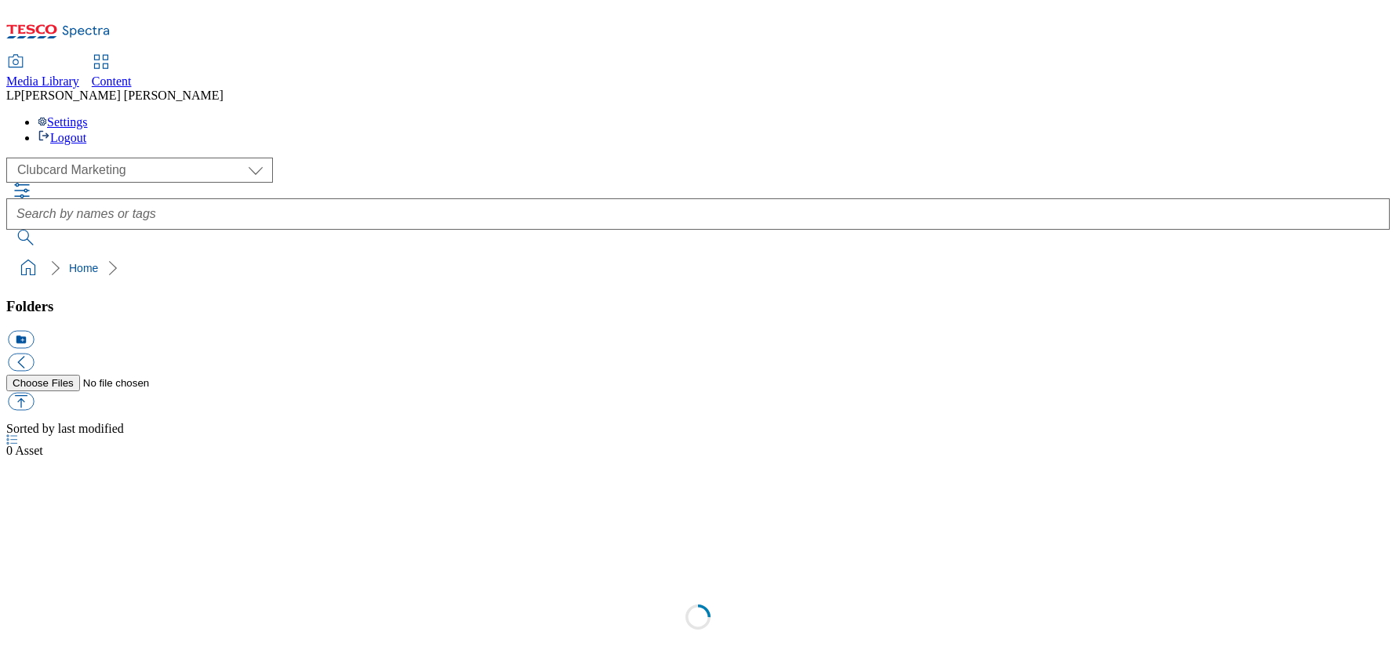
click at [132, 56] on link "Content" at bounding box center [112, 72] width 40 height 33
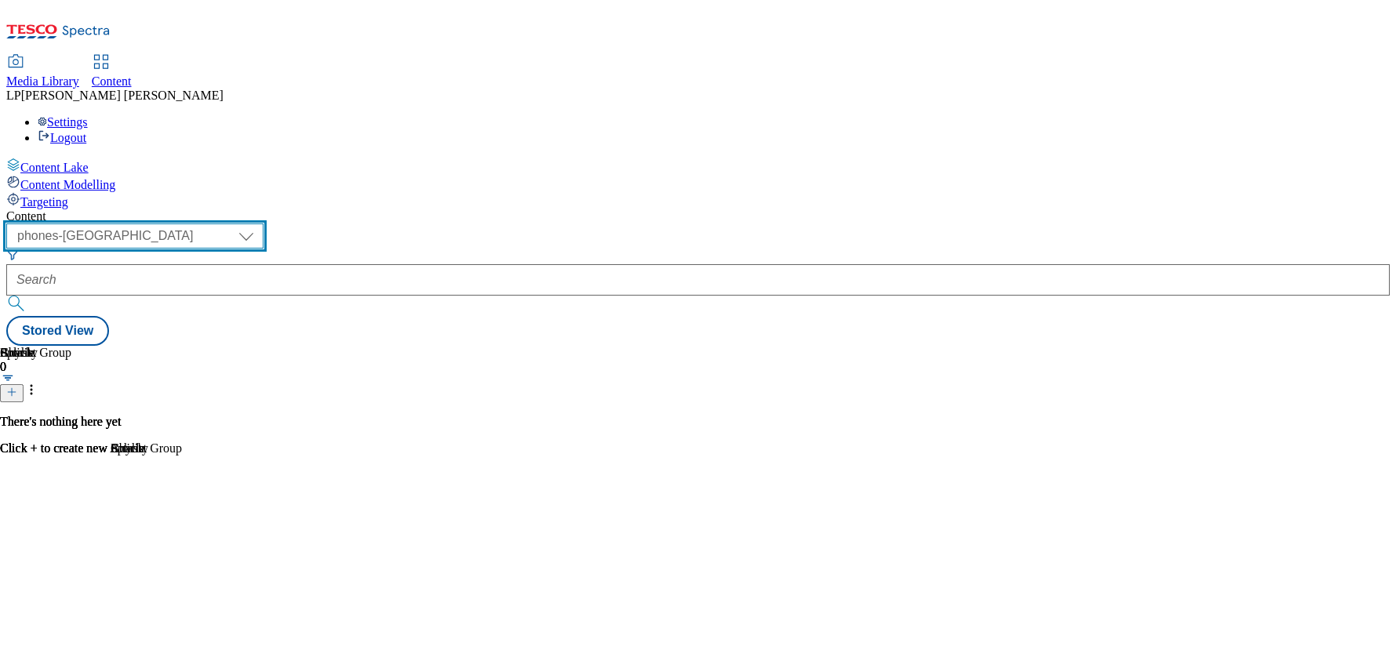
click at [264, 224] on select "dotcom-cz dotcom-hu dotcom-sk fnf-uk ghs-roi ghs-uk group-comms ighs-cz ighs-hu…" at bounding box center [134, 236] width 257 height 25
select select "ghs-roi"
click at [204, 224] on select "dotcom-cz dotcom-hu dotcom-sk fnf-uk ghs-roi ghs-uk group-comms ighs-cz ighs-hu…" at bounding box center [134, 236] width 257 height 25
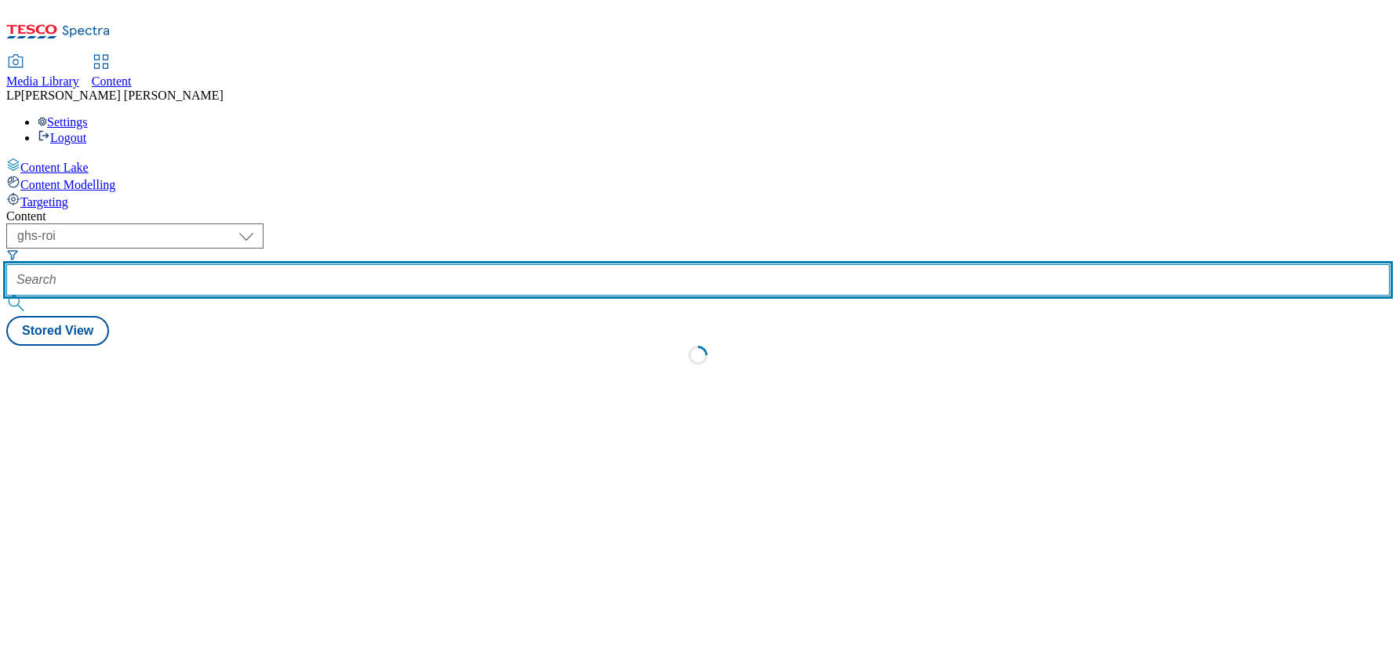
click at [434, 264] on input "text" at bounding box center [698, 279] width 1384 height 31
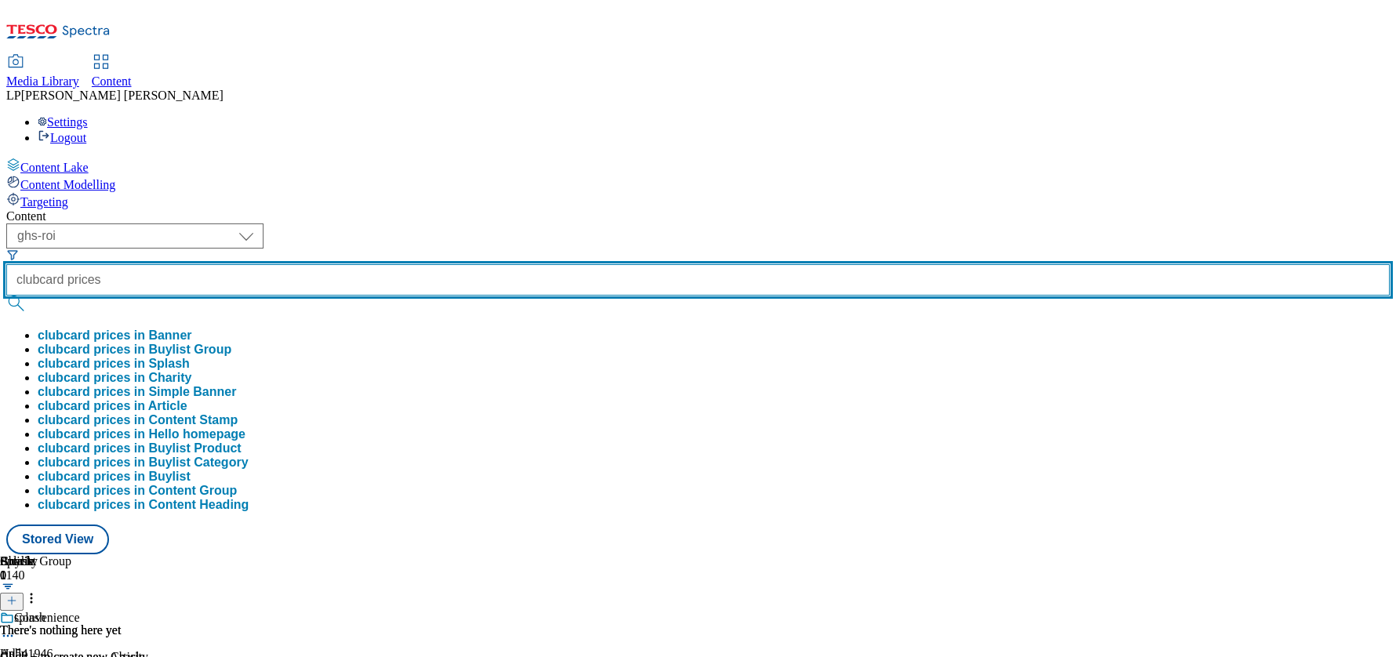
type input "clubcard prices"
click at [6, 296] on button "submit" at bounding box center [17, 304] width 22 height 16
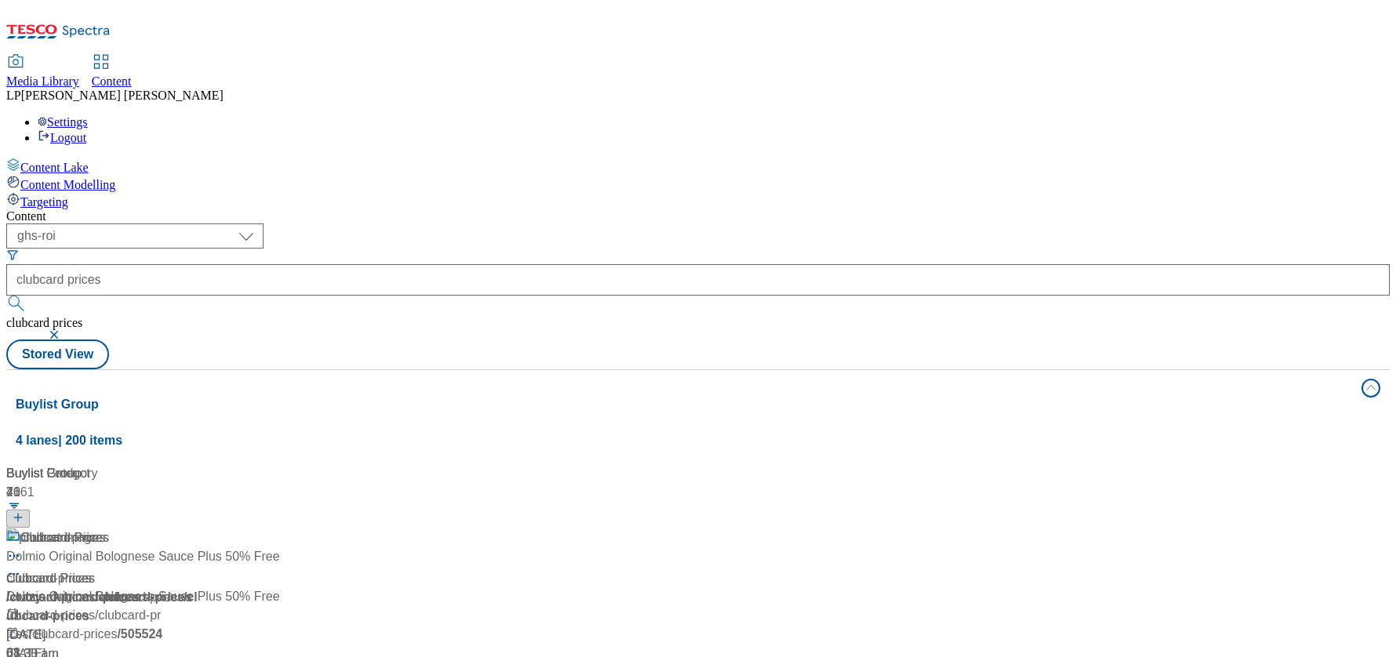
scroll to position [190, 0]
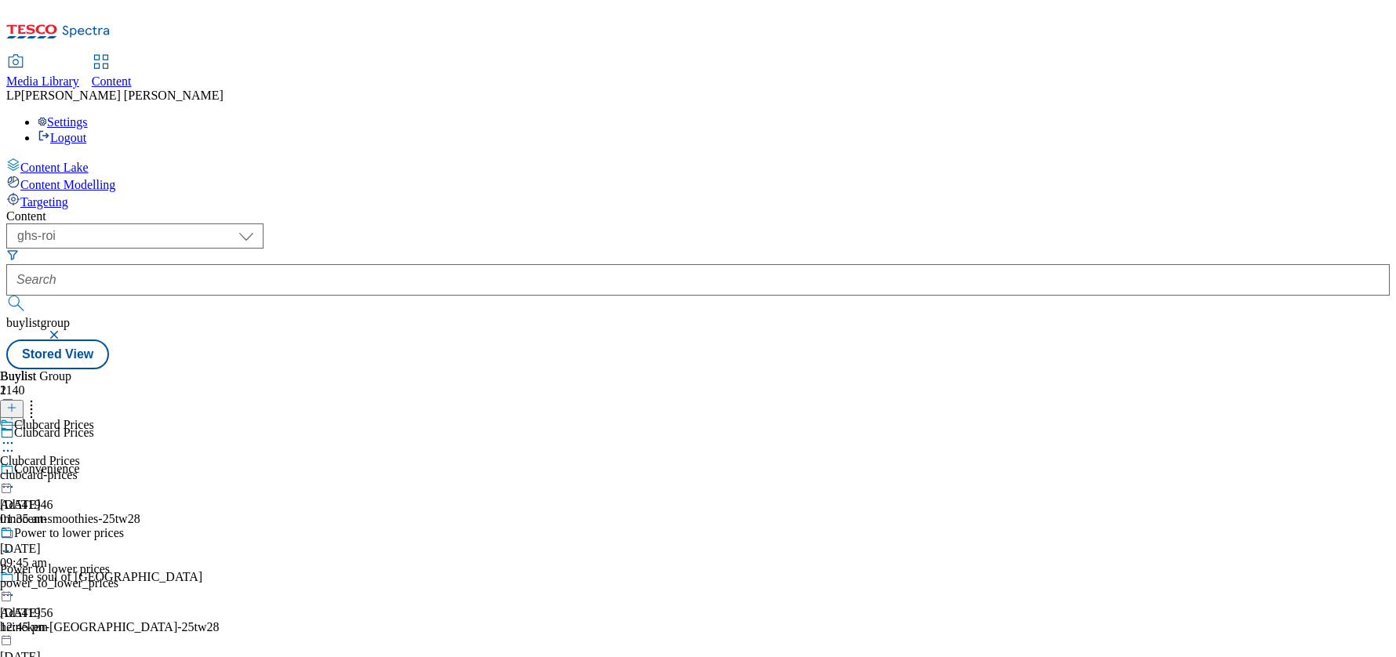
click at [124, 468] on div "clubcard-prices" at bounding box center [62, 475] width 124 height 14
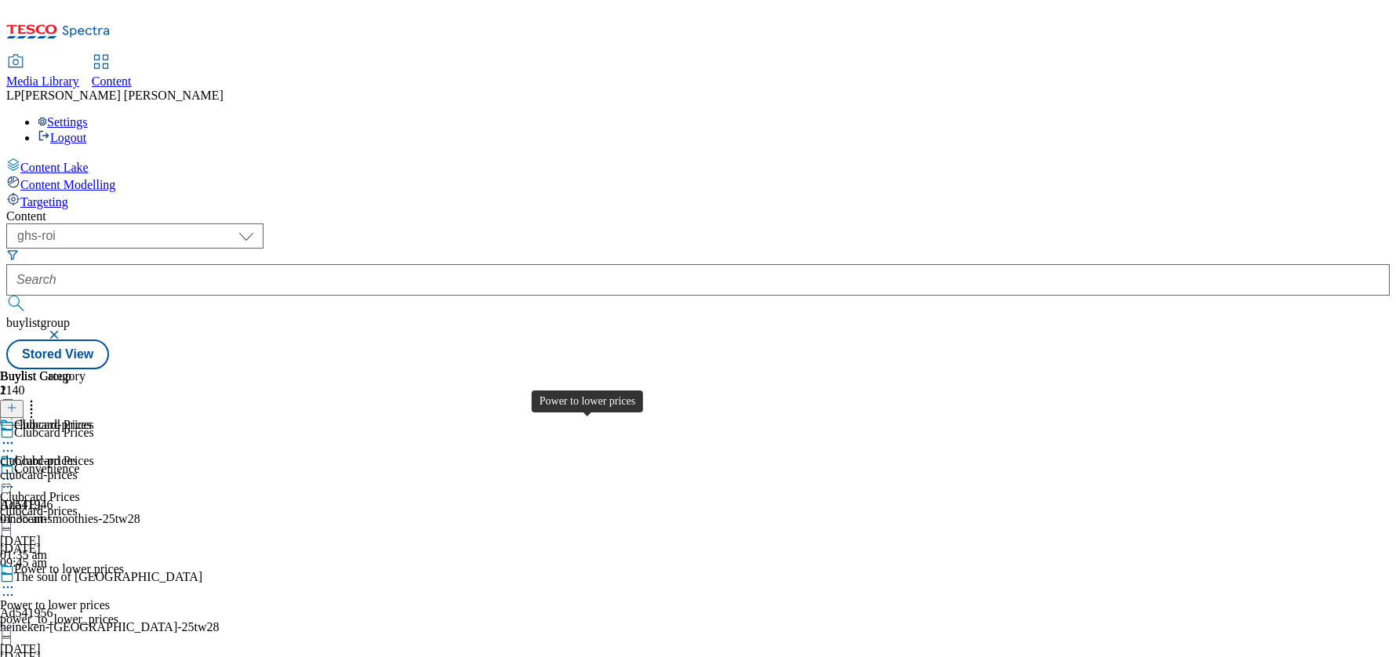
click at [110, 599] on div "Power to lower prices" at bounding box center [55, 606] width 110 height 14
click at [124, 468] on div "power_to_lower_prices" at bounding box center [62, 475] width 124 height 14
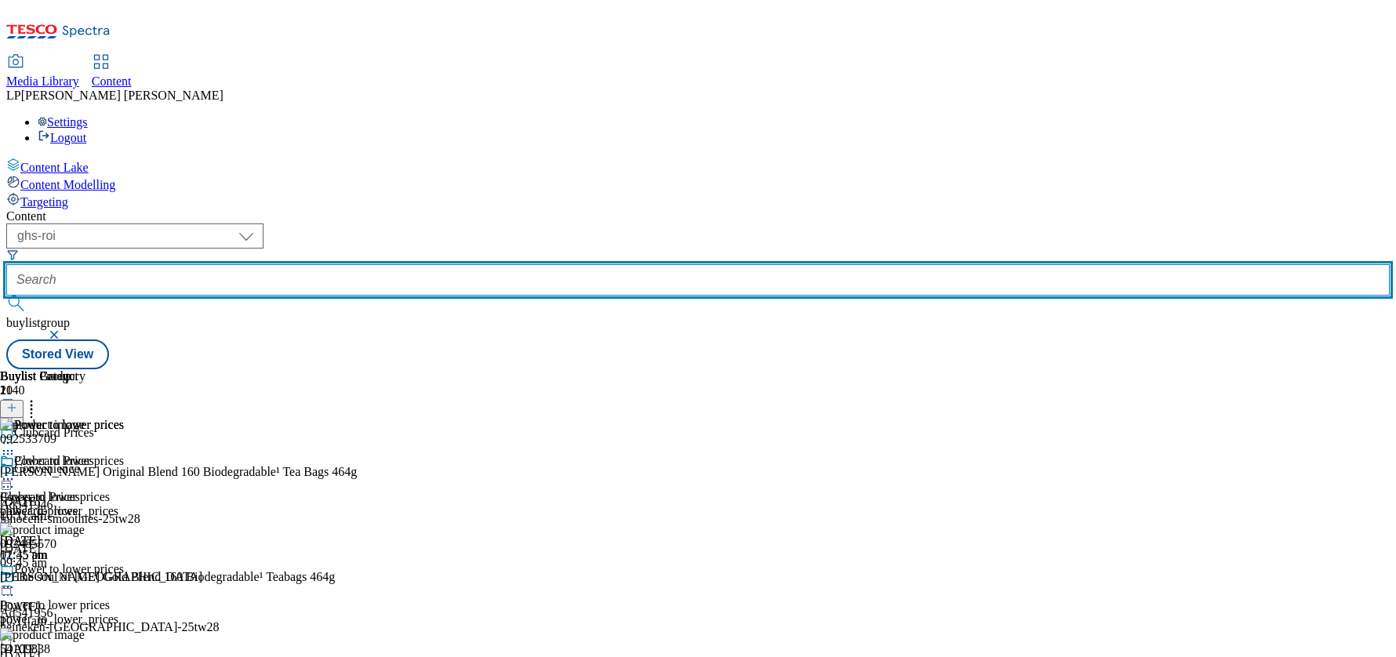
click at [476, 264] on input "text" at bounding box center [698, 279] width 1384 height 31
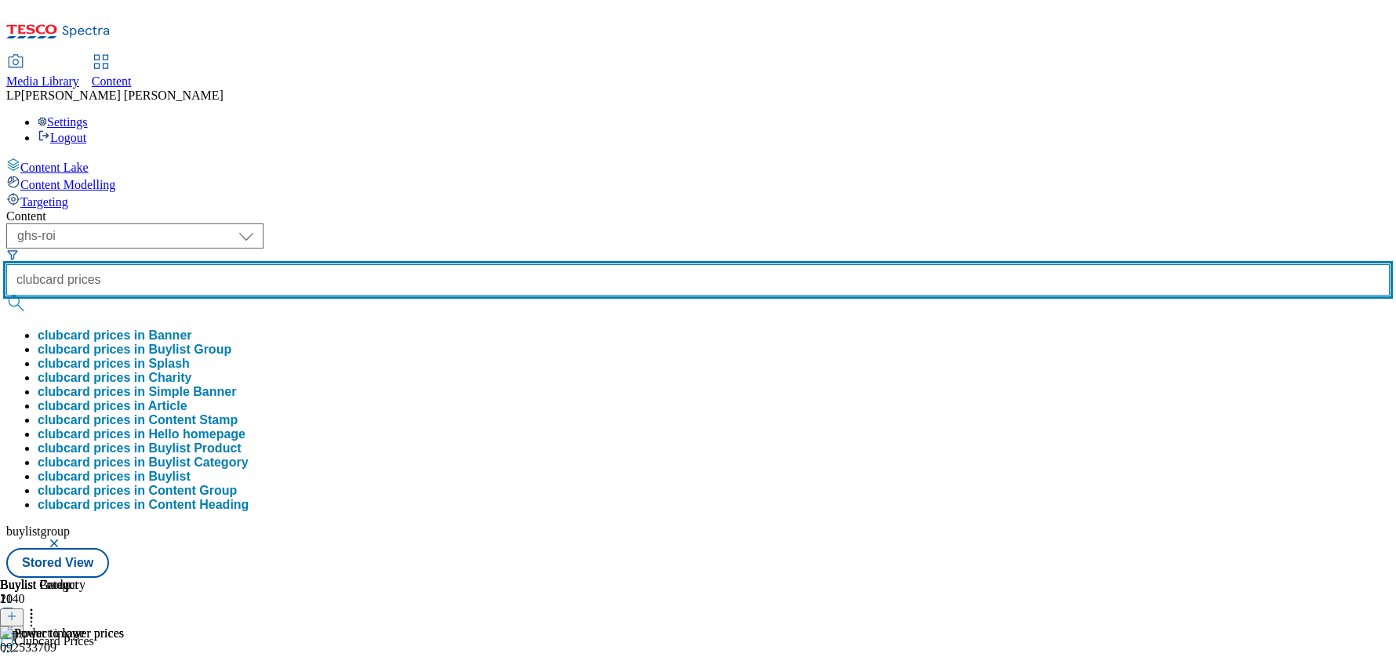
type input "clubcard prices"
click at [6, 296] on button "submit" at bounding box center [17, 304] width 22 height 16
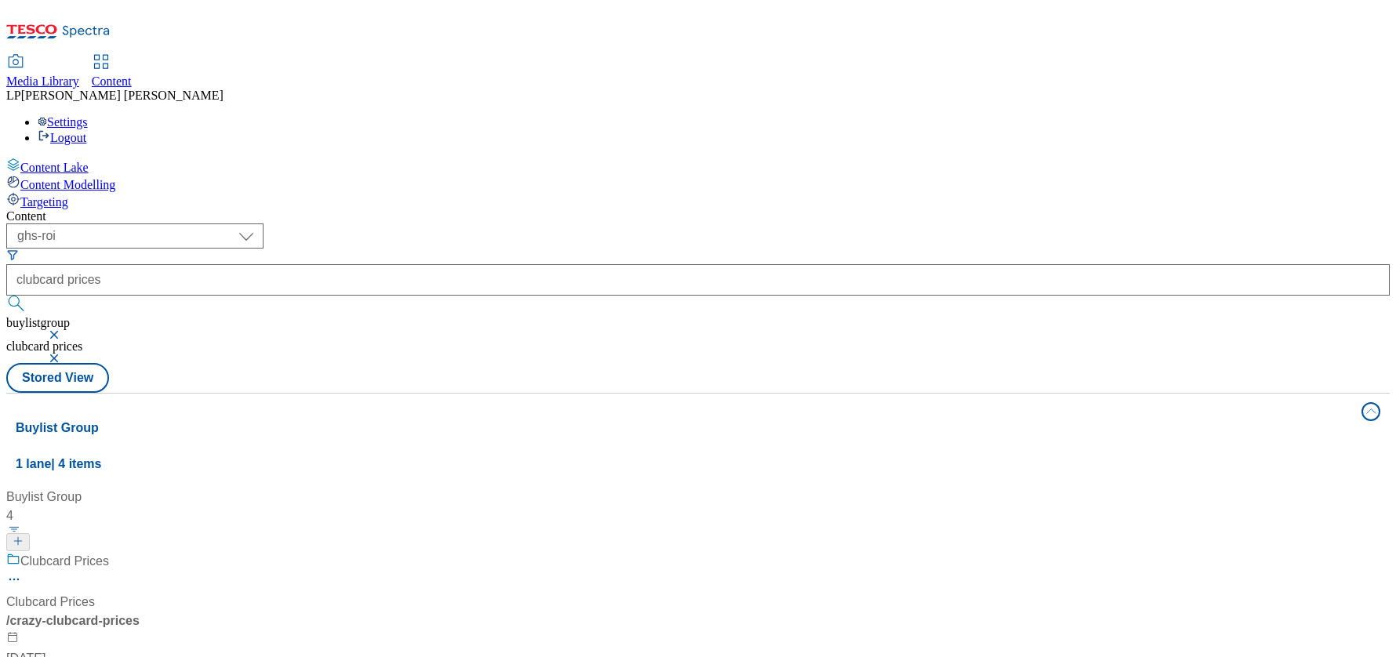
click at [202, 612] on div "/ crazy-clubcard-prices" at bounding box center [104, 621] width 196 height 19
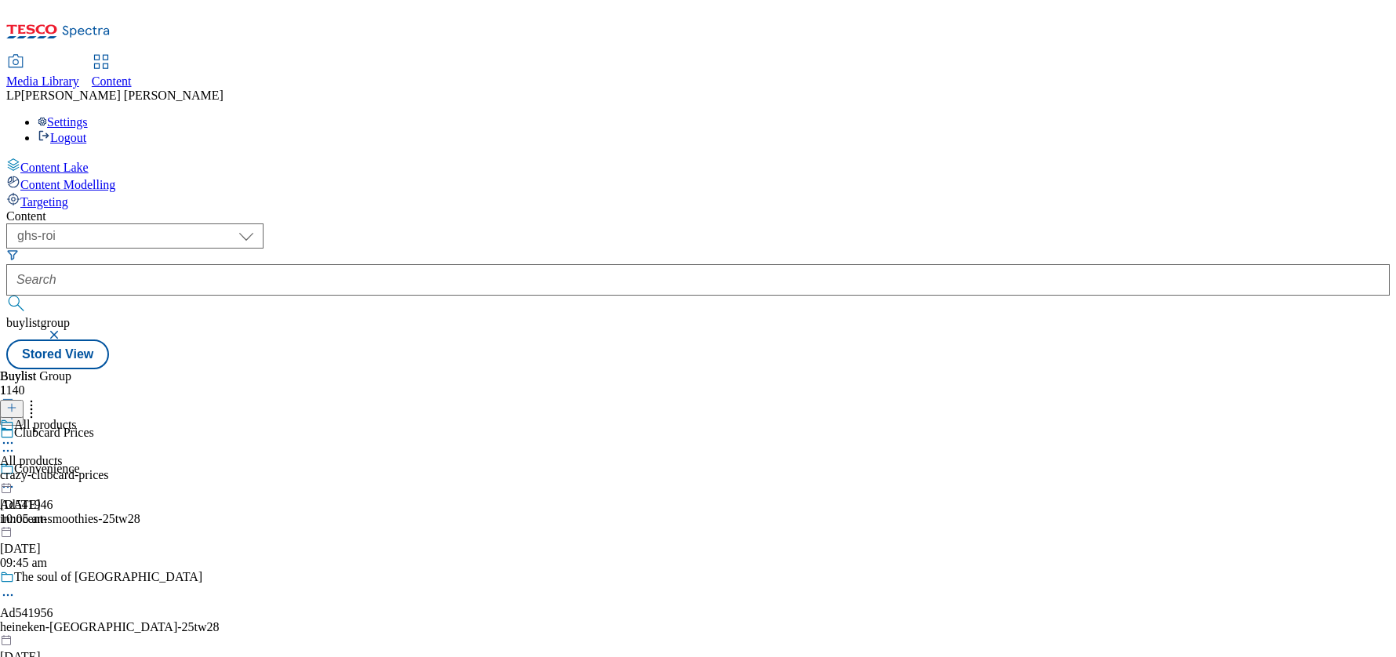
click at [109, 468] on div "crazy-clubcard-prices" at bounding box center [54, 475] width 109 height 14
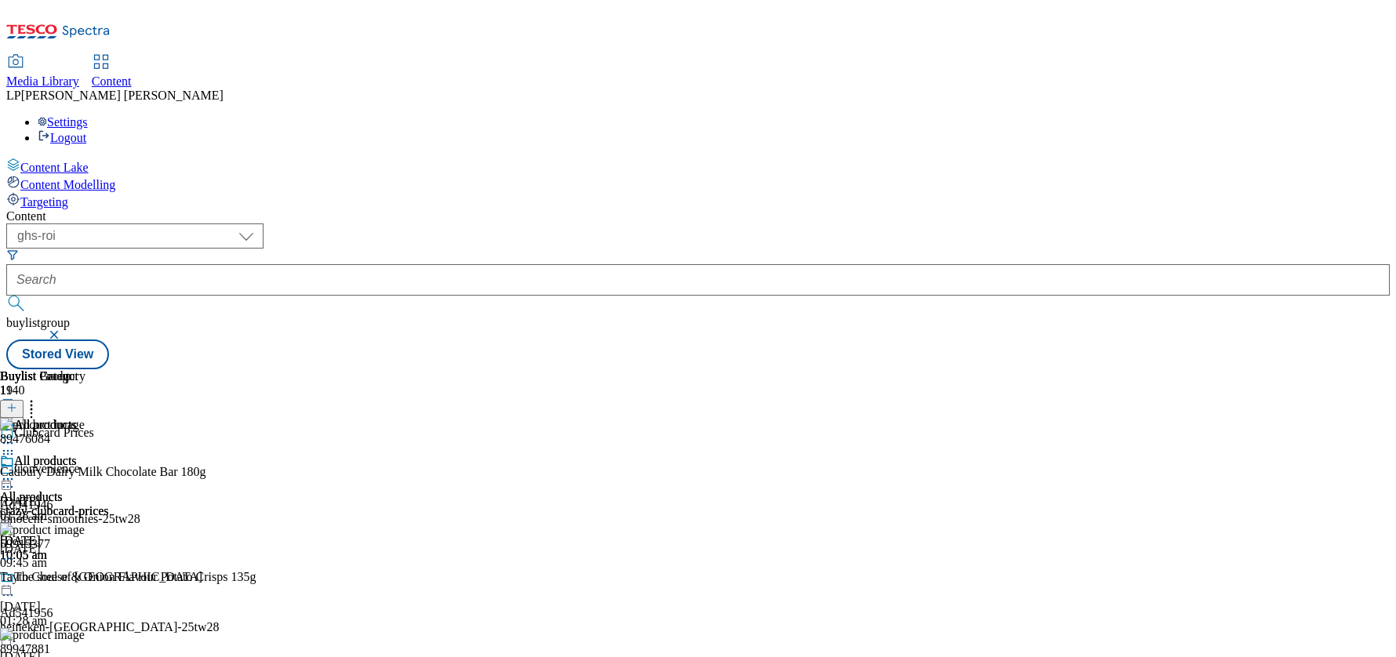
click at [64, 330] on button "button" at bounding box center [56, 334] width 16 height 9
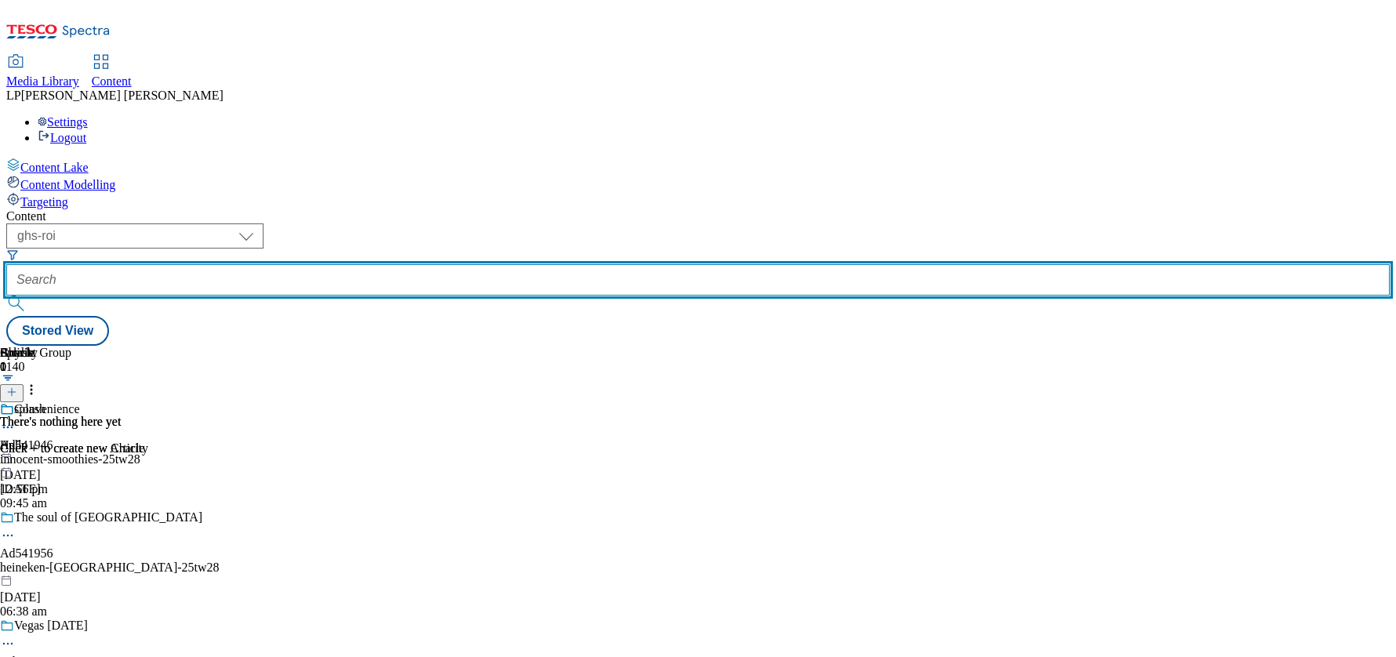
click at [468, 264] on input "text" at bounding box center [698, 279] width 1384 height 31
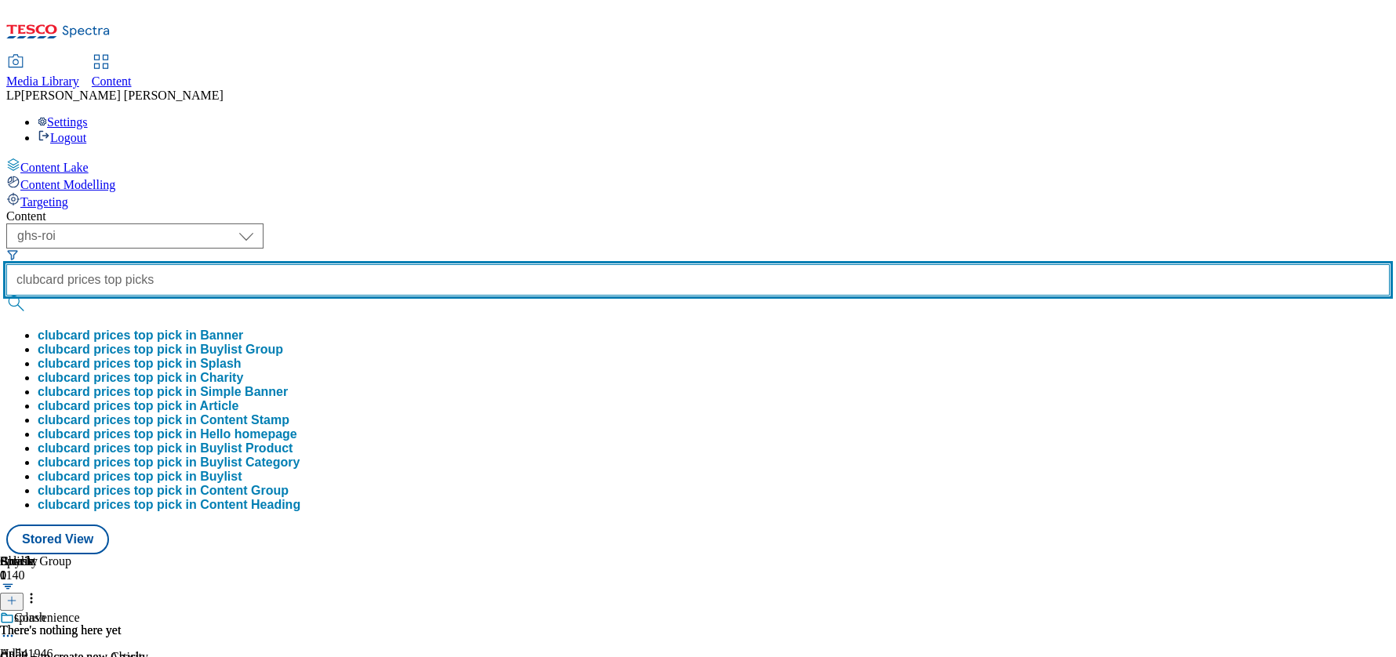
scroll to position [0, 2]
type input "clubcard prices top picks"
click at [6, 296] on button "submit" at bounding box center [17, 304] width 22 height 16
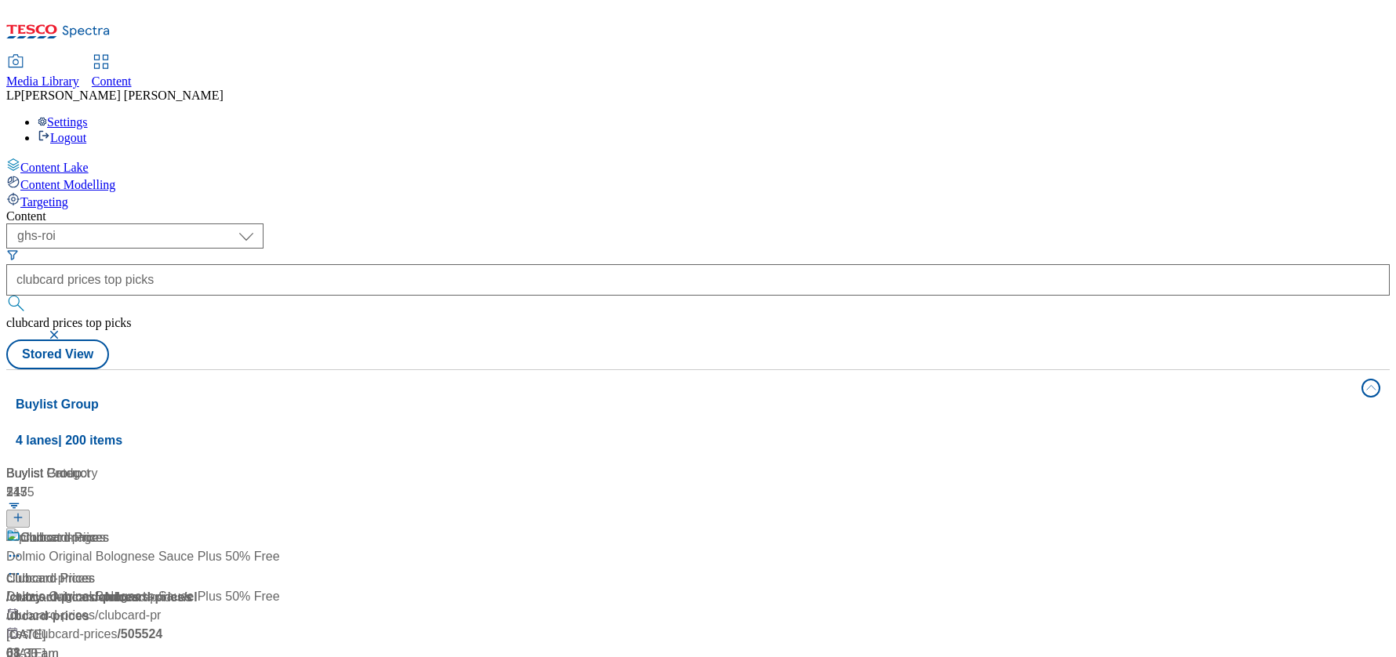
click at [814, 209] on div "Content ( optional ) dotcom-cz dotcom-hu dotcom-sk fnf-uk ghs-roi ghs-uk group-…" at bounding box center [698, 637] width 1384 height 857
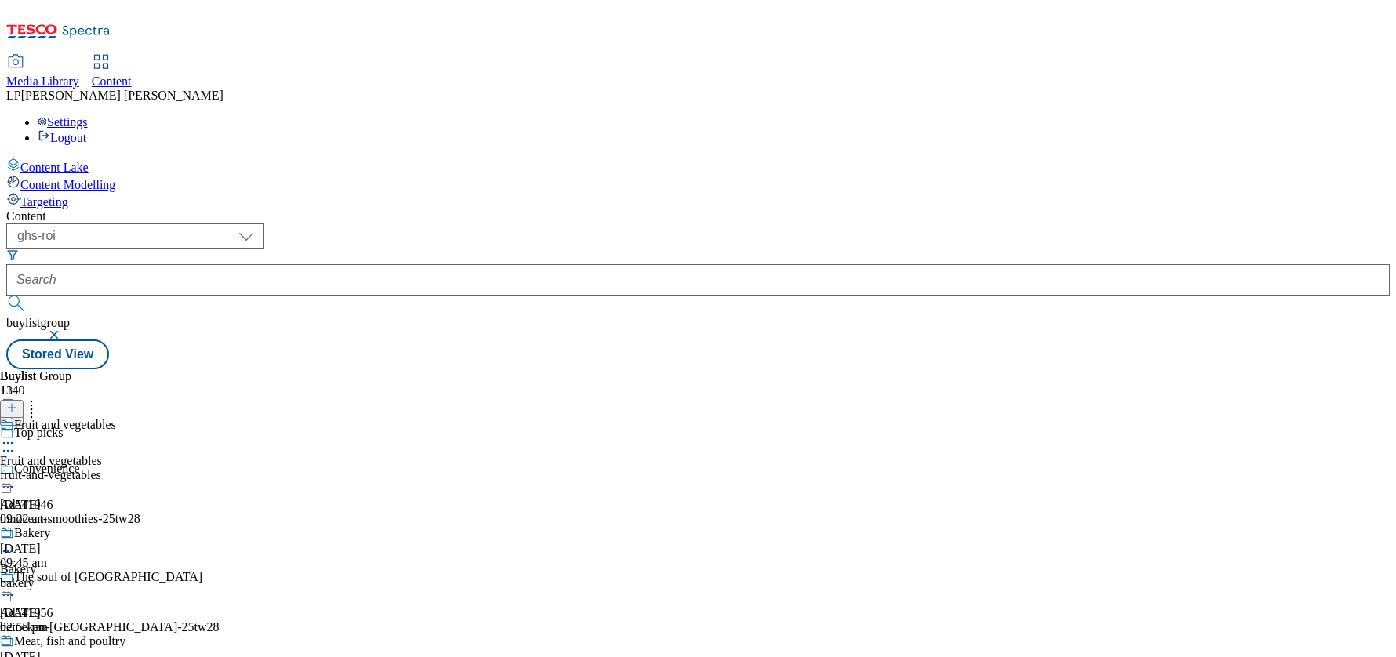
scroll to position [151, 0]
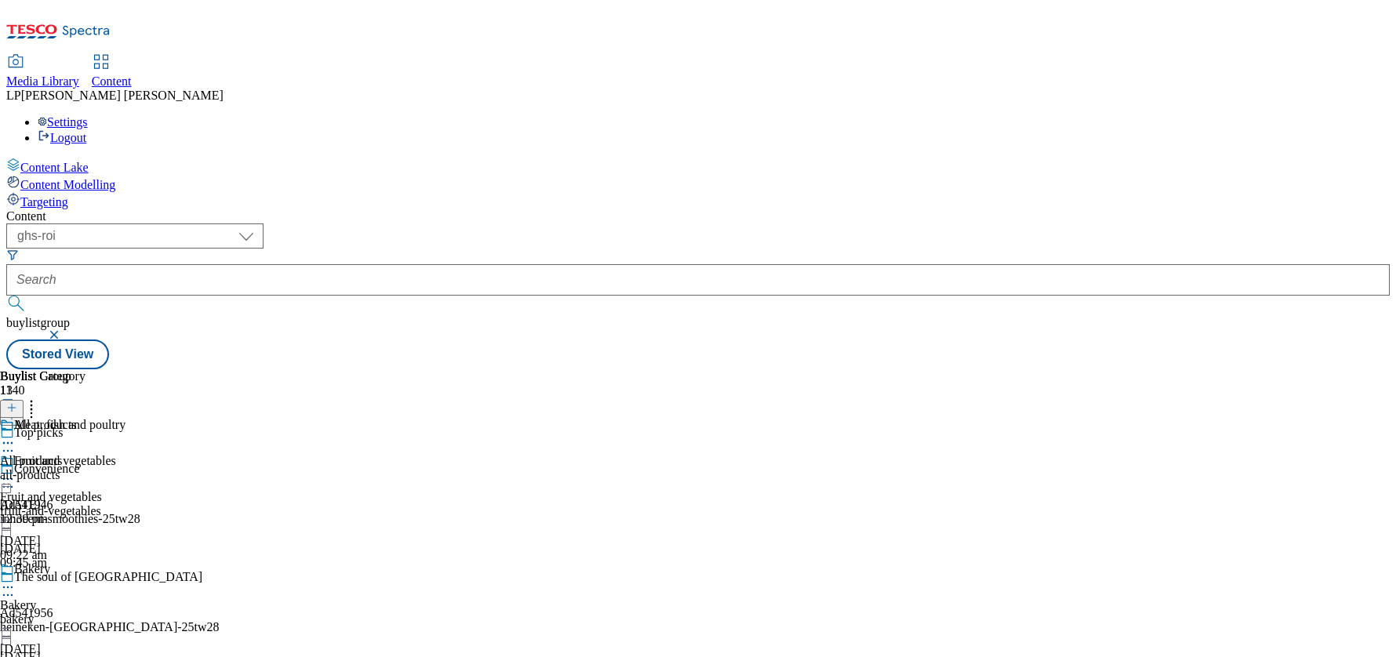
click at [86, 468] on div "all-products" at bounding box center [43, 475] width 86 height 14
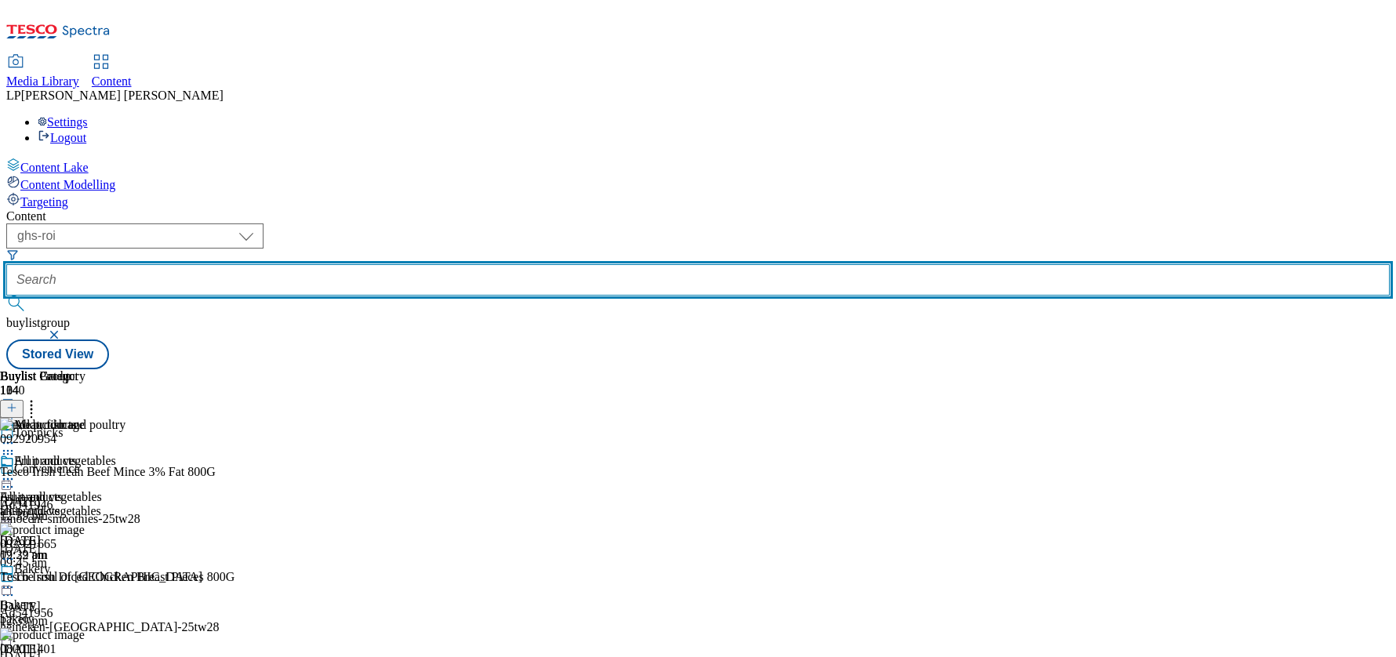
click at [482, 264] on input "text" at bounding box center [698, 279] width 1384 height 31
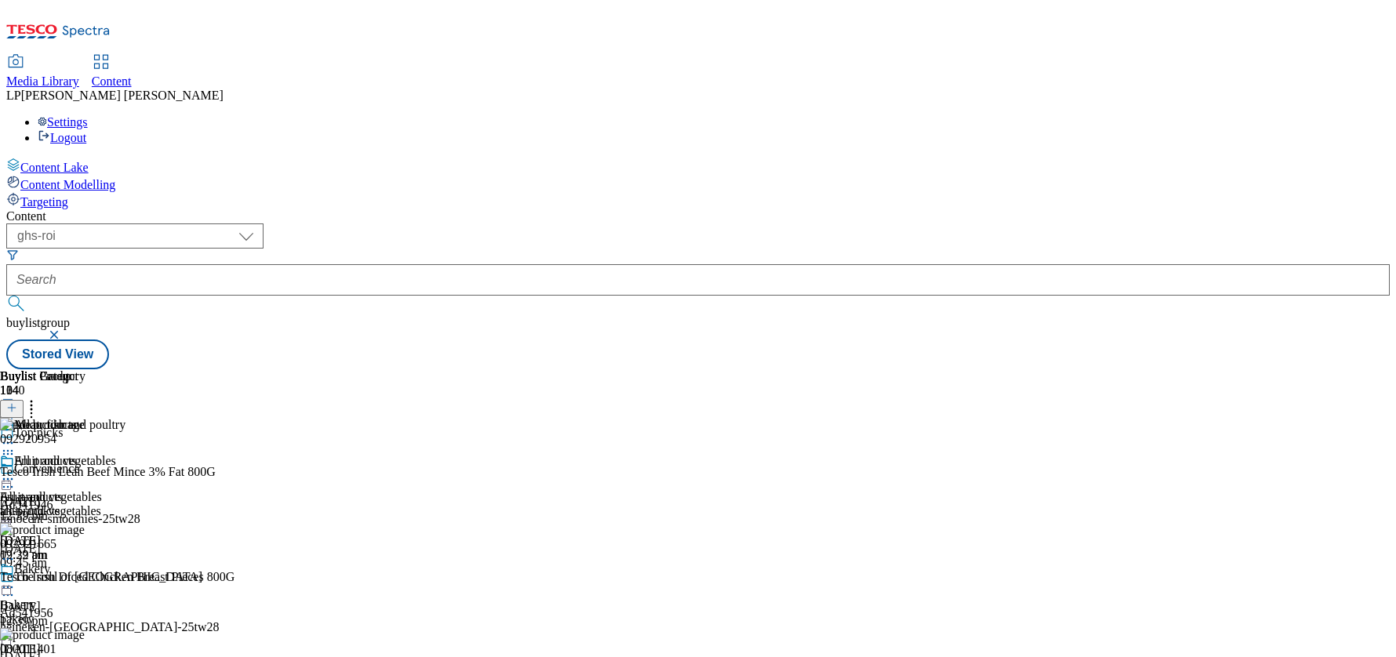
click at [64, 330] on button "button" at bounding box center [56, 334] width 16 height 9
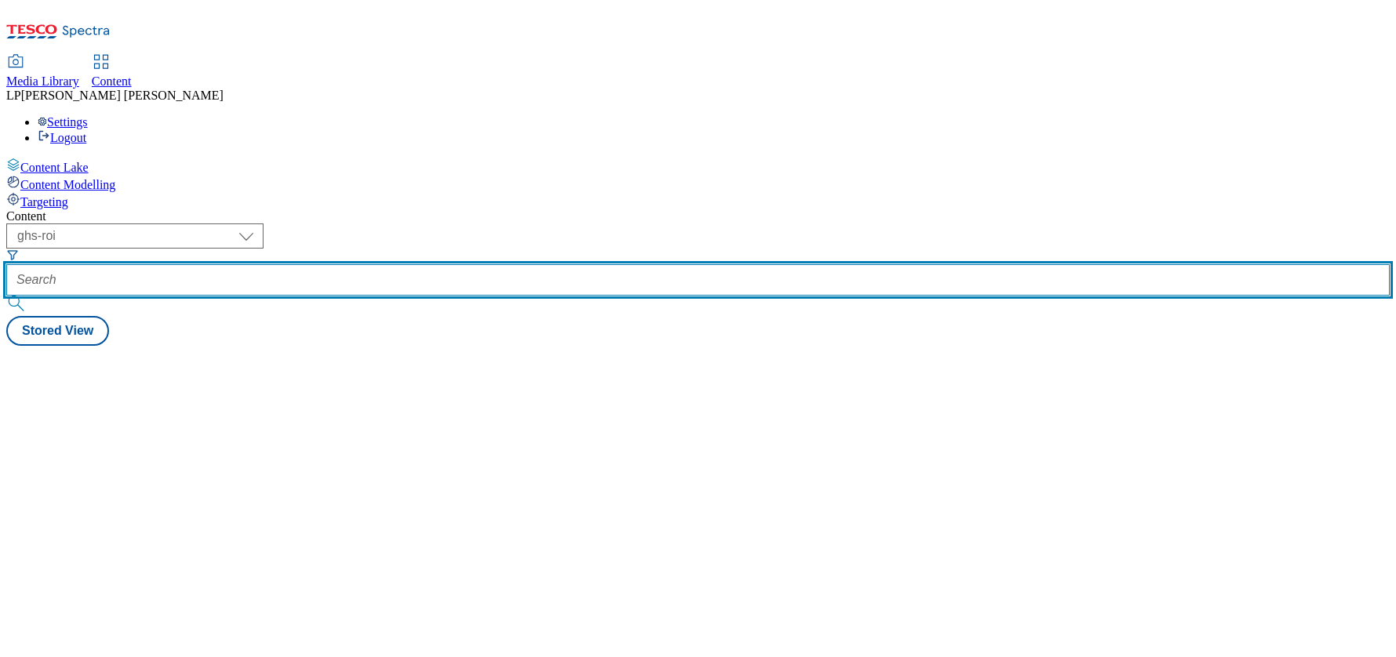
click at [485, 264] on input "text" at bounding box center [698, 279] width 1384 height 31
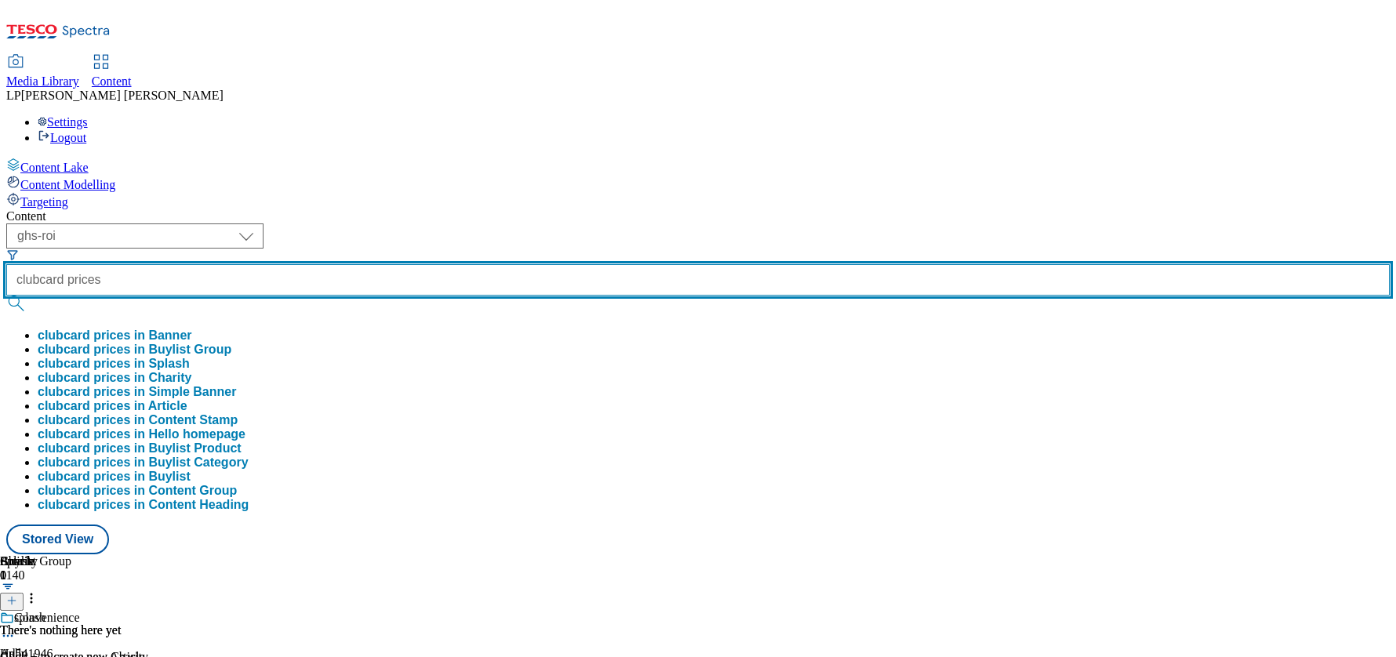
type input "clubcard prices"
click at [6, 296] on button "submit" at bounding box center [17, 304] width 22 height 16
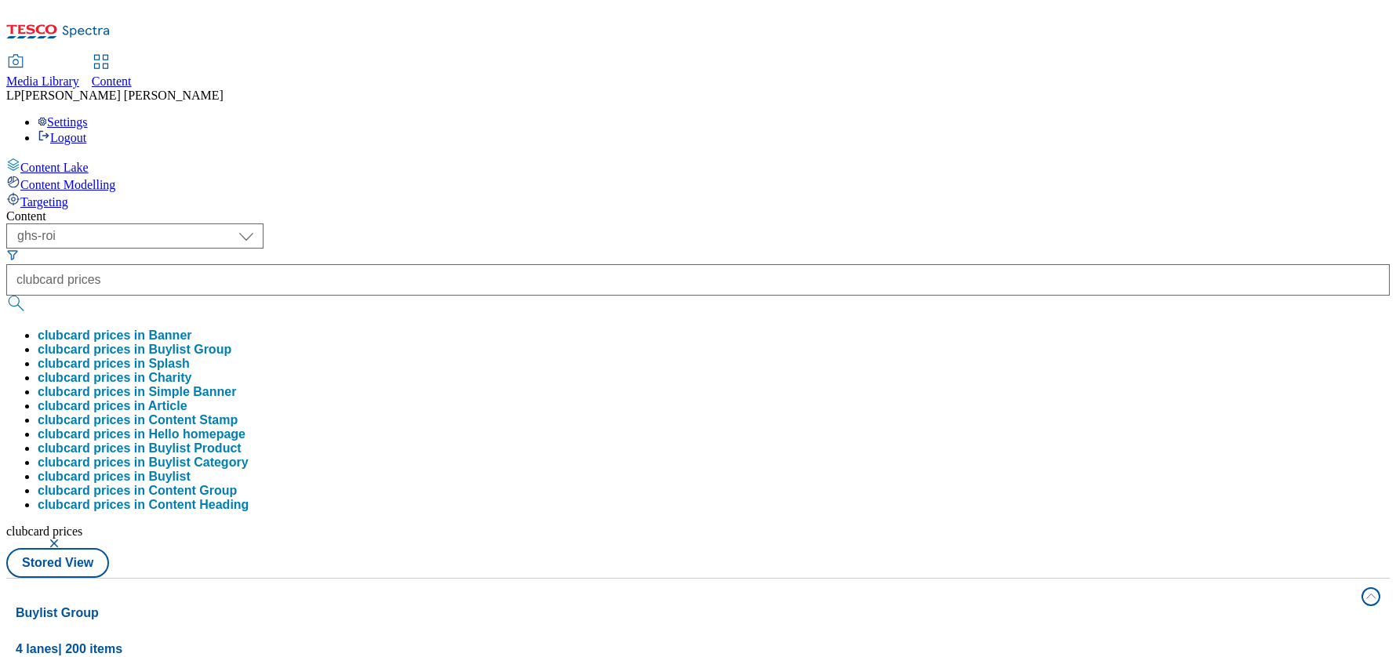
click at [574, 209] on div "Content" at bounding box center [698, 216] width 1384 height 14
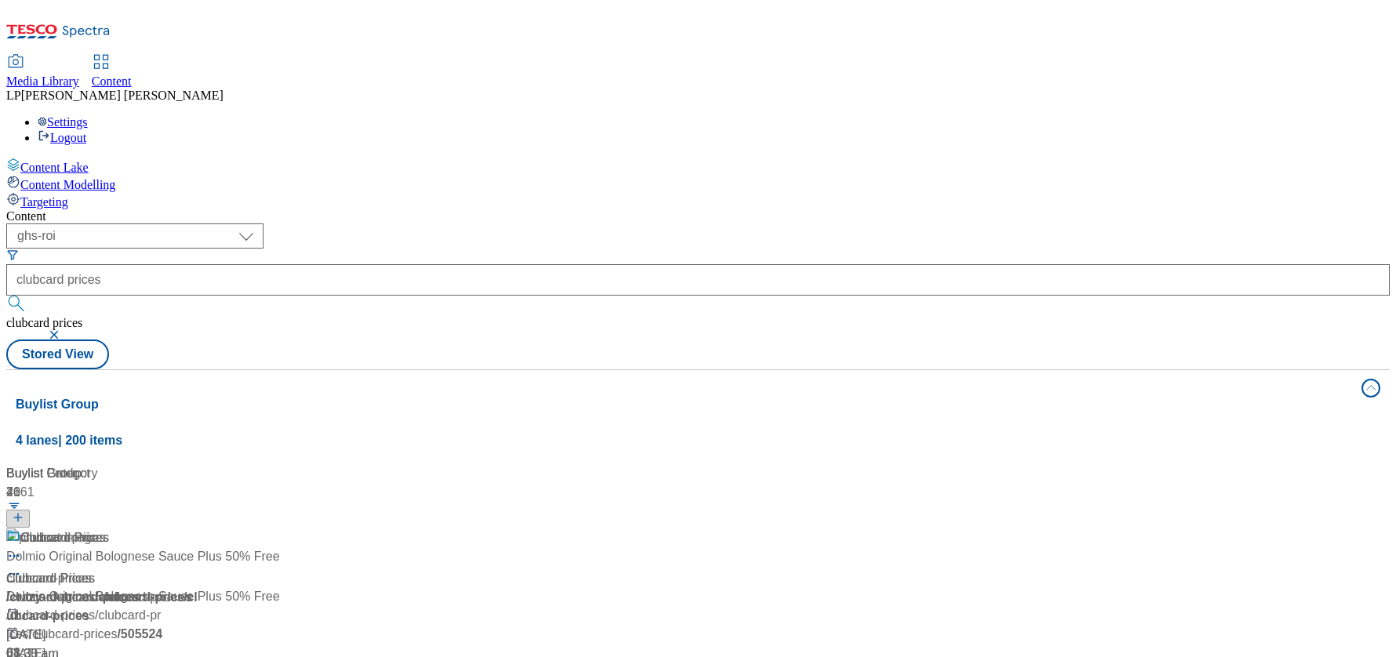
scroll to position [123, 0]
click at [202, 529] on div "Clubcard Prices Clubcard Prices / clubcard-prices / clubcard-prices 13 Mar 2024…" at bounding box center [104, 596] width 196 height 135
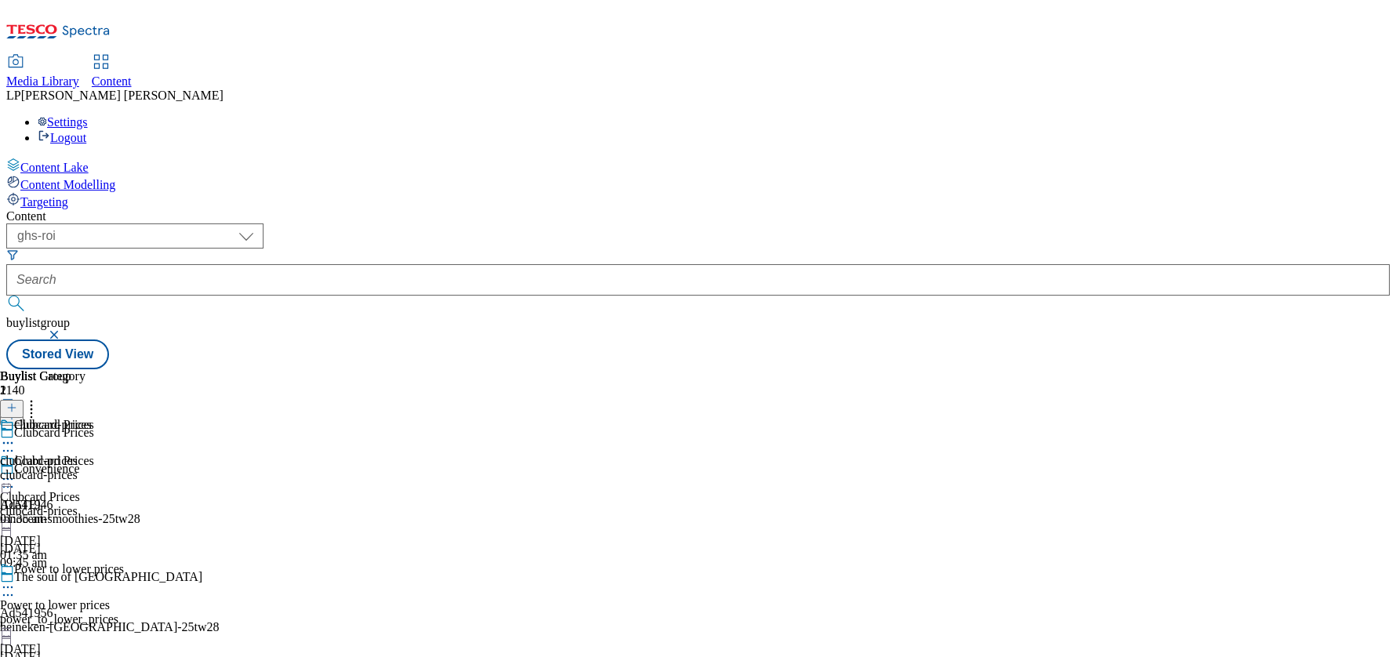
click at [92, 418] on div "clubcard-prices clubcard-prices clubcard-prices 13 Mar 2024 01:35 am" at bounding box center [46, 472] width 92 height 108
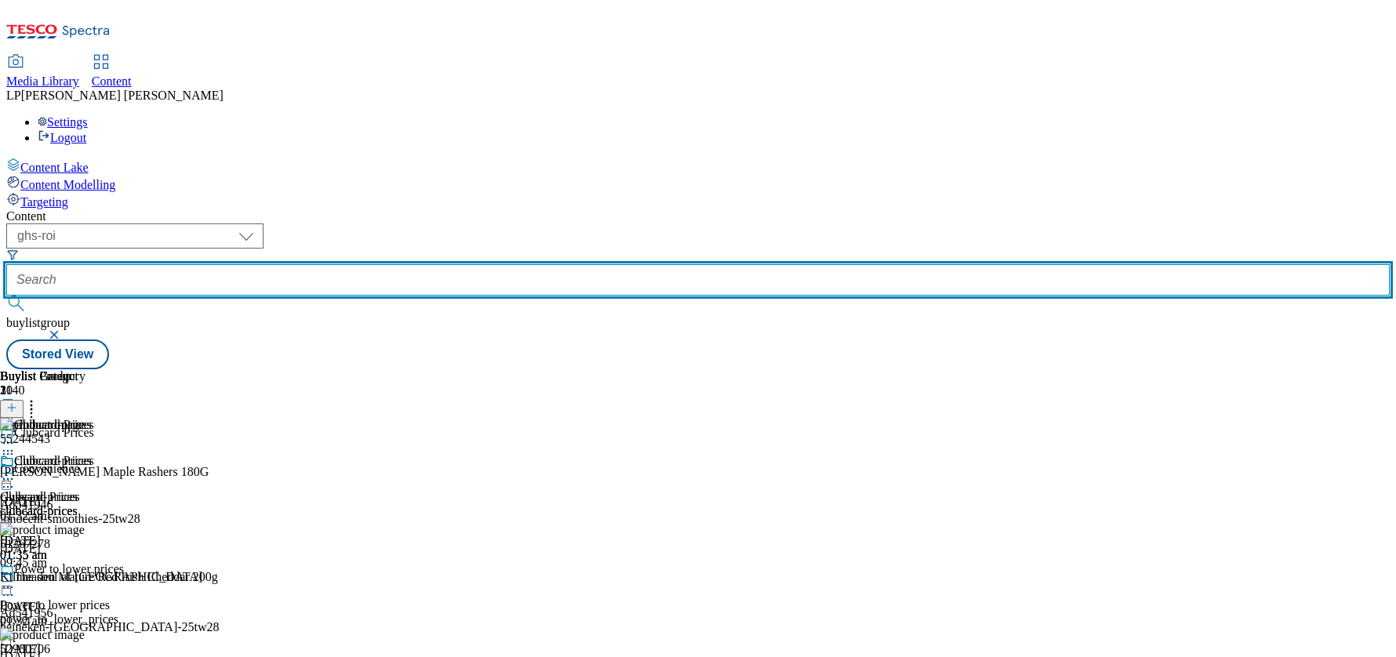
click at [493, 264] on input "text" at bounding box center [698, 279] width 1384 height 31
click at [463, 264] on input "text" at bounding box center [698, 279] width 1384 height 31
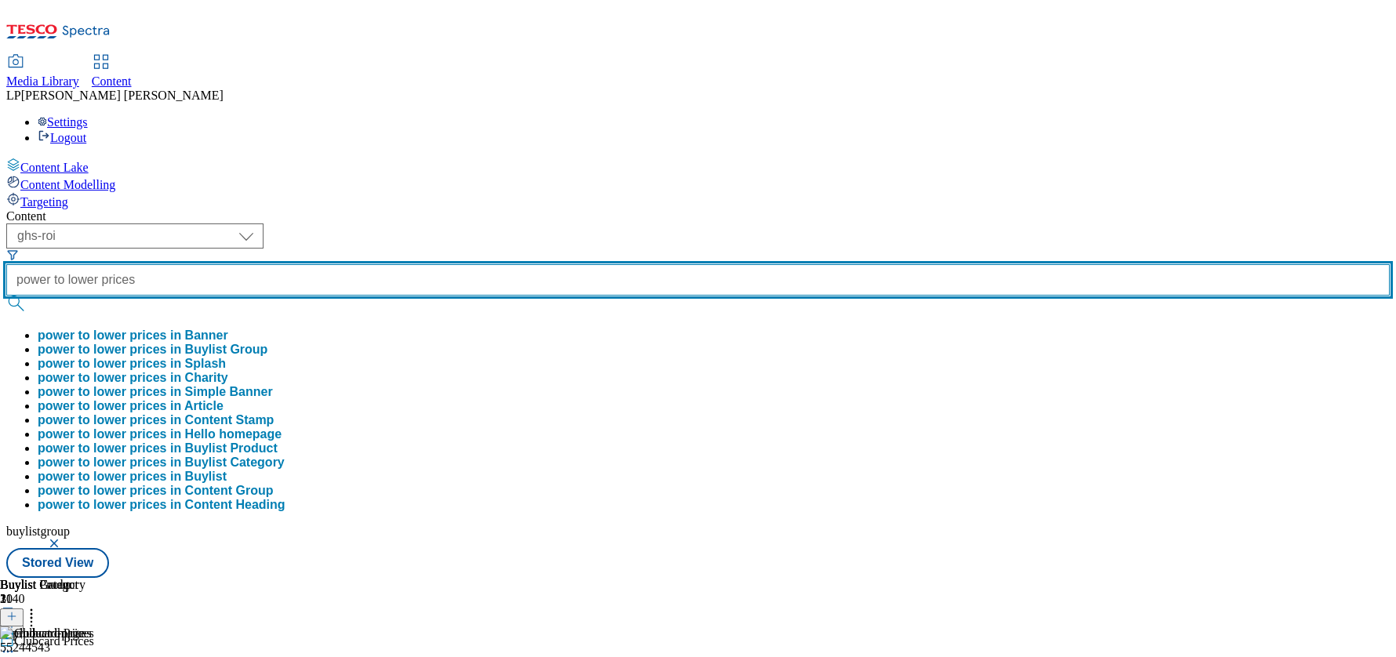
type input "power to lower prices"
click at [6, 296] on button "submit" at bounding box center [17, 304] width 22 height 16
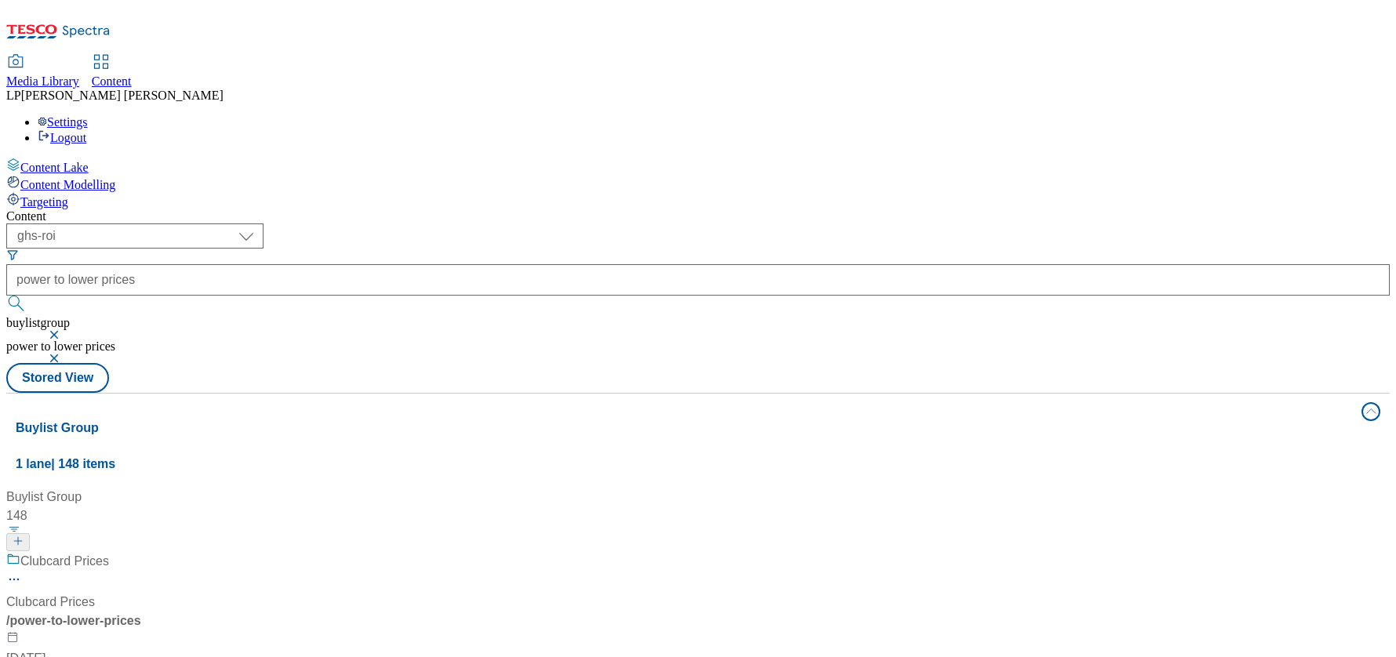
click at [64, 330] on button "button" at bounding box center [56, 334] width 16 height 9
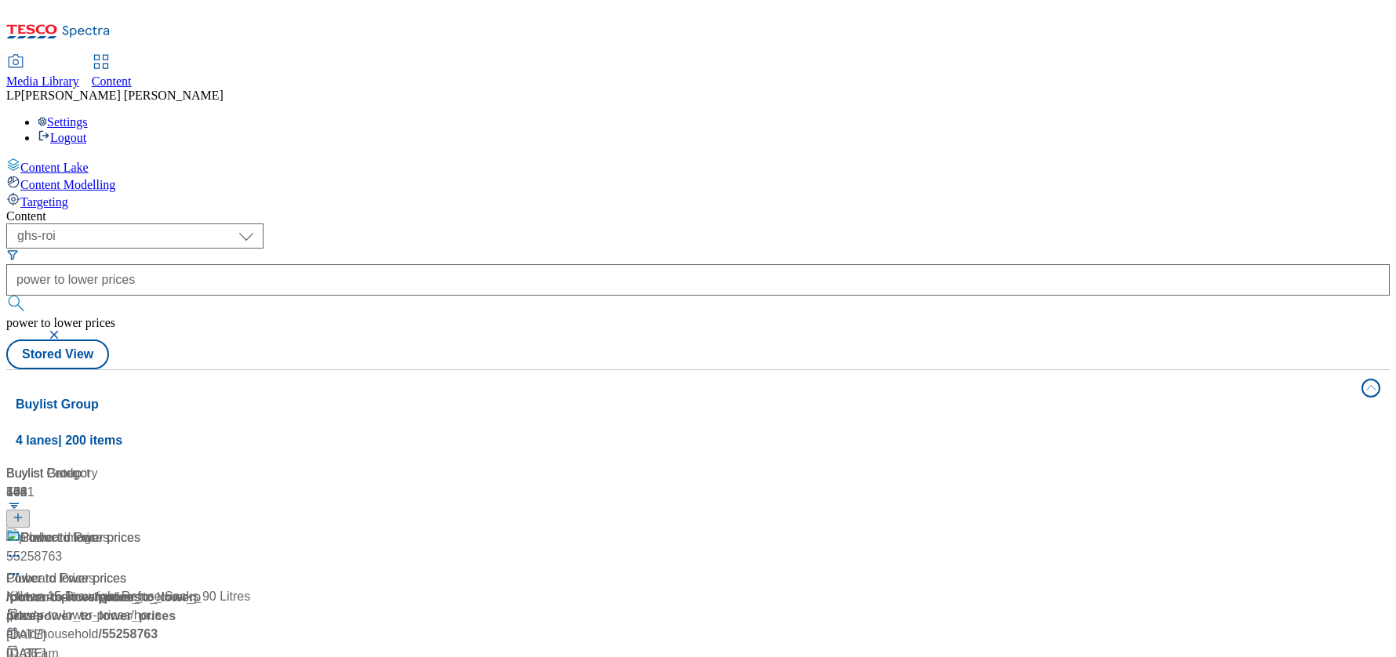
click at [288, 529] on div "Clubcard Prices Clubcard Prices / power-to-lower-prices 13 Mar 2024 01:36 am" at bounding box center [147, 596] width 282 height 135
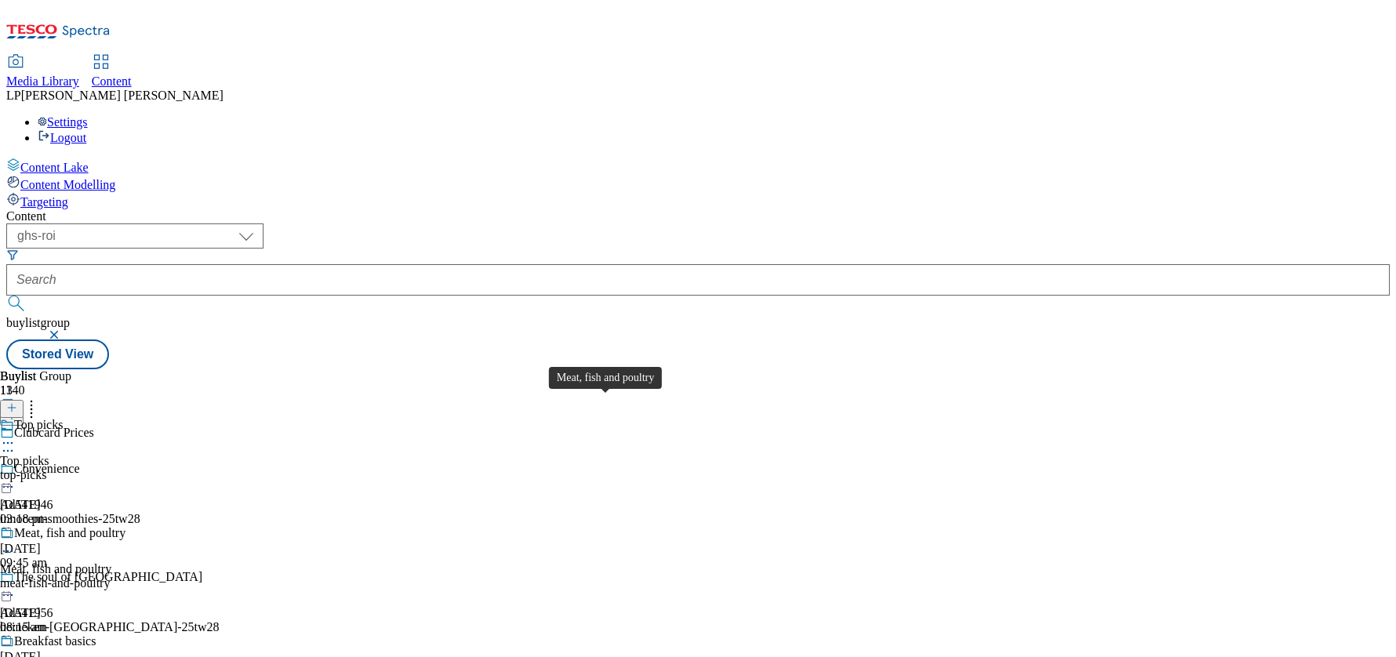
scroll to position [127, 0]
click at [133, 577] on div "meat-fish-and-poultry" at bounding box center [66, 584] width 133 height 14
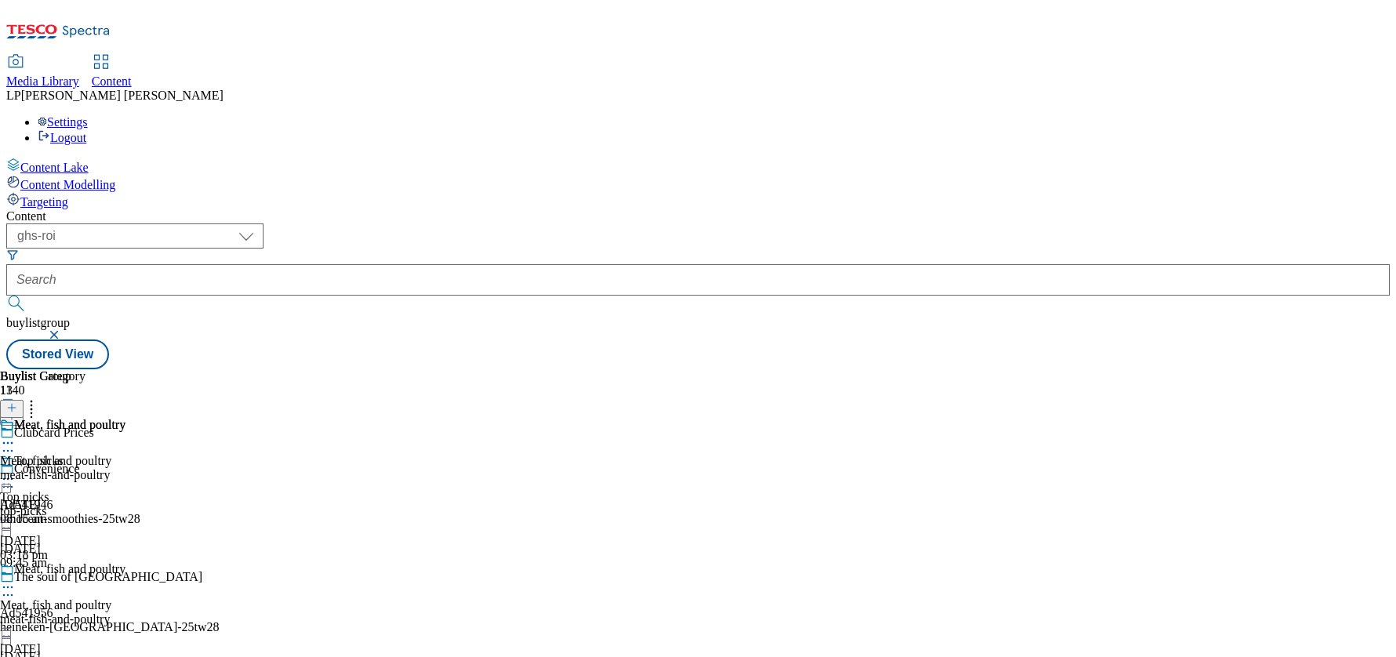
click at [16, 580] on icon at bounding box center [8, 588] width 16 height 16
click at [73, 611] on button "Edit" at bounding box center [52, 620] width 42 height 18
select select "evergreen"
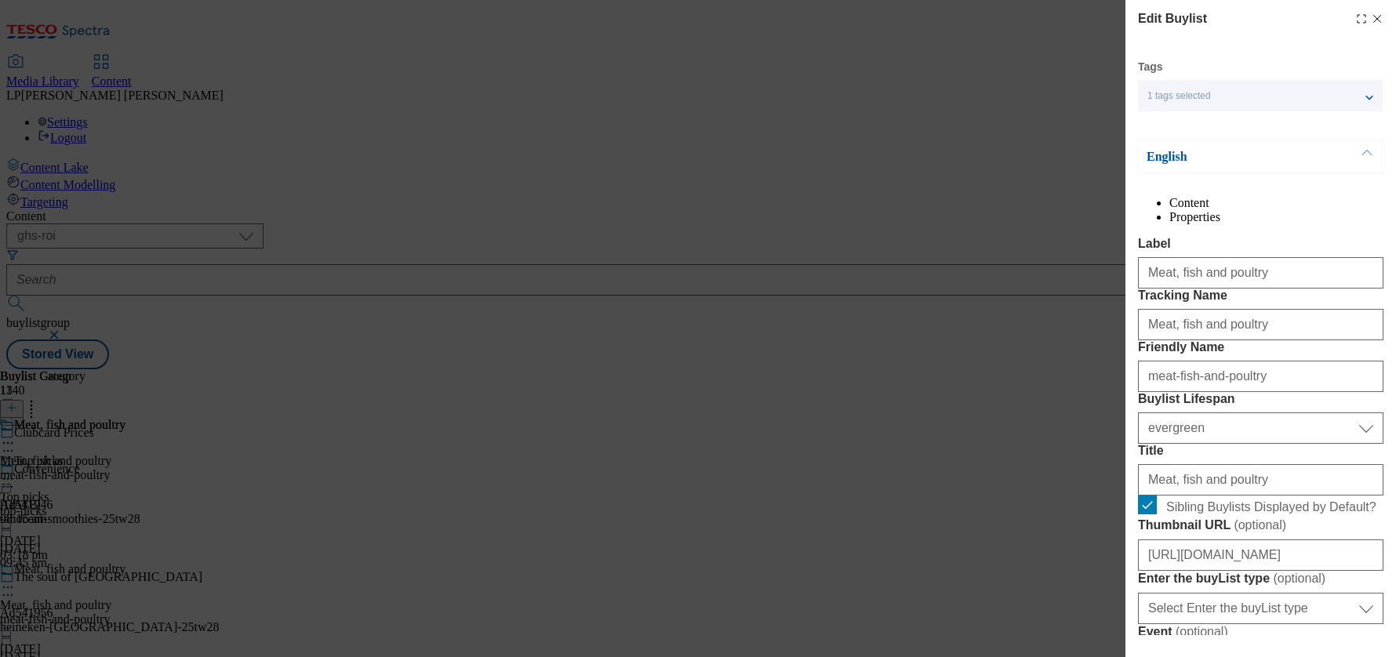
select select "Banner"
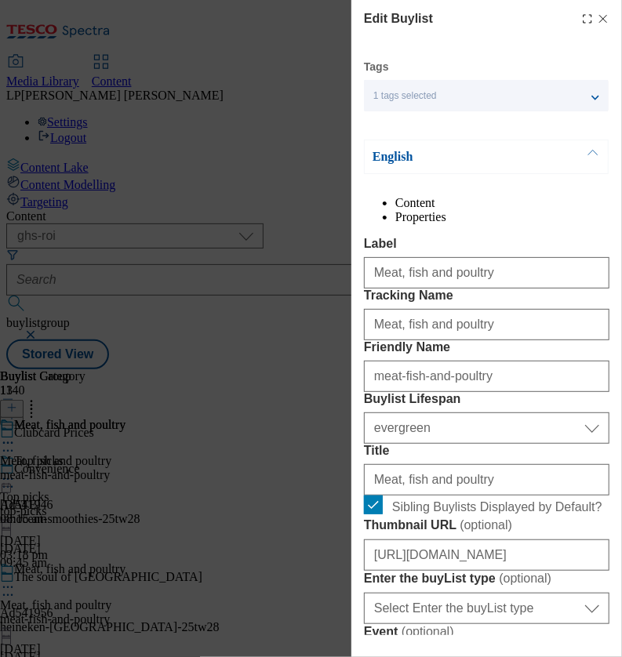
click at [563, 223] on li "Properties" at bounding box center [502, 217] width 214 height 14
select select "evergreen"
select select "Banner"
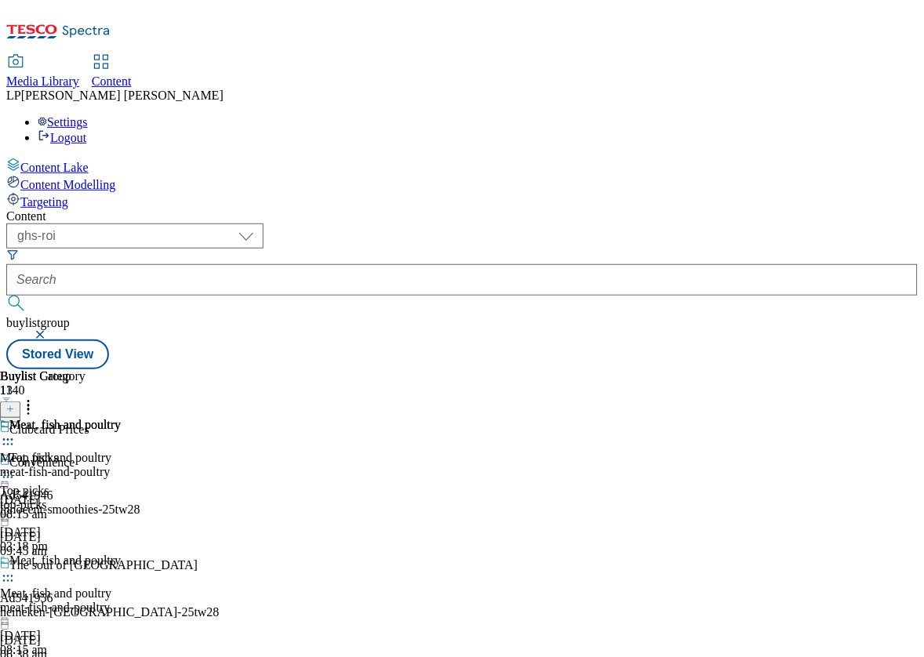
click at [16, 569] on icon at bounding box center [8, 577] width 16 height 16
click at [73, 600] on button "Edit" at bounding box center [52, 609] width 42 height 18
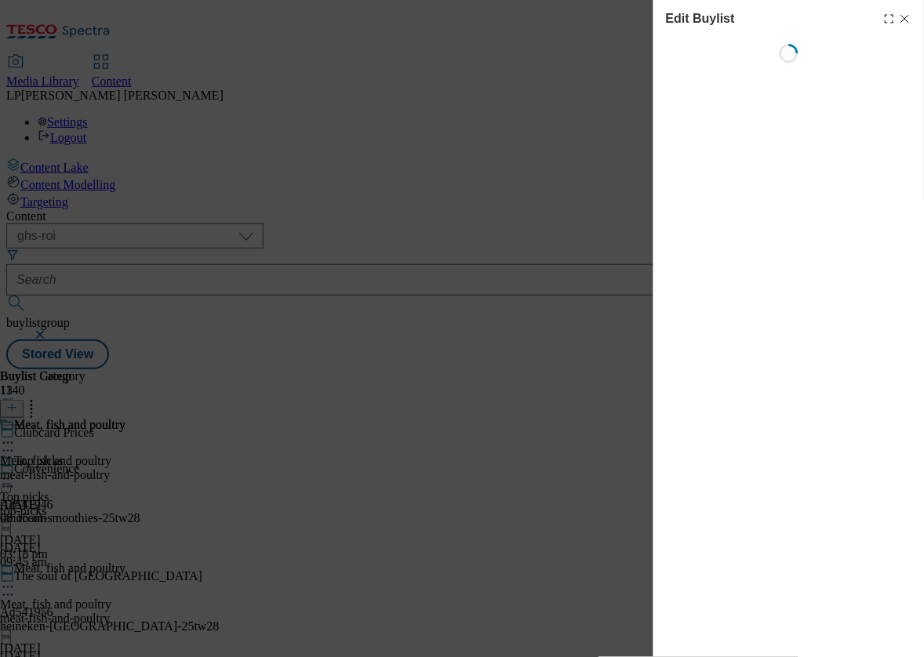
select select "evergreen"
select select "Banner"
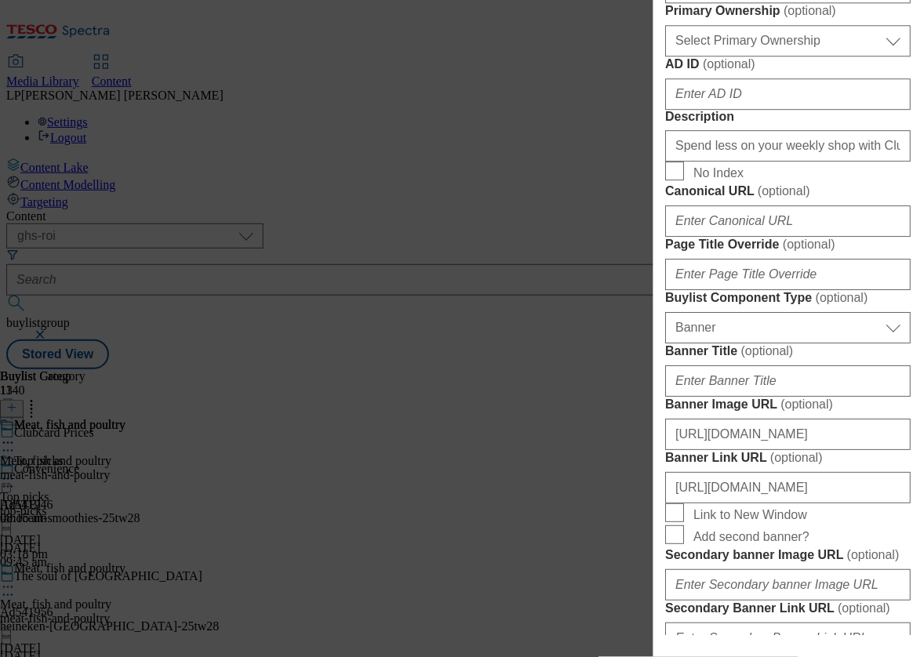
scroll to position [759, 0]
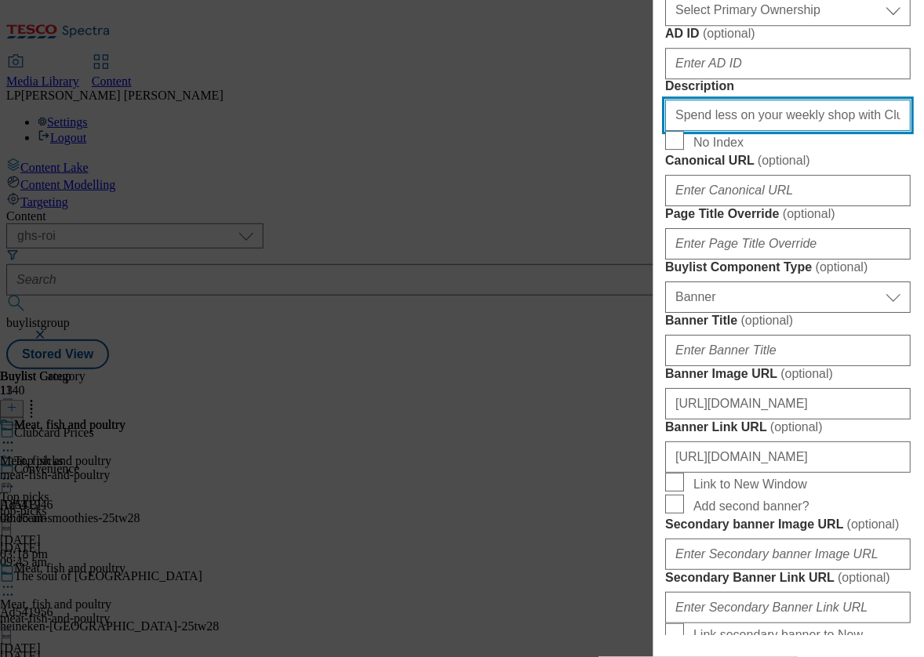
click at [763, 131] on input "Spend less on your weekly shop with Clubcard Prices on meat, fish and poultry. …" at bounding box center [789, 115] width 246 height 31
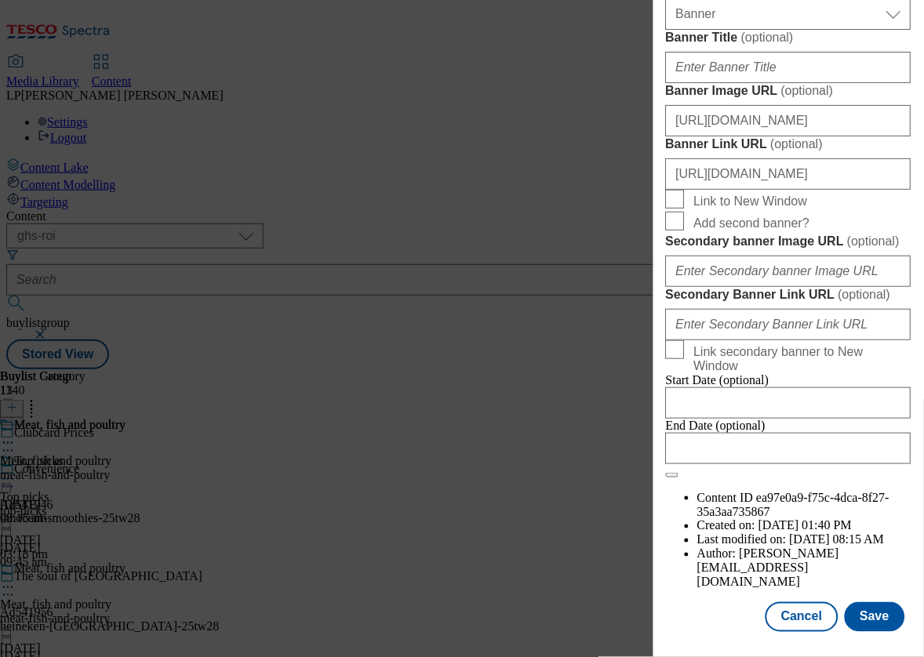
scroll to position [1228, 0]
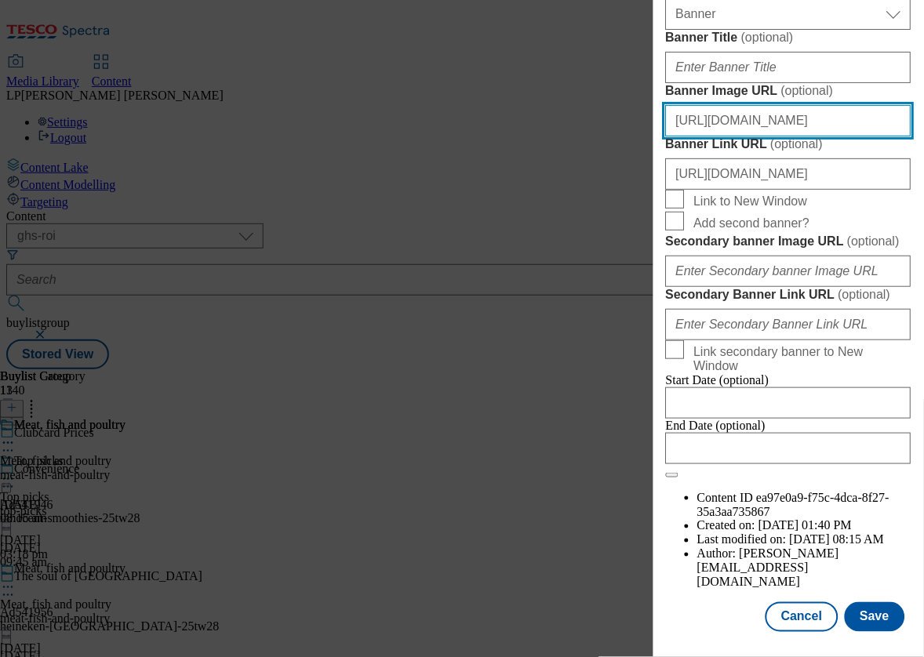
click at [793, 137] on input "https://digitalcontent.api.tesco.com/v2/media/ghs-roi/05932024-139a-4041-b7a6-d…" at bounding box center [789, 120] width 246 height 31
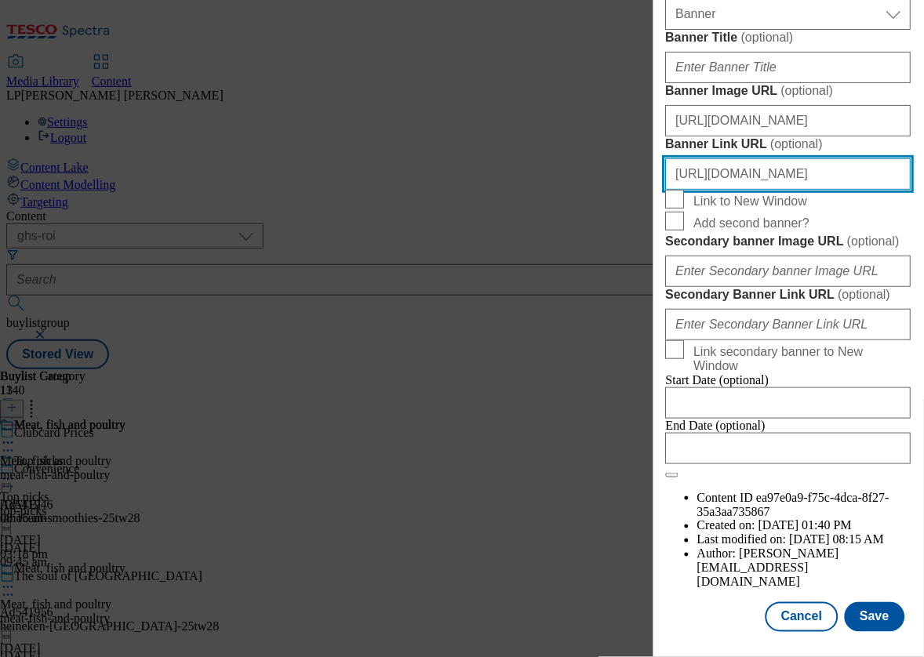
click at [801, 190] on input "https://www.tesco.ie/groceries/en-IE/zone/clubcard-prices" at bounding box center [789, 173] width 246 height 31
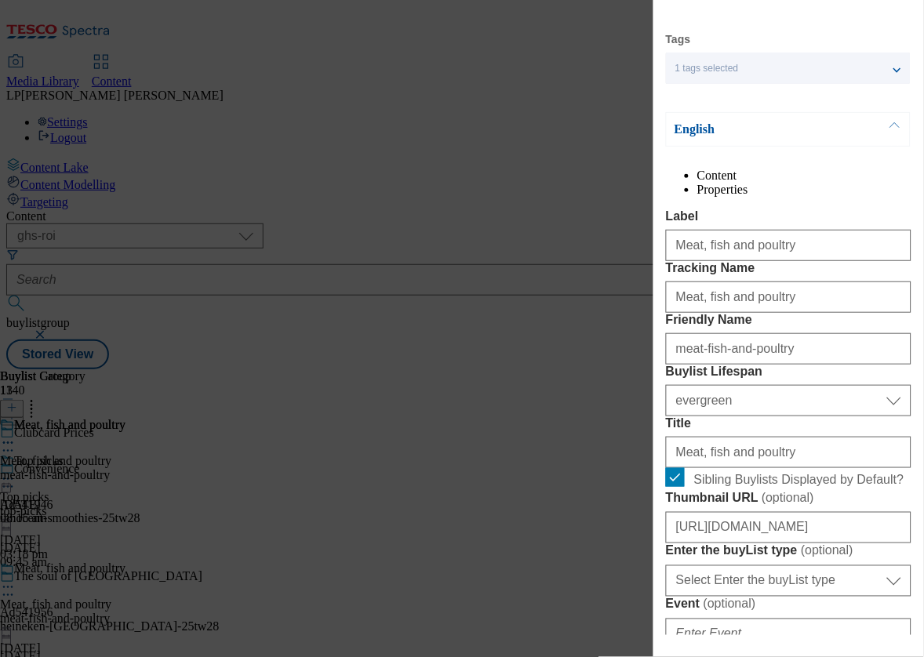
scroll to position [28, 0]
